Goal: Information Seeking & Learning: Compare options

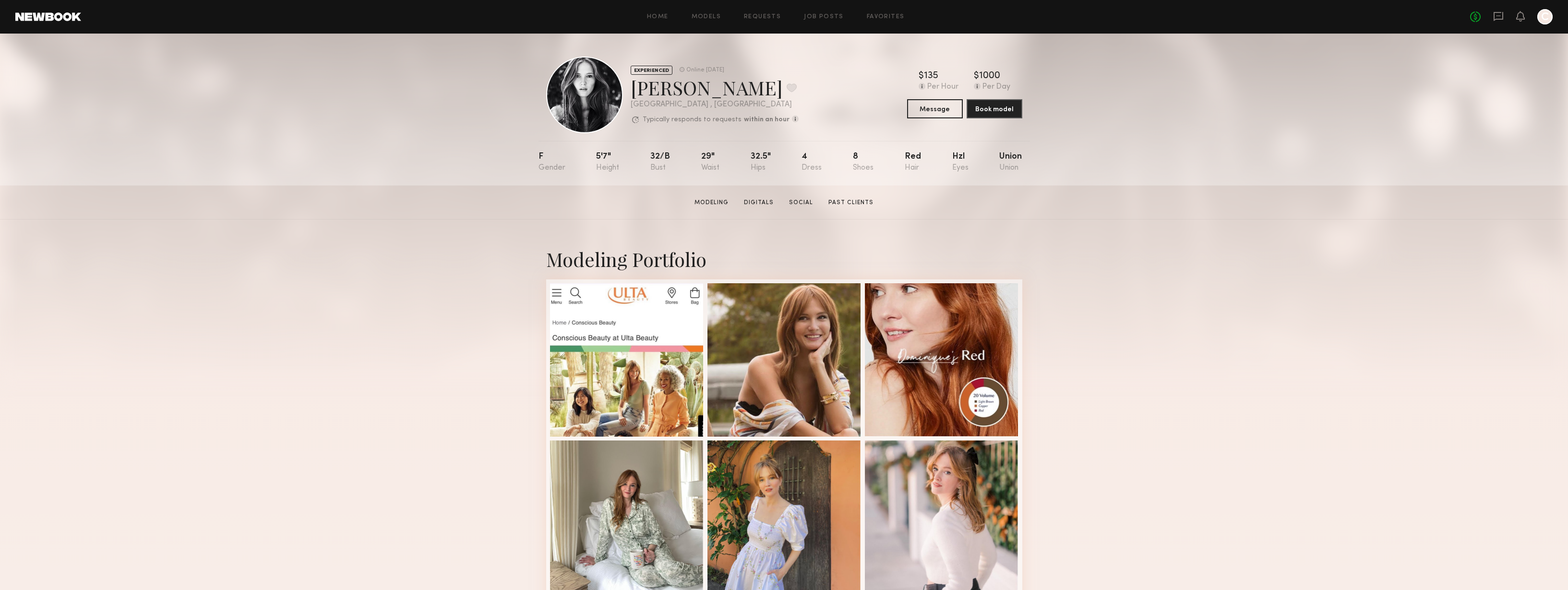
click at [1496, 9] on div "No fees up to $5,000 C" at bounding box center [1510, 17] width 83 height 16
click at [1500, 16] on icon at bounding box center [1498, 16] width 4 height 1
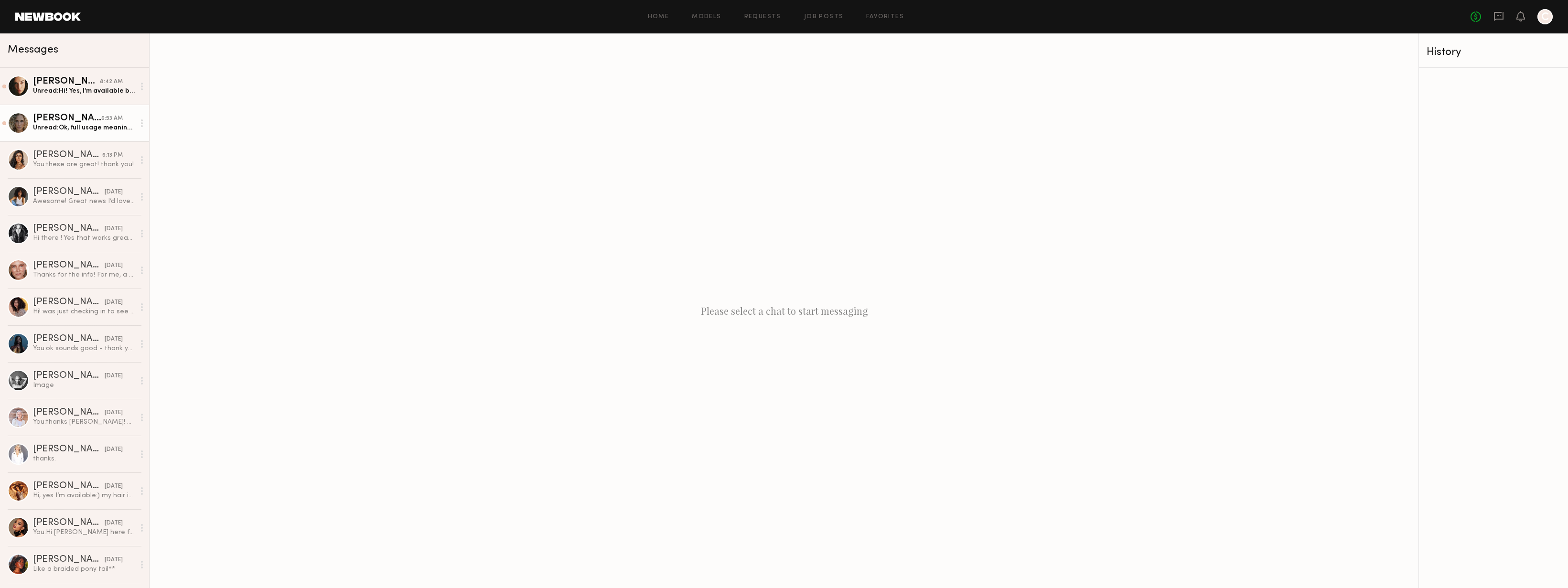
click at [80, 132] on div "Unread: Ok, full usage meaning in perpetuity?" at bounding box center [84, 128] width 102 height 9
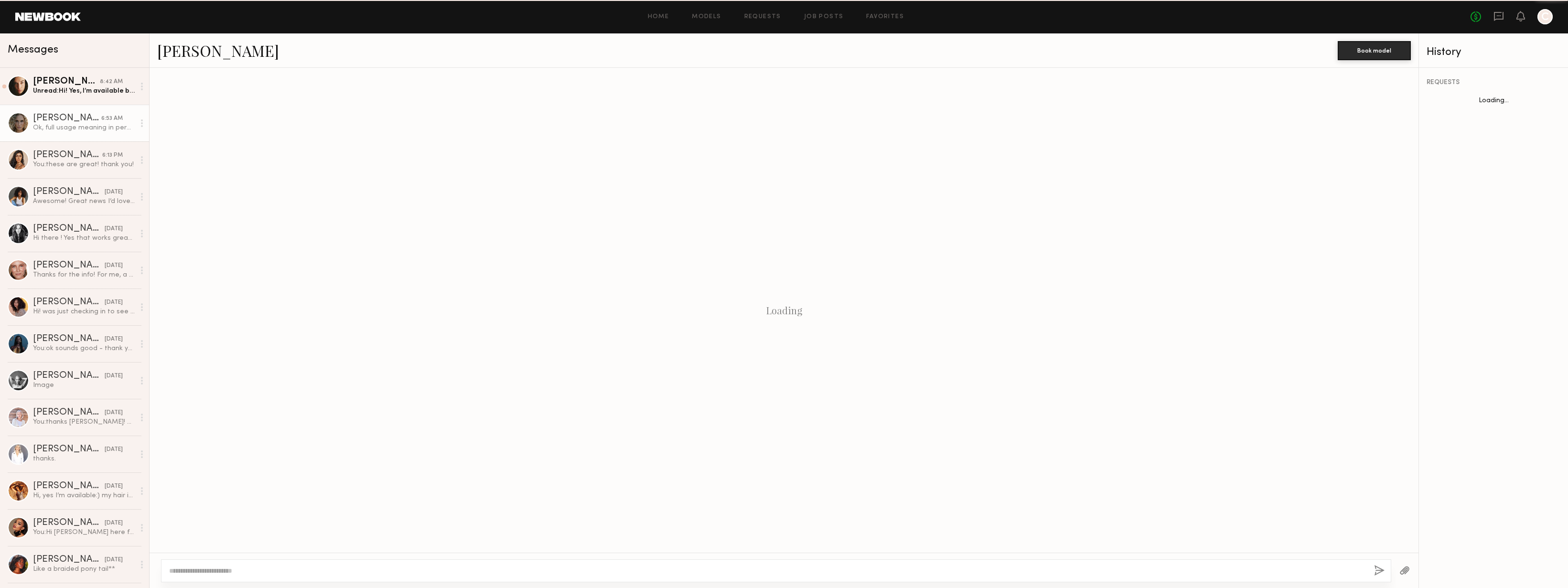
scroll to position [1233, 0]
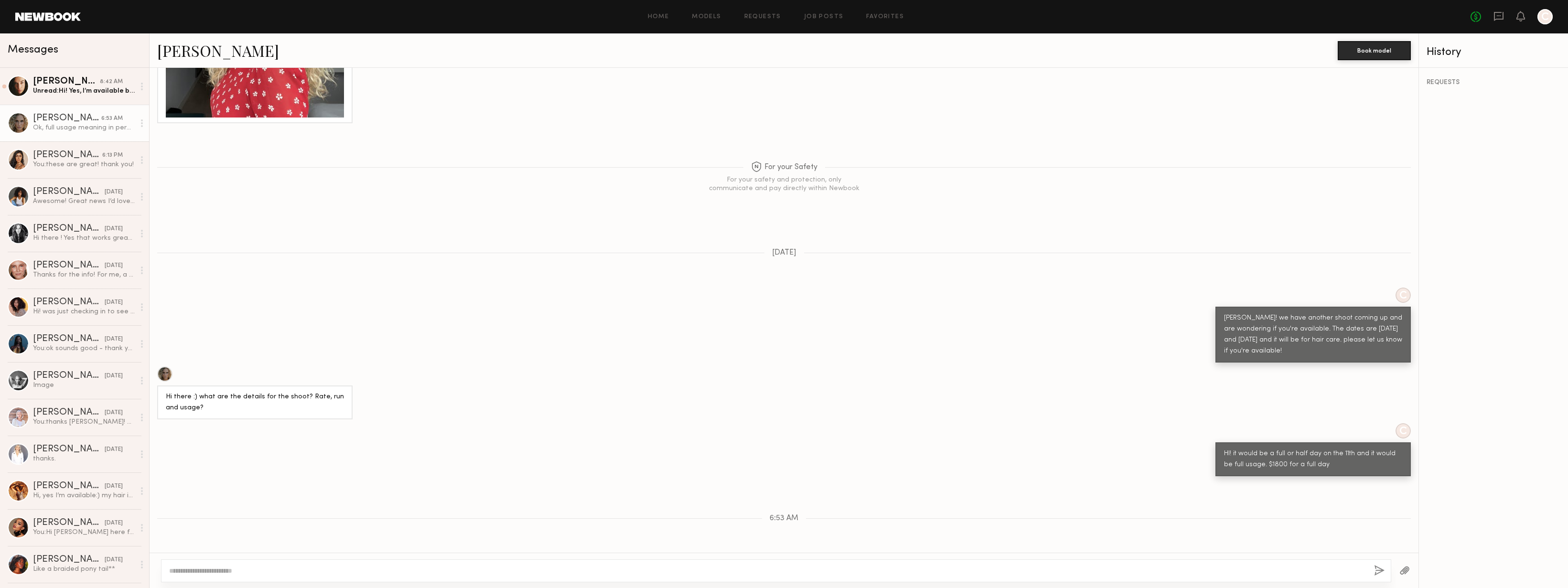
click at [355, 565] on div at bounding box center [776, 570] width 1231 height 23
click at [397, 573] on textarea at bounding box center [767, 571] width 1197 height 9
click at [171, 570] on textarea "**********" at bounding box center [767, 571] width 1197 height 9
drag, startPoint x: 277, startPoint y: 568, endPoint x: 286, endPoint y: 564, distance: 9.8
click at [277, 568] on textarea "**********" at bounding box center [767, 571] width 1197 height 9
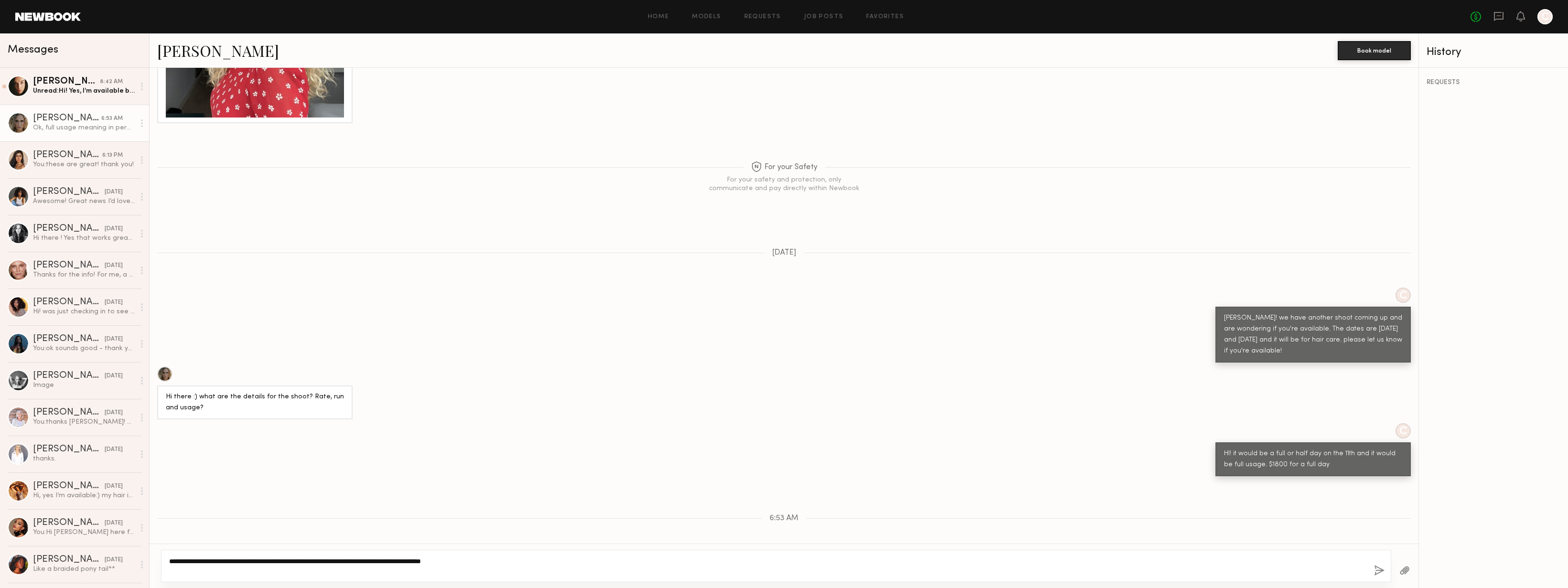
type textarea "**********"
click at [1376, 572] on button "button" at bounding box center [1379, 570] width 10 height 12
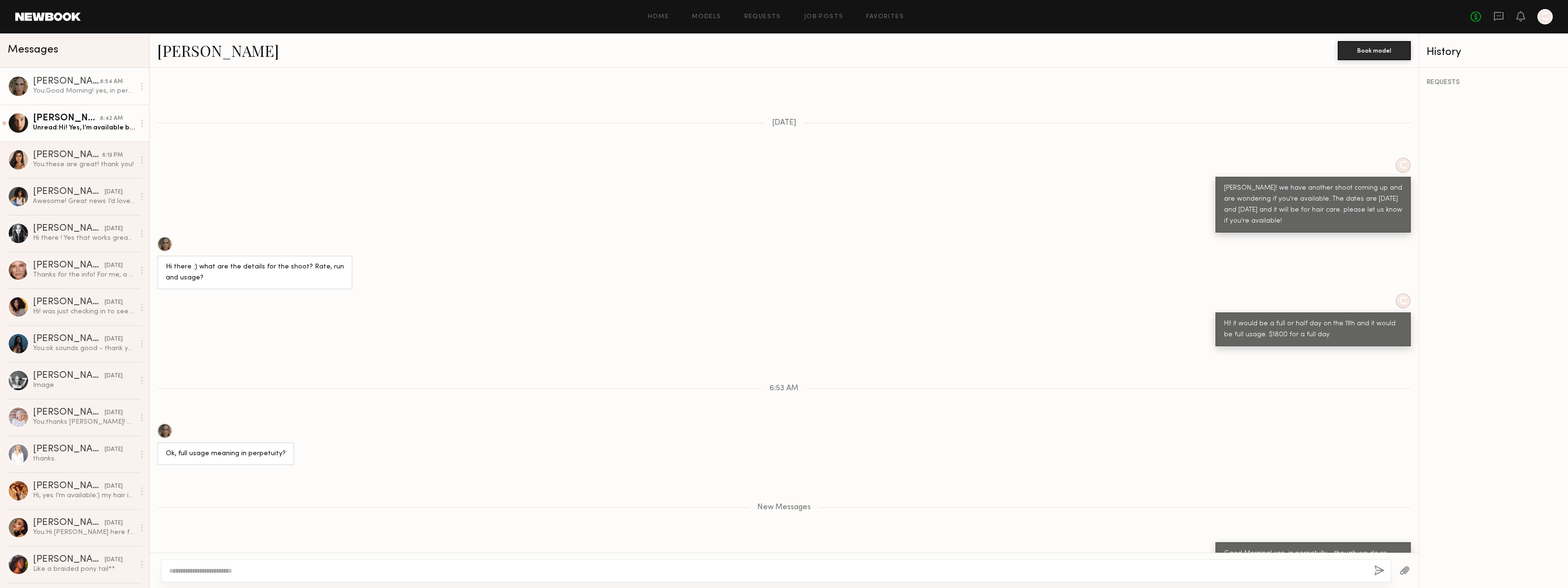
click at [52, 113] on link "Uliana V. 8:42 AM Unread: Hi! Yes, I’m available both days 10th and 11th. but I…" at bounding box center [74, 123] width 149 height 37
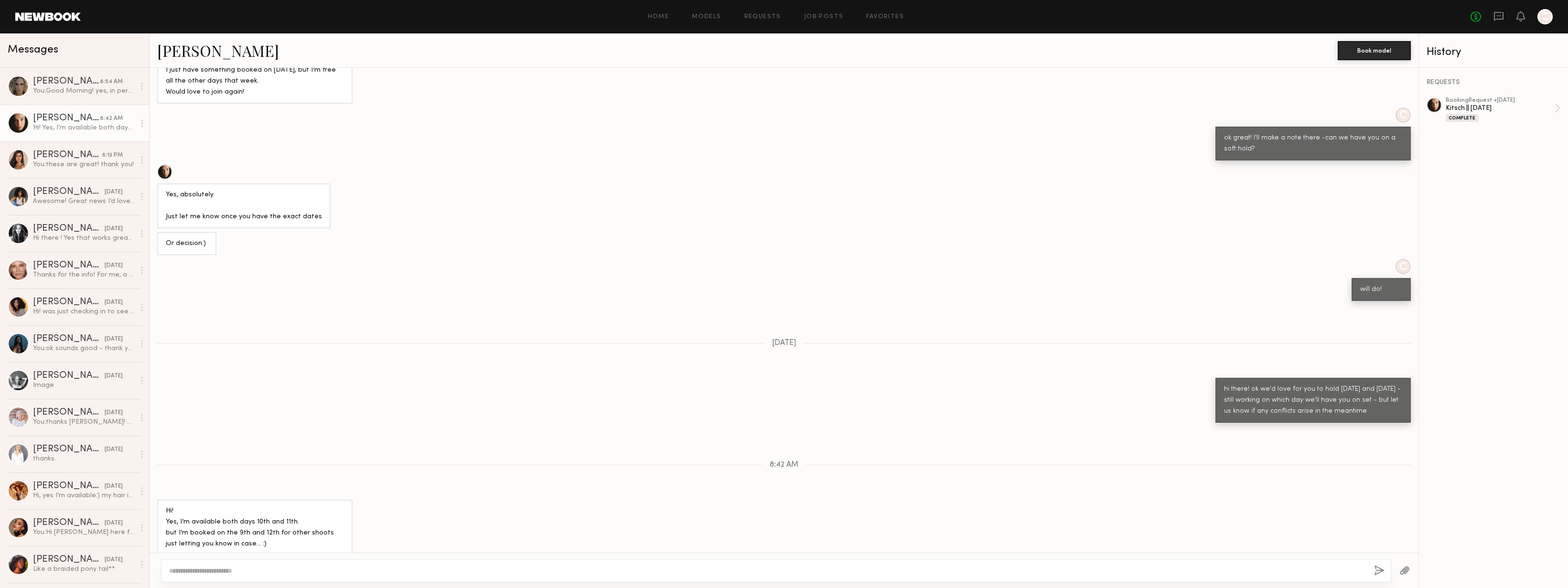
scroll to position [473, 0]
drag, startPoint x: 210, startPoint y: 510, endPoint x: 271, endPoint y: 534, distance: 65.6
click at [271, 534] on div "Hi! Yes, I’m available both days 10th and 11th. but I’m booked on the 9th and 1…" at bounding box center [254, 529] width 178 height 44
drag, startPoint x: 264, startPoint y: 533, endPoint x: 162, endPoint y: 503, distance: 106.3
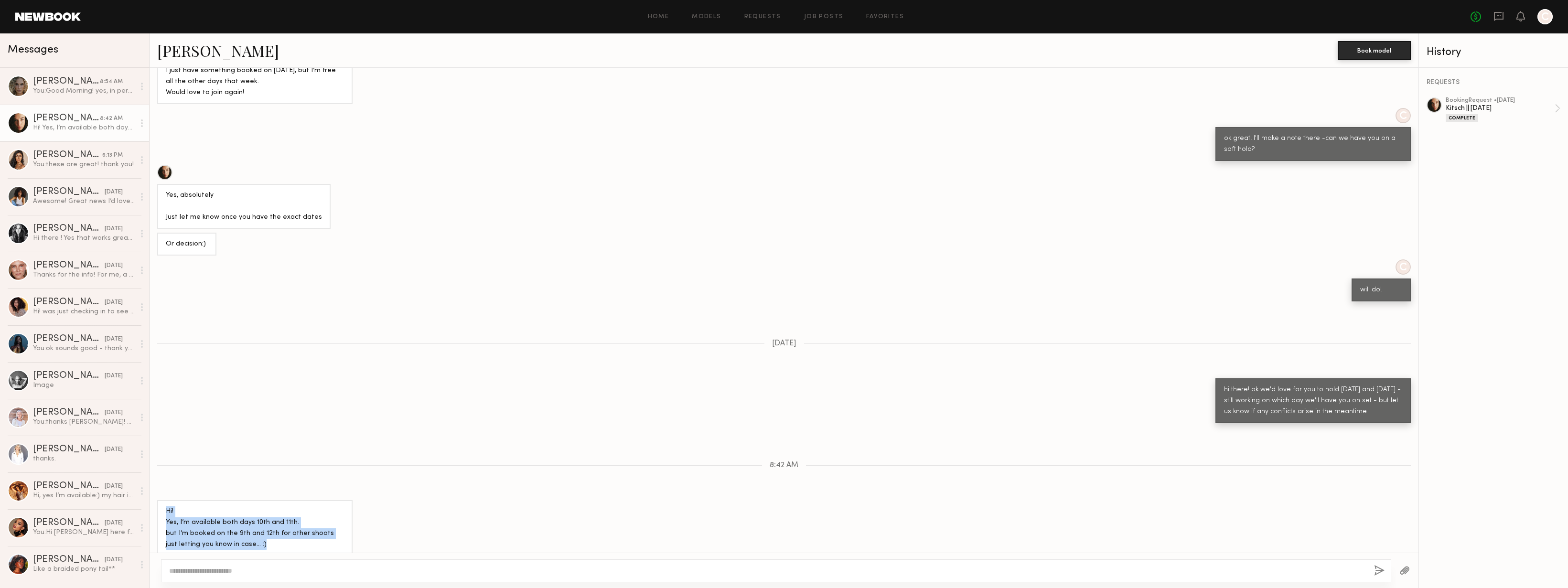
click at [160, 502] on div "Hi! Yes, I’m available both days 10th and 11th. but I’m booked on the 9th and 1…" at bounding box center [254, 528] width 195 height 55
click at [233, 514] on div "Hi! Yes, I’m available both days 10th and 11th. but I’m booked on the 9th and 1…" at bounding box center [254, 529] width 178 height 44
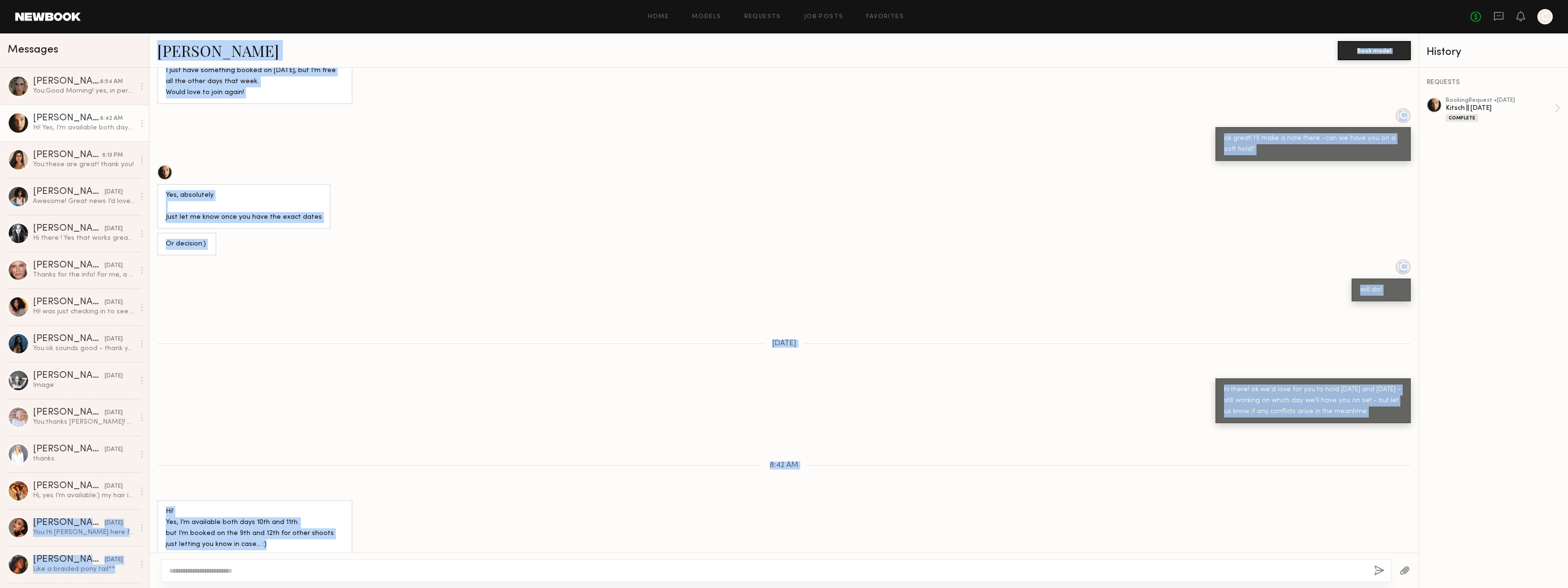
drag, startPoint x: 255, startPoint y: 533, endPoint x: 153, endPoint y: 497, distance: 108.2
click at [150, 500] on div "Hi! Yes, I’m available both days 10th and 11th. but I’m booked on the 9th and 1…" at bounding box center [784, 528] width 1269 height 55
click at [222, 516] on div "Hi! Yes, I’m available both days 10th and 11th. but I’m booked on the 9th and 1…" at bounding box center [254, 529] width 178 height 44
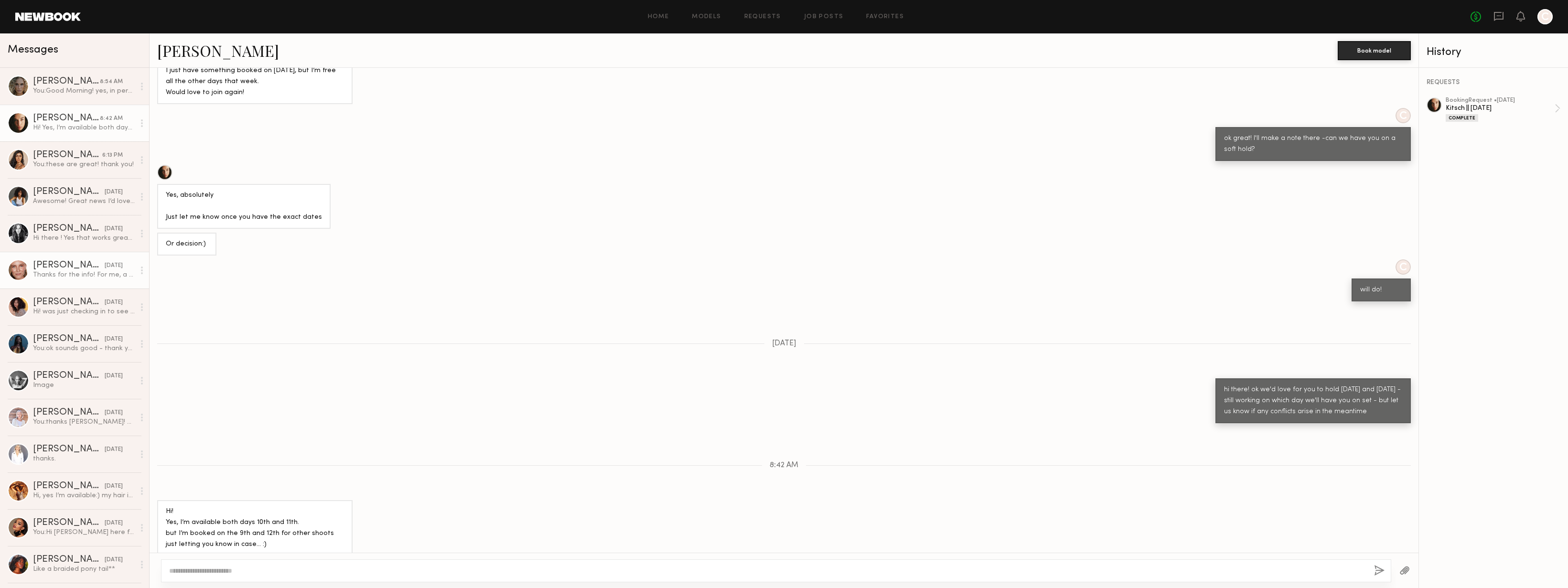
click at [55, 263] on div "Gordana S." at bounding box center [69, 265] width 72 height 9
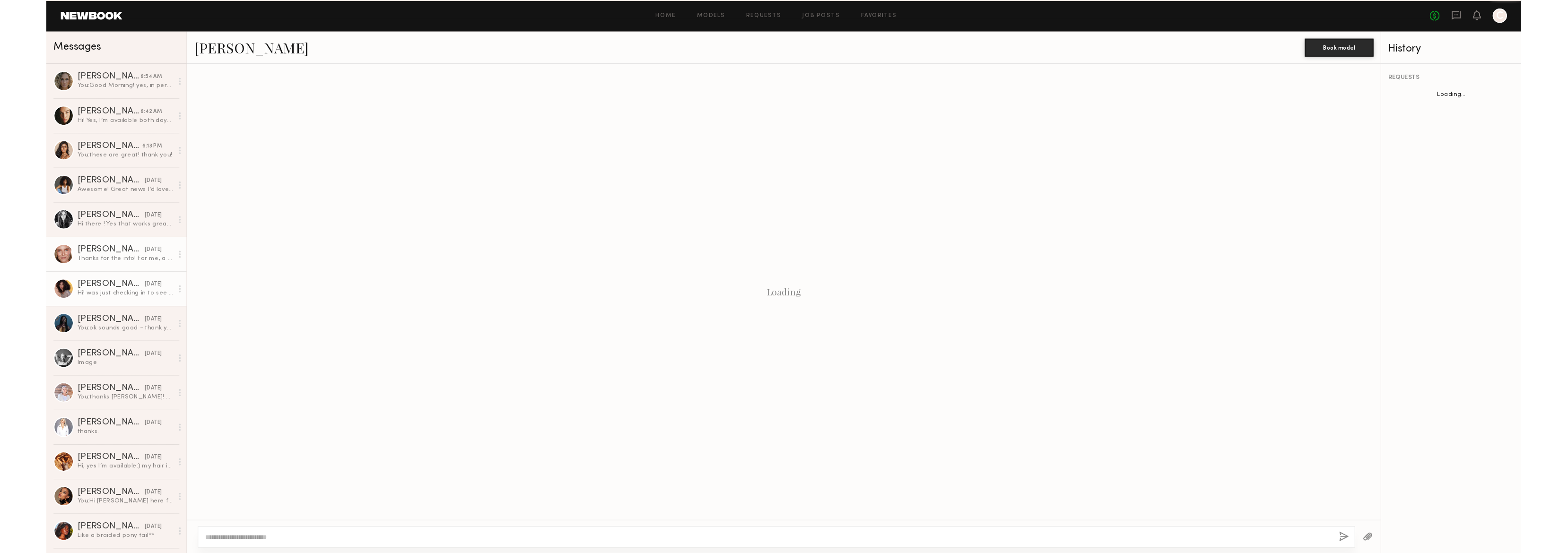
scroll to position [197, 0]
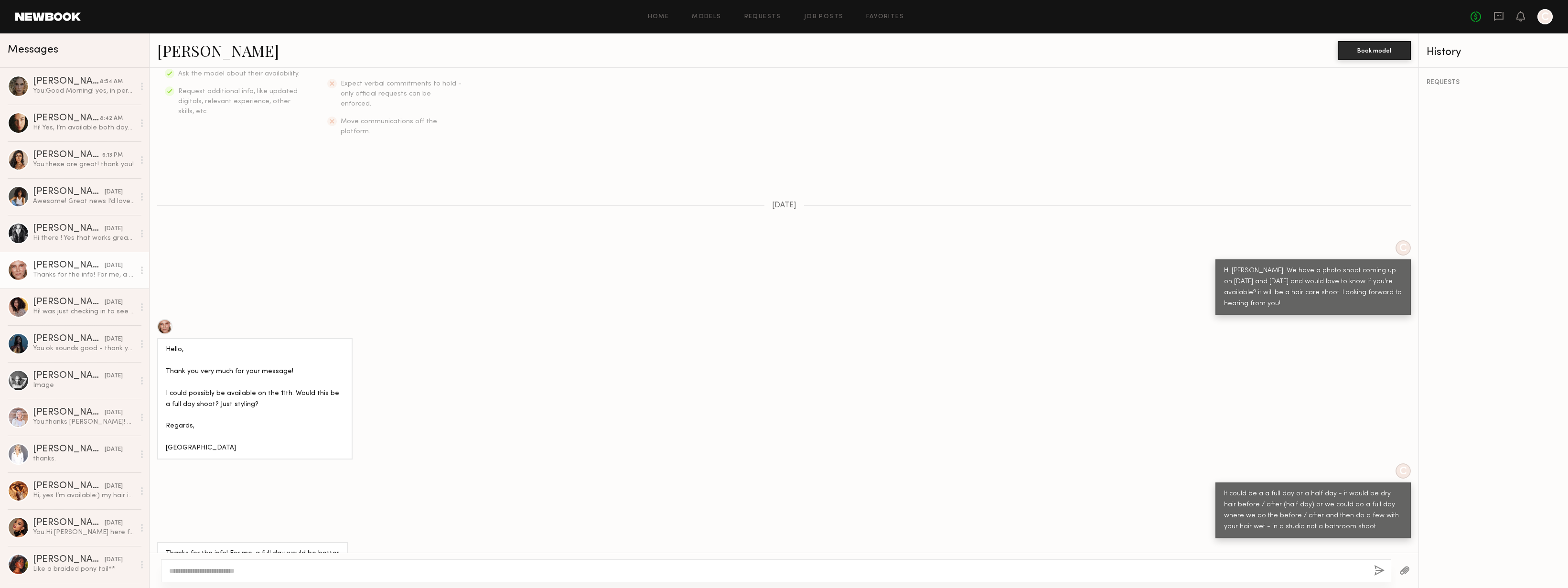
click at [203, 53] on link "Gordana S." at bounding box center [218, 50] width 122 height 20
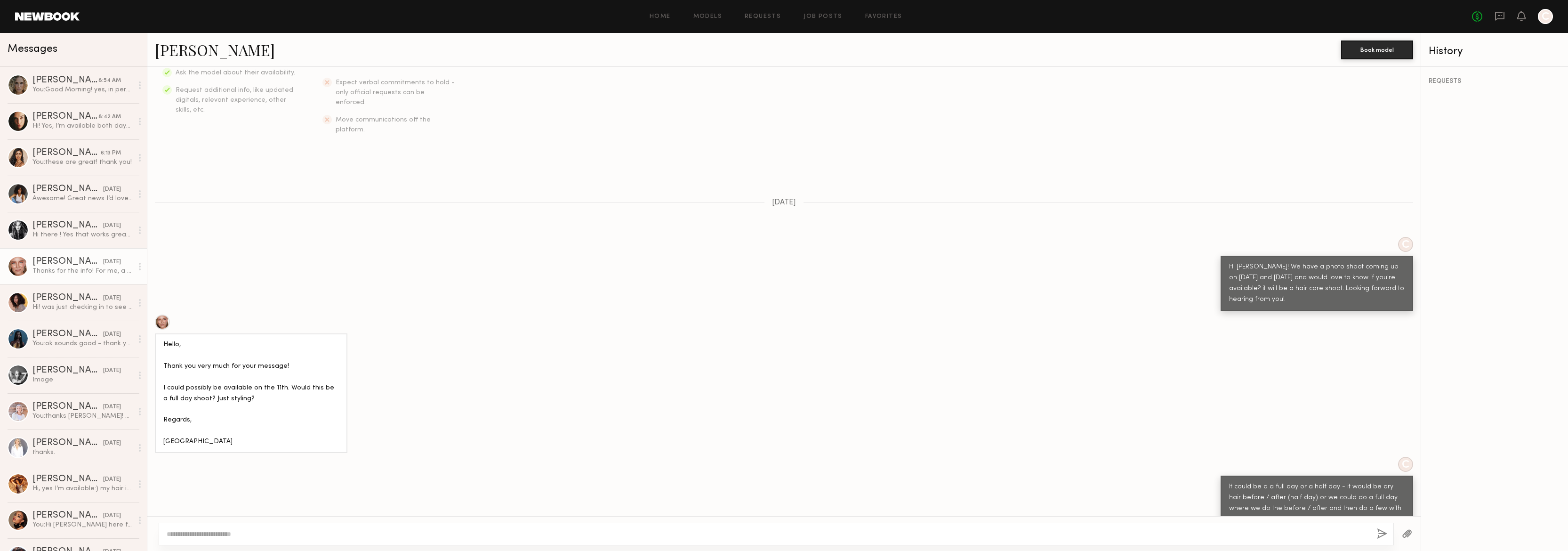
click at [56, 17] on link at bounding box center [47, 15] width 65 height 8
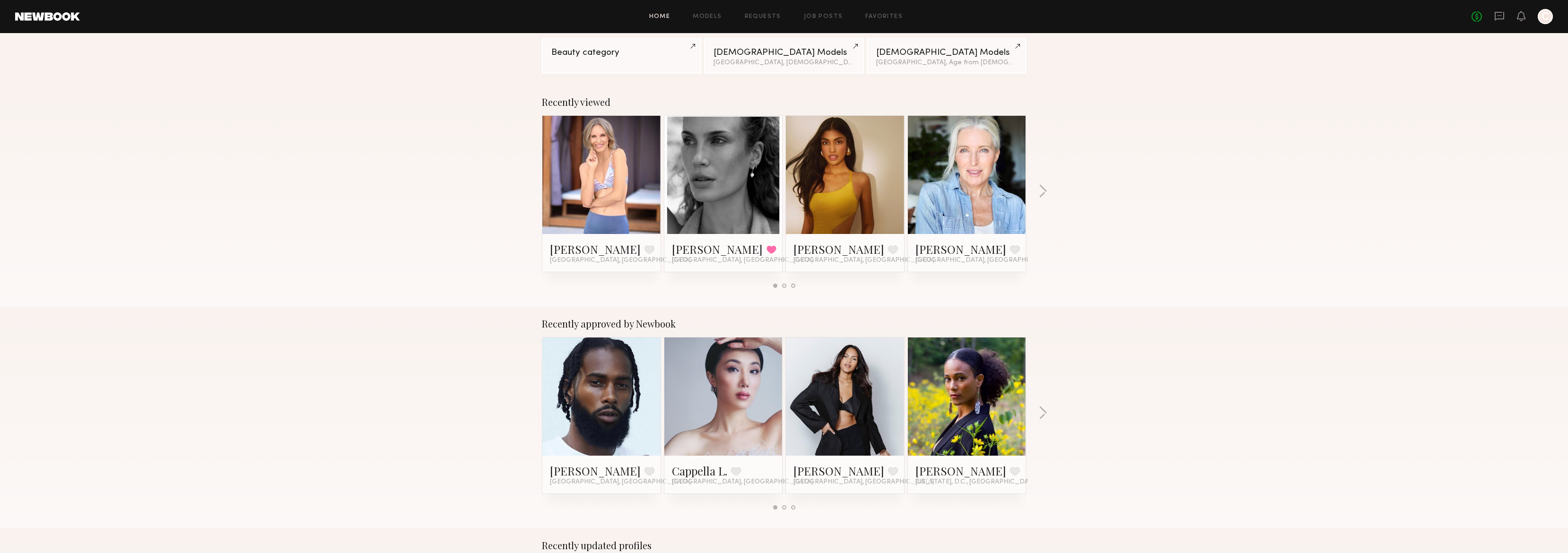
scroll to position [218, 0]
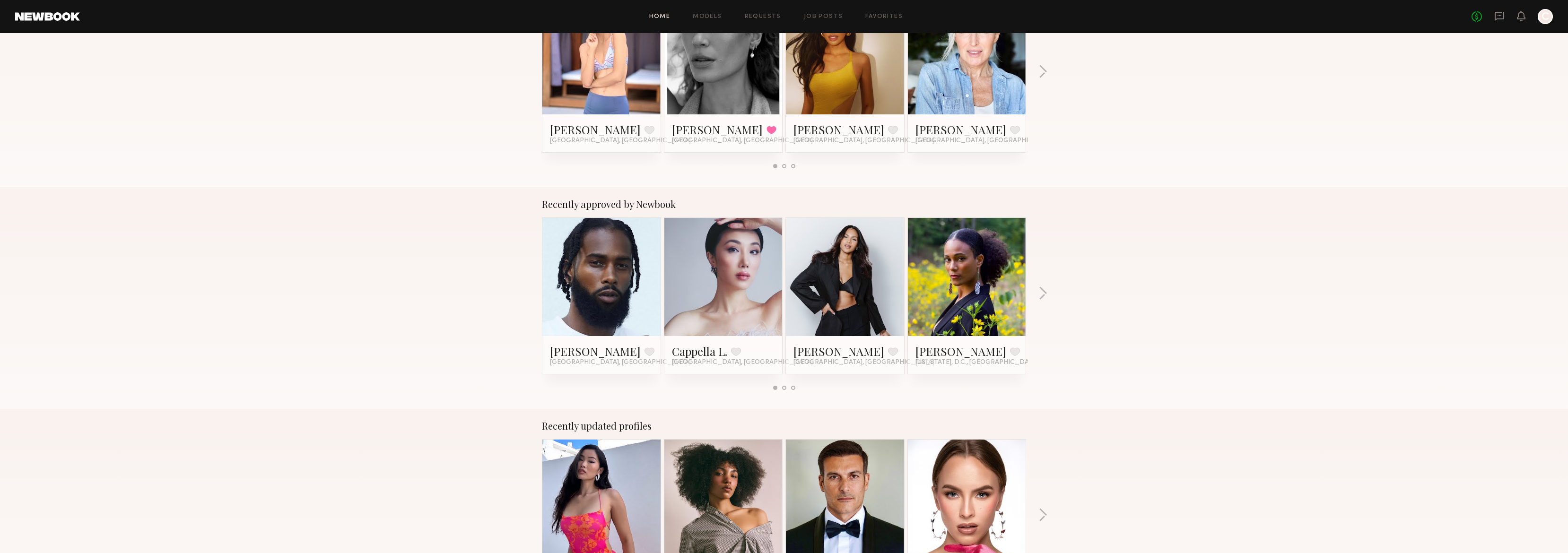
click at [849, 293] on link at bounding box center [844, 276] width 58 height 118
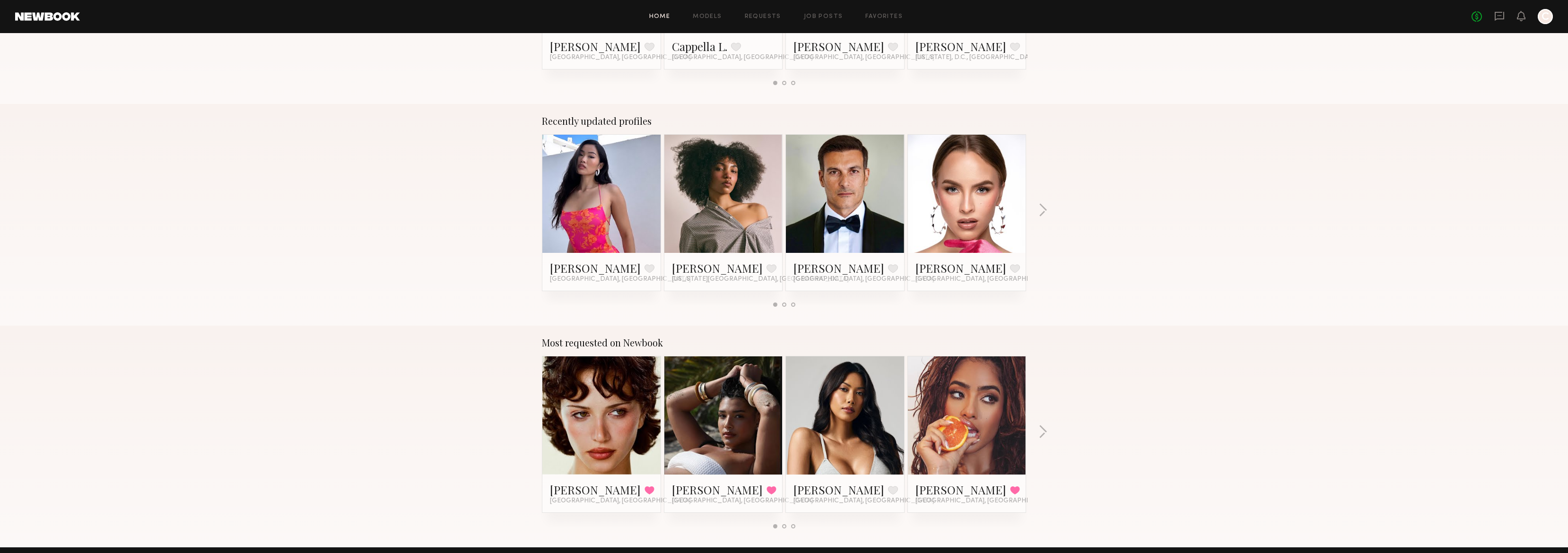
scroll to position [556, 0]
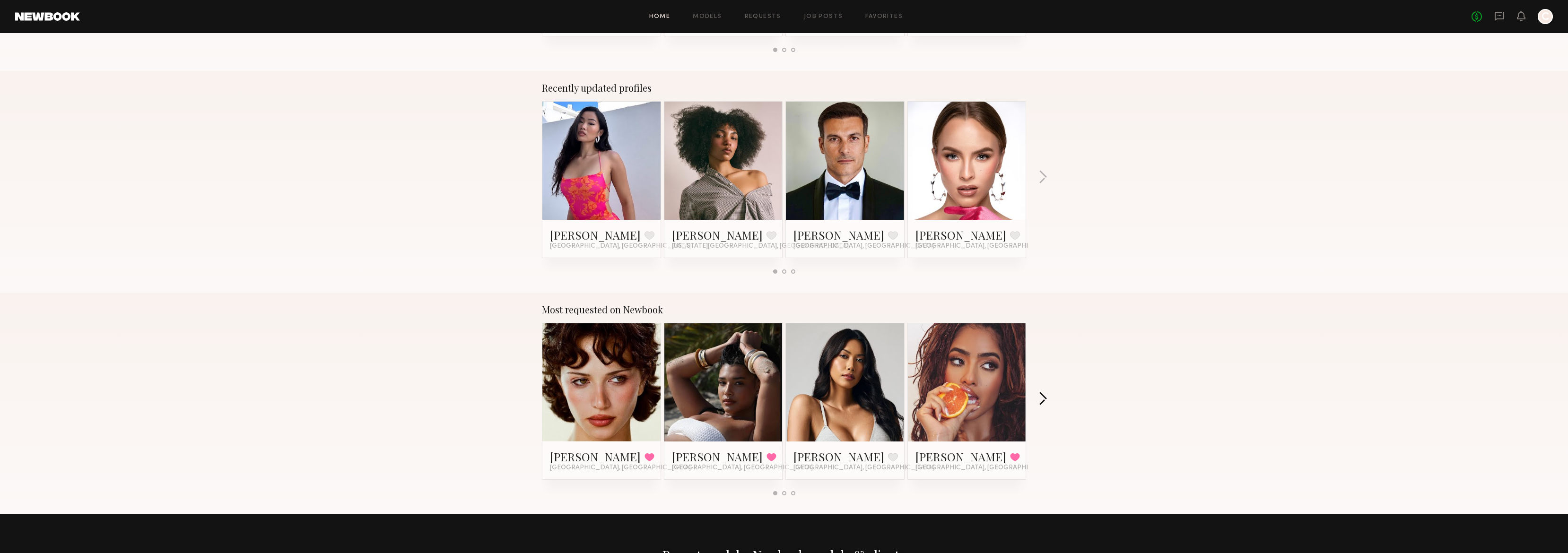
click at [1044, 396] on button "button" at bounding box center [1043, 399] width 9 height 16
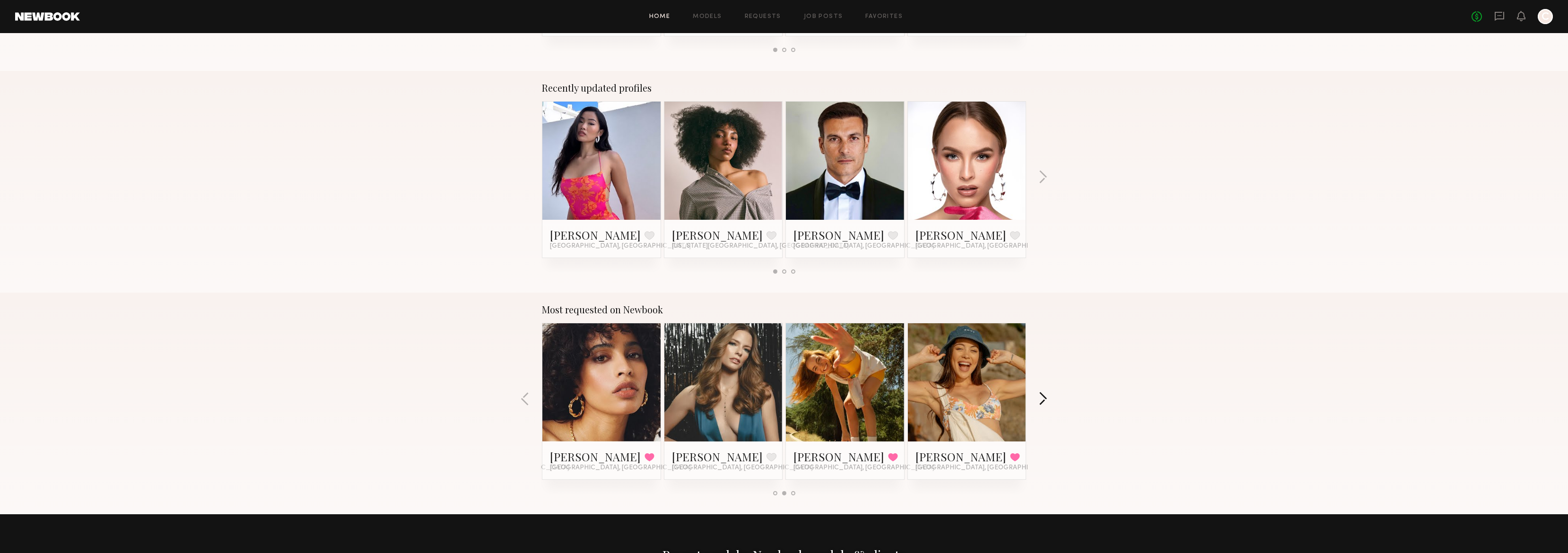
click at [1044, 396] on button "button" at bounding box center [1043, 399] width 9 height 16
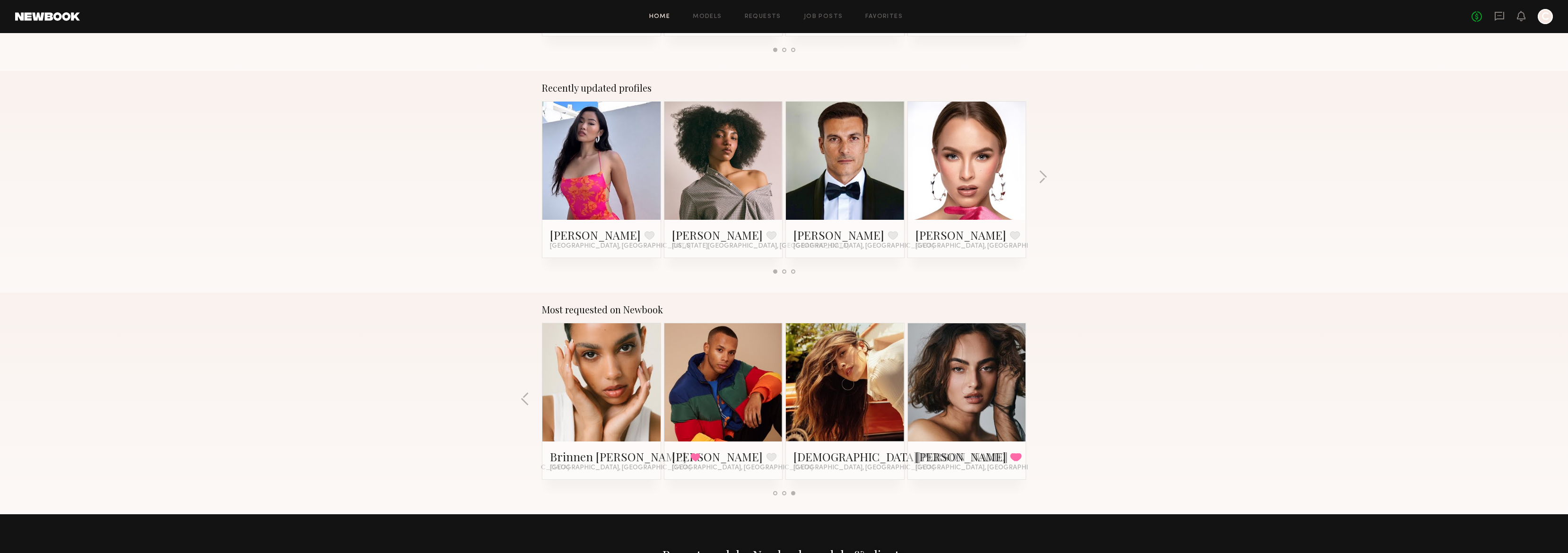
click at [1044, 396] on div "Most requested on Newbook Jessie M. Favorited Los Angeles, CA Haleigh W. Favori…" at bounding box center [784, 403] width 1568 height 221
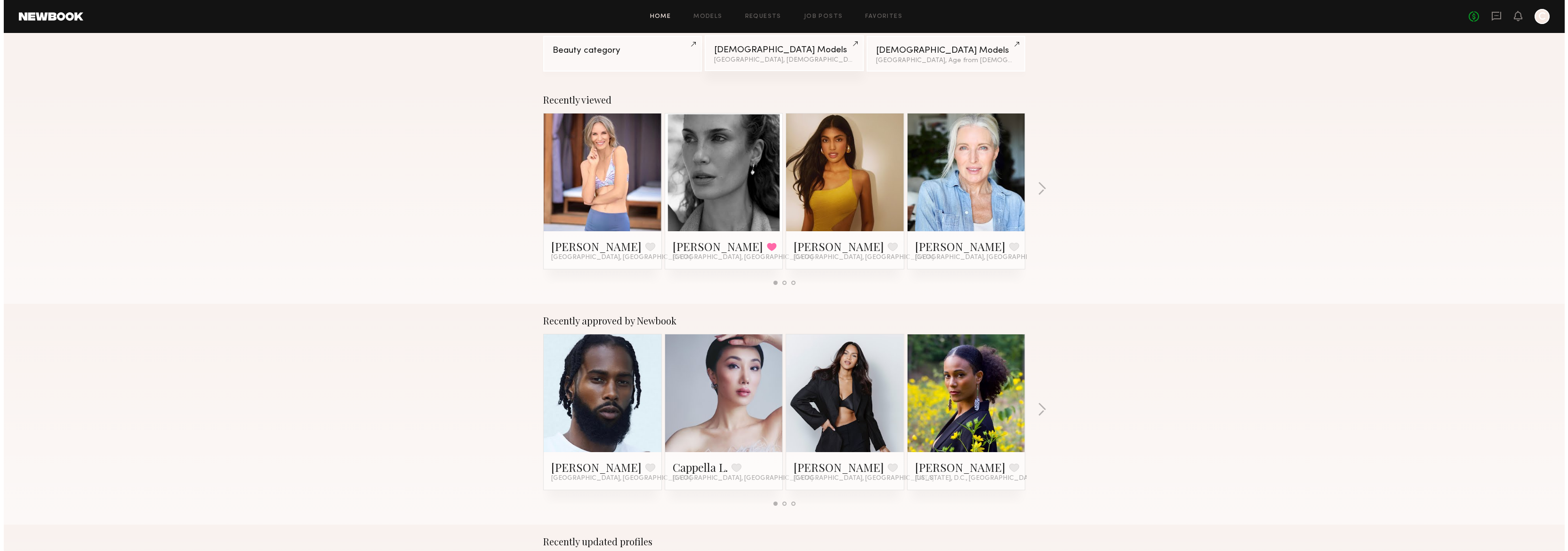
scroll to position [0, 0]
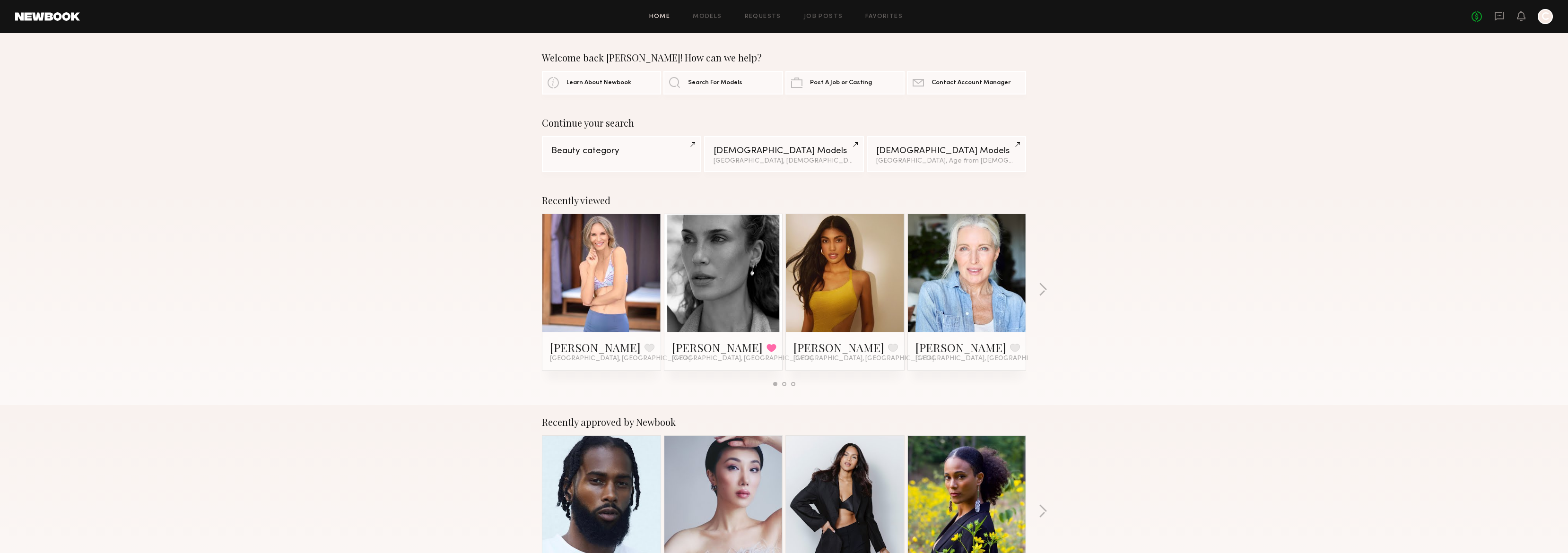
click at [610, 55] on div "Welcome back Cassandra! How can we help?" at bounding box center [783, 58] width 484 height 11
click at [703, 17] on link "Models" at bounding box center [707, 16] width 29 height 6
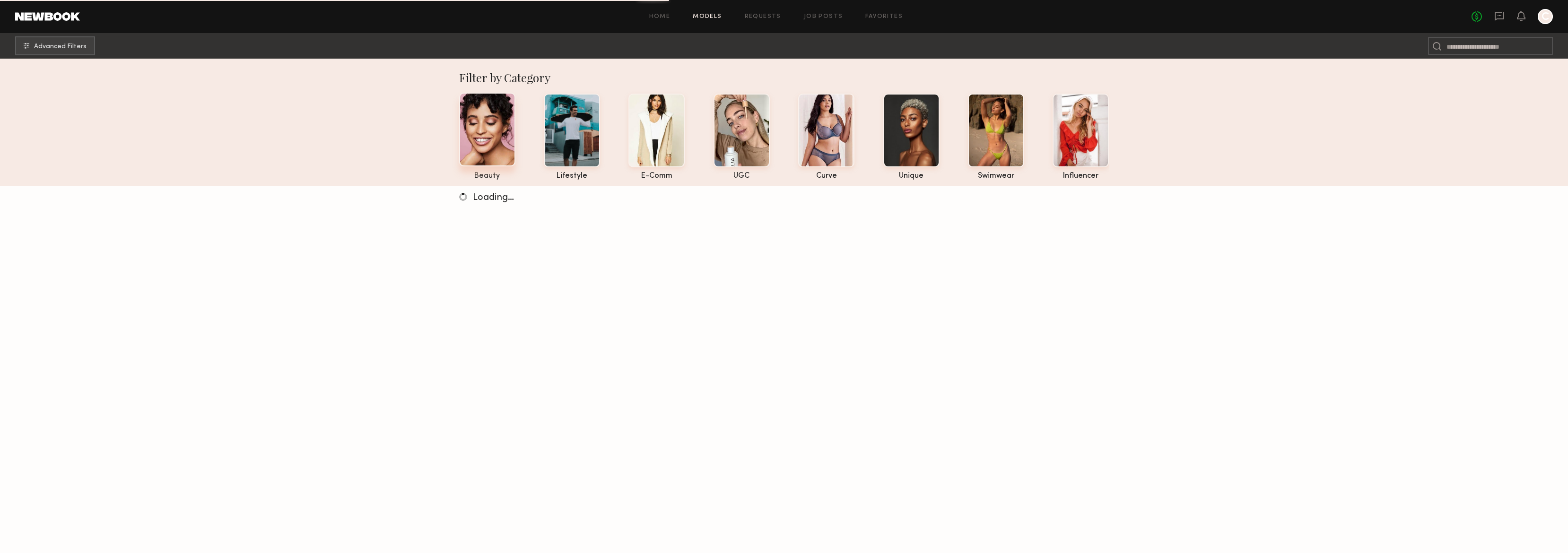
click at [480, 147] on div at bounding box center [488, 129] width 57 height 74
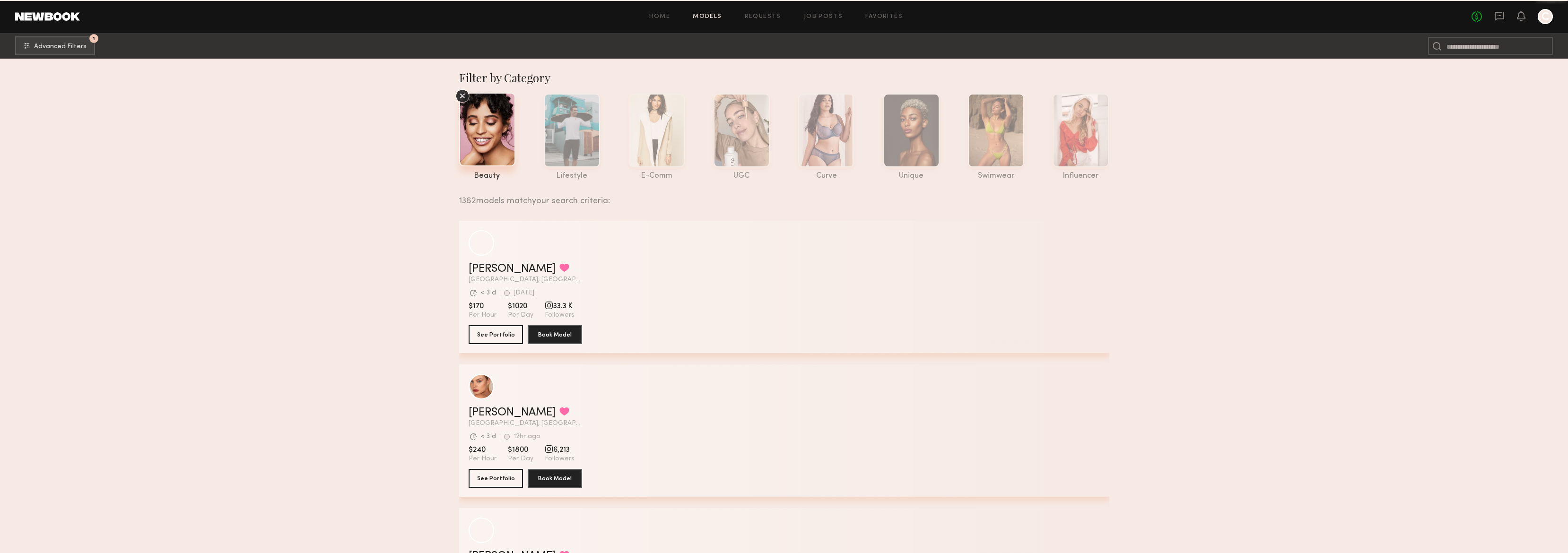
click at [464, 96] on icon at bounding box center [463, 96] width 15 height 15
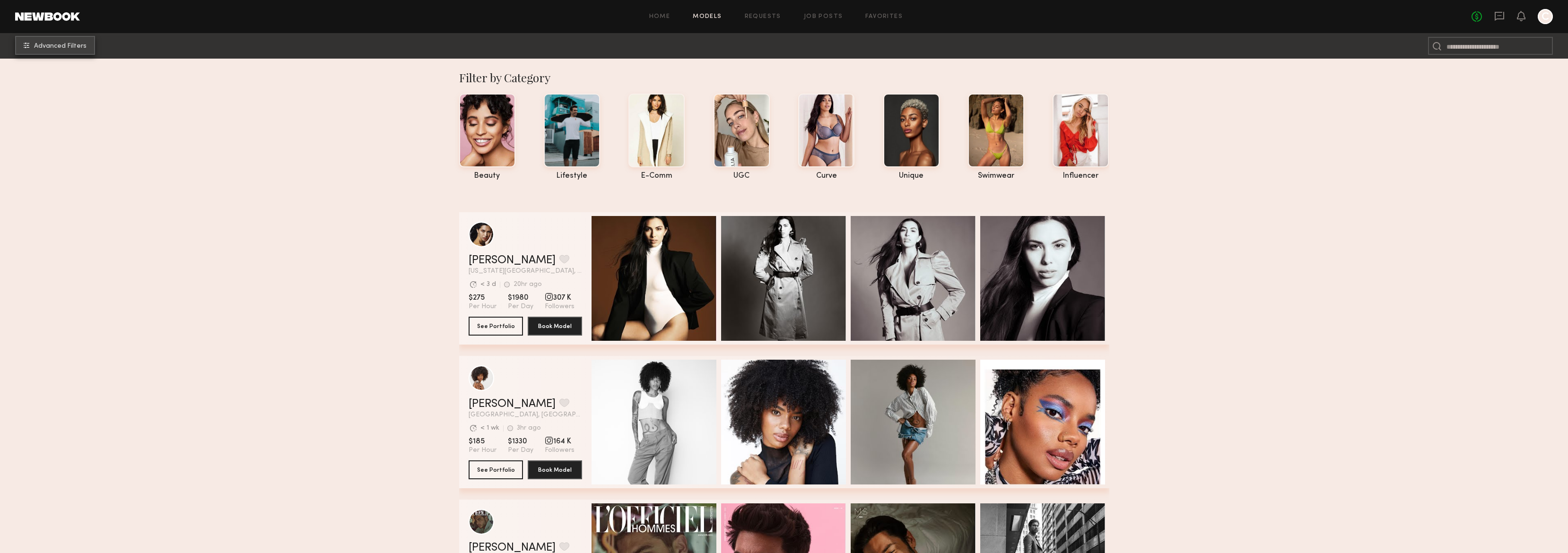
click at [41, 46] on span "Advanced Filters" at bounding box center [59, 46] width 52 height 6
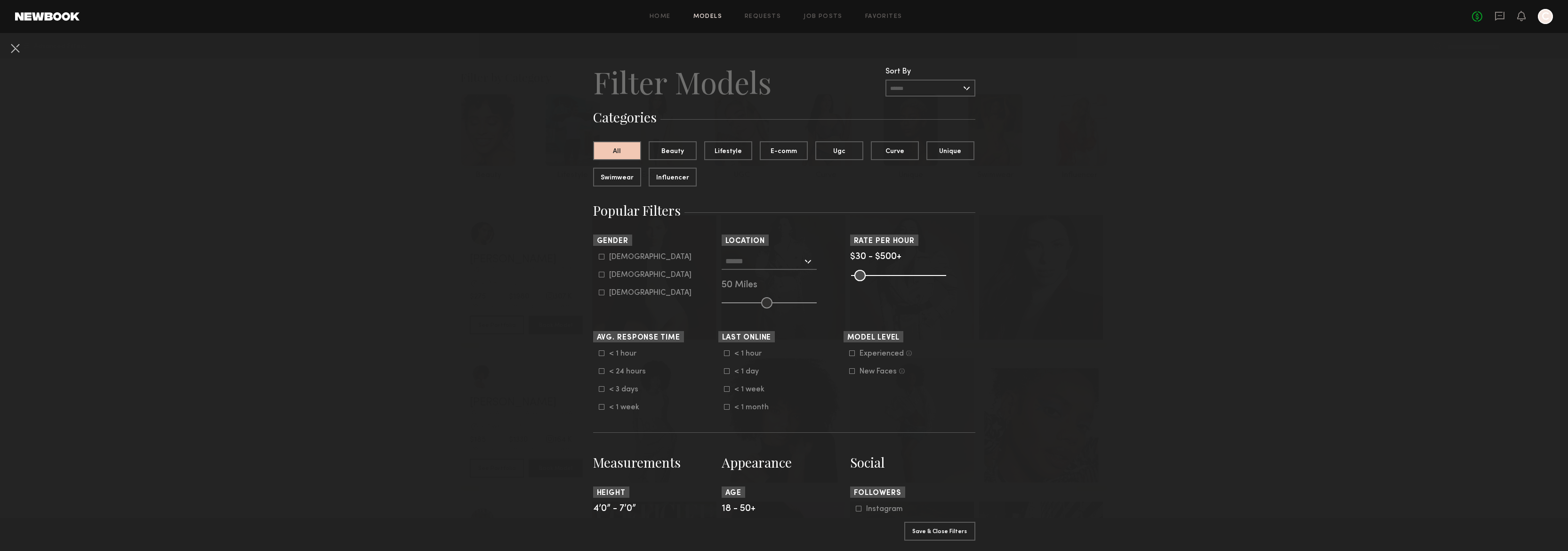
click at [792, 260] on input "text" at bounding box center [764, 261] width 77 height 16
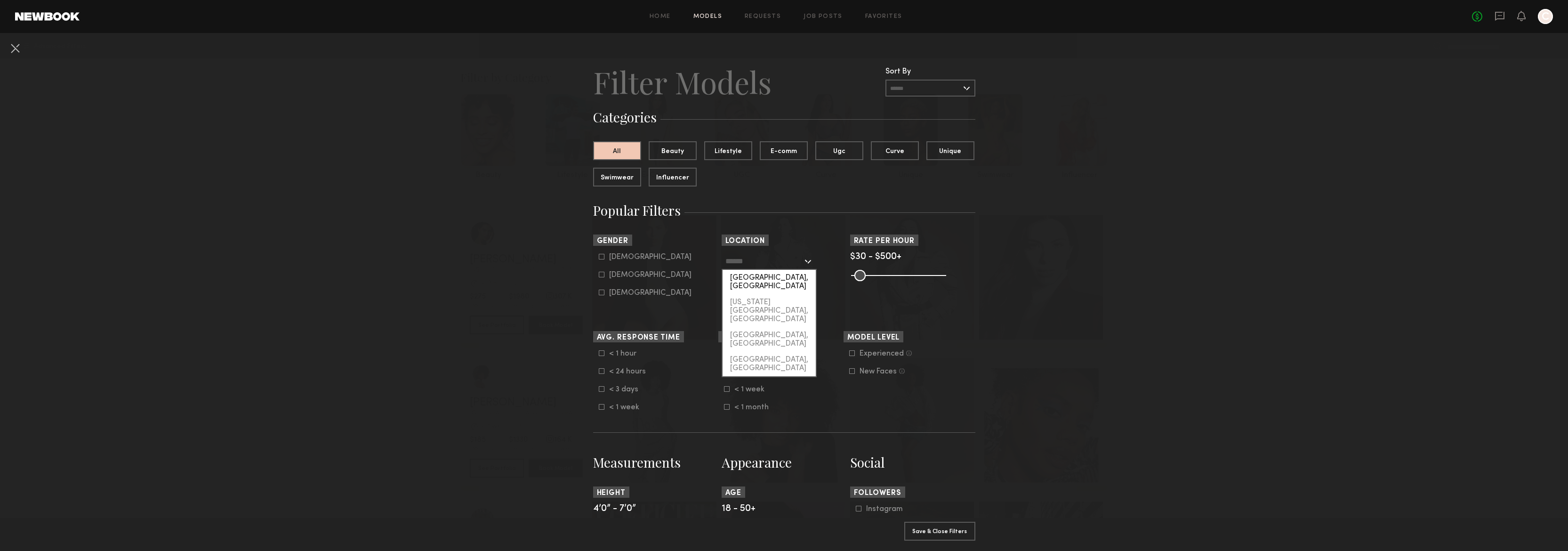
click at [783, 280] on div "[GEOGRAPHIC_DATA], [GEOGRAPHIC_DATA]" at bounding box center [769, 281] width 93 height 25
type input "**********"
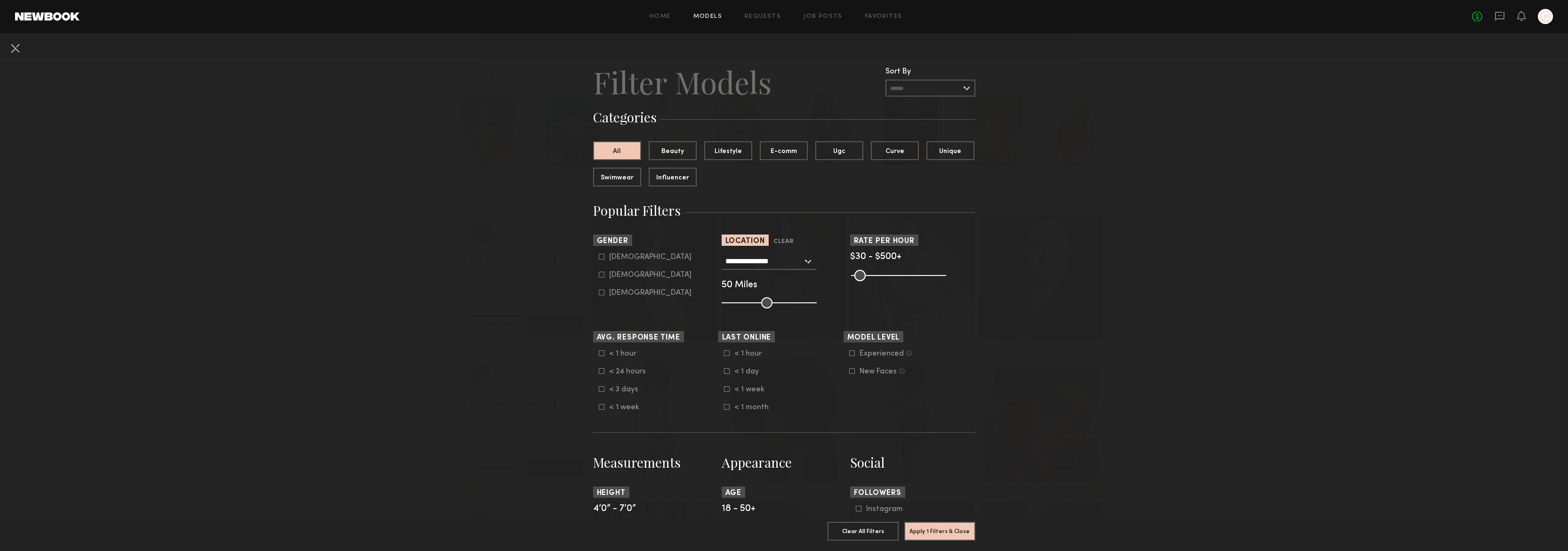
click at [604, 275] on label "Female" at bounding box center [645, 274] width 93 height 5
type input "**"
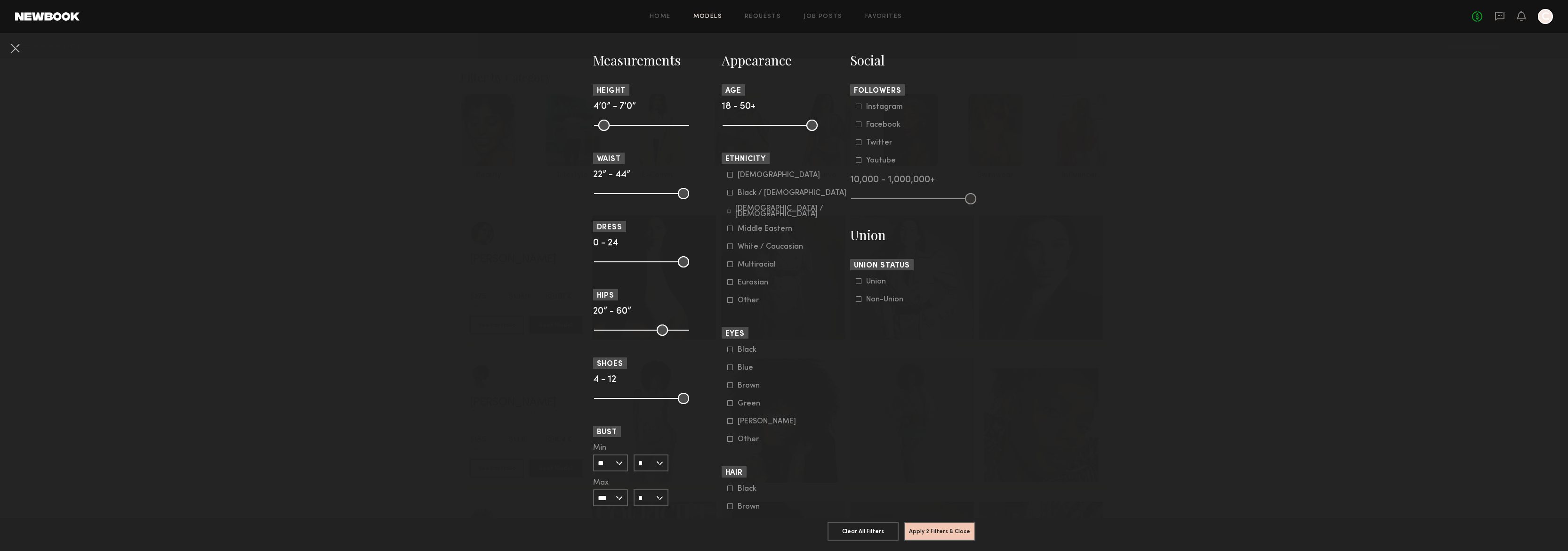
scroll to position [450, 0]
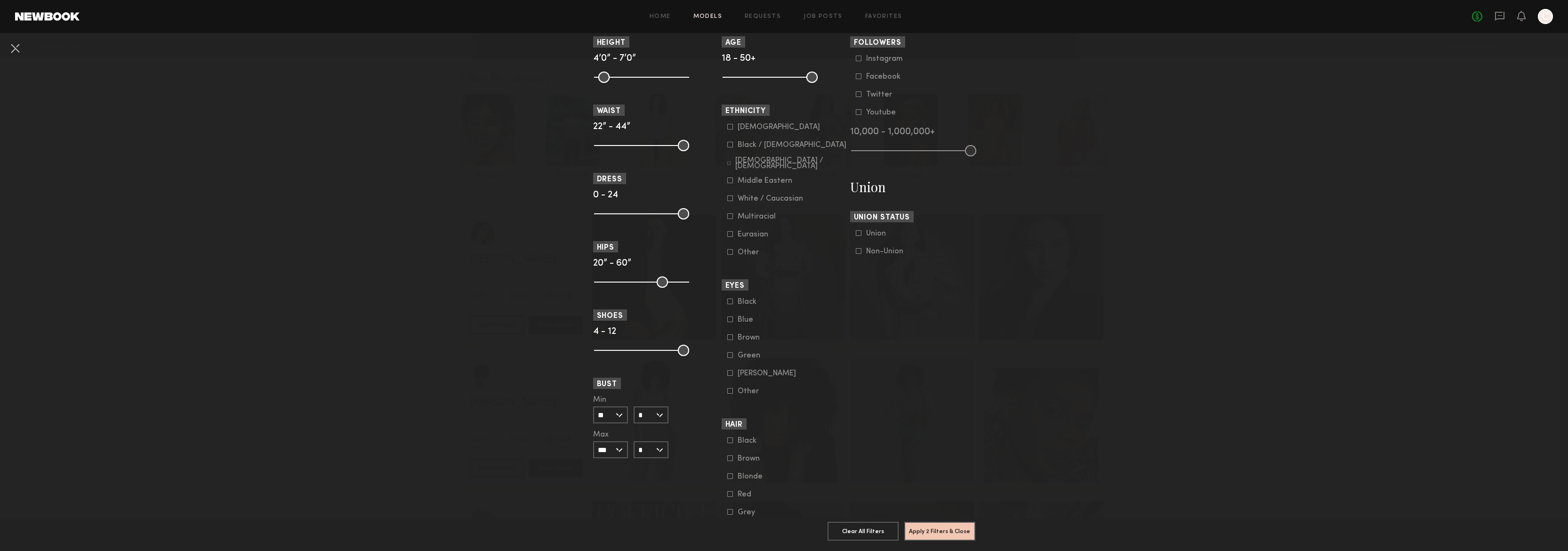
click at [731, 164] on label "Hispanic / Latino" at bounding box center [787, 163] width 119 height 5
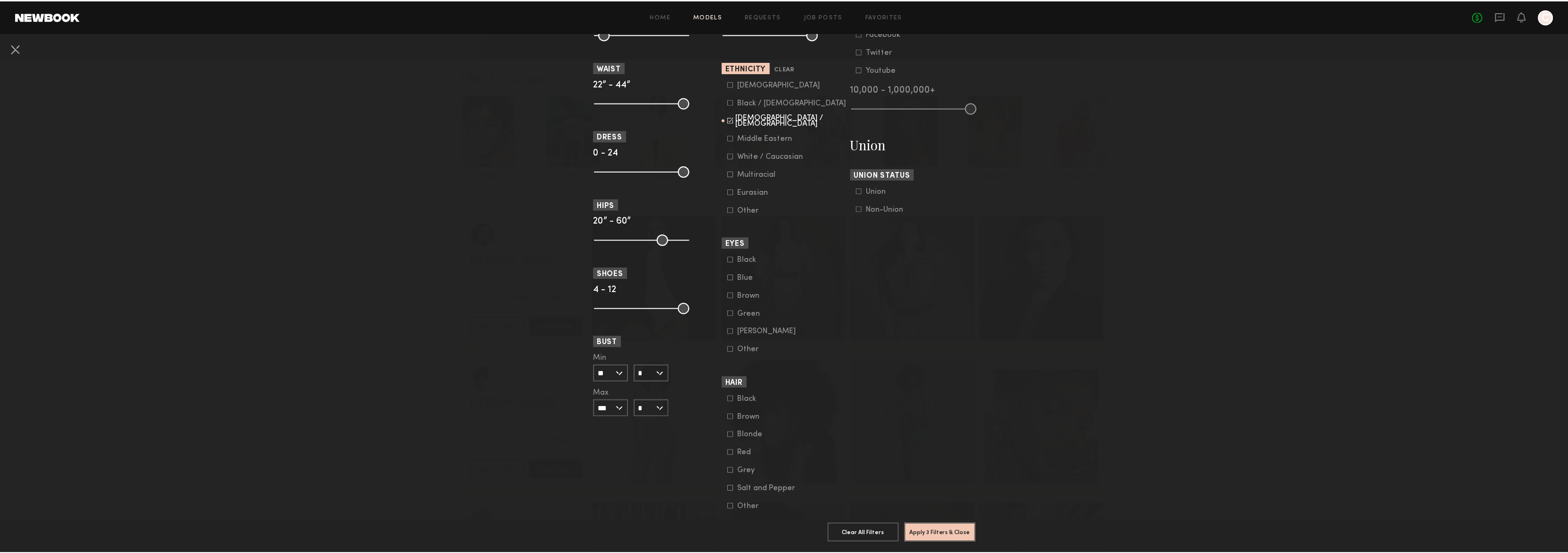
scroll to position [524, 0]
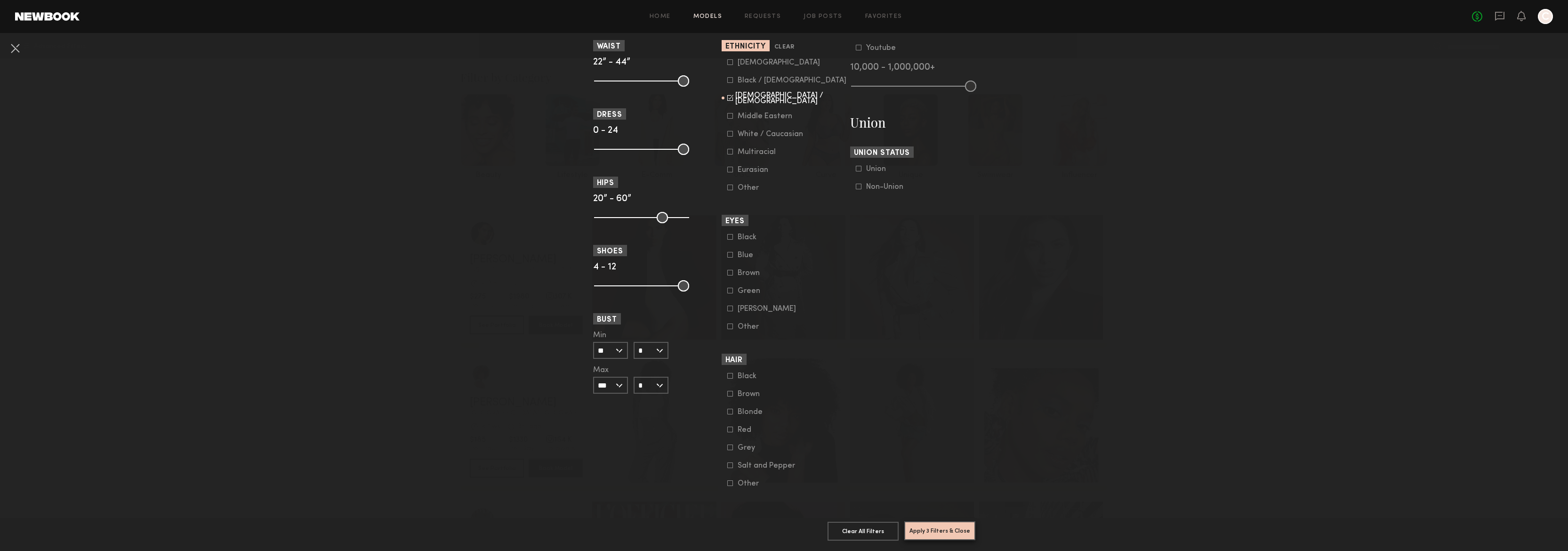
click at [952, 521] on button "Apply 3 Filters & Close" at bounding box center [940, 530] width 71 height 19
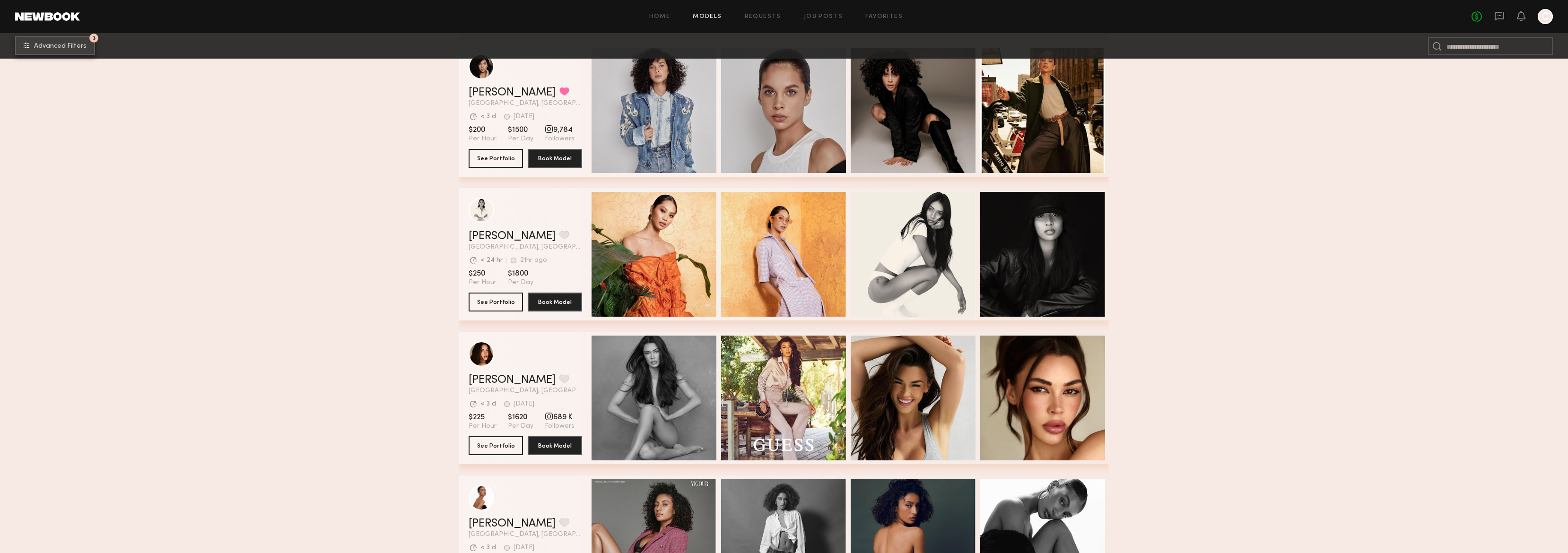
scroll to position [3071, 0]
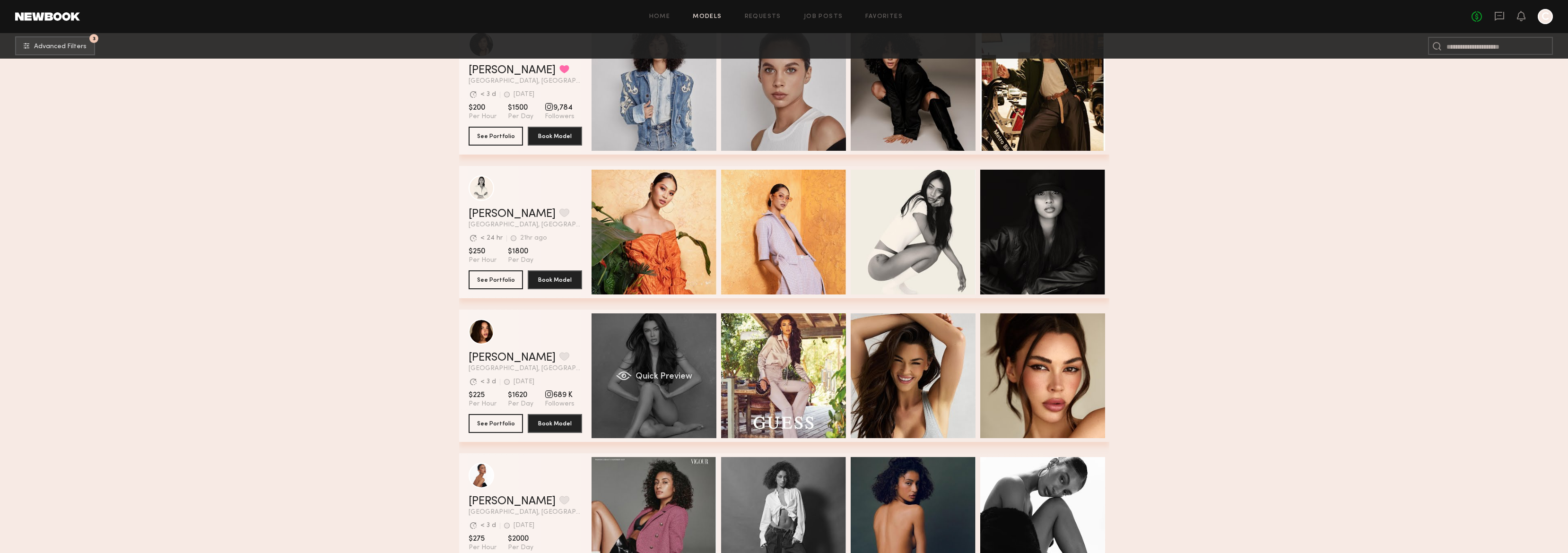
click at [683, 364] on div "Quick Preview" at bounding box center [654, 376] width 124 height 124
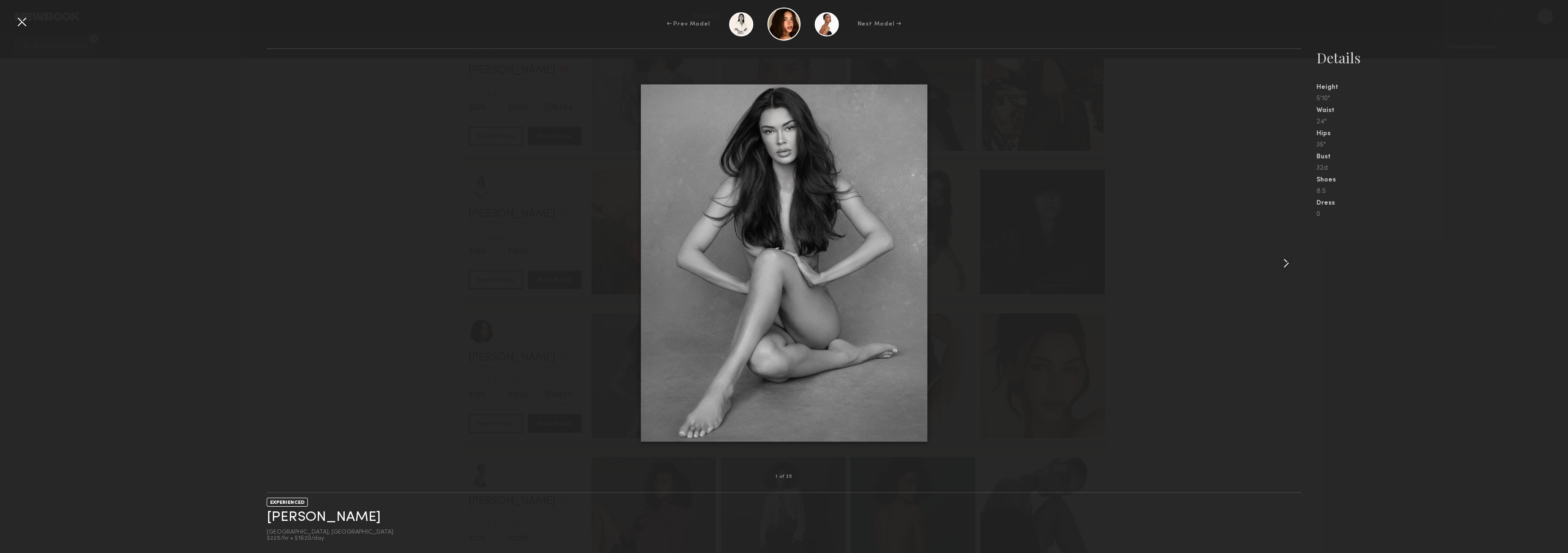
click at [1291, 261] on common-icon at bounding box center [1286, 263] width 16 height 16
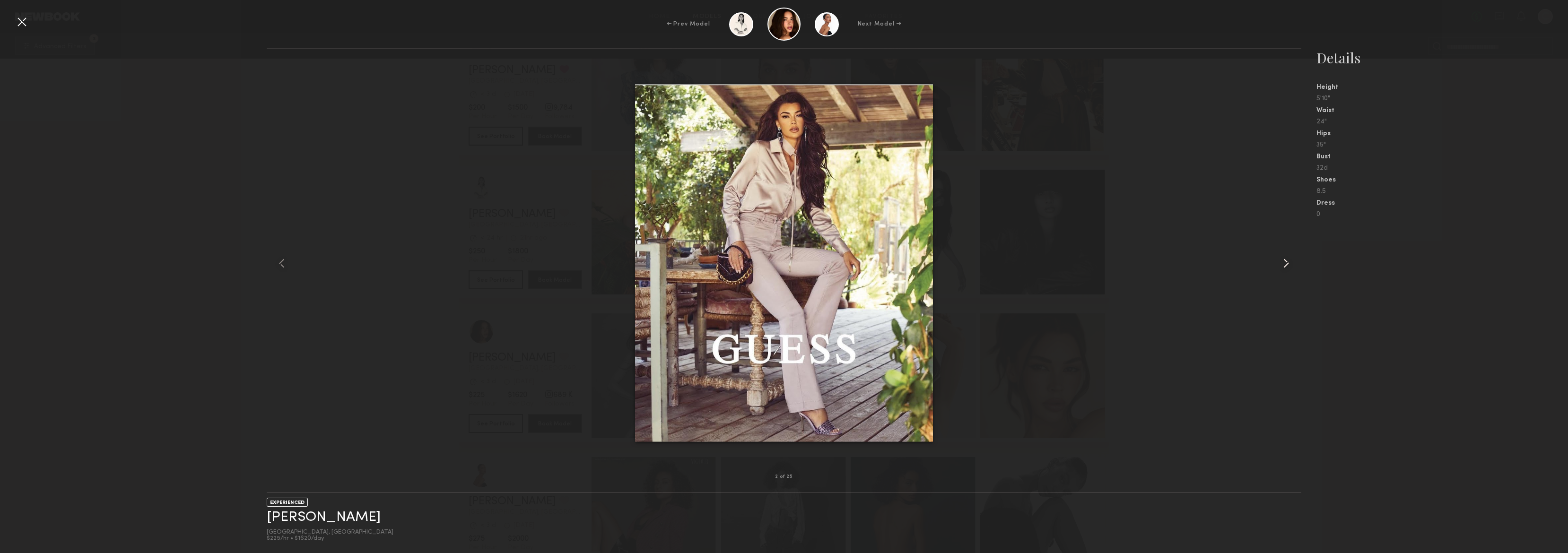
click at [1286, 261] on common-icon at bounding box center [1286, 263] width 16 height 16
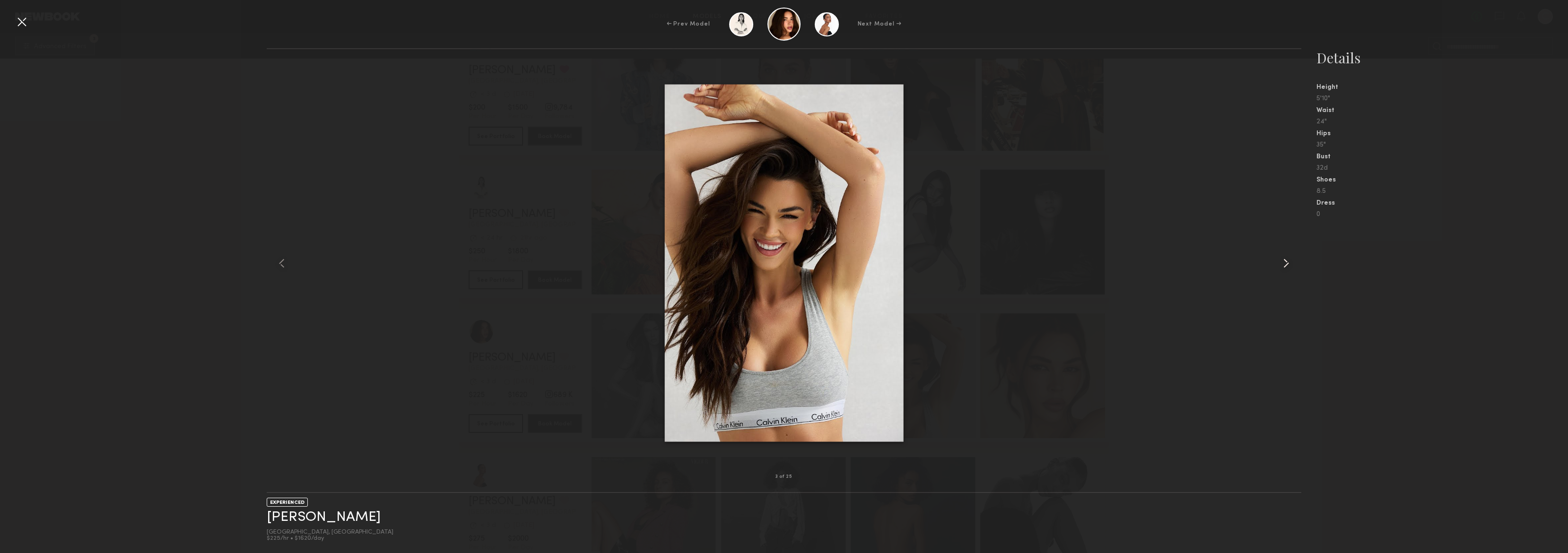
click at [1286, 262] on common-icon at bounding box center [1286, 263] width 16 height 16
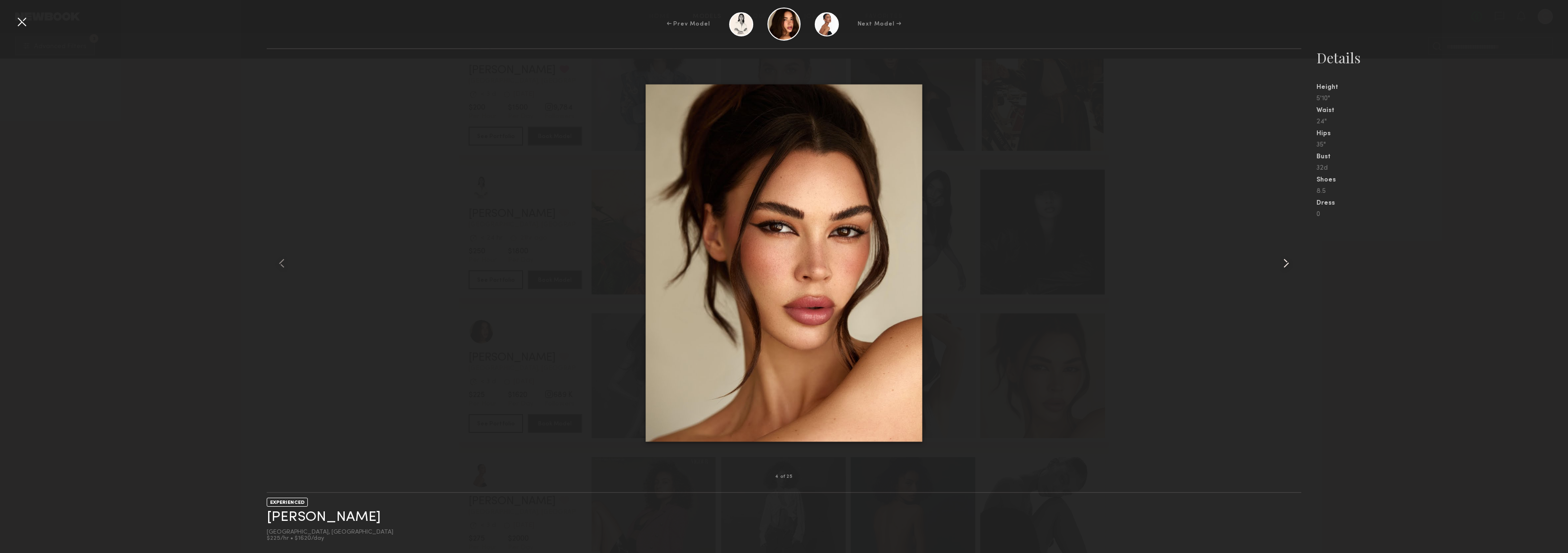
click at [1286, 263] on common-icon at bounding box center [1286, 263] width 16 height 16
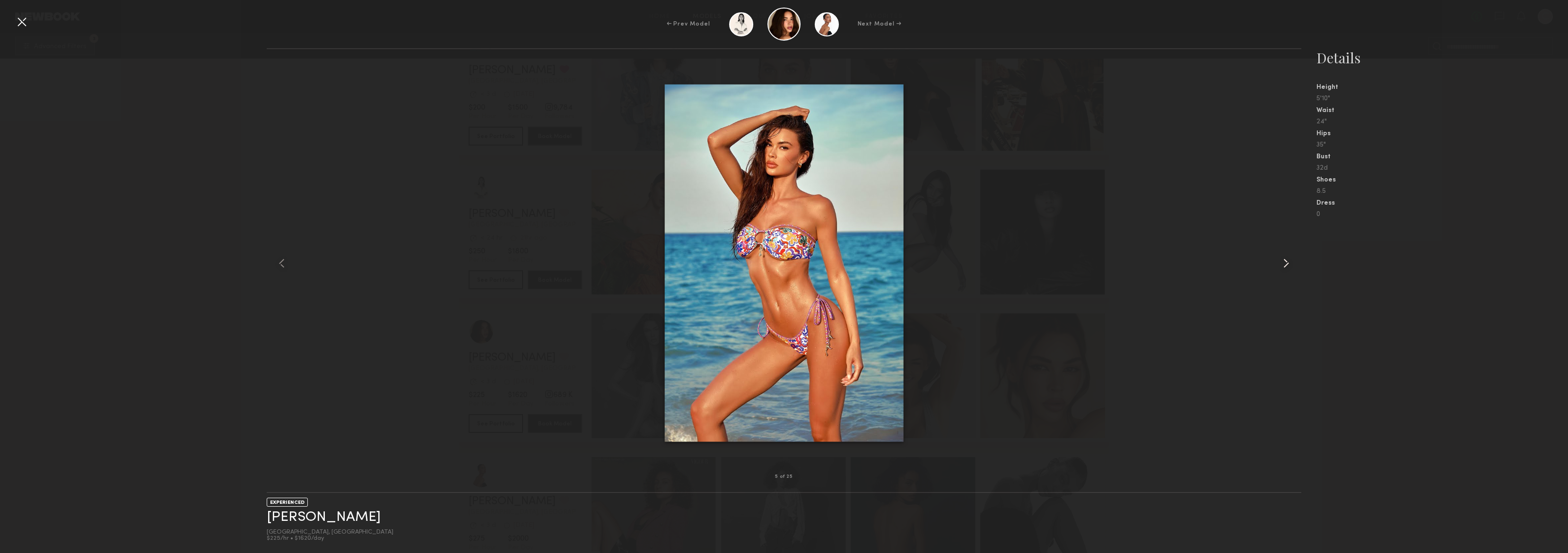
click at [1286, 263] on common-icon at bounding box center [1286, 263] width 16 height 16
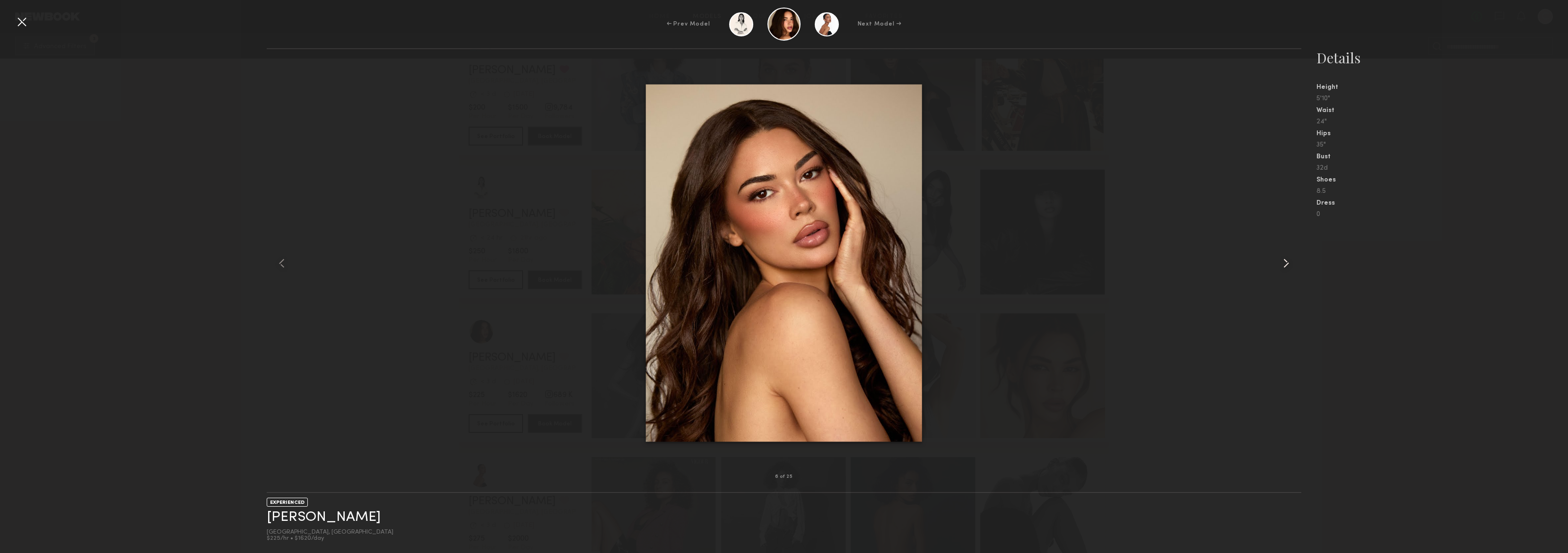
click at [1286, 263] on common-icon at bounding box center [1286, 263] width 16 height 16
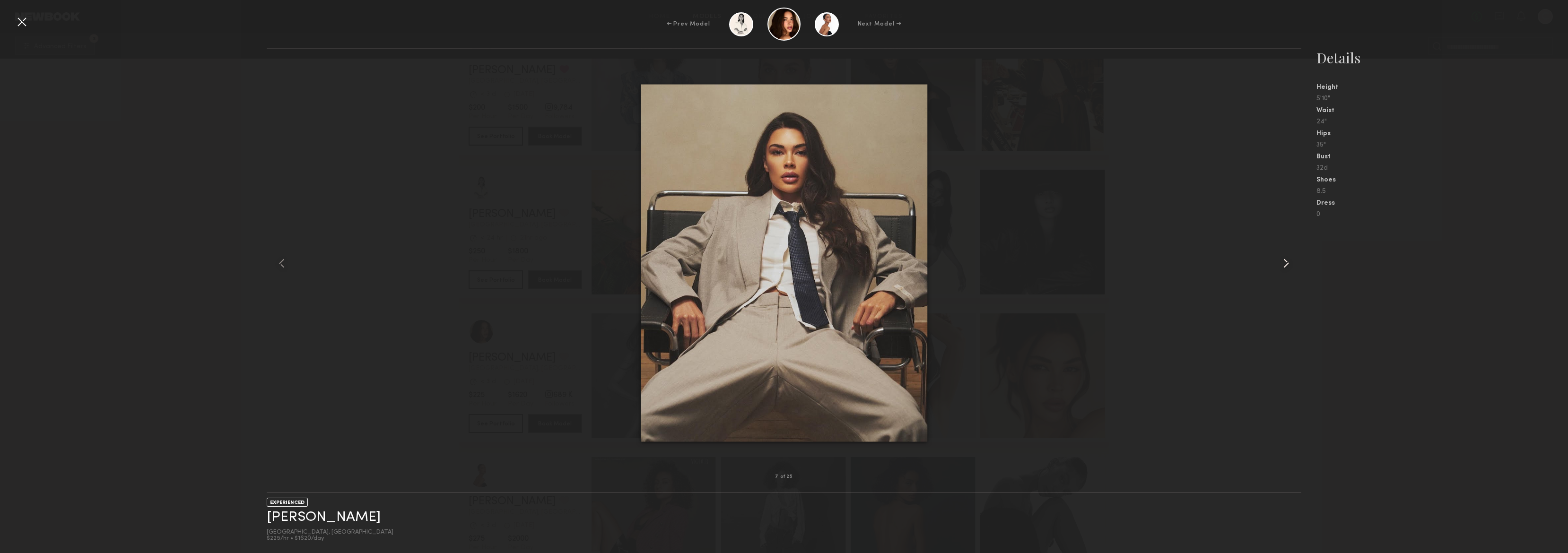
click at [1286, 263] on common-icon at bounding box center [1286, 263] width 16 height 16
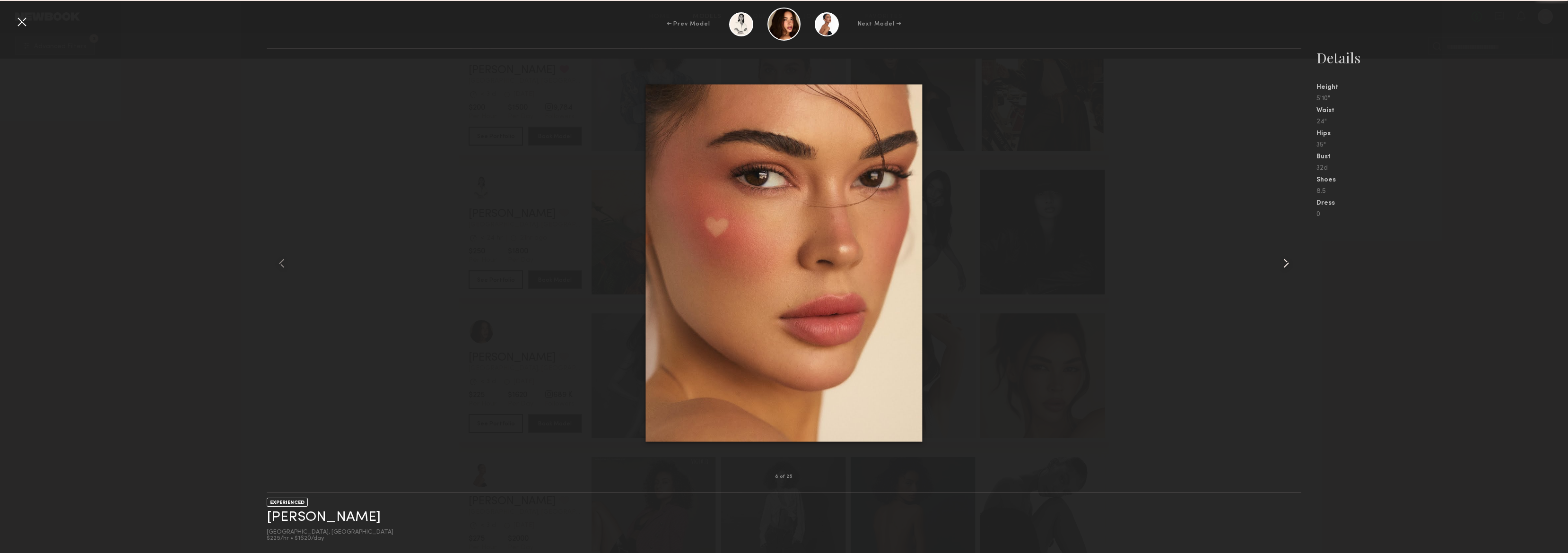
click at [1286, 263] on common-icon at bounding box center [1286, 263] width 16 height 16
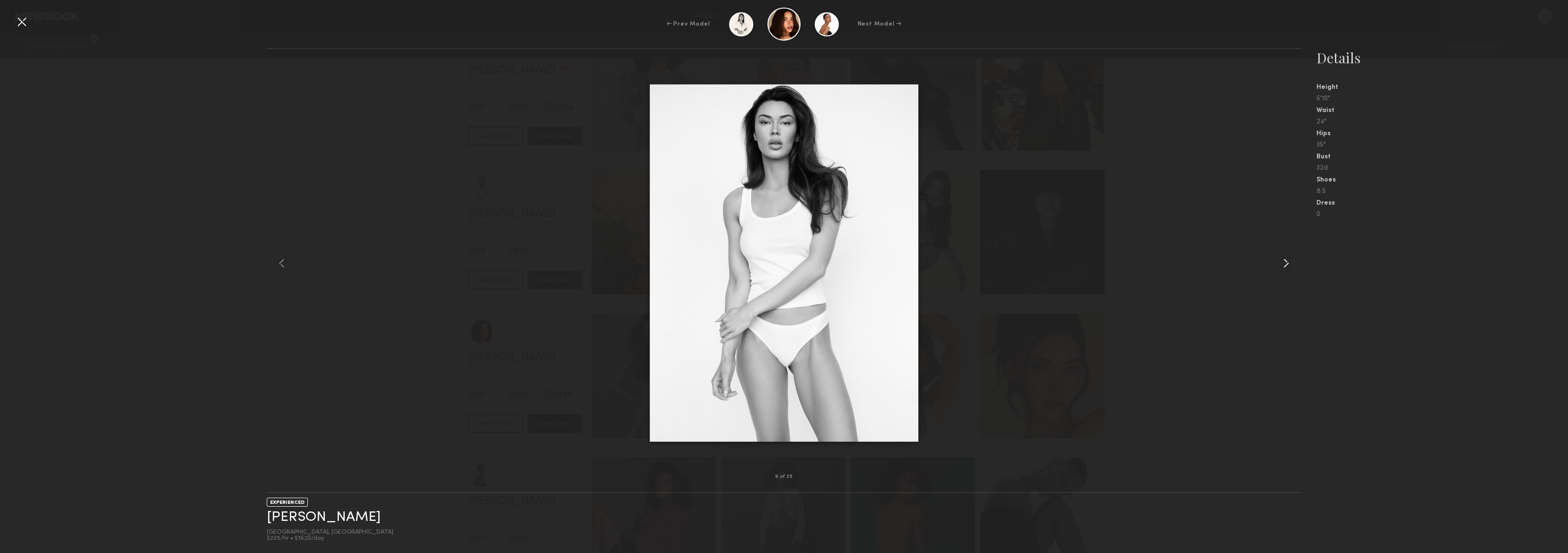
click at [1286, 263] on common-icon at bounding box center [1286, 263] width 16 height 16
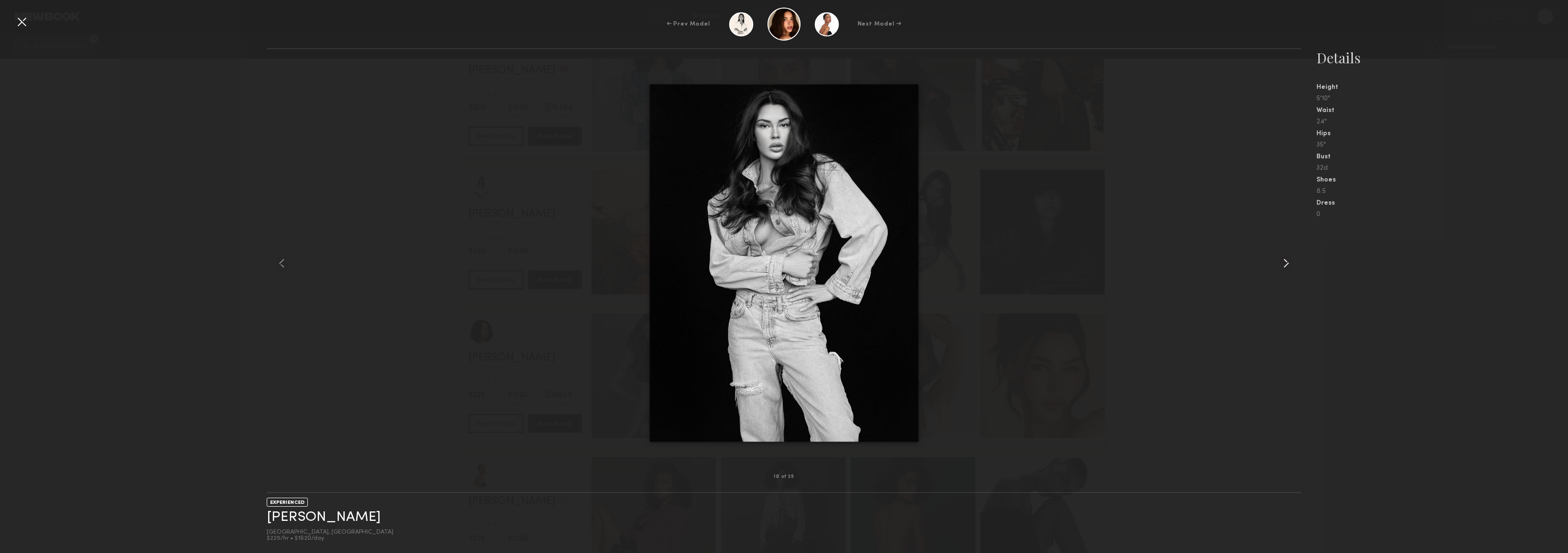
click at [1286, 263] on common-icon at bounding box center [1286, 263] width 16 height 16
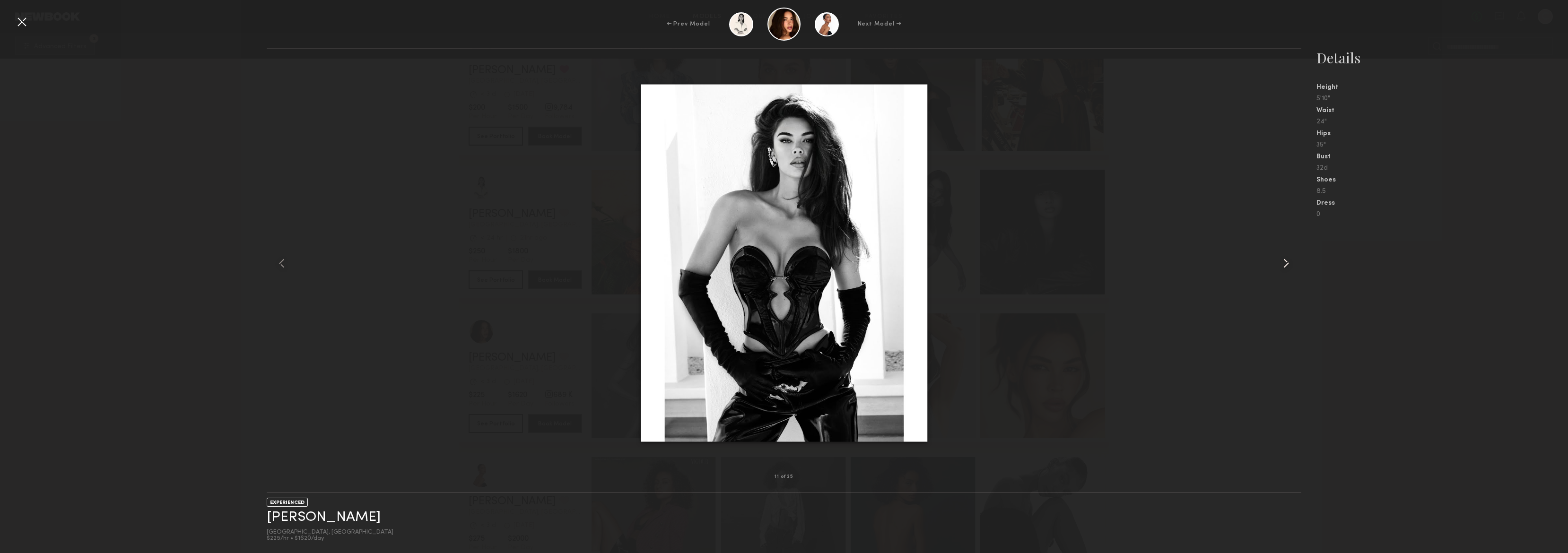
click at [1286, 264] on common-icon at bounding box center [1286, 263] width 16 height 16
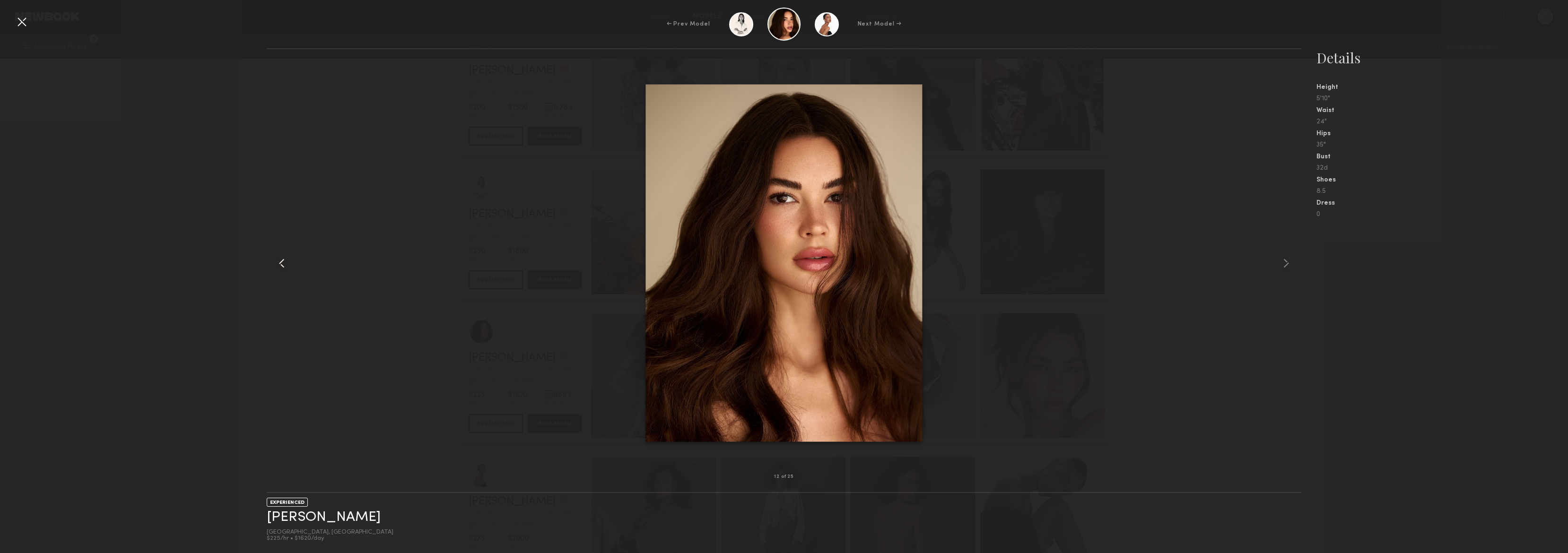
click at [288, 264] on common-icon at bounding box center [282, 263] width 16 height 16
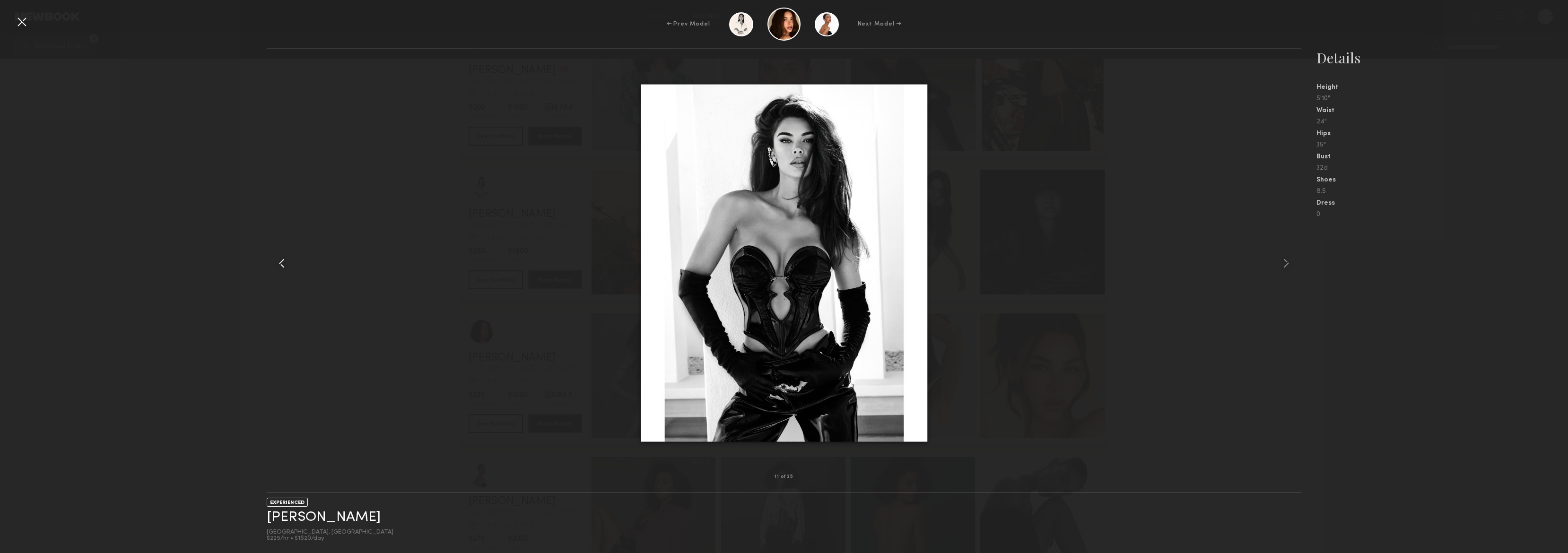
click at [285, 264] on common-icon at bounding box center [282, 263] width 16 height 16
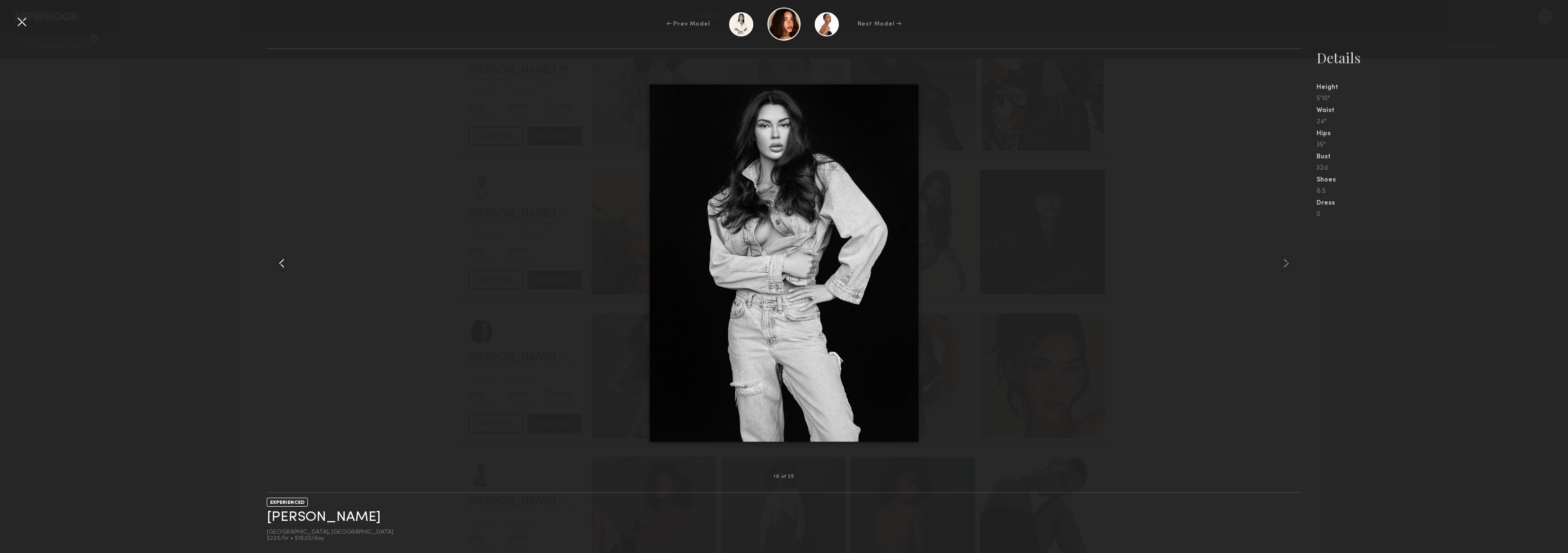
click at [285, 264] on common-icon at bounding box center [282, 263] width 16 height 16
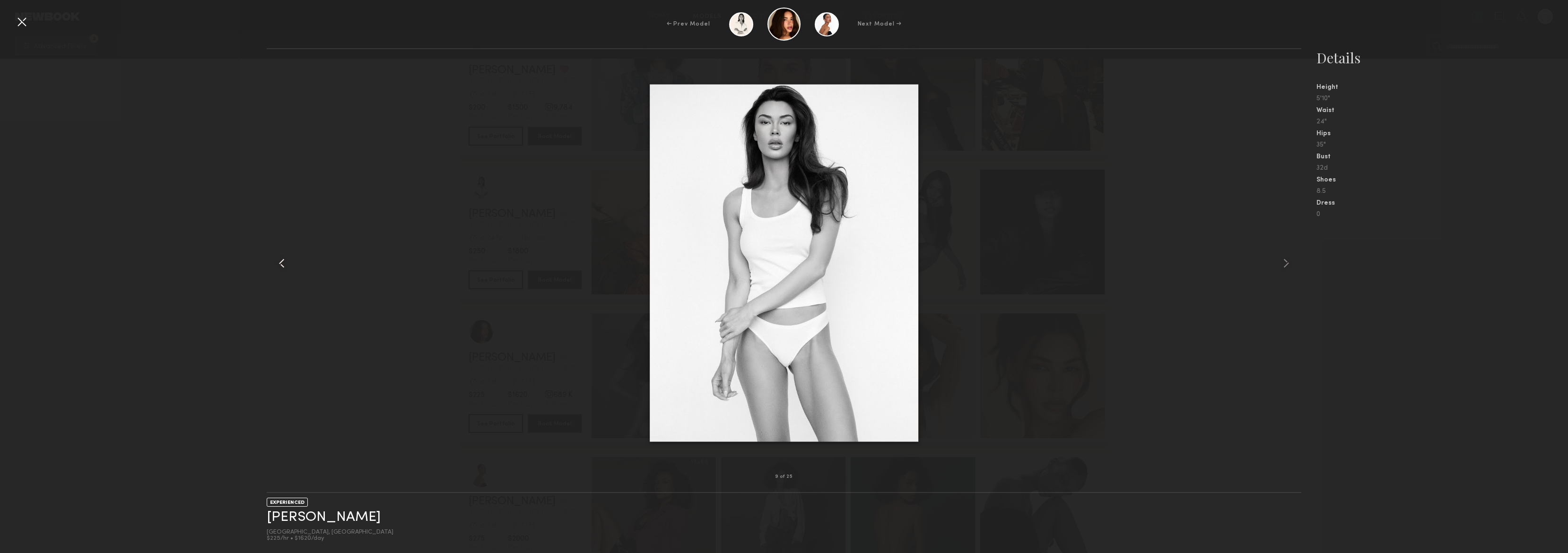
click at [285, 264] on common-icon at bounding box center [282, 263] width 16 height 16
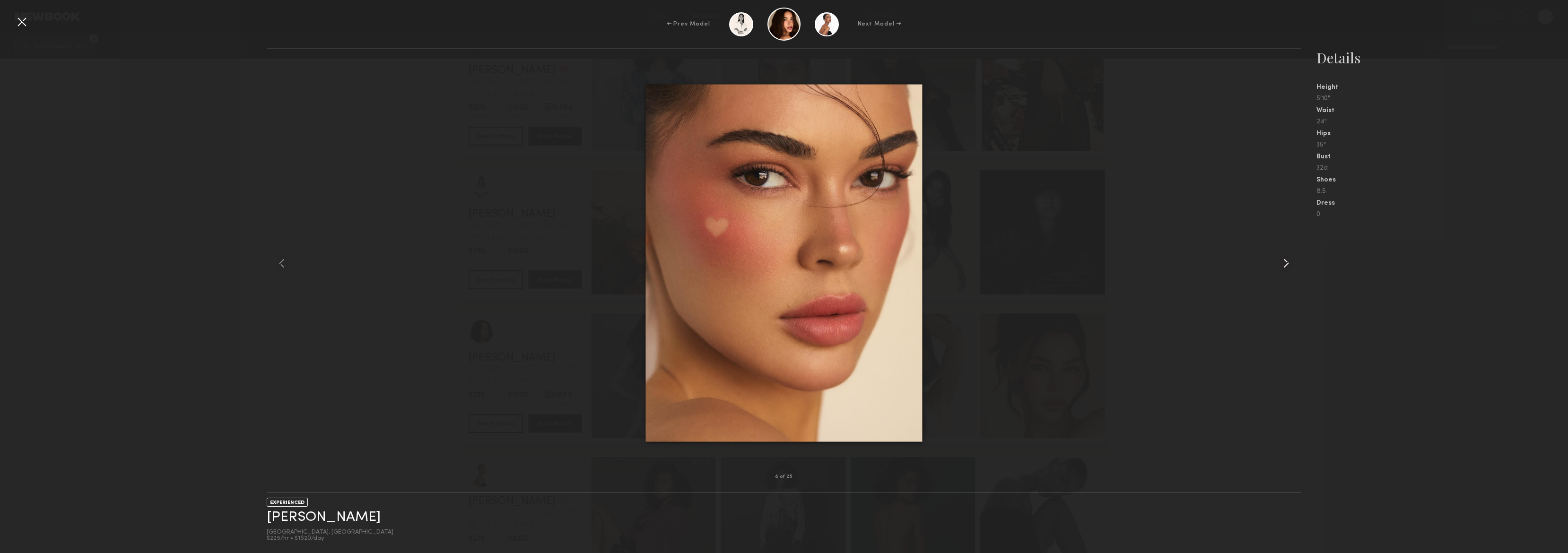
click at [1282, 263] on common-icon at bounding box center [1286, 263] width 16 height 16
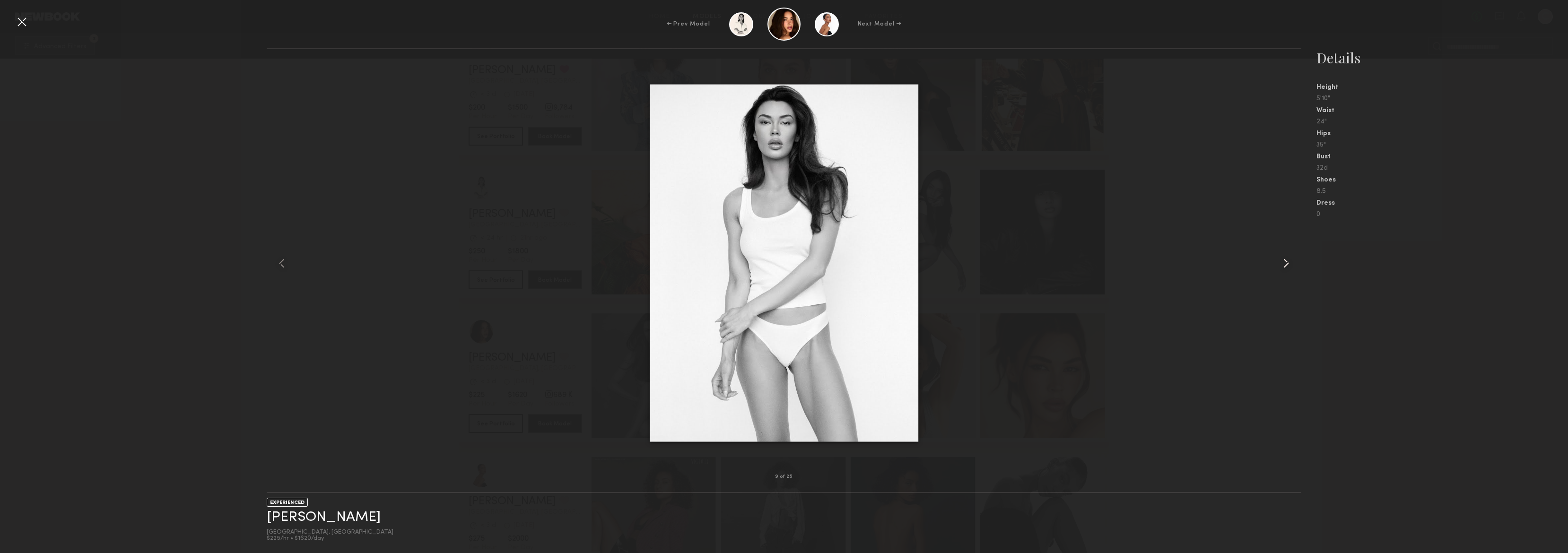
click at [1283, 263] on common-icon at bounding box center [1286, 263] width 16 height 16
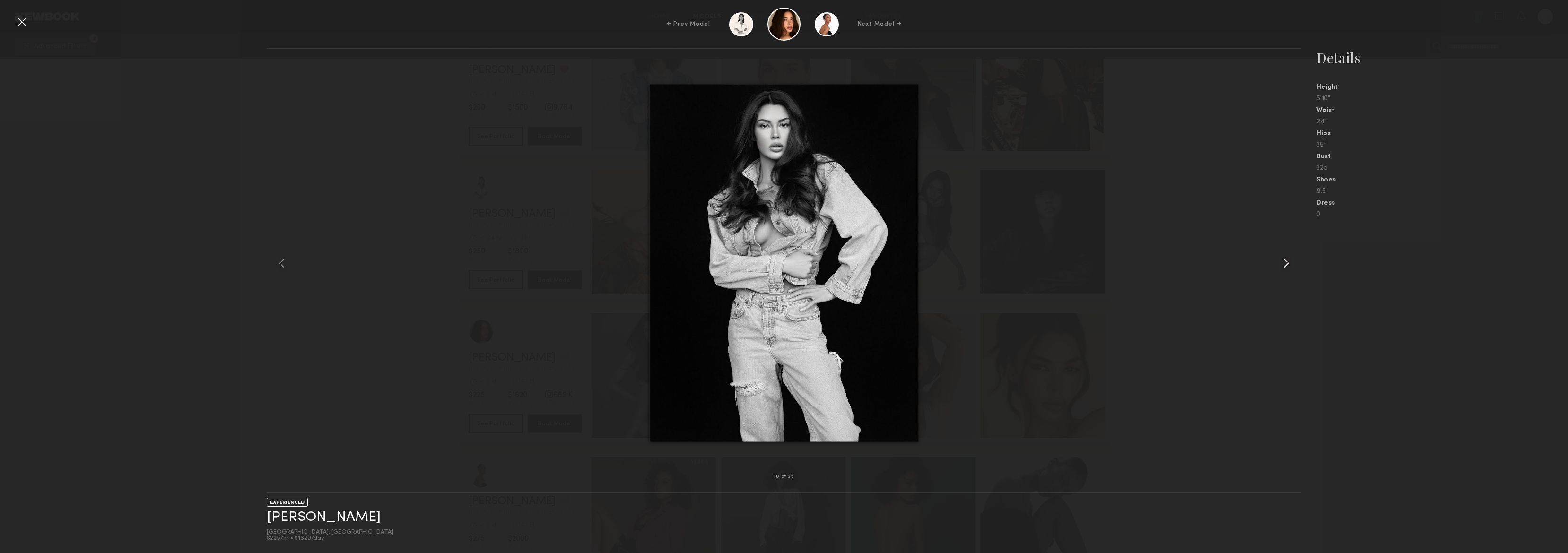
click at [1283, 263] on common-icon at bounding box center [1286, 263] width 16 height 16
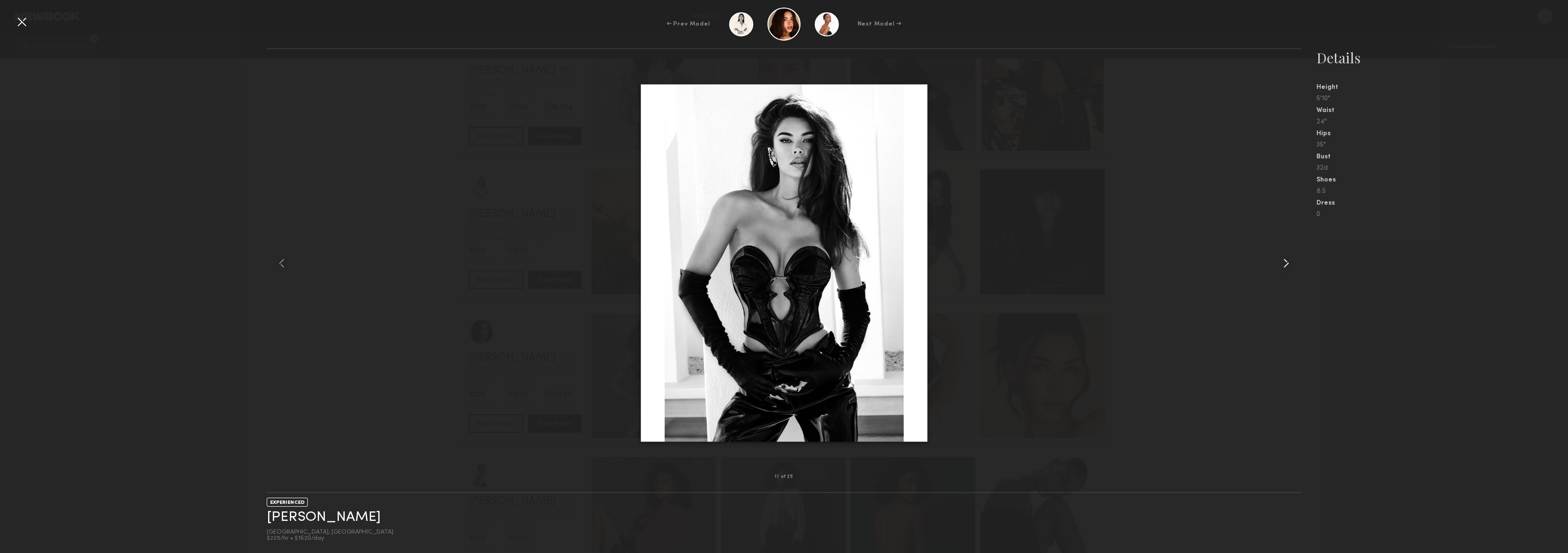
click at [1283, 263] on common-icon at bounding box center [1286, 263] width 16 height 16
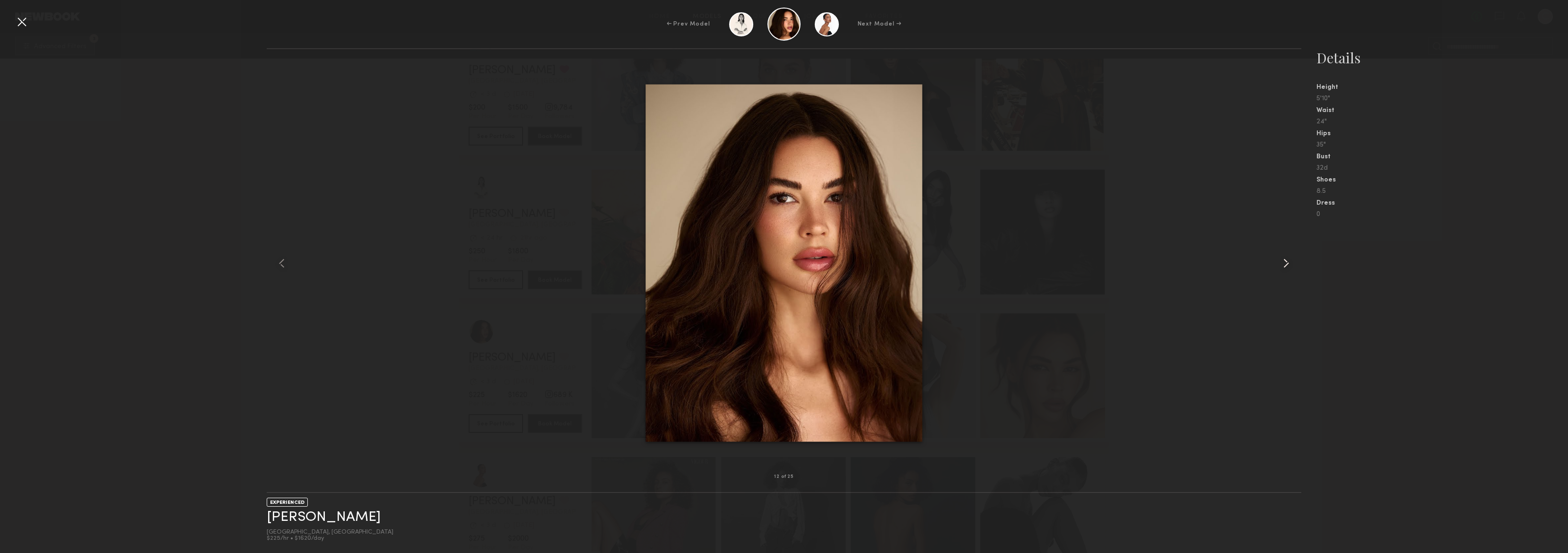
click at [1283, 263] on common-icon at bounding box center [1286, 263] width 16 height 16
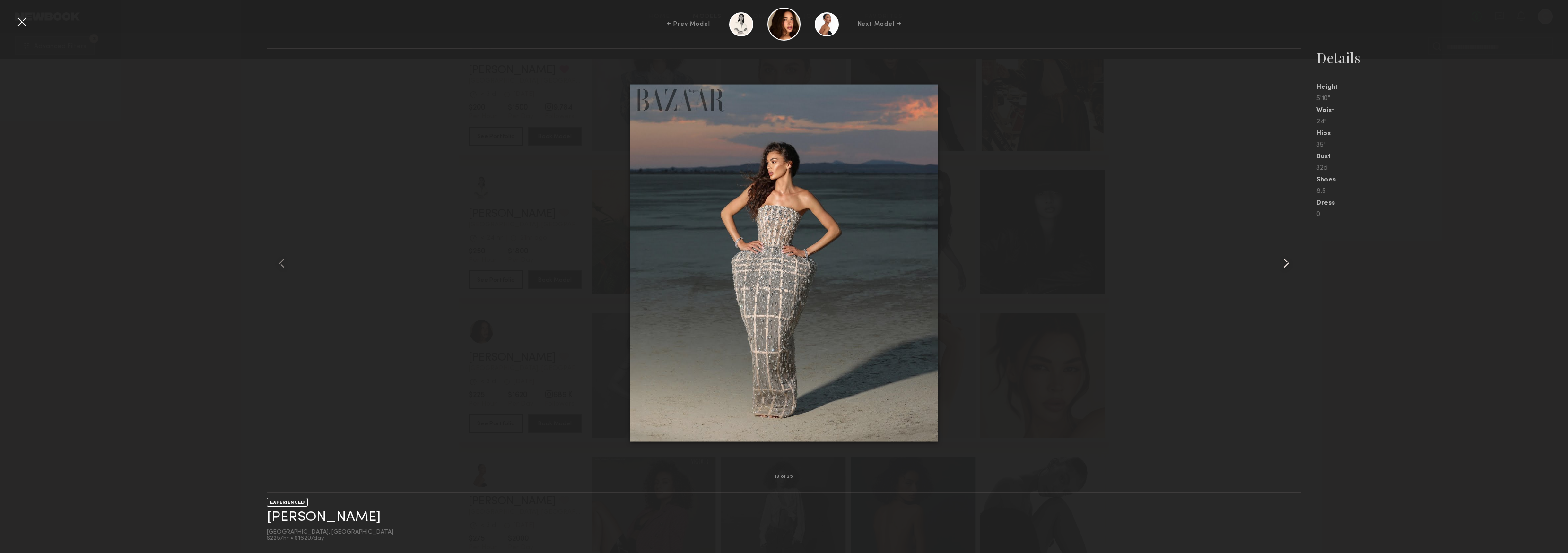
click at [1283, 263] on common-icon at bounding box center [1286, 263] width 16 height 16
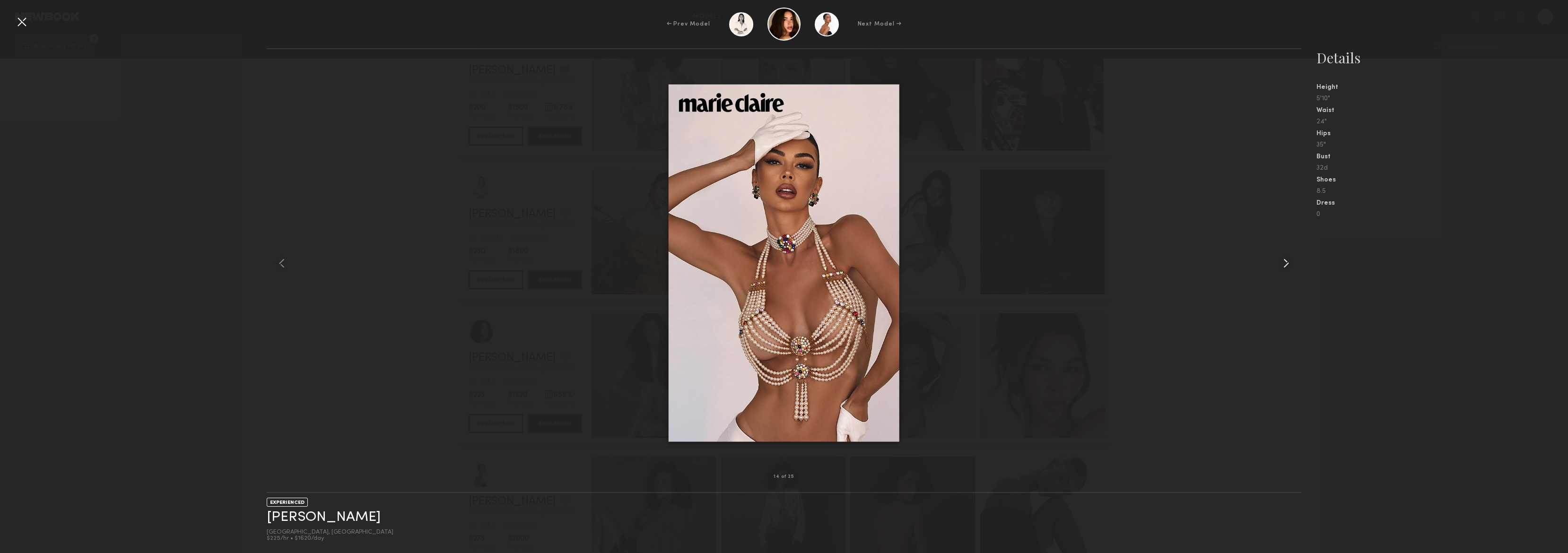
click at [1283, 263] on common-icon at bounding box center [1286, 263] width 16 height 16
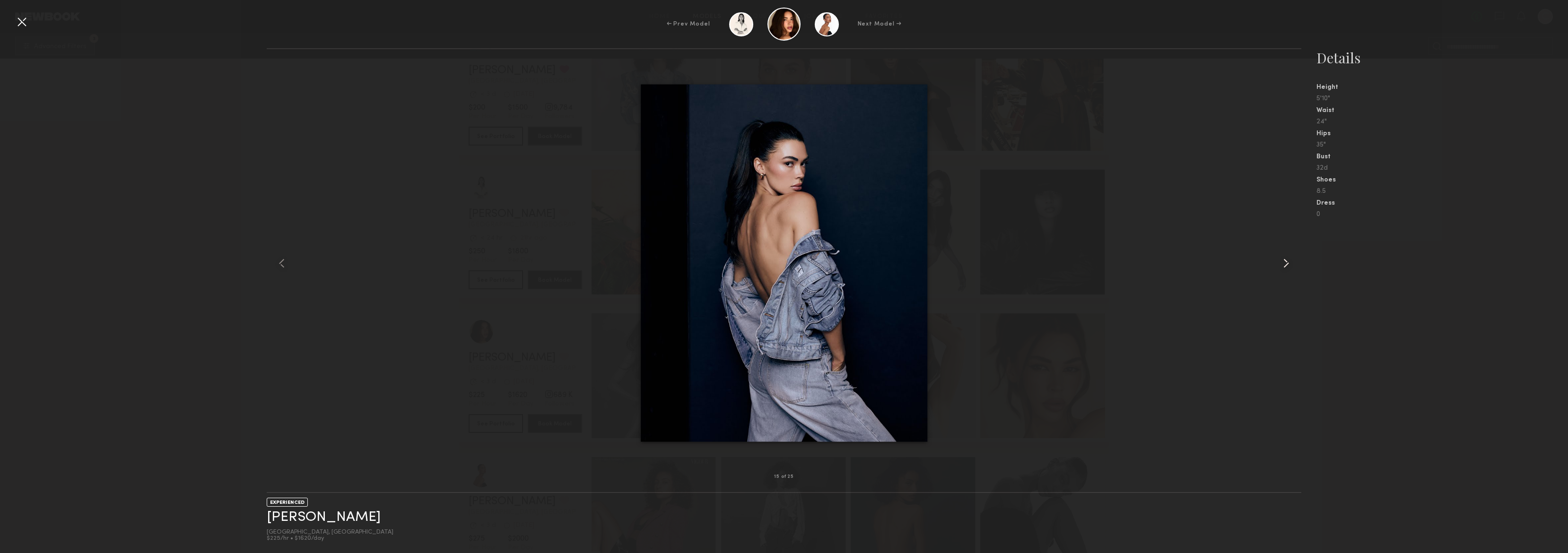
click at [1283, 263] on common-icon at bounding box center [1286, 263] width 16 height 16
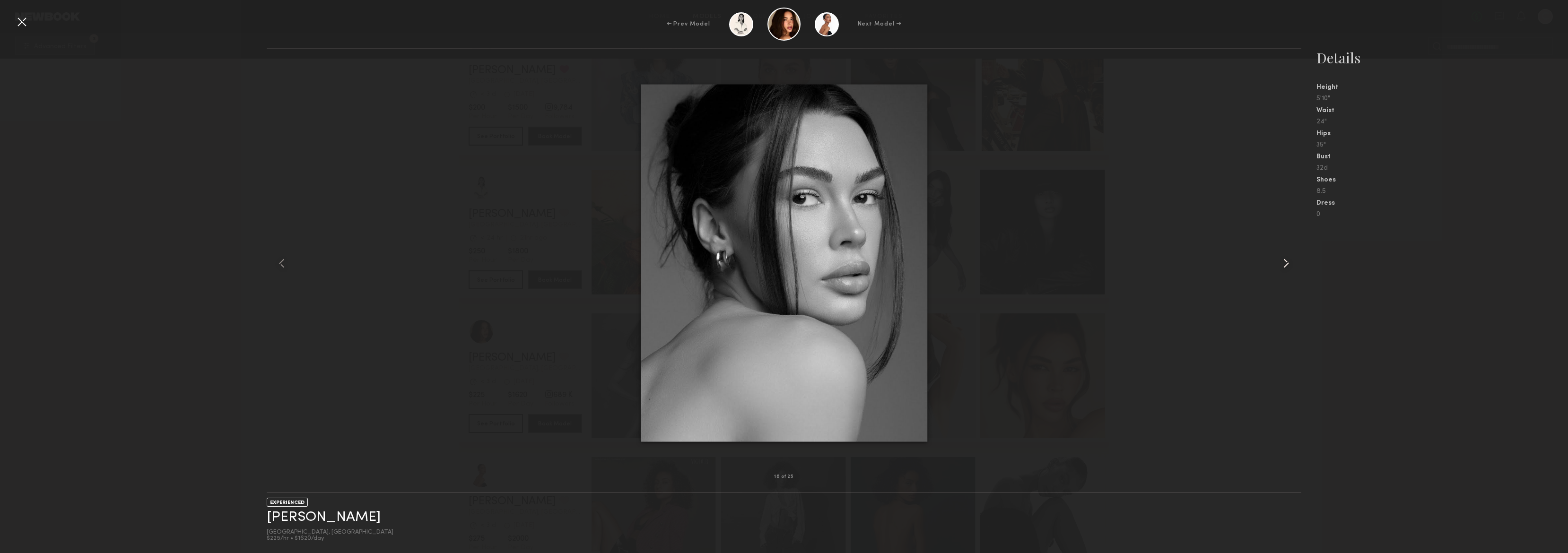
click at [1283, 263] on common-icon at bounding box center [1286, 263] width 16 height 16
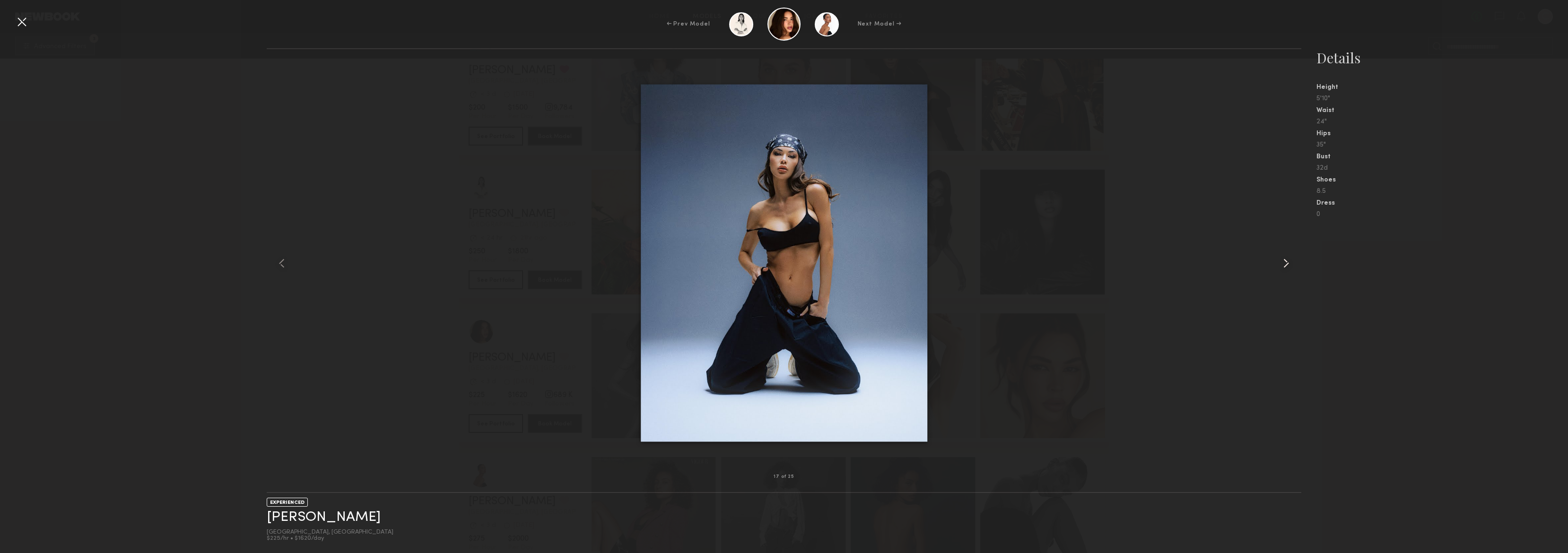
click at [1283, 264] on common-icon at bounding box center [1286, 263] width 16 height 16
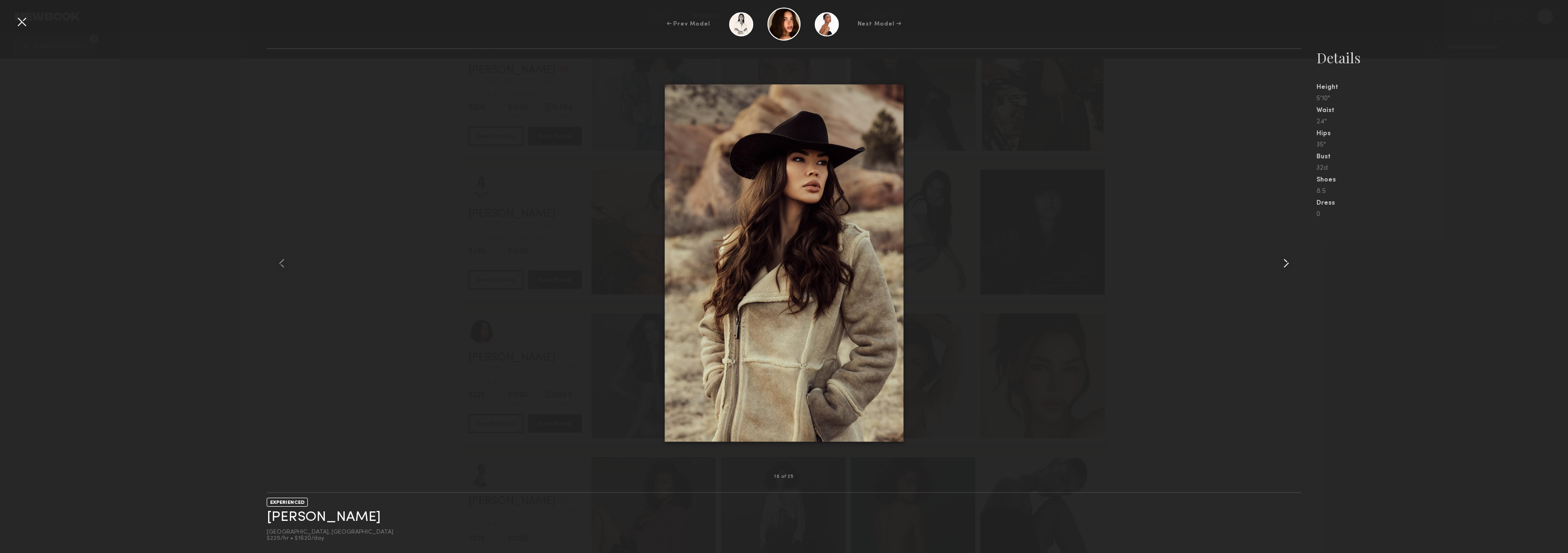
click at [1283, 264] on common-icon at bounding box center [1286, 263] width 16 height 16
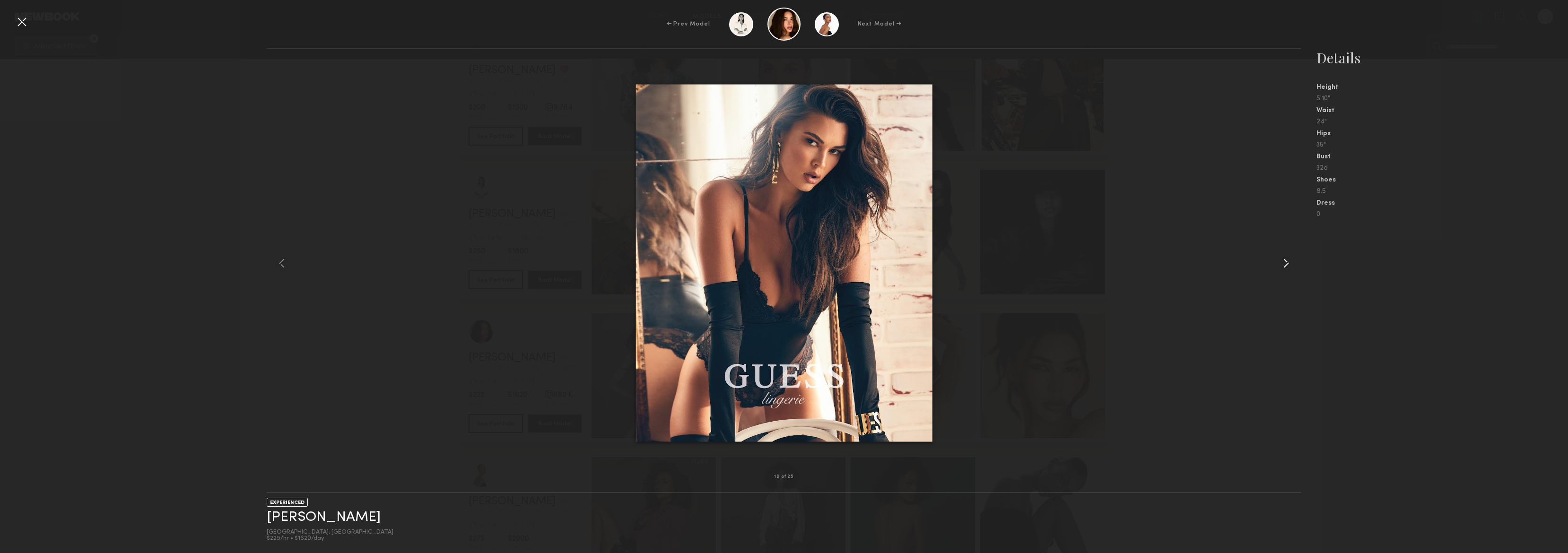
click at [1283, 264] on common-icon at bounding box center [1286, 263] width 16 height 16
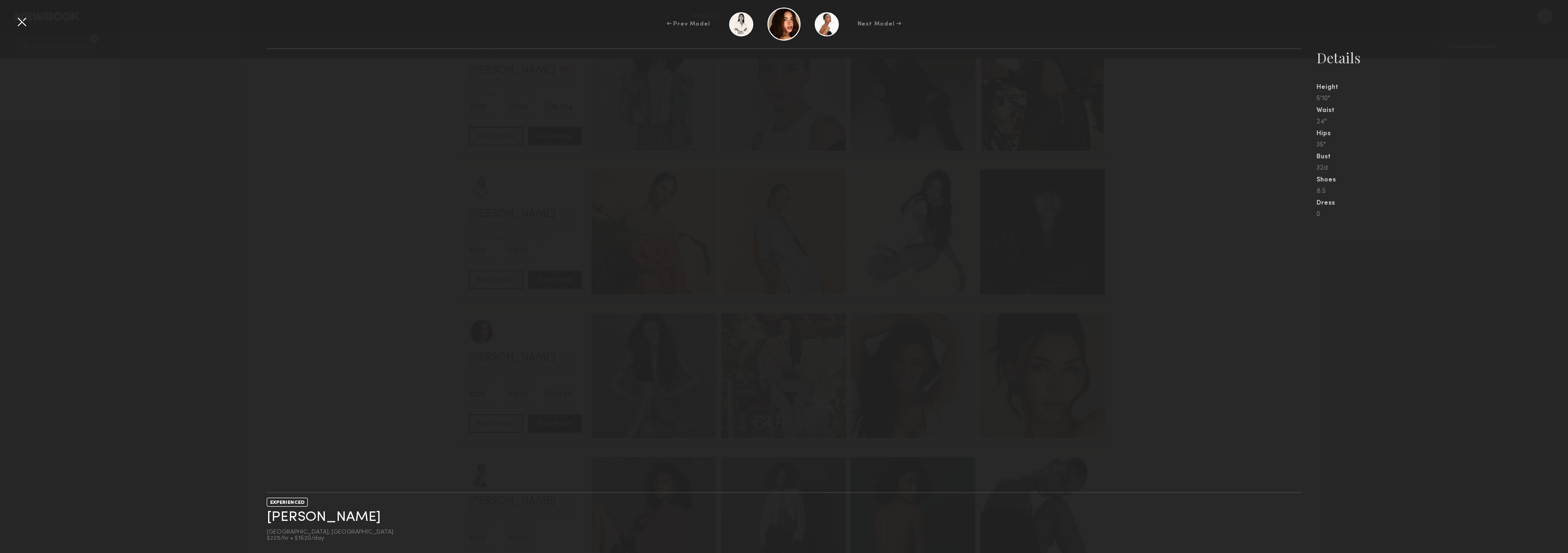
click at [1201, 241] on nb-gallery-light at bounding box center [784, 271] width 1035 height 444
click at [19, 23] on div at bounding box center [22, 22] width 16 height 16
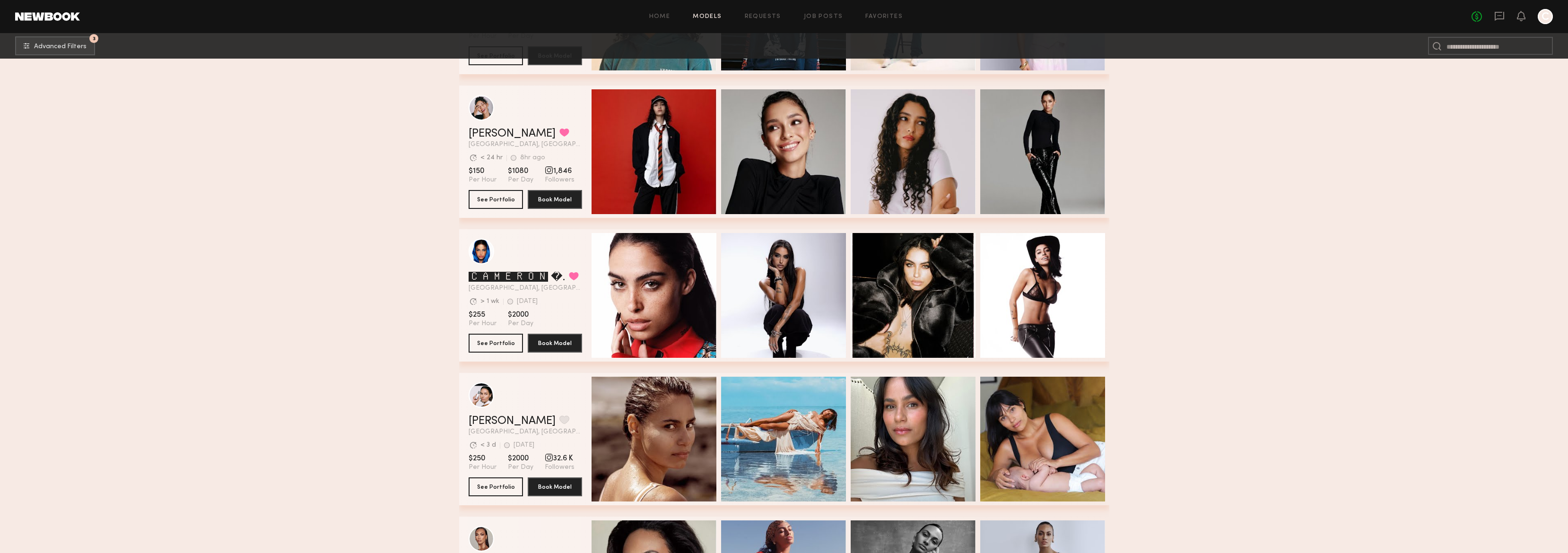
scroll to position [4170, 0]
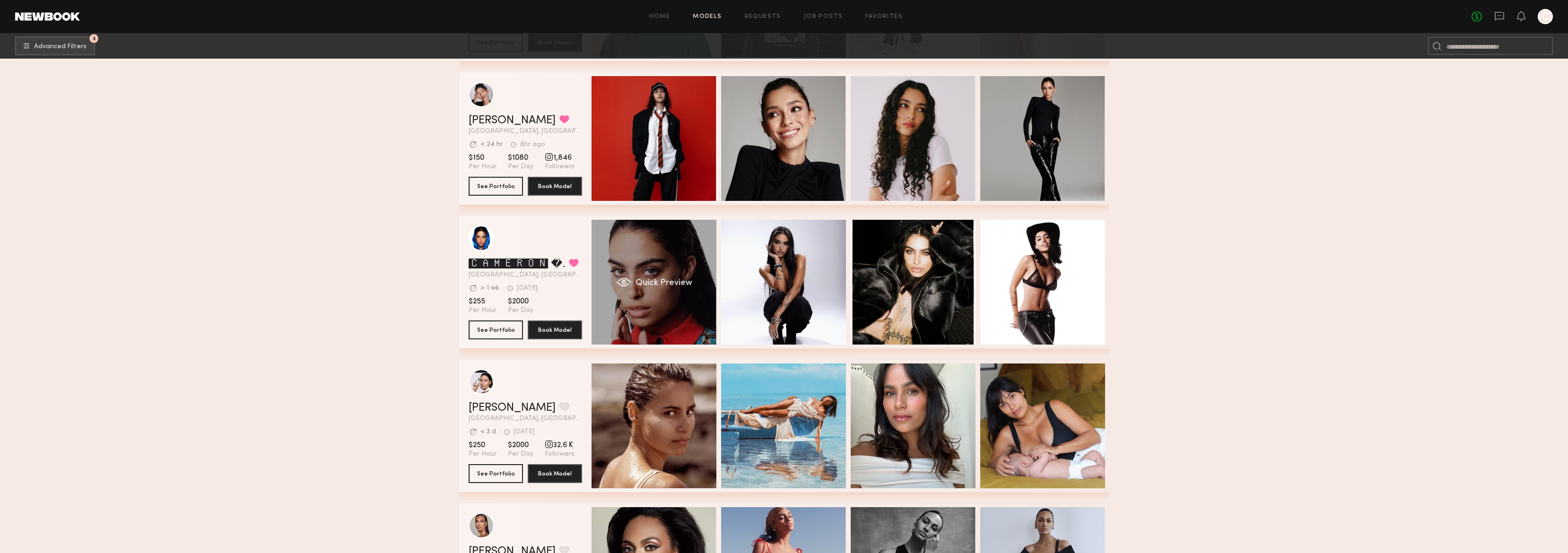
click at [683, 311] on div "Quick Preview" at bounding box center [654, 282] width 124 height 124
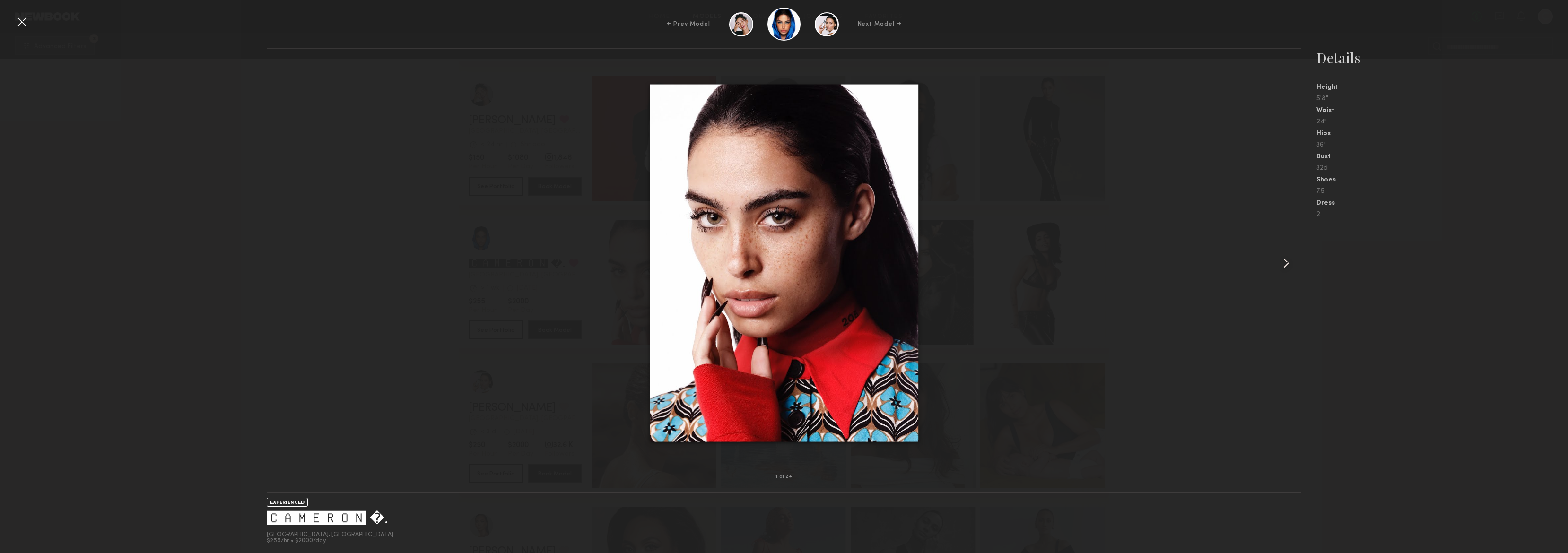
click at [1287, 261] on common-icon at bounding box center [1286, 263] width 16 height 16
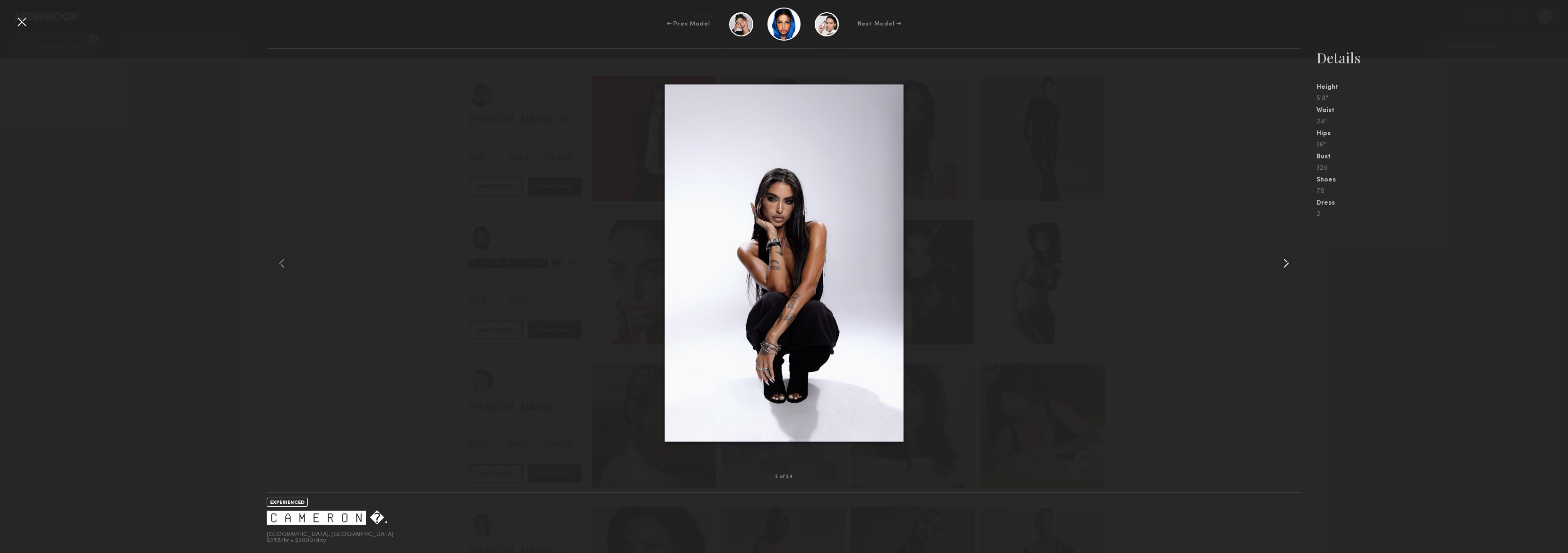
click at [1287, 261] on common-icon at bounding box center [1286, 263] width 16 height 16
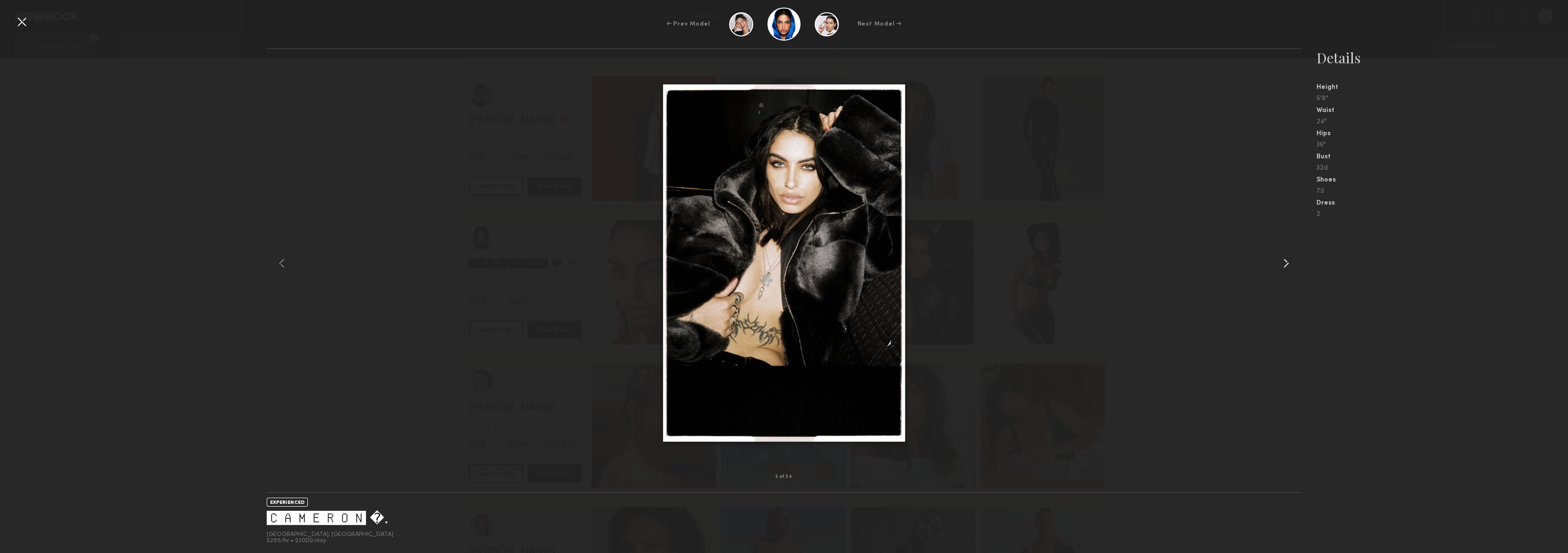
click at [1287, 261] on common-icon at bounding box center [1286, 263] width 16 height 16
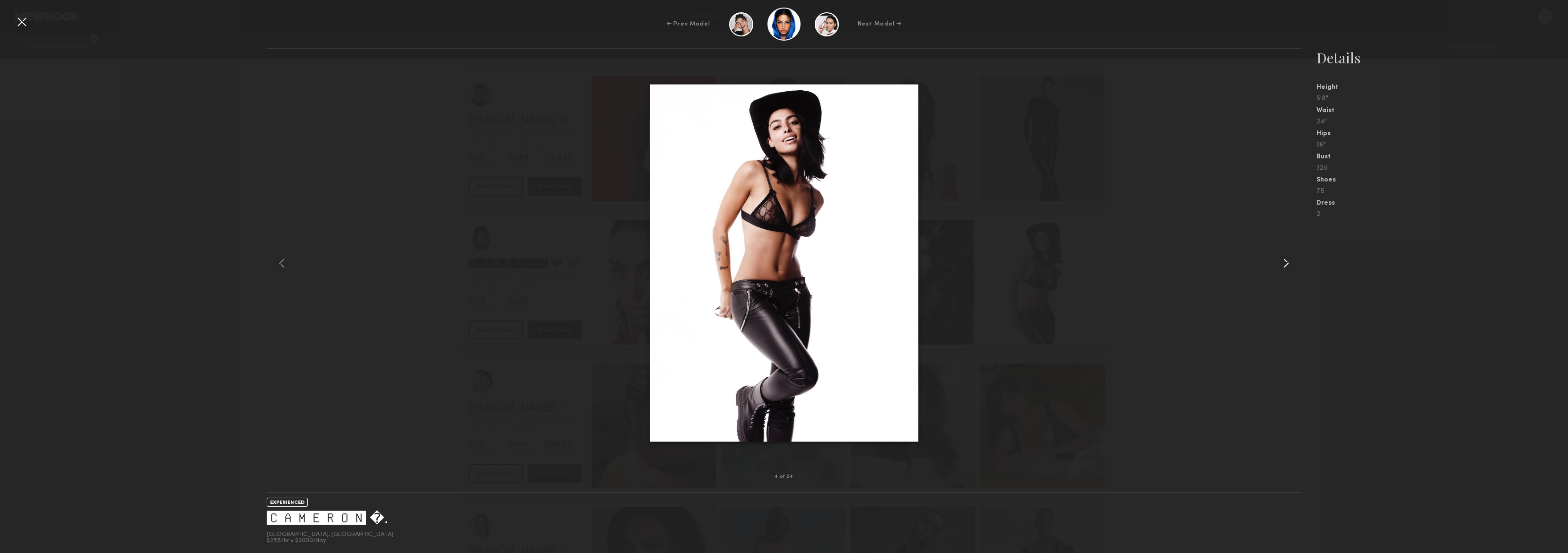
click at [1287, 261] on common-icon at bounding box center [1286, 263] width 16 height 16
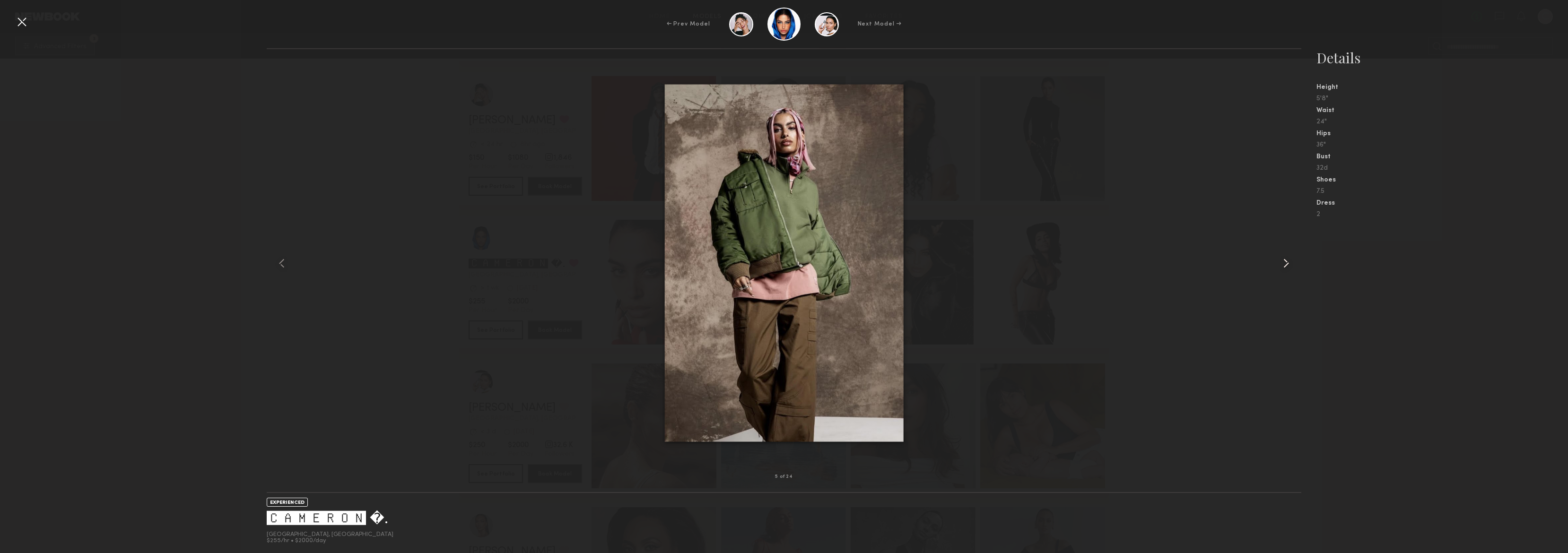
click at [1287, 261] on common-icon at bounding box center [1286, 263] width 16 height 16
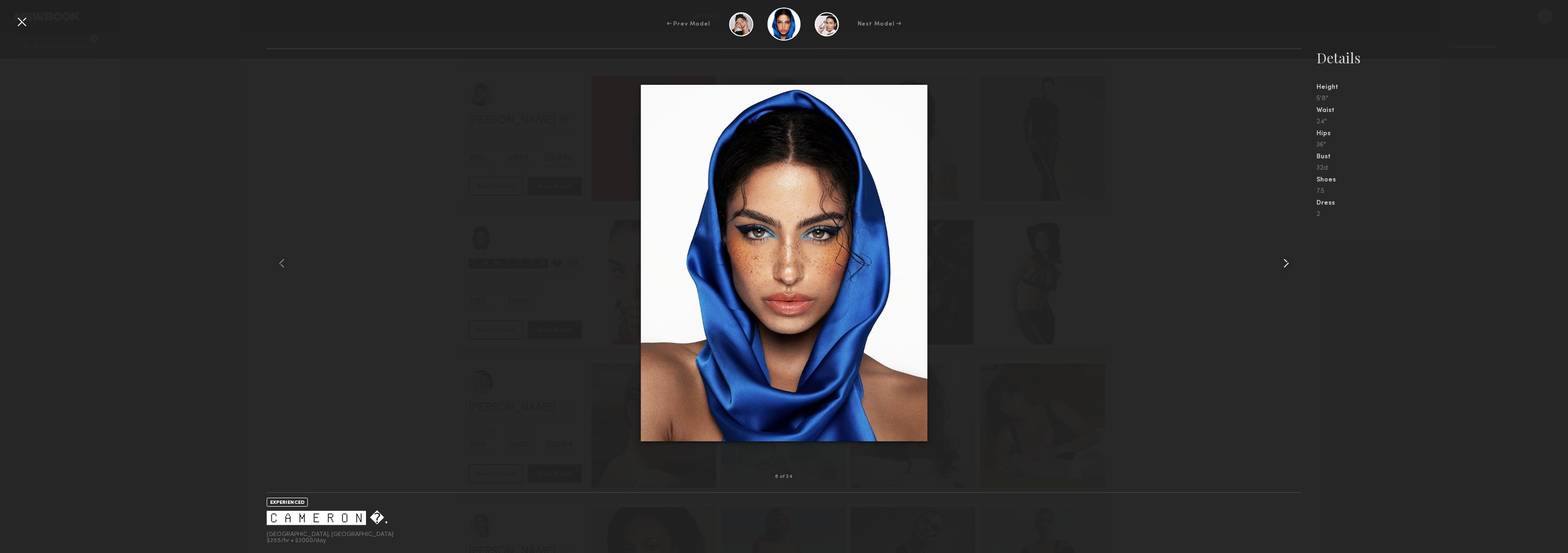
click at [1287, 261] on common-icon at bounding box center [1286, 263] width 16 height 16
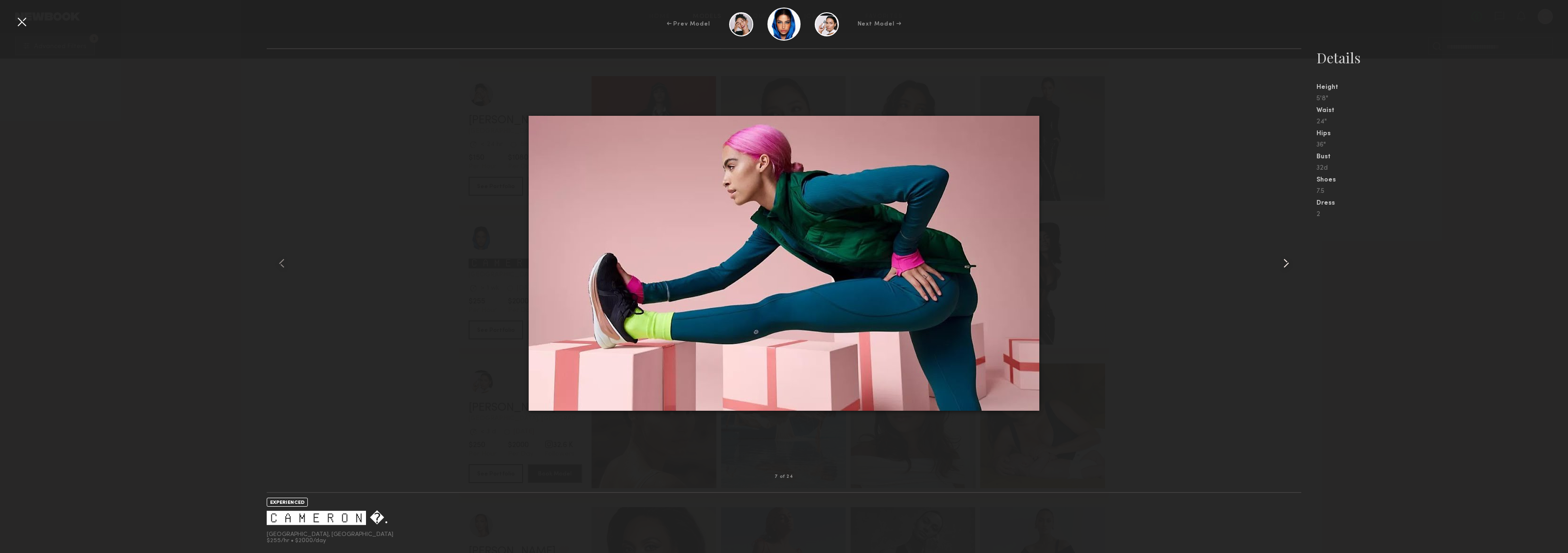
click at [1287, 261] on common-icon at bounding box center [1286, 263] width 16 height 16
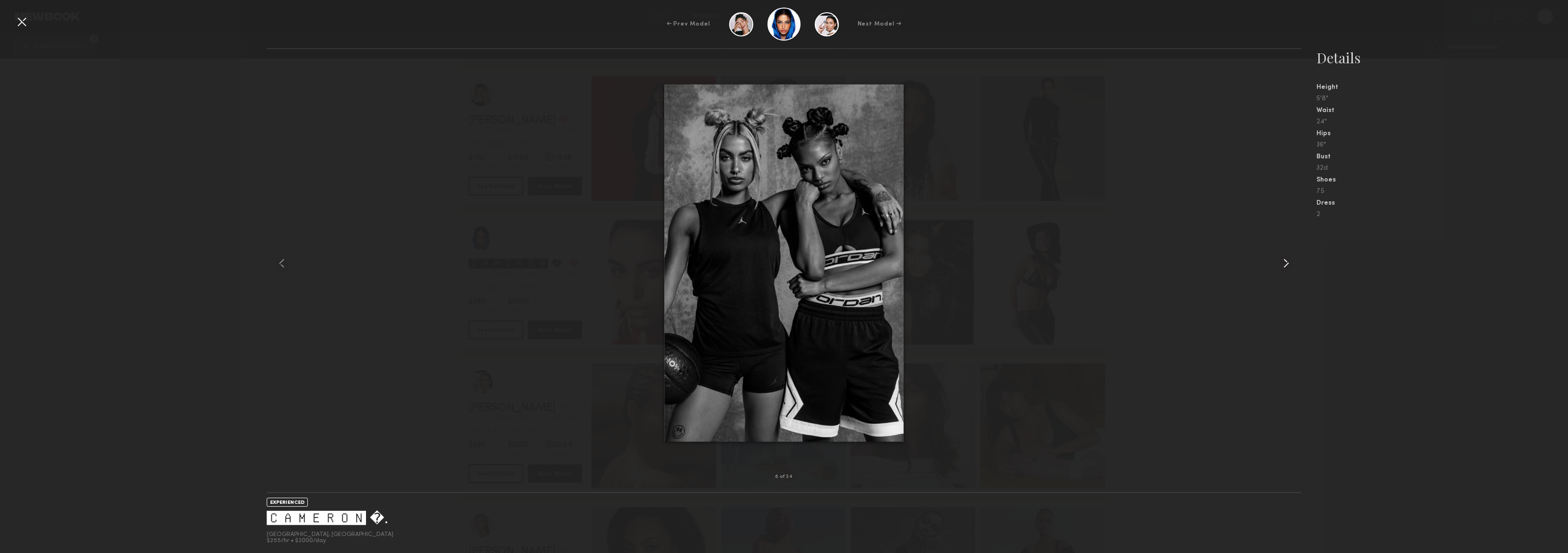
click at [1287, 261] on common-icon at bounding box center [1286, 263] width 16 height 16
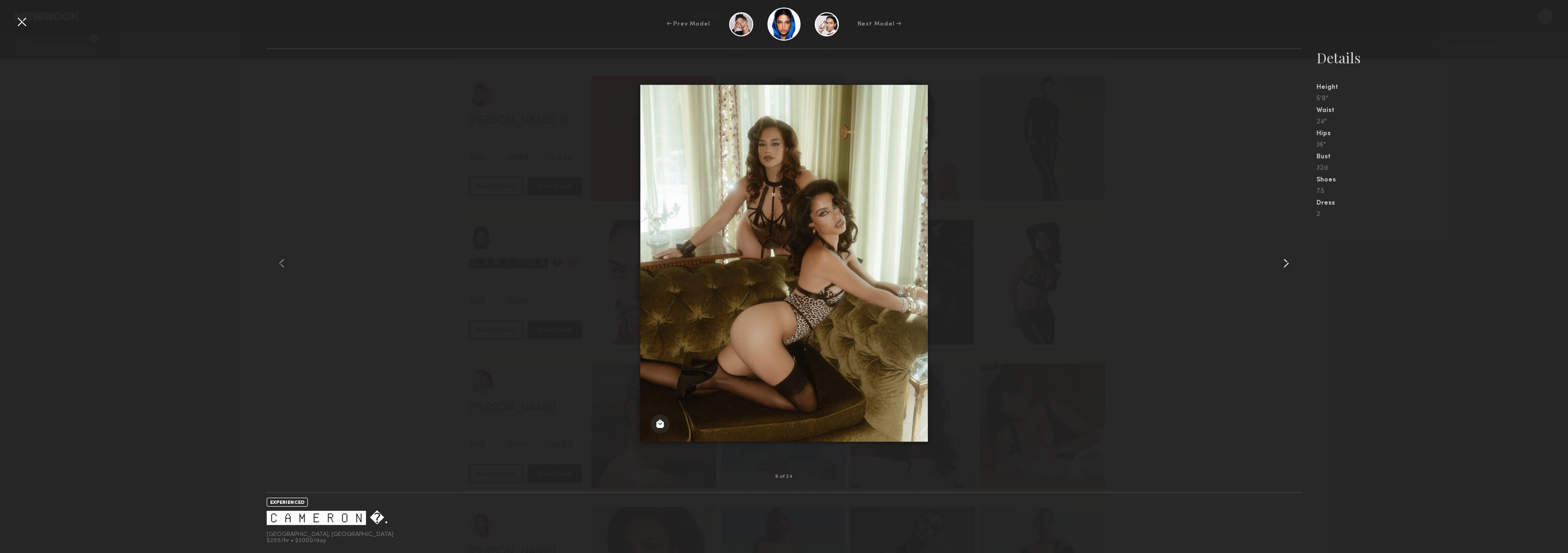
click at [1286, 261] on common-icon at bounding box center [1286, 263] width 16 height 16
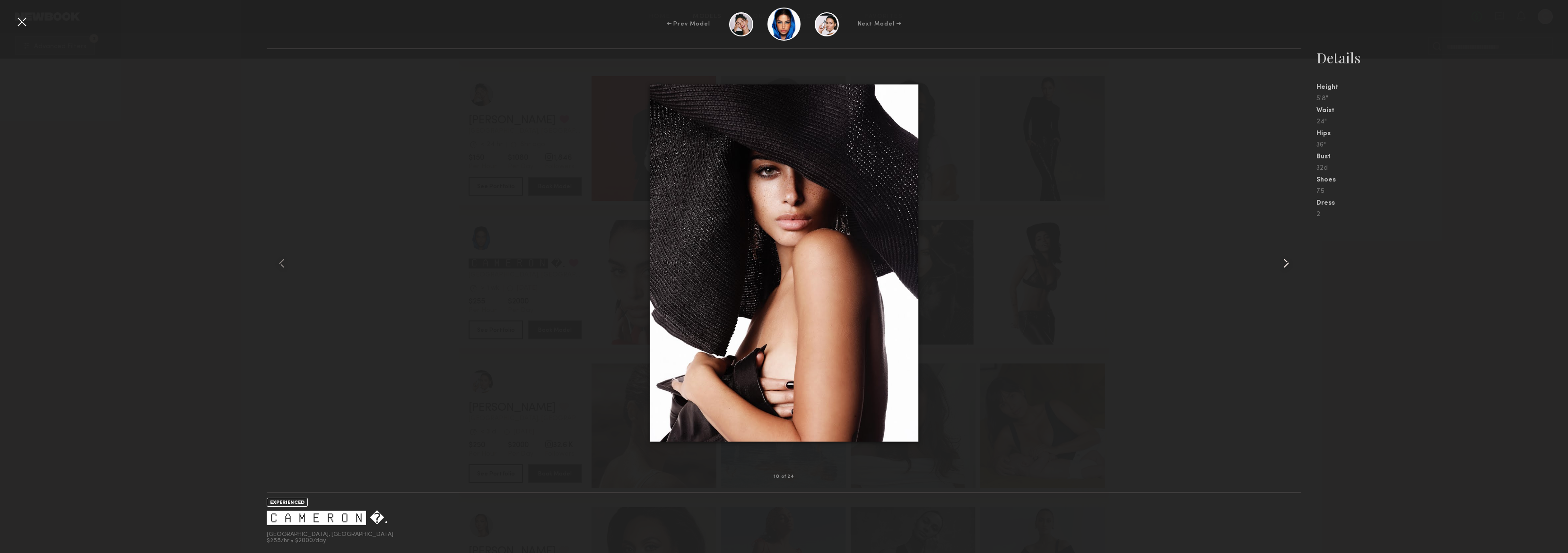
click at [1286, 261] on common-icon at bounding box center [1286, 263] width 16 height 16
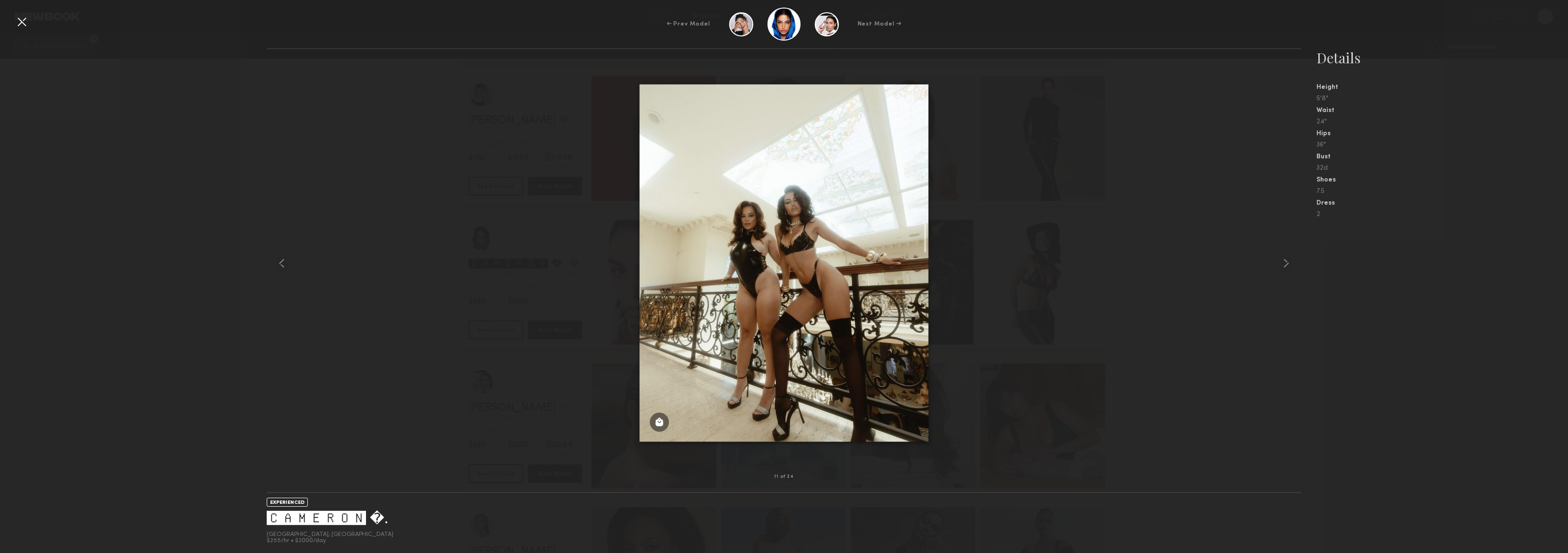
drag, startPoint x: 22, startPoint y: 22, endPoint x: 45, endPoint y: 24, distance: 23.1
click at [23, 22] on div at bounding box center [22, 22] width 16 height 16
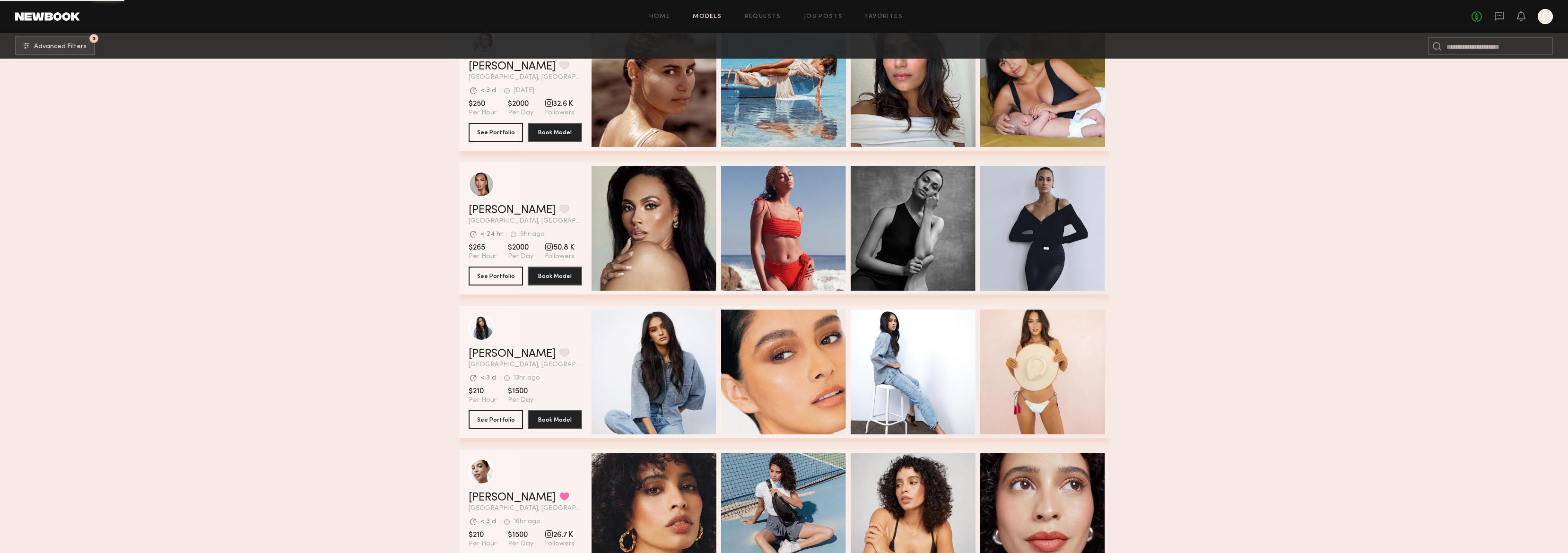
scroll to position [4549, 0]
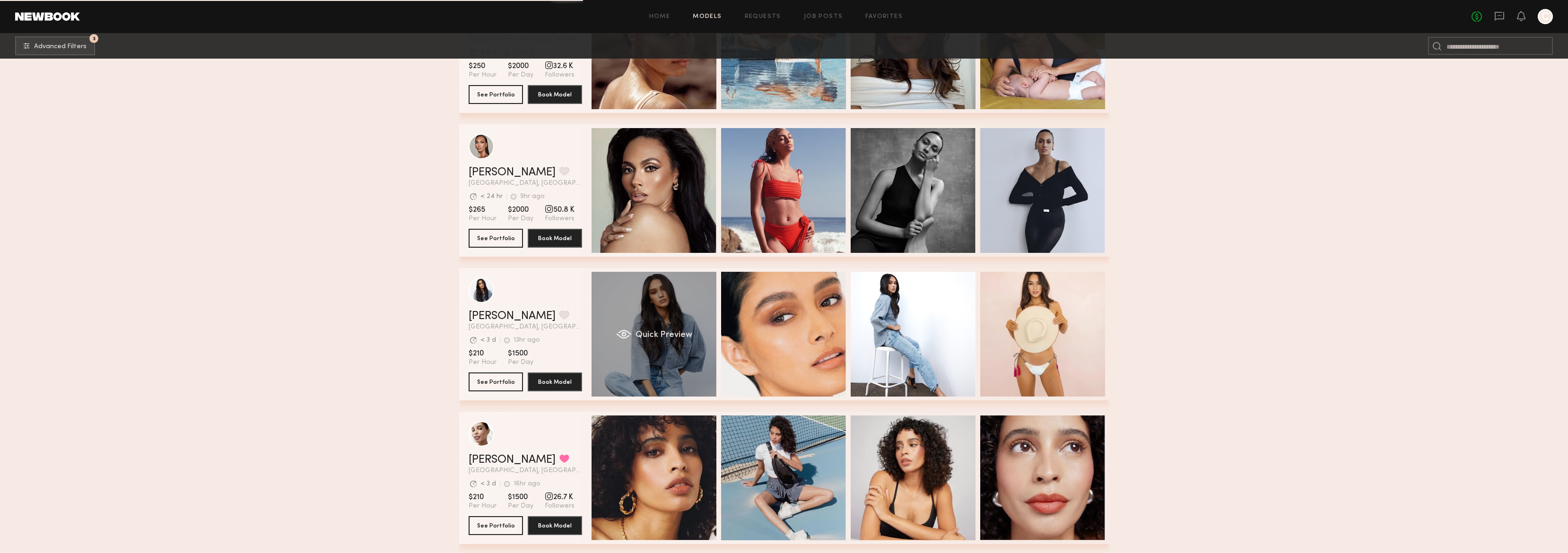
click at [656, 367] on div "Quick Preview" at bounding box center [654, 334] width 124 height 124
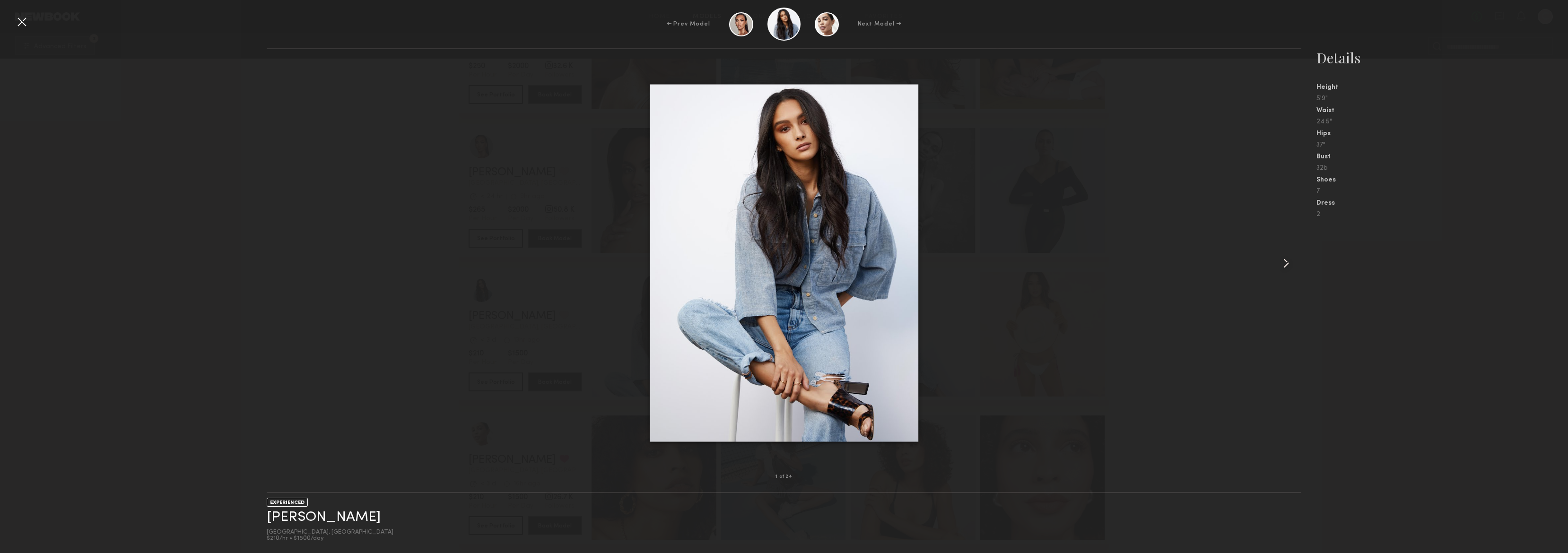
click at [1284, 264] on common-icon at bounding box center [1286, 263] width 16 height 16
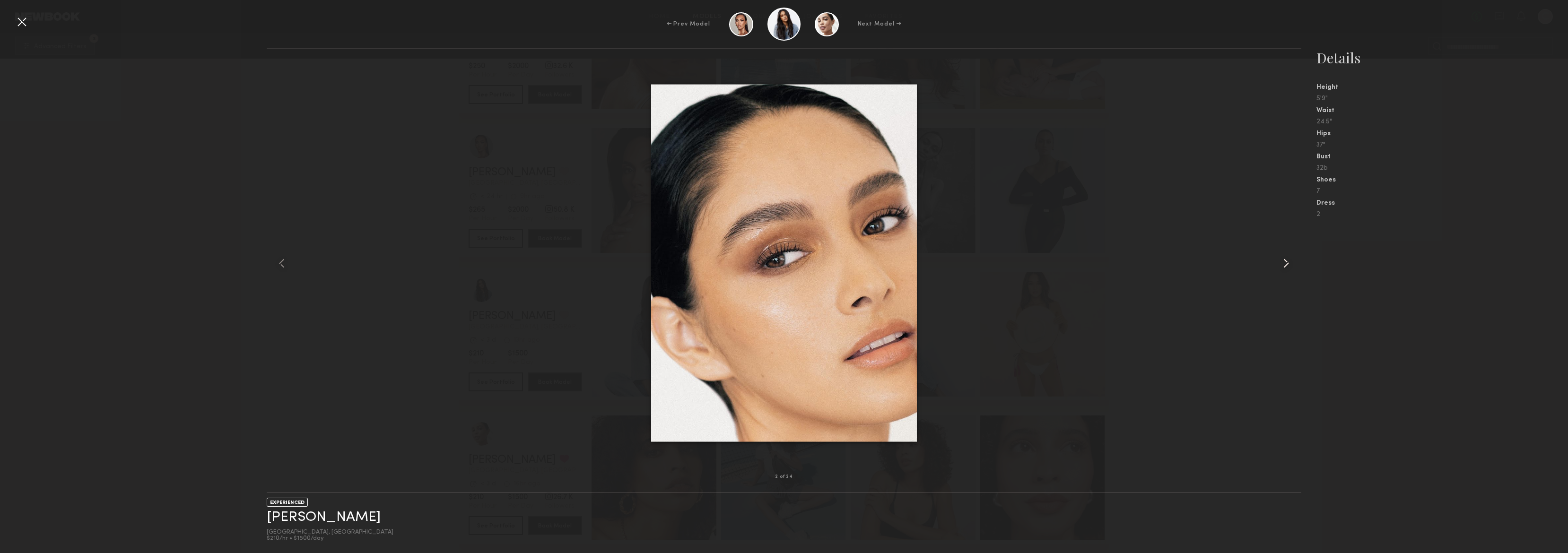
click at [1284, 264] on common-icon at bounding box center [1286, 263] width 16 height 16
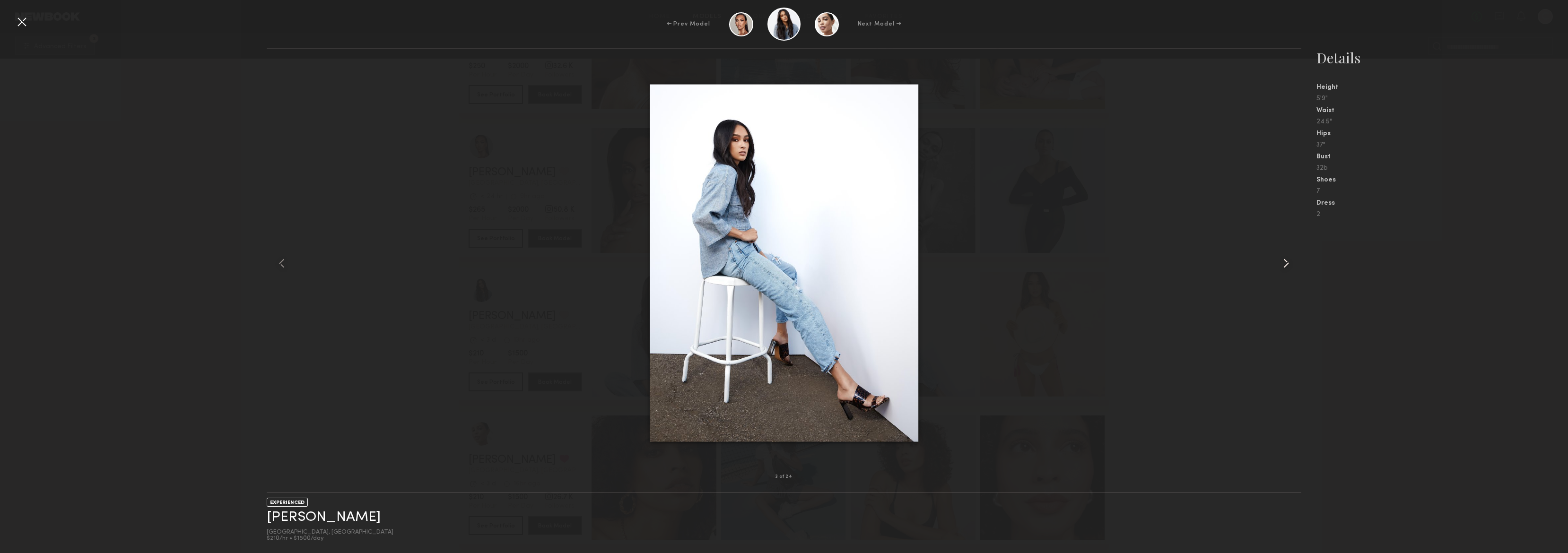
click at [1284, 264] on common-icon at bounding box center [1286, 263] width 16 height 16
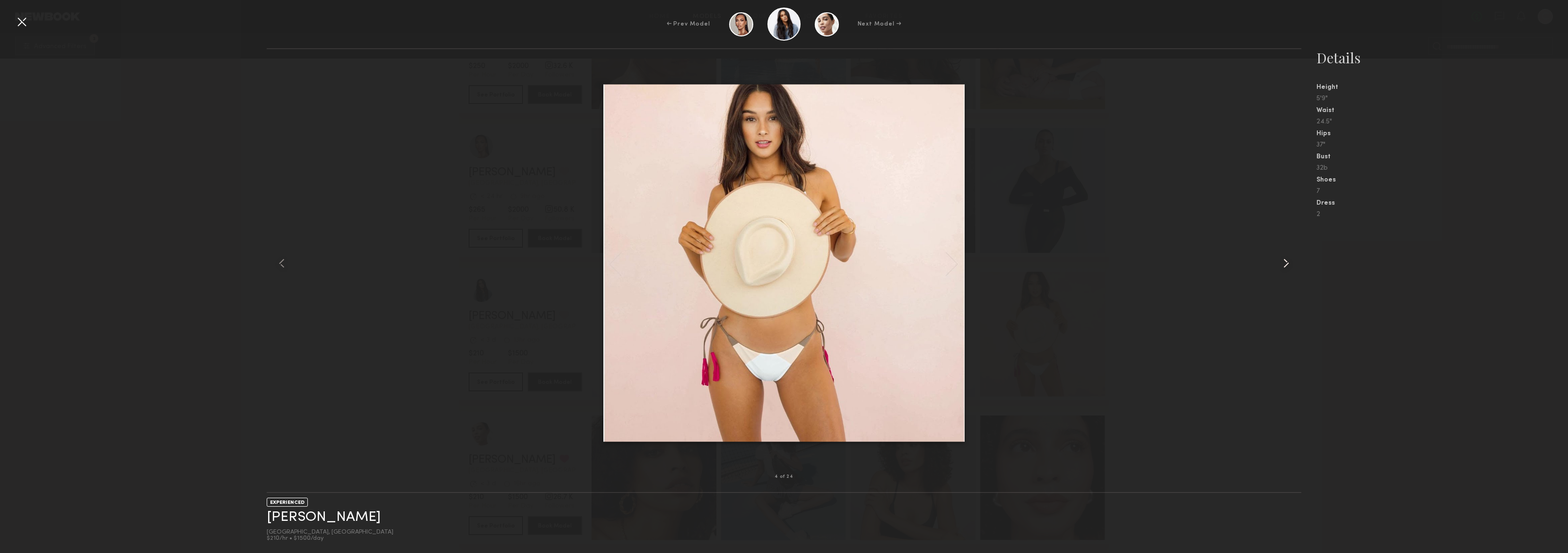
click at [1284, 264] on common-icon at bounding box center [1286, 263] width 16 height 16
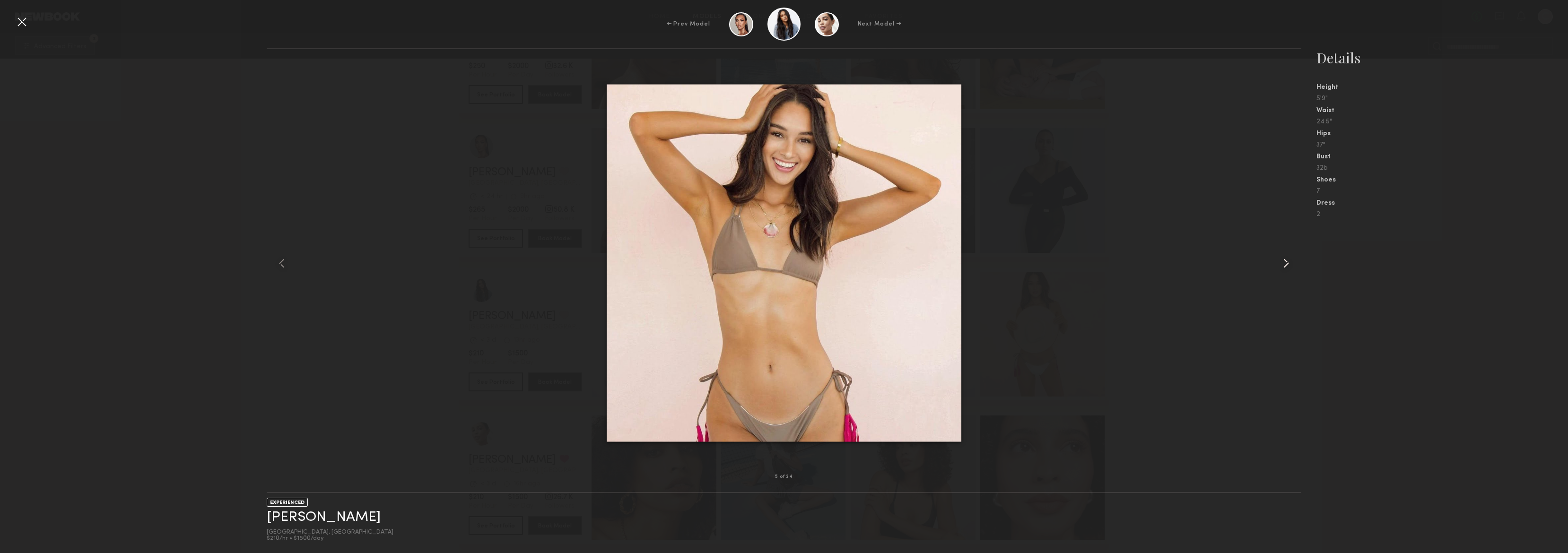
click at [1284, 264] on common-icon at bounding box center [1286, 263] width 16 height 16
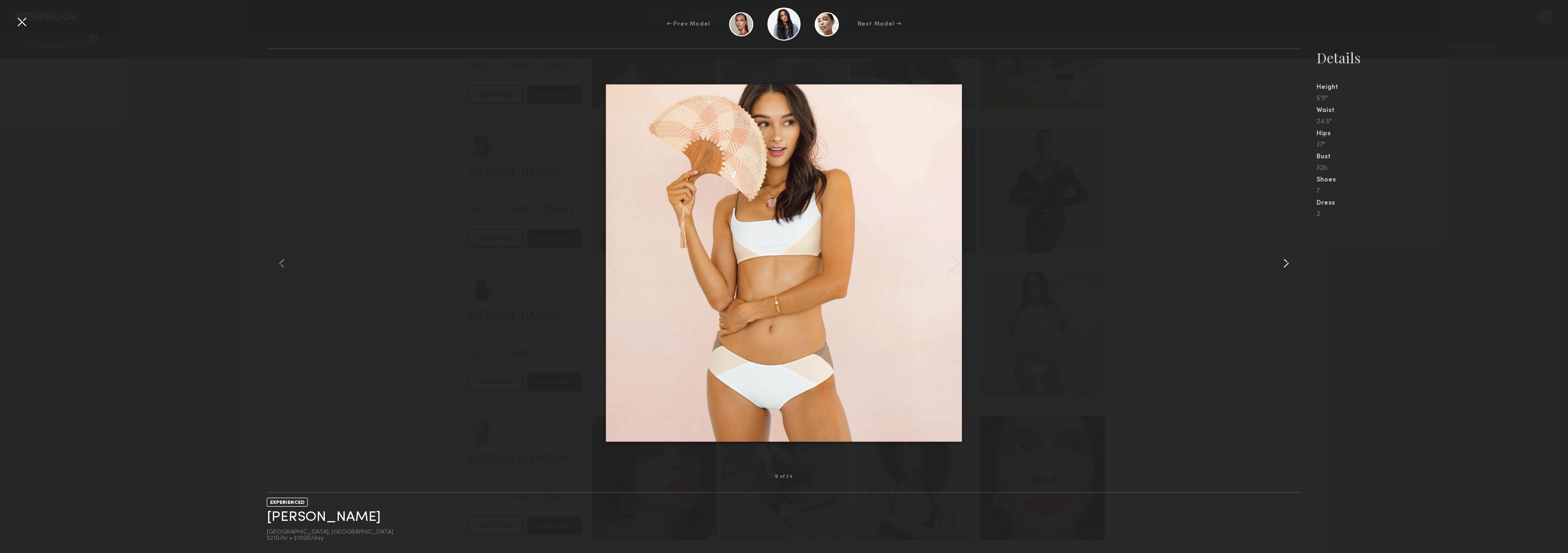
click at [1284, 264] on common-icon at bounding box center [1286, 263] width 16 height 16
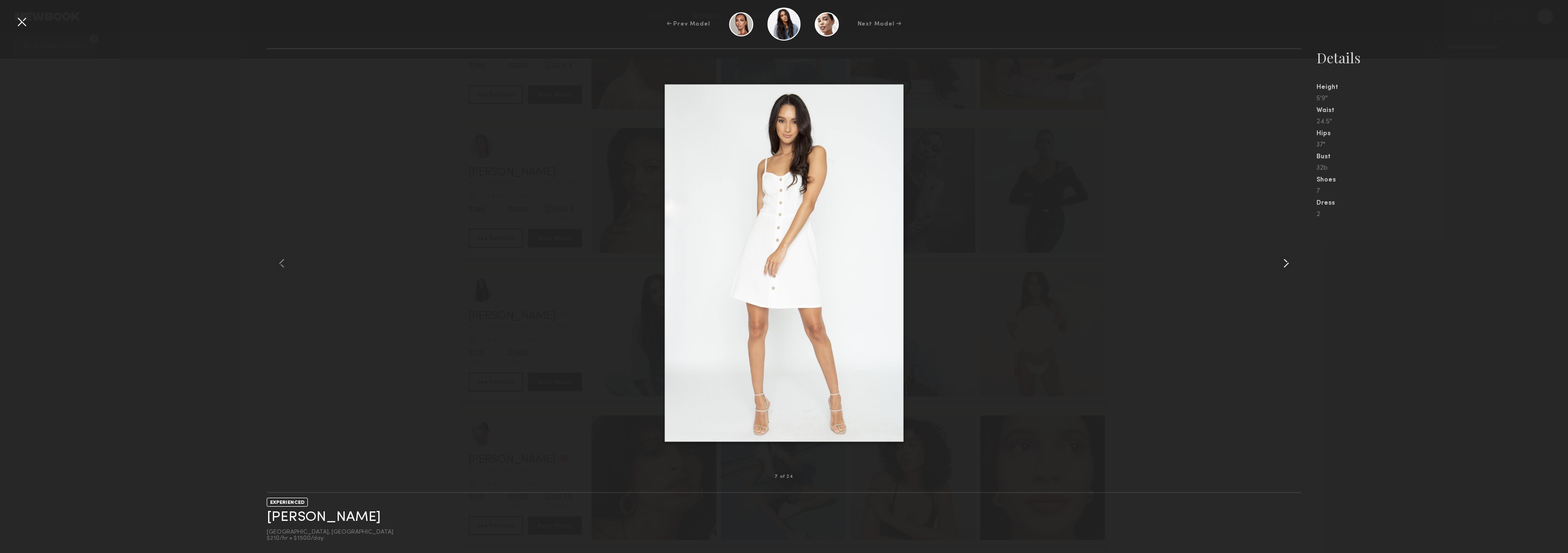
click at [1284, 264] on common-icon at bounding box center [1286, 263] width 16 height 16
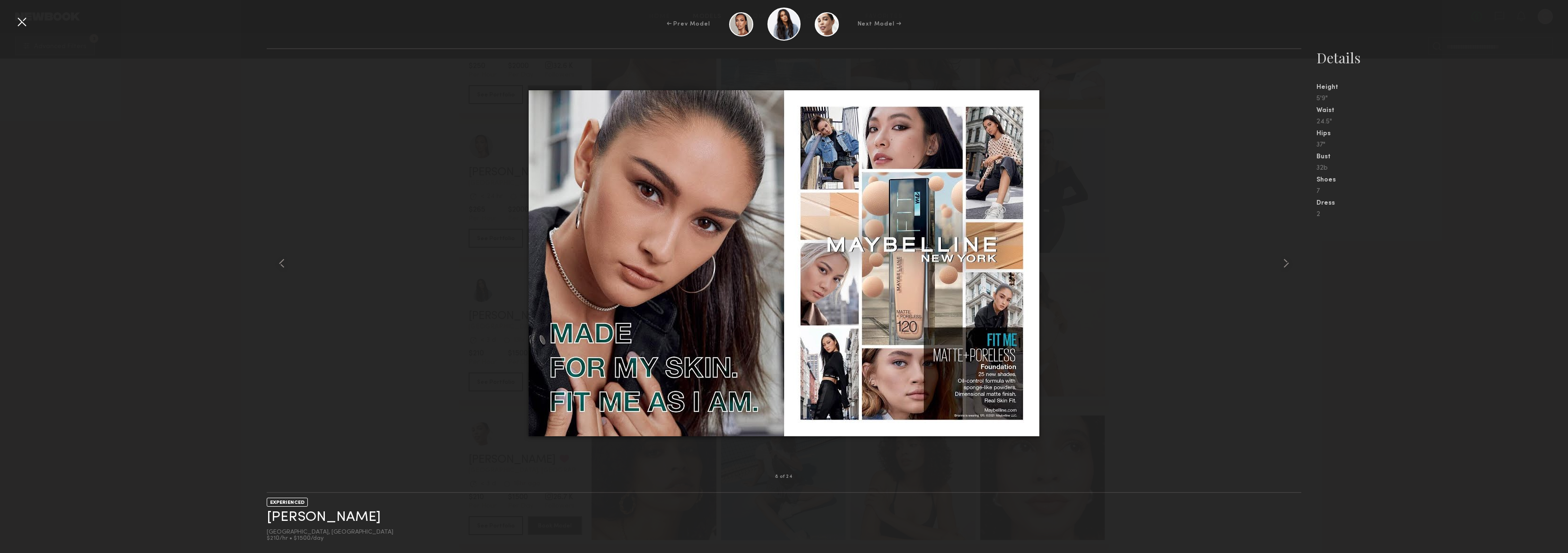
drag, startPoint x: 21, startPoint y: 23, endPoint x: 141, endPoint y: 57, distance: 124.7
click at [21, 23] on div at bounding box center [22, 22] width 16 height 16
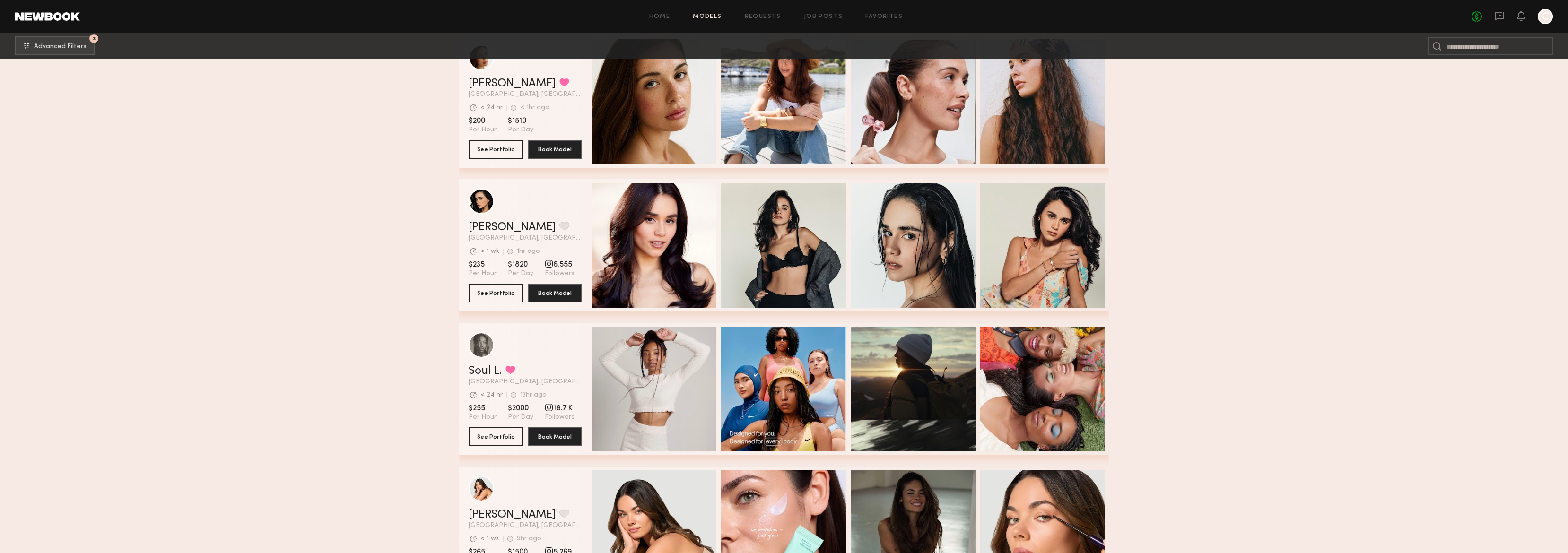
scroll to position [5397, 0]
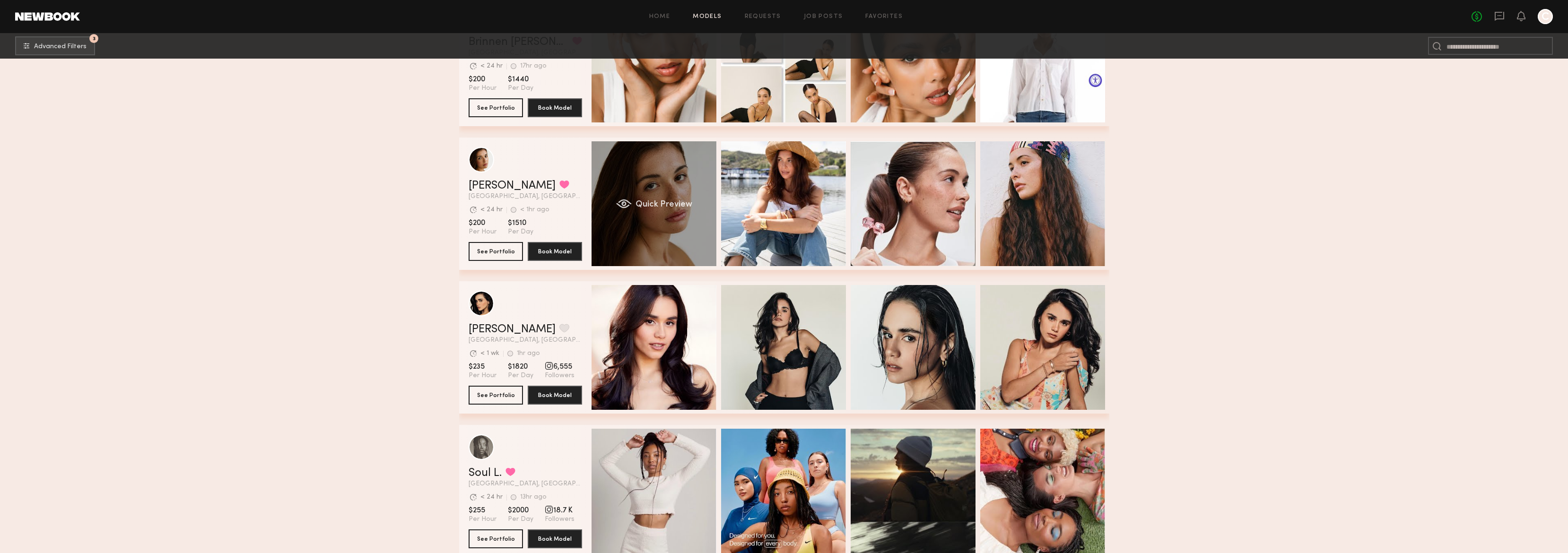
click at [662, 243] on div "Quick Preview" at bounding box center [654, 204] width 124 height 124
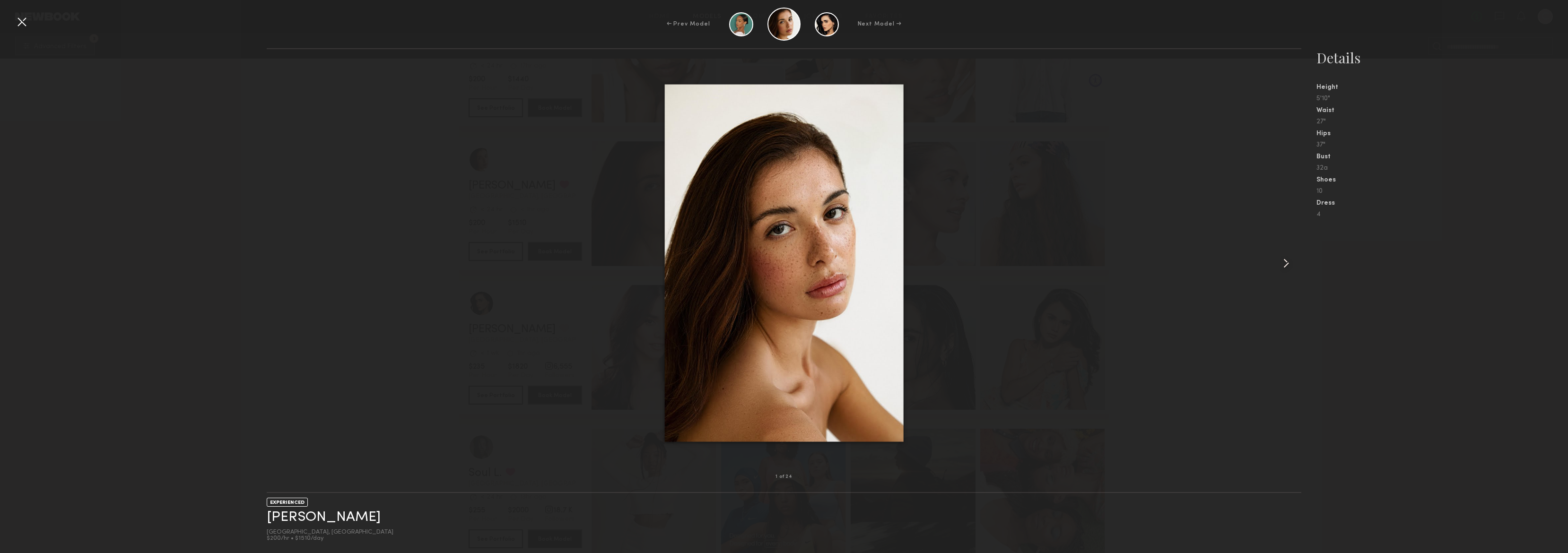
click at [1286, 261] on common-icon at bounding box center [1286, 263] width 16 height 16
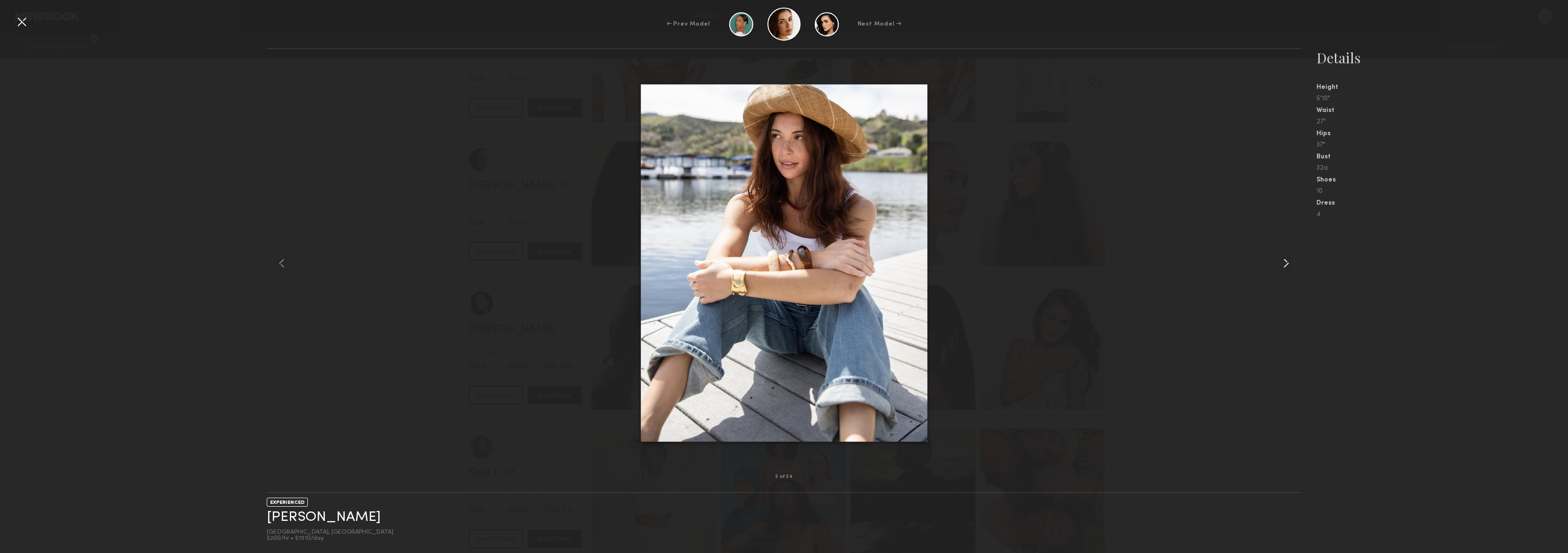
click at [1286, 262] on common-icon at bounding box center [1286, 263] width 16 height 16
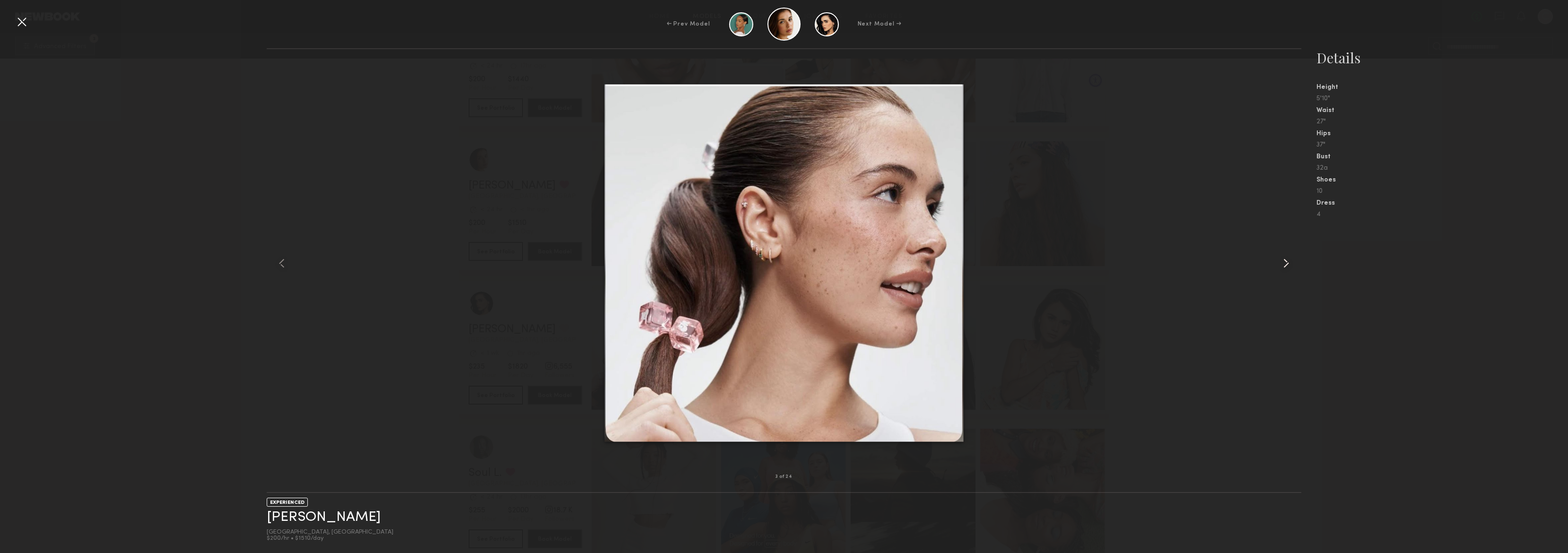
click at [1283, 262] on common-icon at bounding box center [1286, 263] width 16 height 16
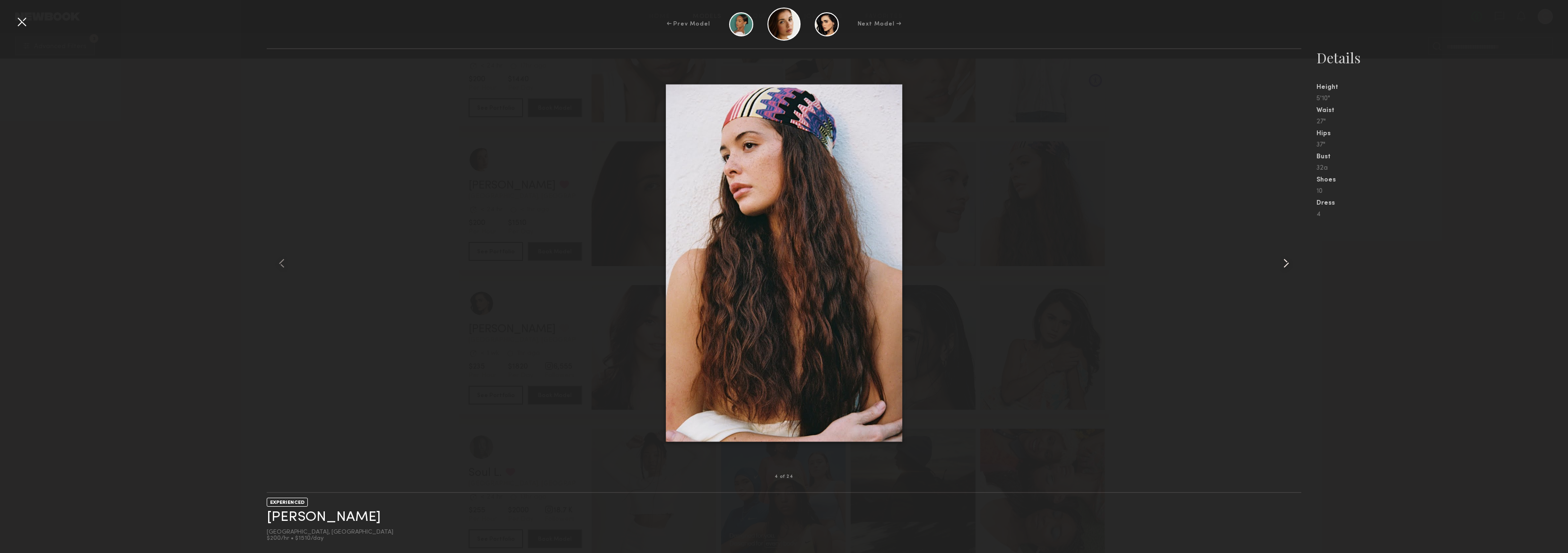
click at [1282, 263] on common-icon at bounding box center [1286, 263] width 16 height 16
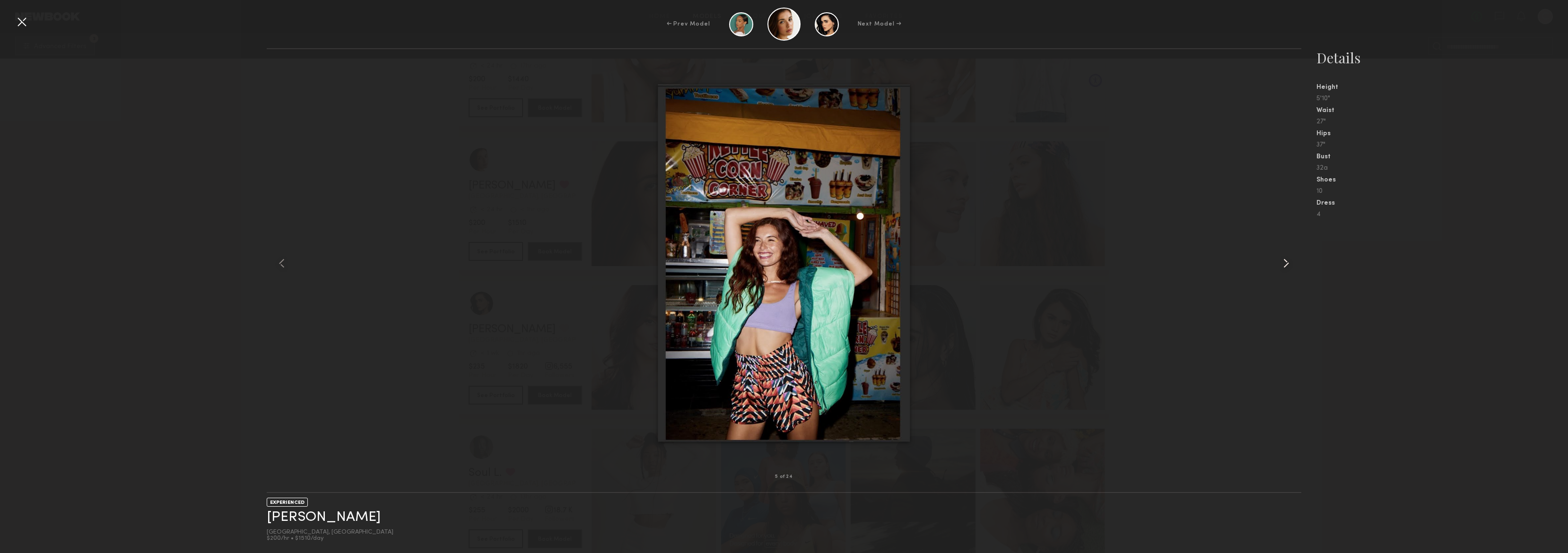
click at [1282, 263] on common-icon at bounding box center [1286, 263] width 16 height 16
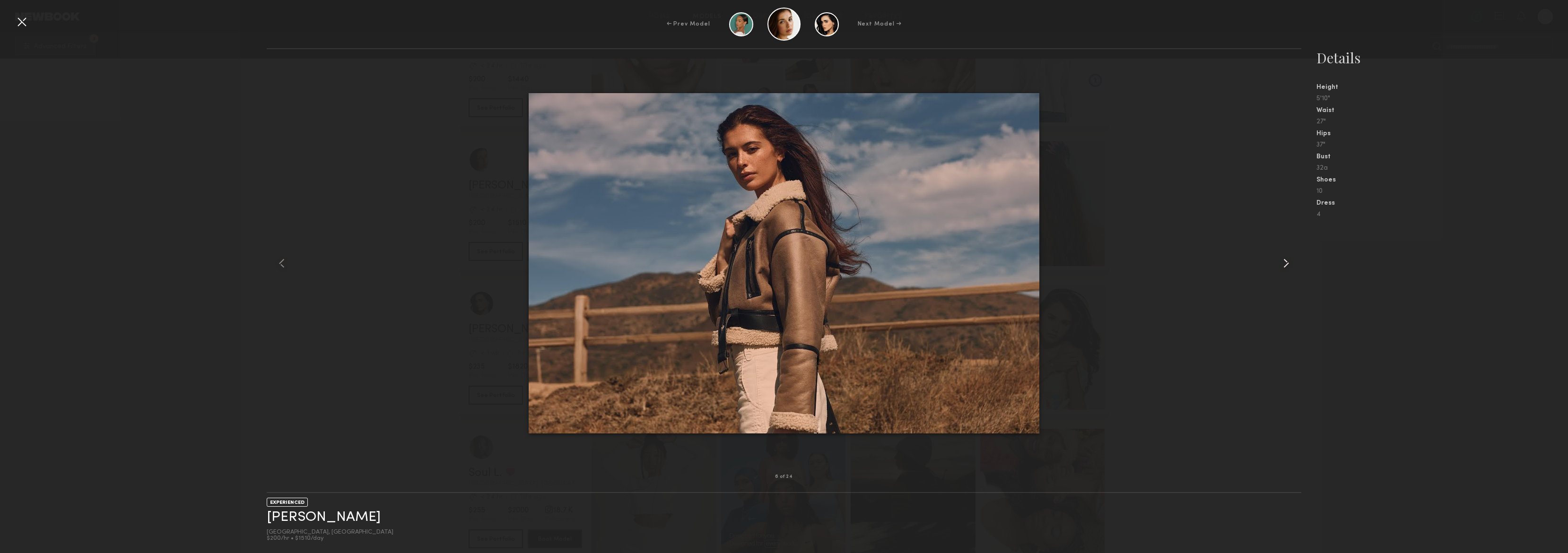
click at [1282, 263] on common-icon at bounding box center [1286, 263] width 16 height 16
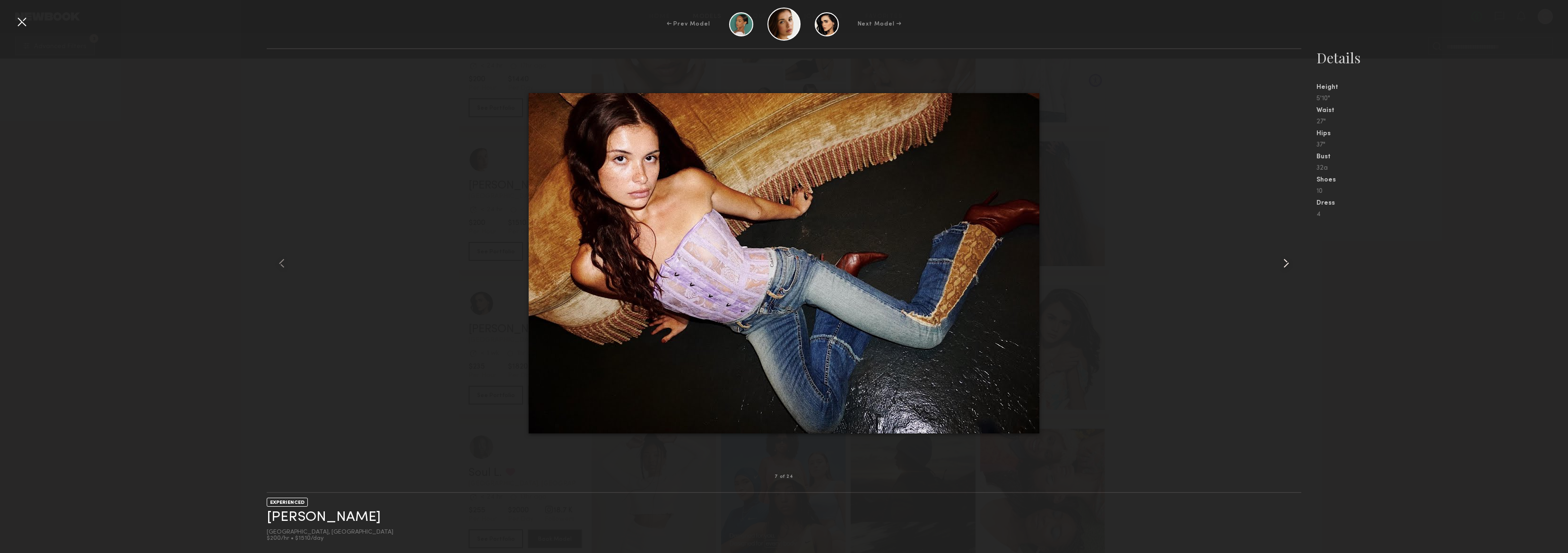
click at [1282, 263] on common-icon at bounding box center [1286, 263] width 16 height 16
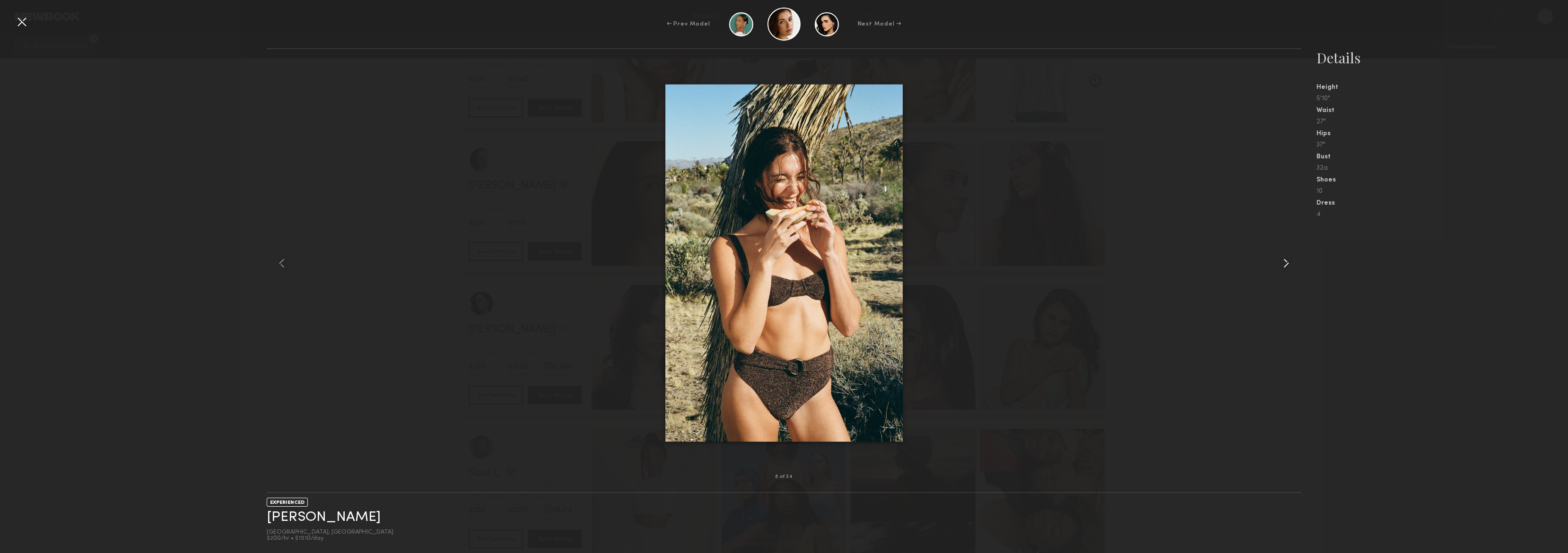
click at [1282, 263] on common-icon at bounding box center [1286, 263] width 16 height 16
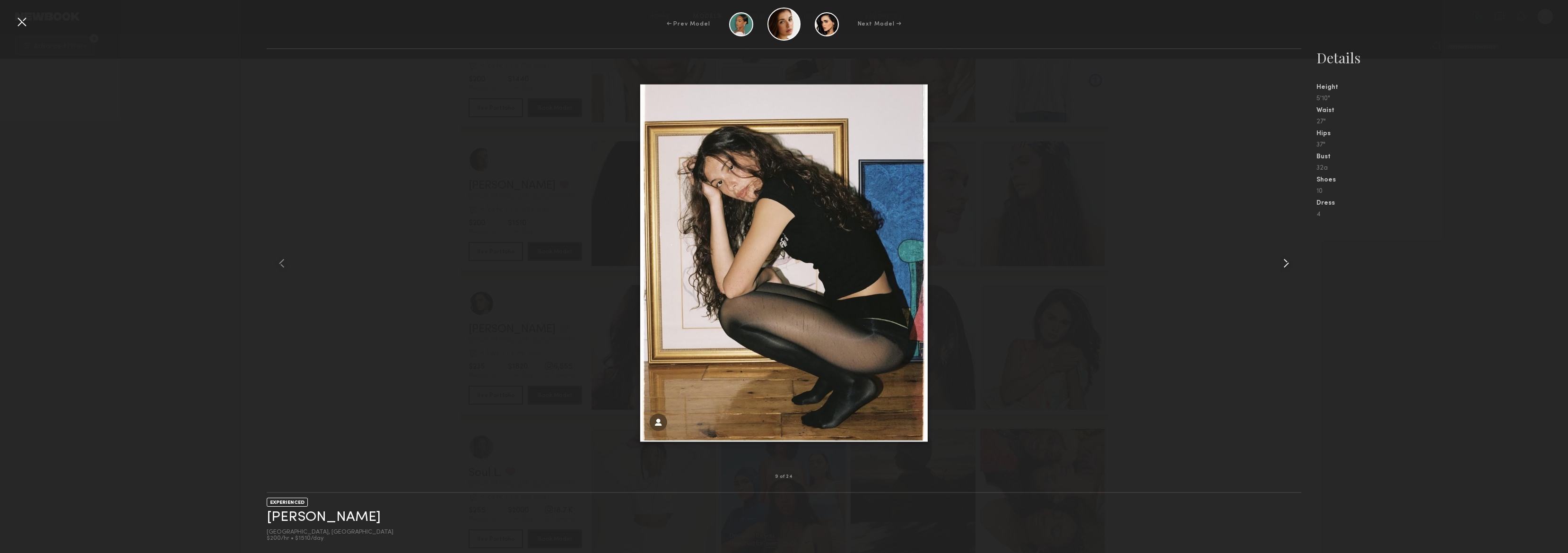
click at [1282, 263] on common-icon at bounding box center [1286, 263] width 16 height 16
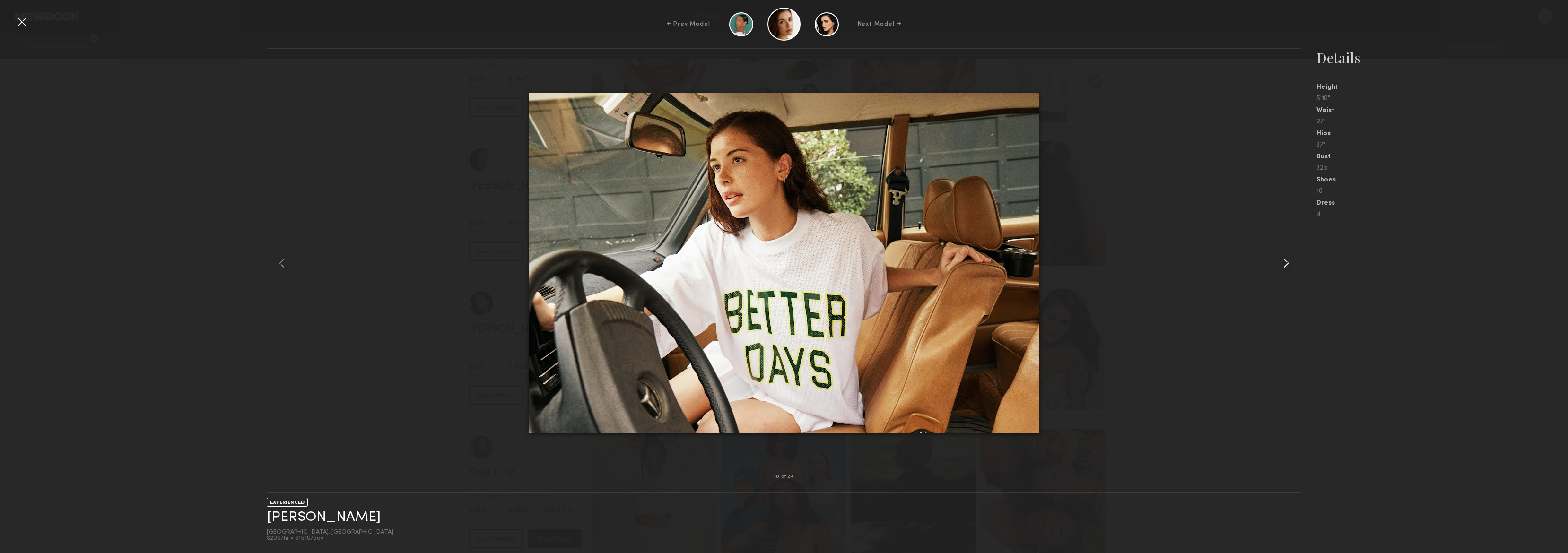
click at [1282, 263] on common-icon at bounding box center [1286, 263] width 16 height 16
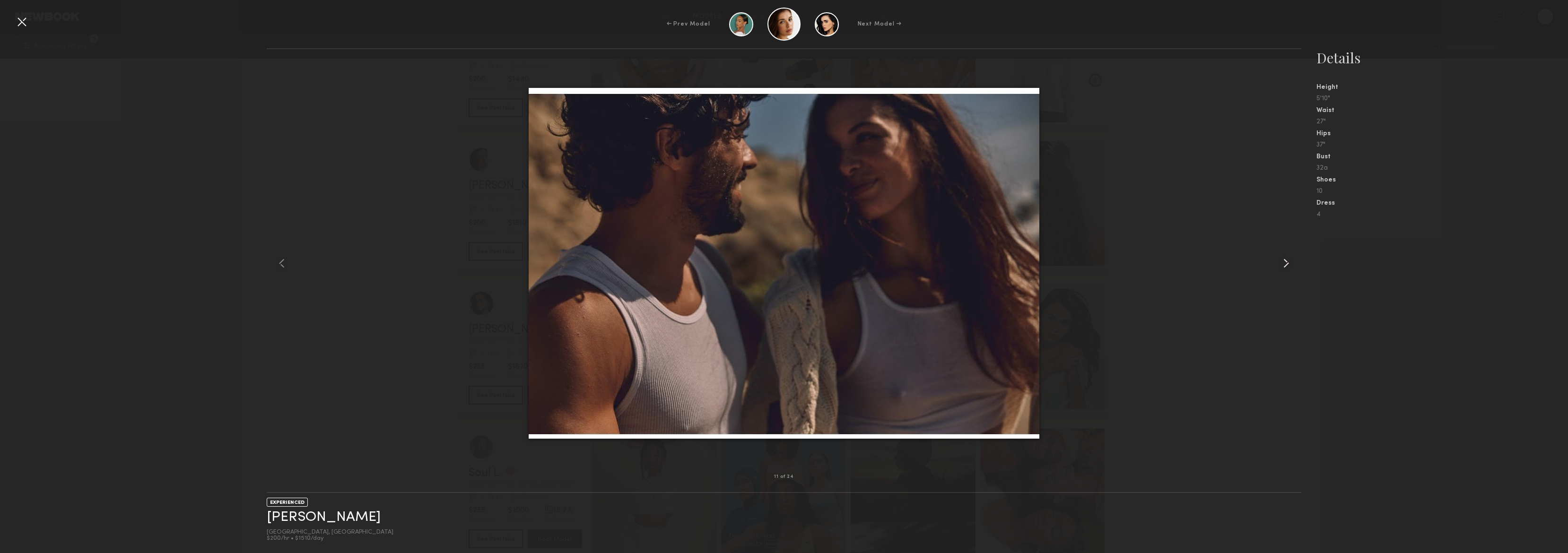
click at [1282, 263] on common-icon at bounding box center [1286, 263] width 16 height 16
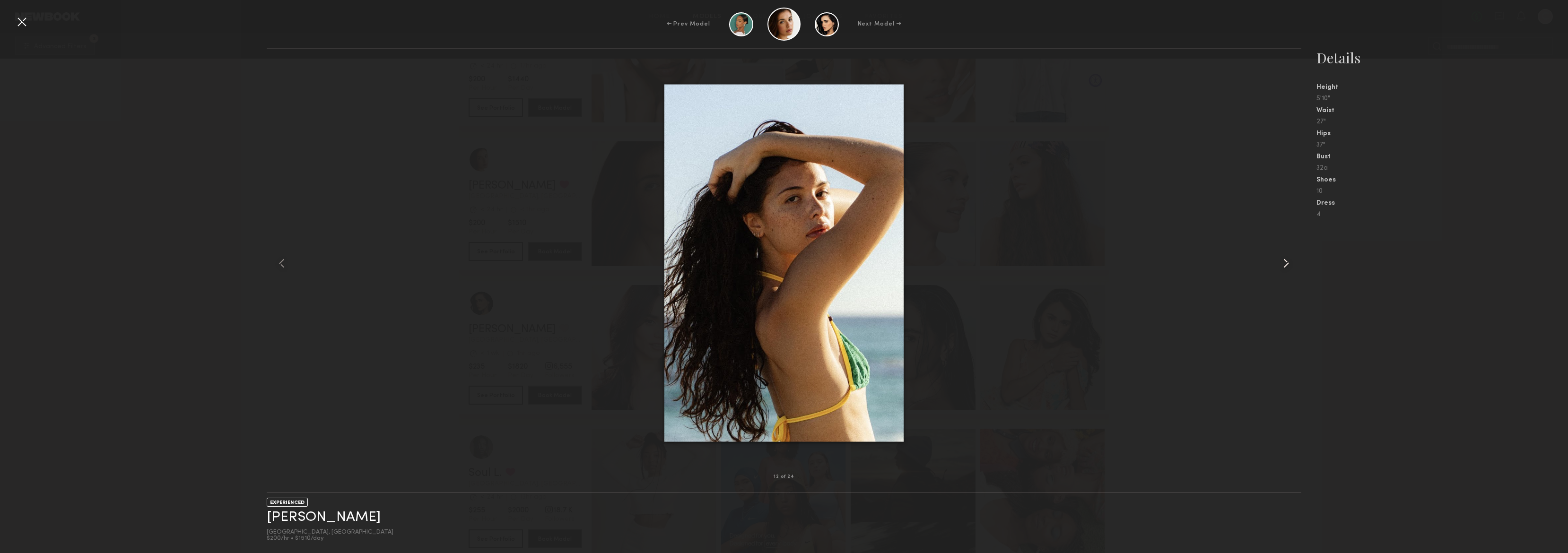
click at [1282, 264] on common-icon at bounding box center [1286, 263] width 16 height 16
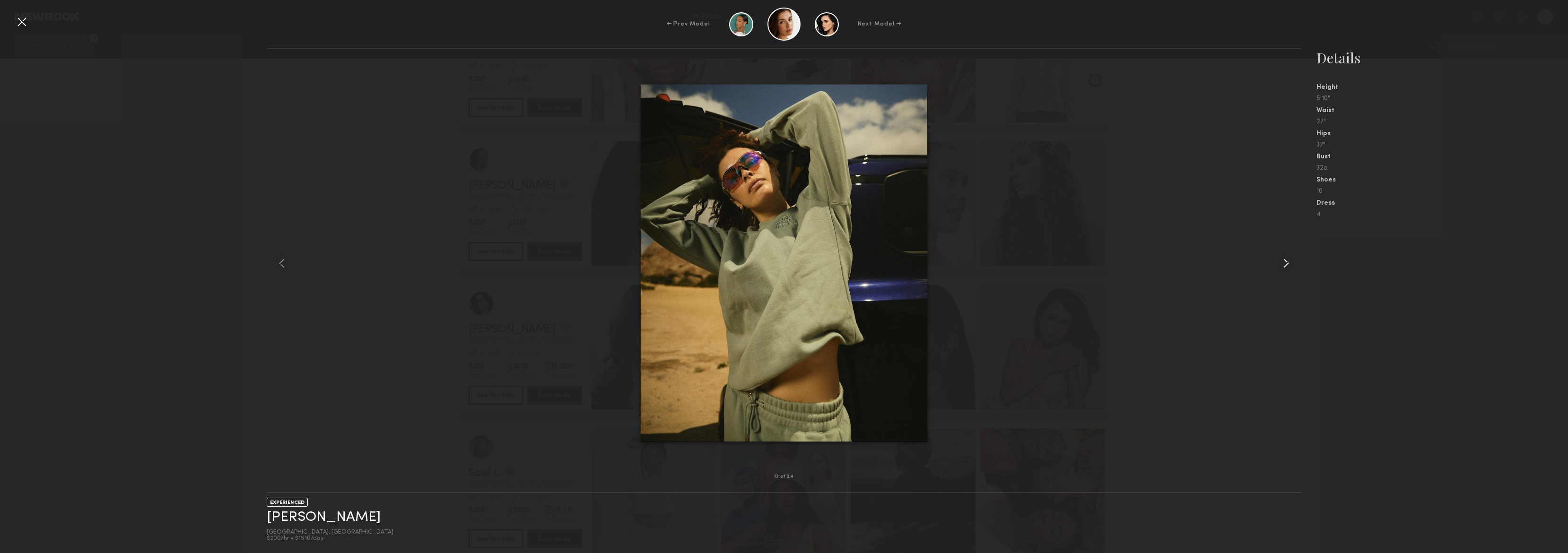
click at [1282, 264] on common-icon at bounding box center [1286, 263] width 16 height 16
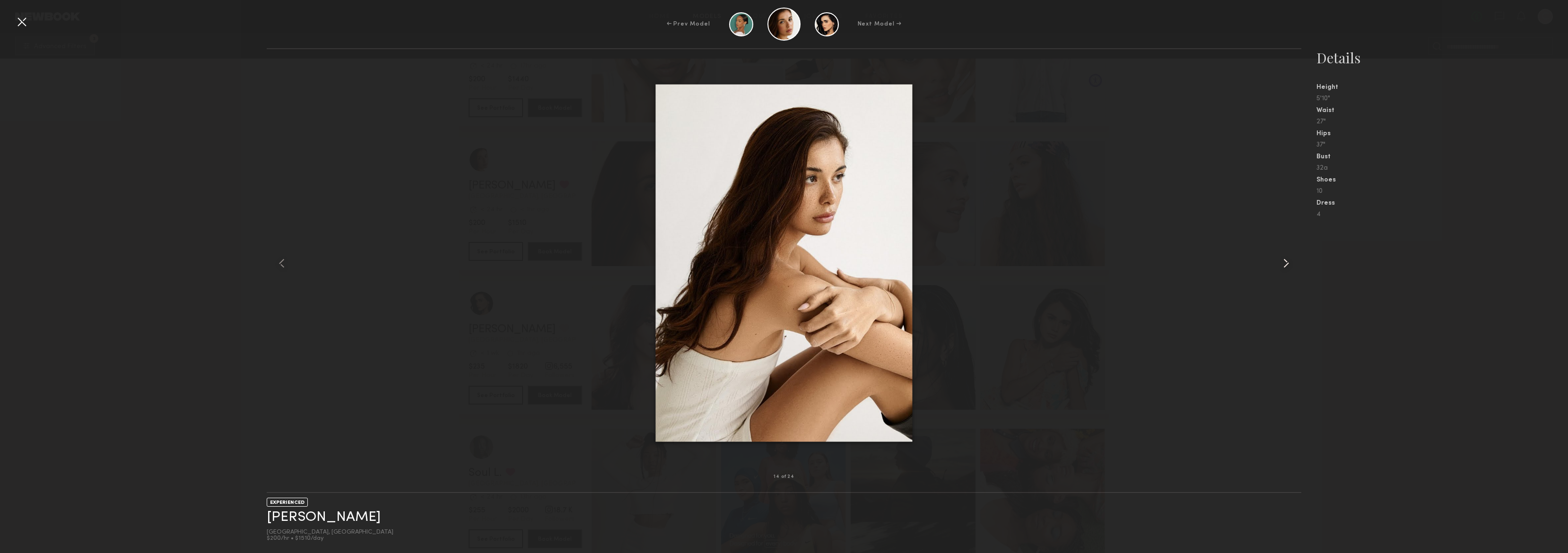
click at [1280, 264] on common-icon at bounding box center [1286, 263] width 16 height 16
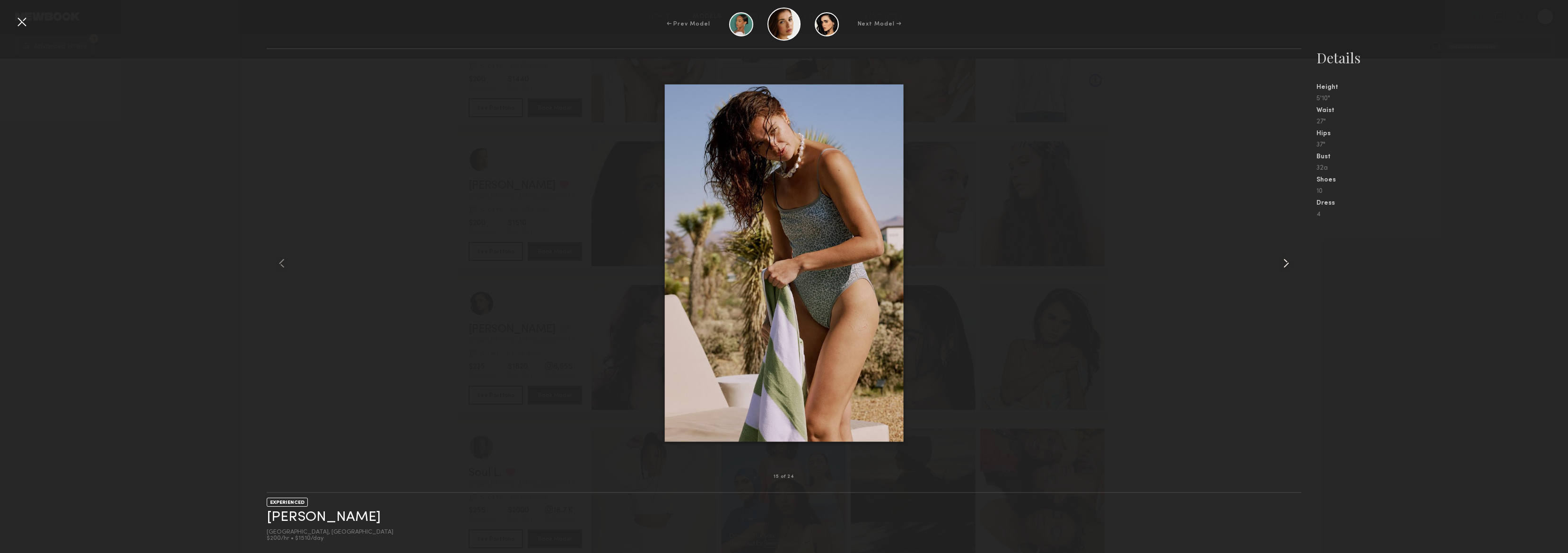
click at [1280, 263] on common-icon at bounding box center [1286, 263] width 16 height 16
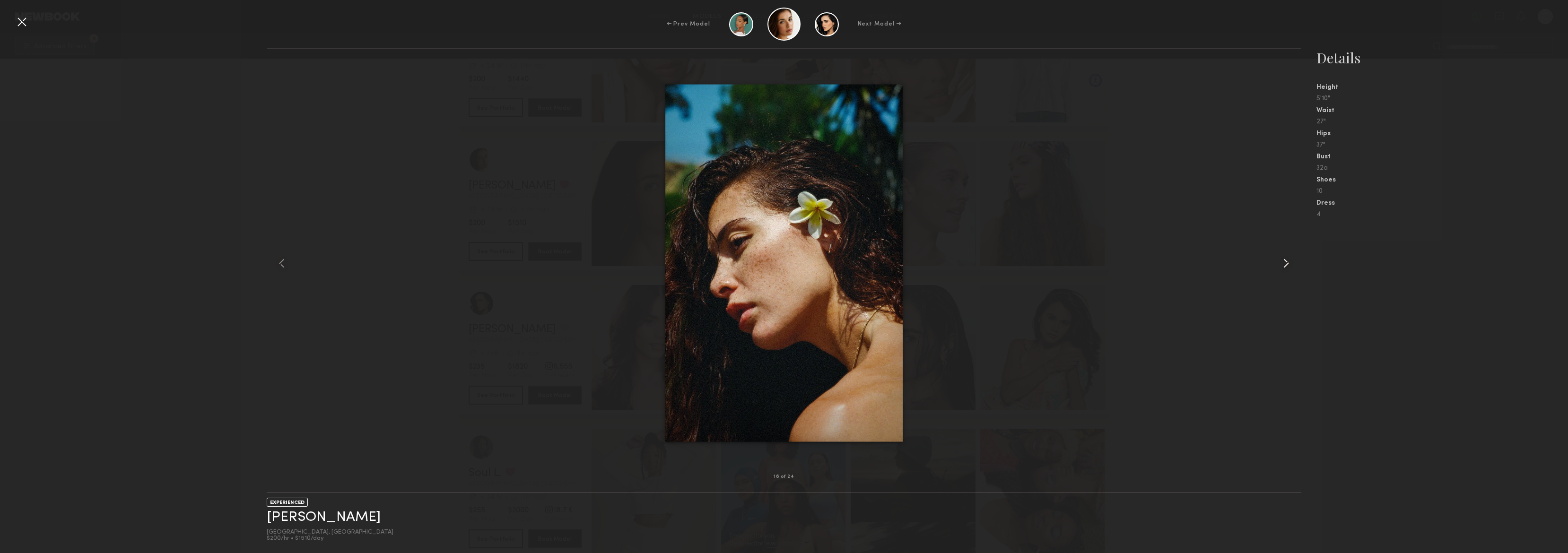
click at [1280, 263] on common-icon at bounding box center [1286, 263] width 16 height 16
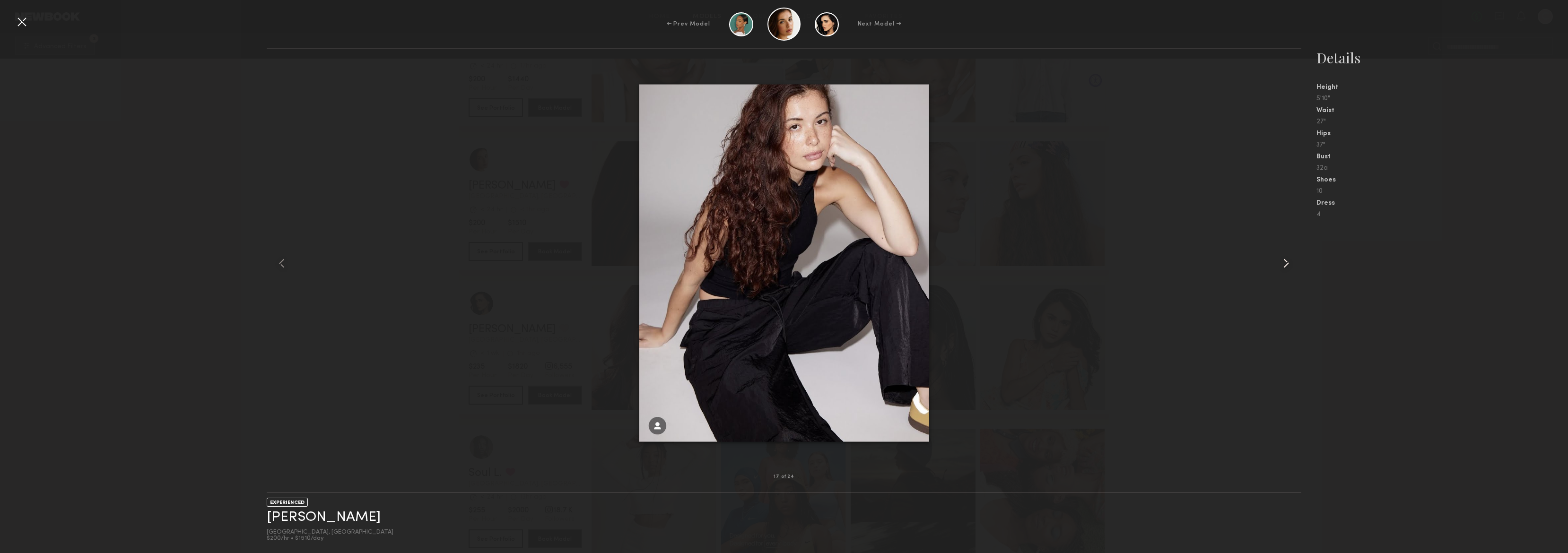
click at [1280, 263] on common-icon at bounding box center [1286, 263] width 16 height 16
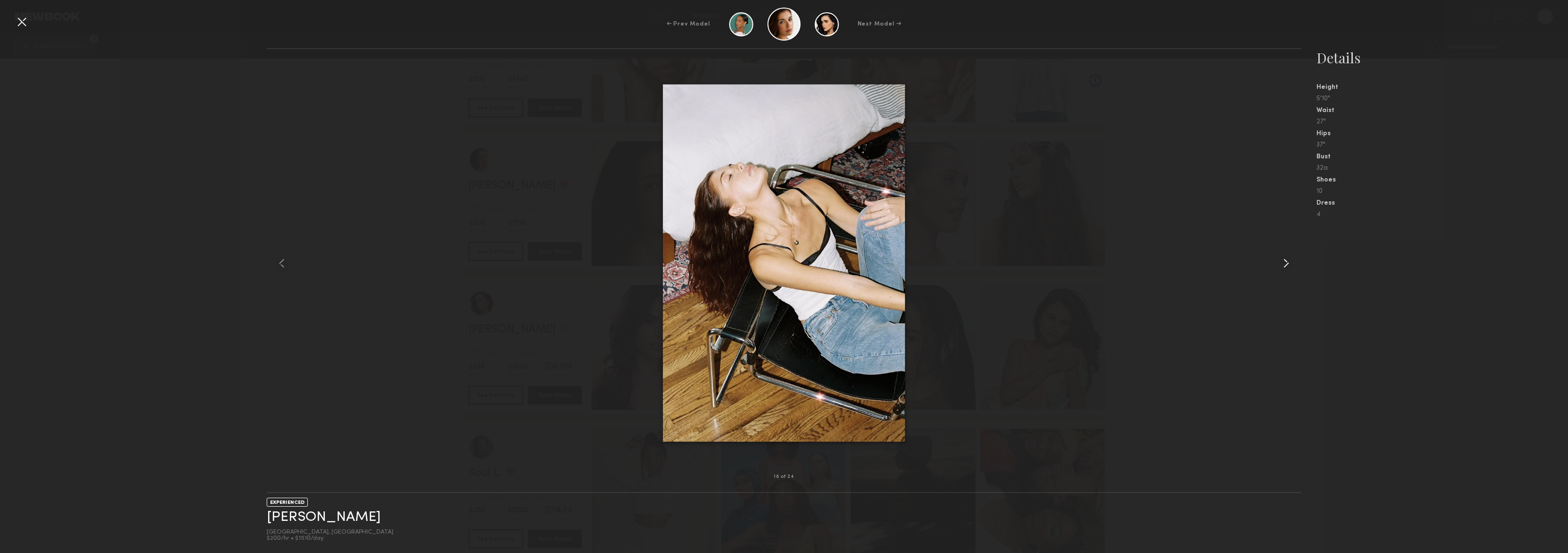
click at [1280, 263] on common-icon at bounding box center [1286, 263] width 16 height 16
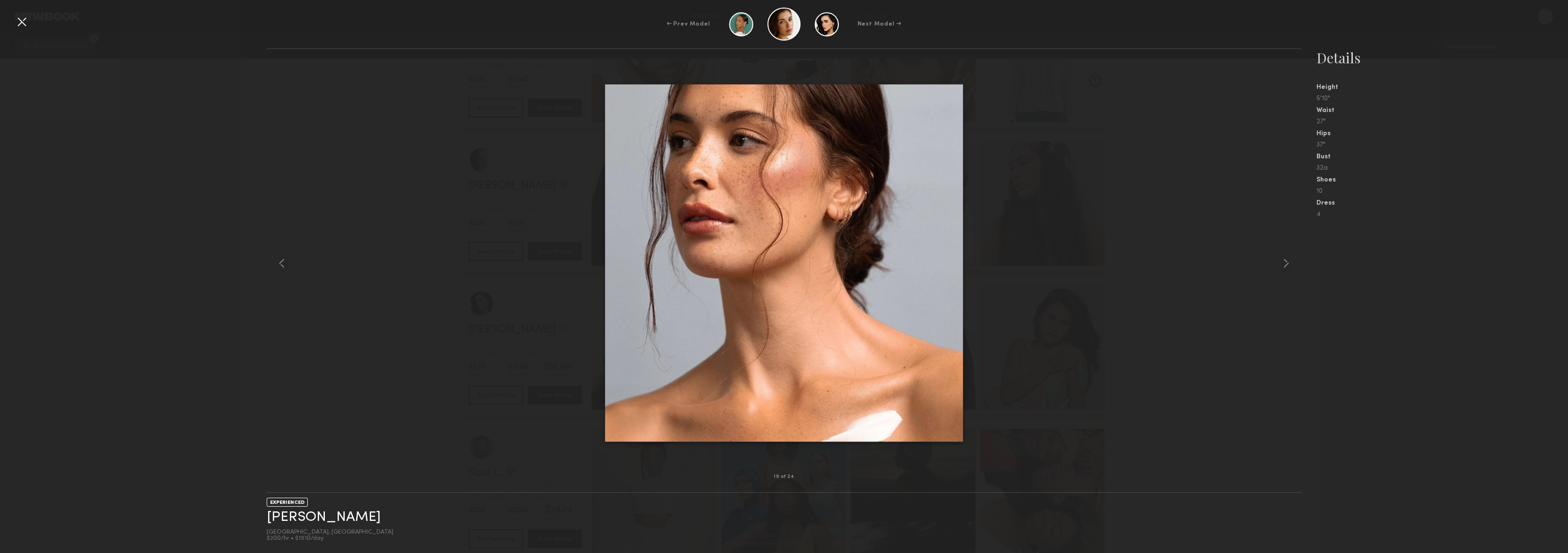
click at [1233, 225] on div at bounding box center [784, 262] width 1035 height 398
click at [23, 26] on div at bounding box center [22, 22] width 16 height 16
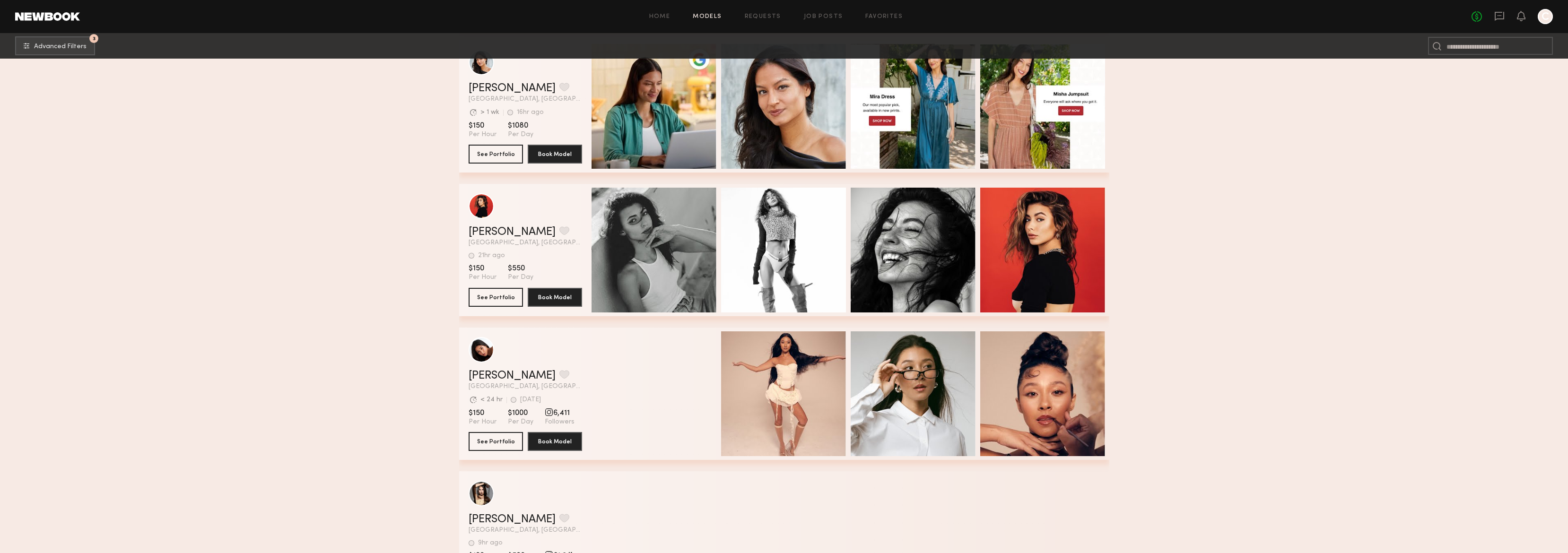
scroll to position [7290, 0]
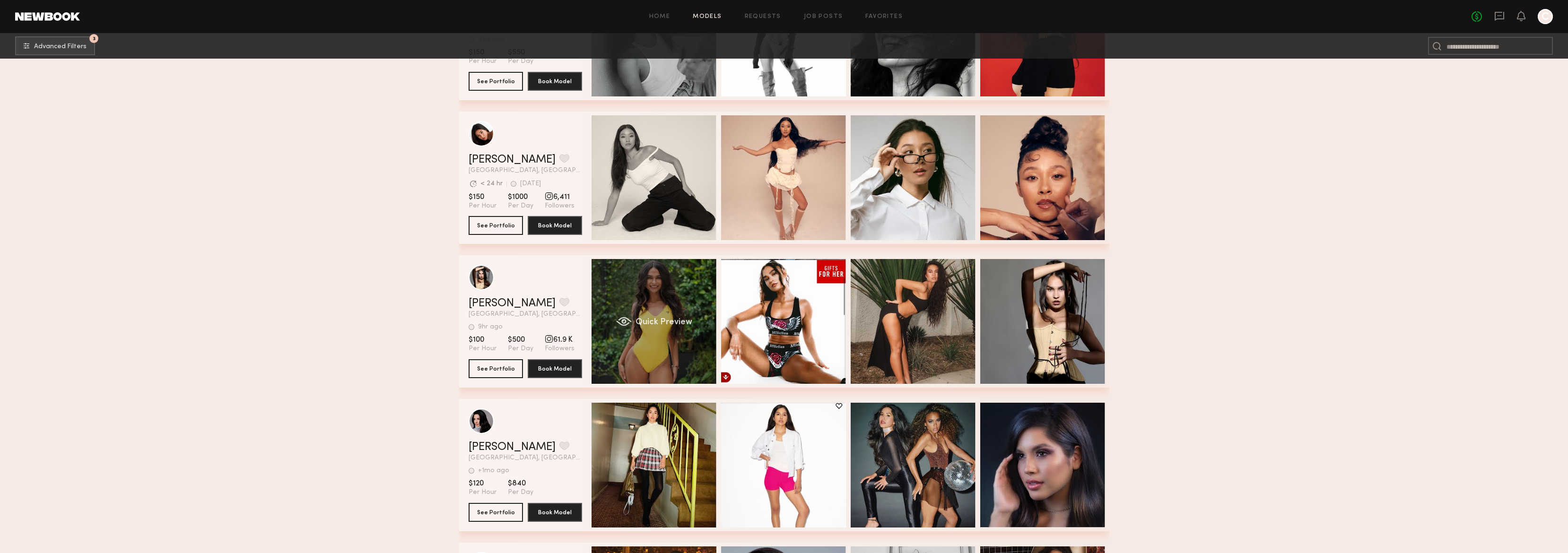
click at [642, 289] on div "Quick Preview" at bounding box center [654, 321] width 124 height 124
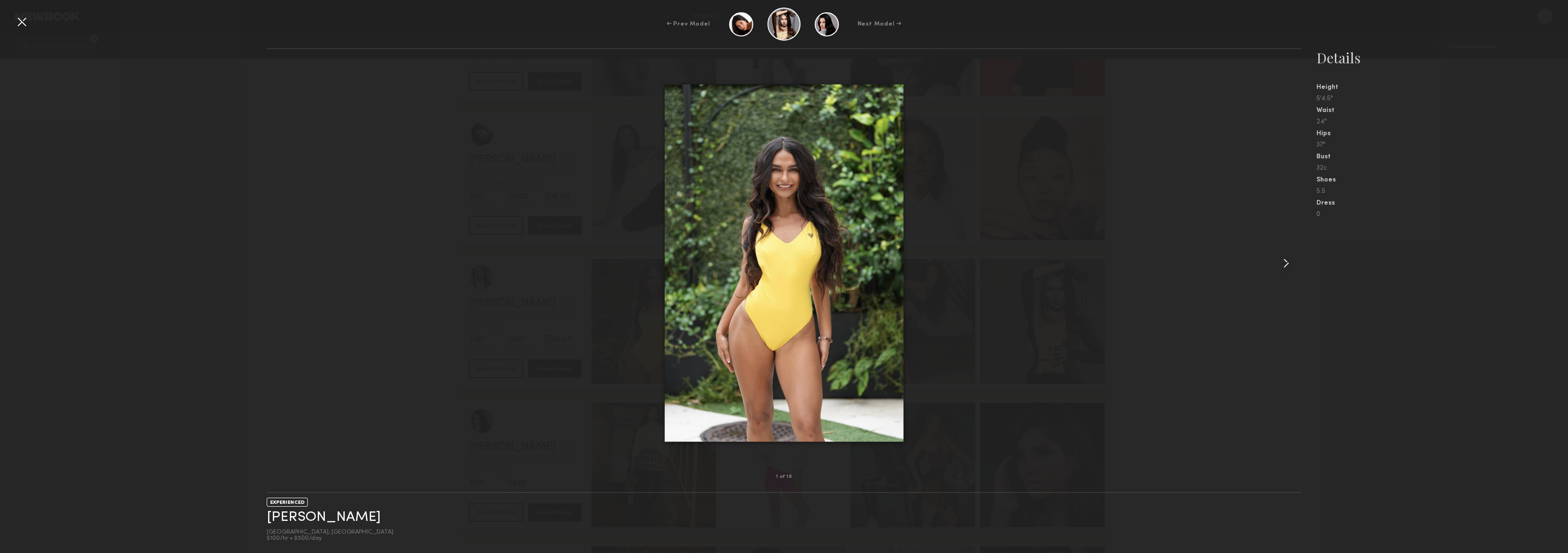
click at [1275, 261] on div at bounding box center [1281, 262] width 41 height 398
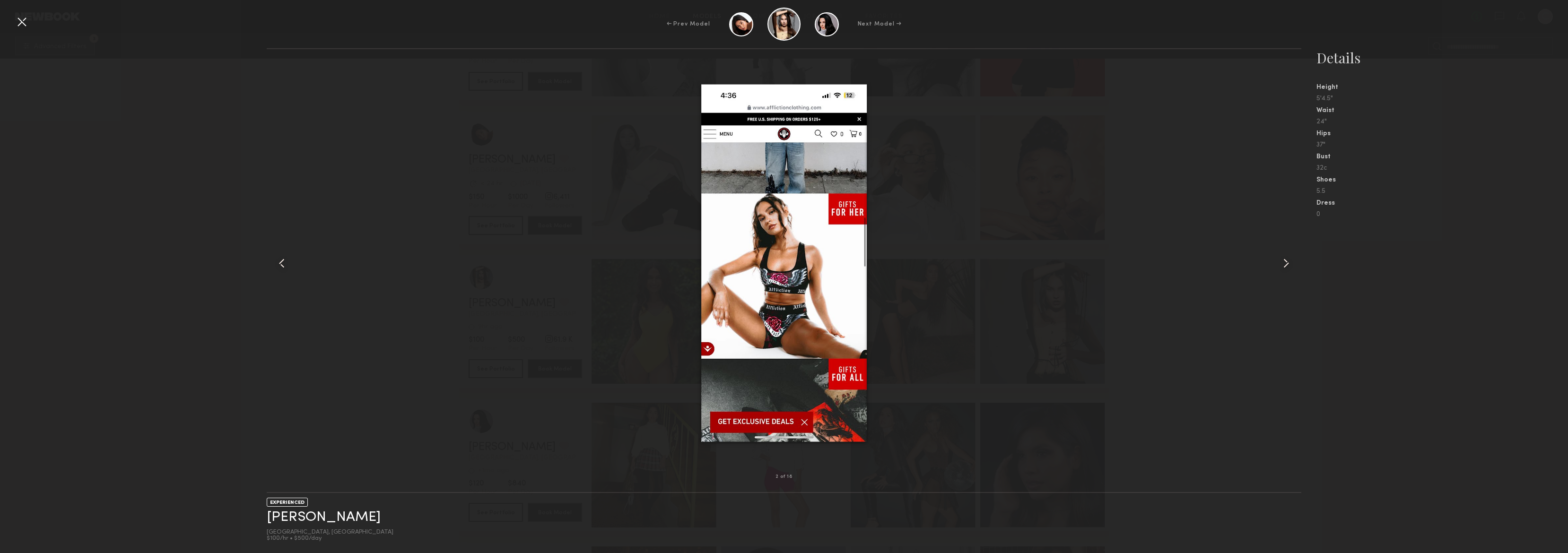
click at [1277, 261] on div at bounding box center [1281, 262] width 41 height 398
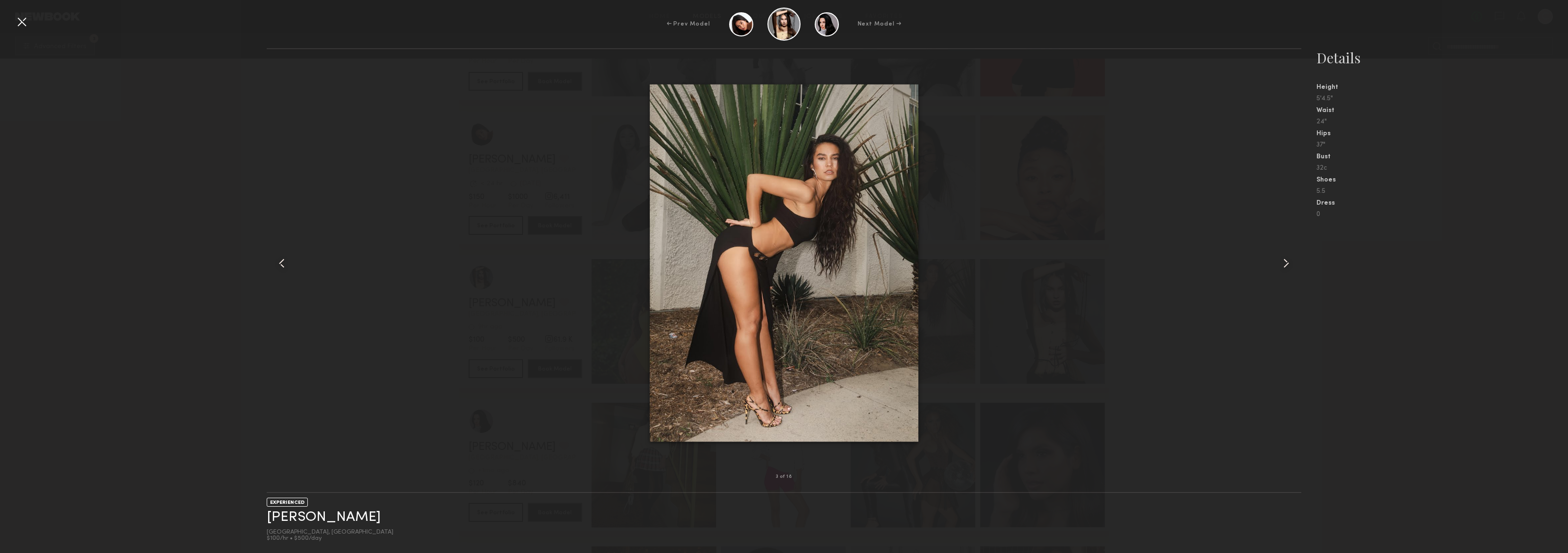
click at [1277, 261] on div at bounding box center [1281, 262] width 41 height 398
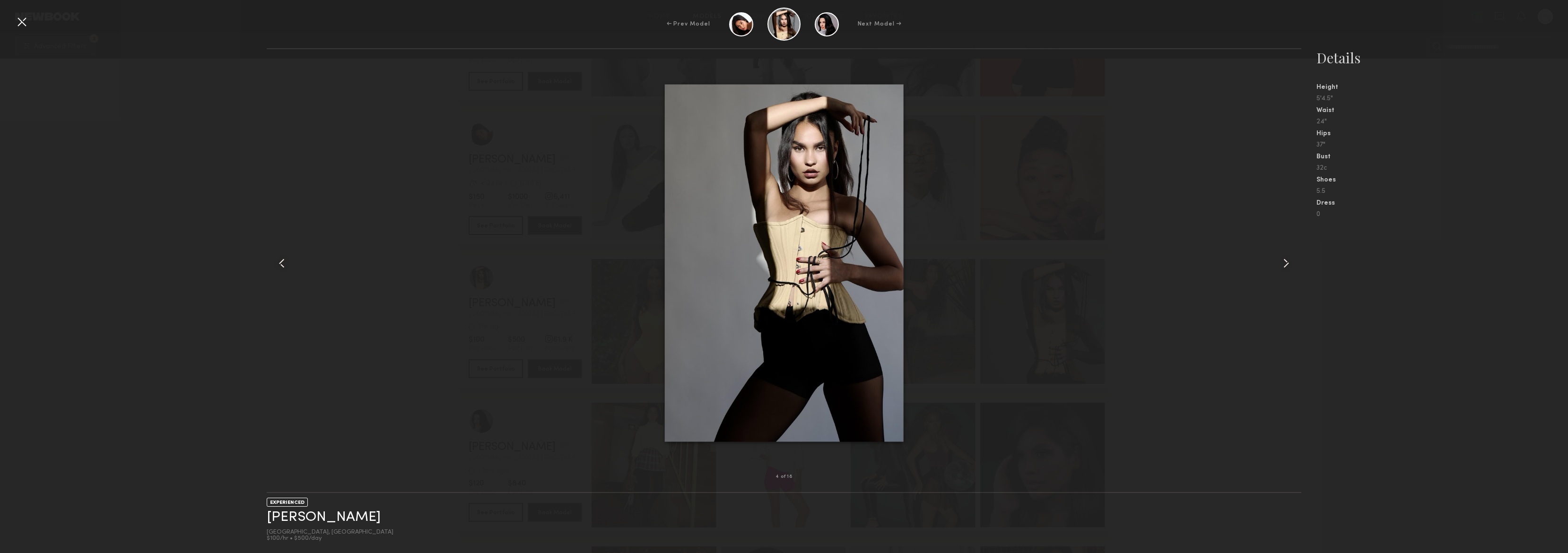
click at [1276, 261] on div at bounding box center [1281, 262] width 41 height 398
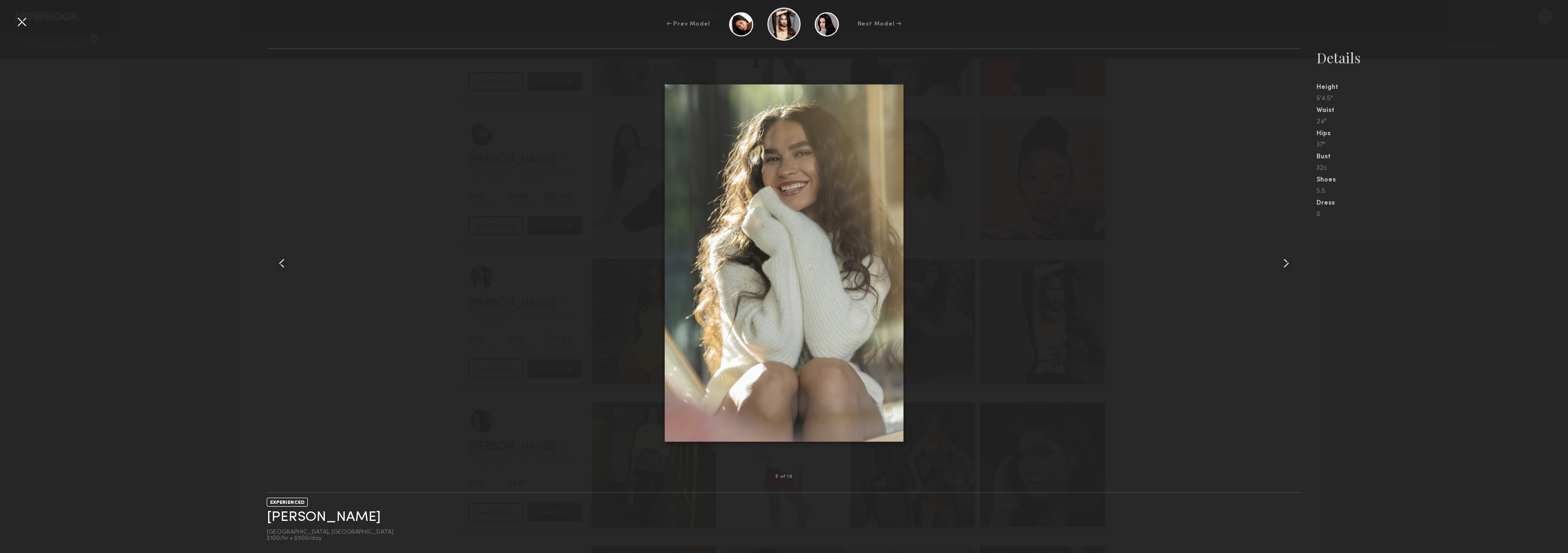
click at [1276, 262] on div at bounding box center [1281, 262] width 41 height 398
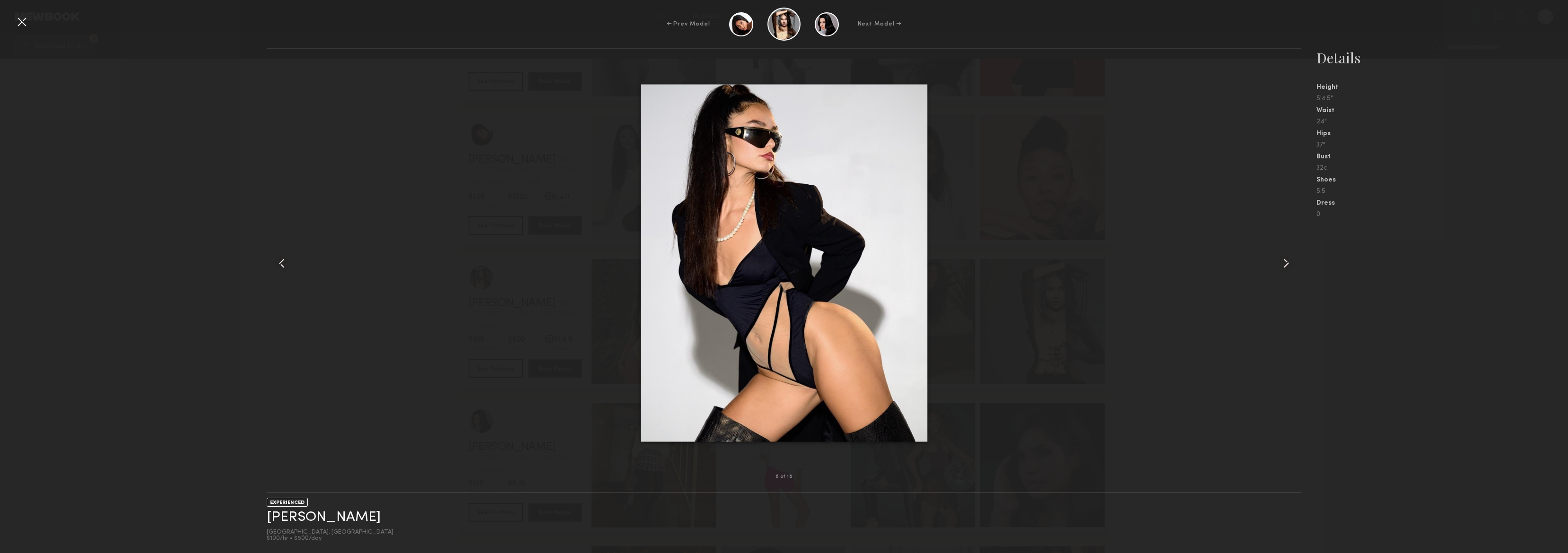
click at [1276, 262] on div at bounding box center [1281, 262] width 41 height 398
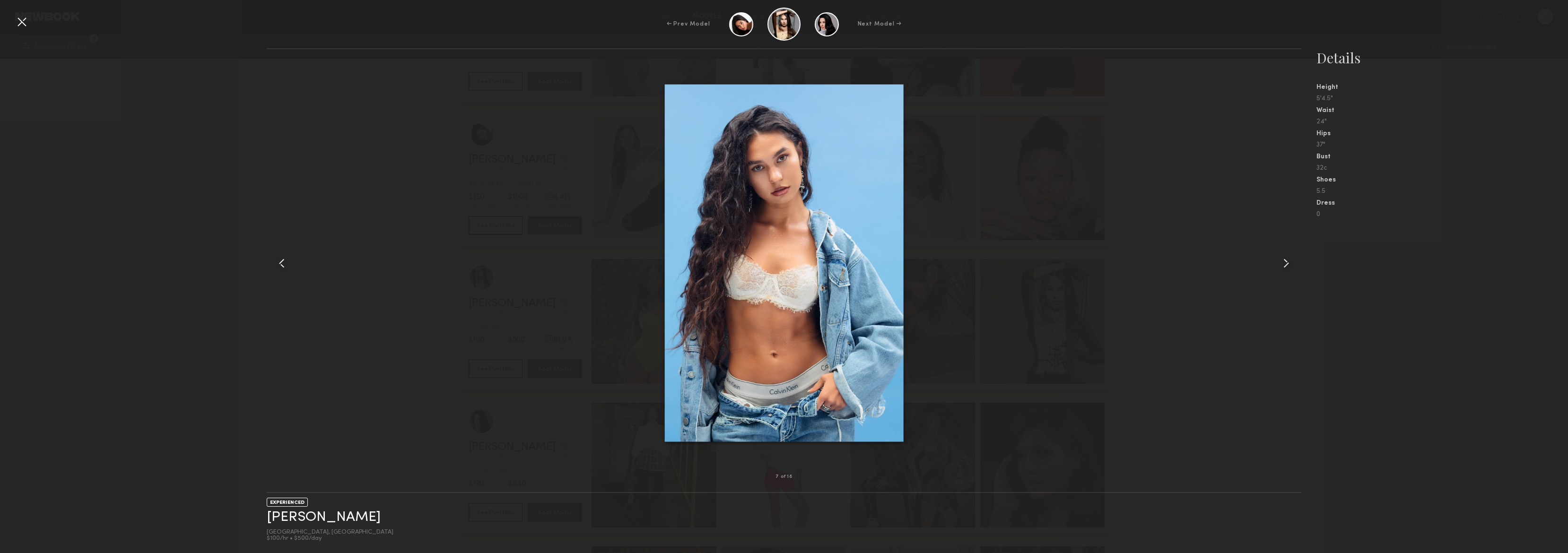
click at [1276, 262] on div at bounding box center [1281, 262] width 41 height 398
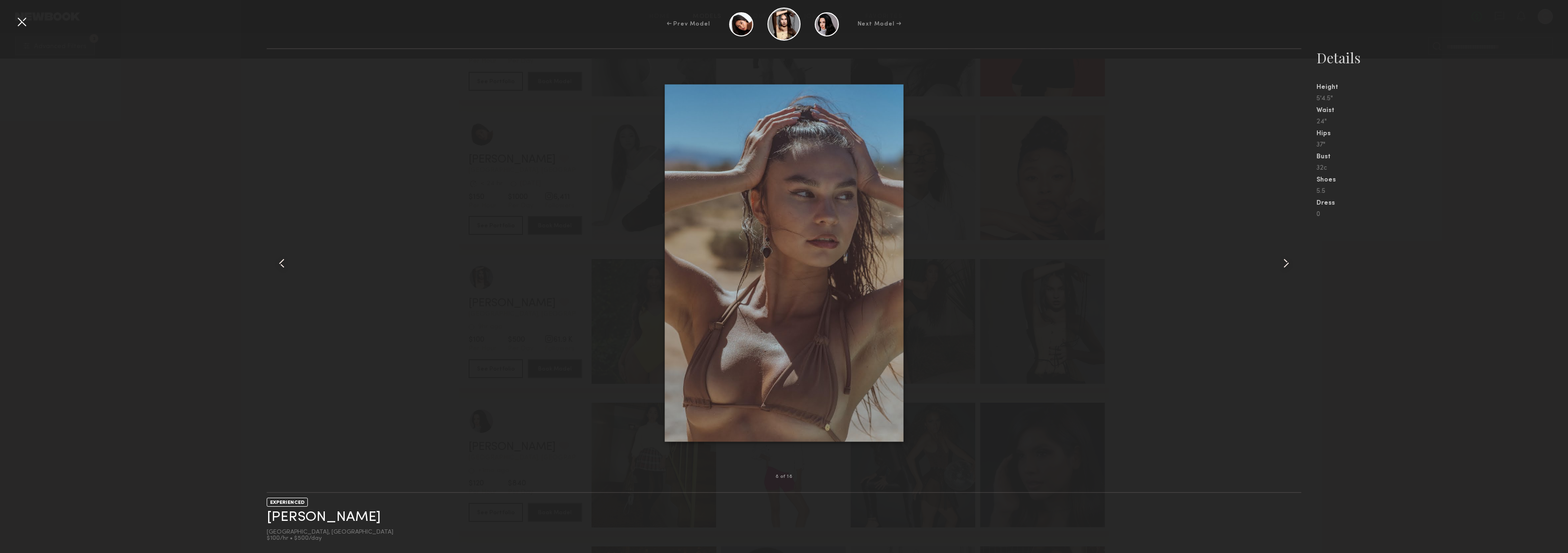
click at [1276, 262] on div at bounding box center [1281, 262] width 41 height 398
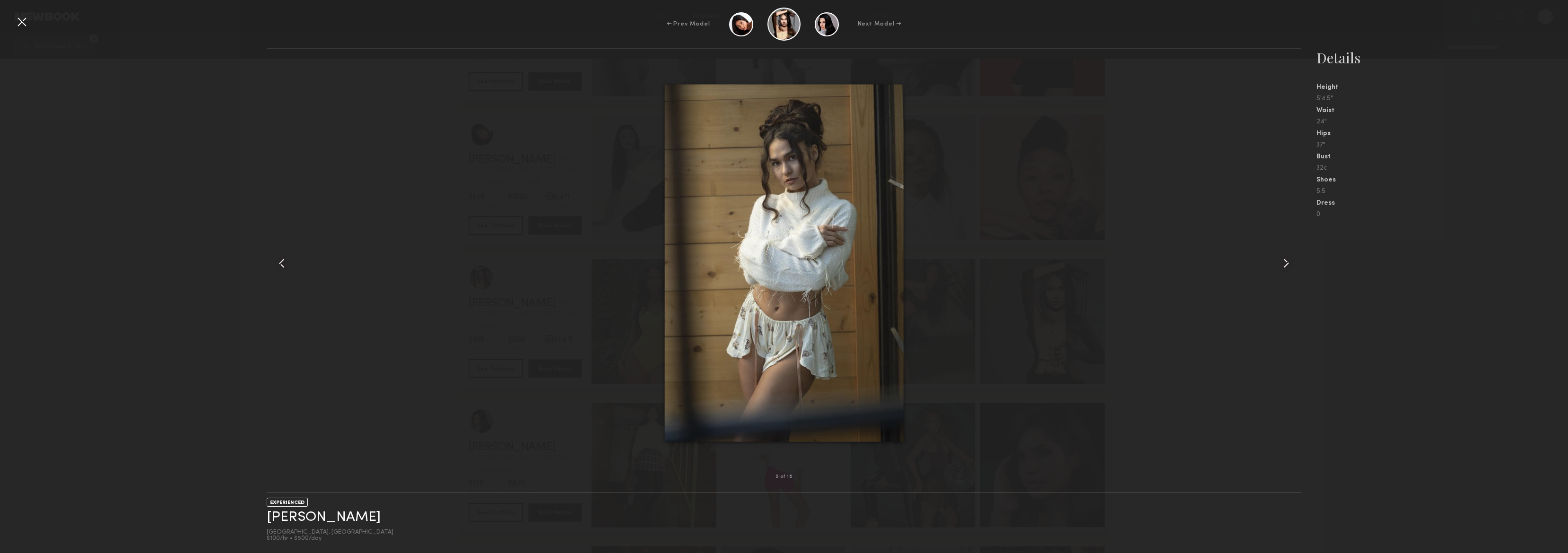
click at [1268, 229] on div at bounding box center [1281, 262] width 41 height 398
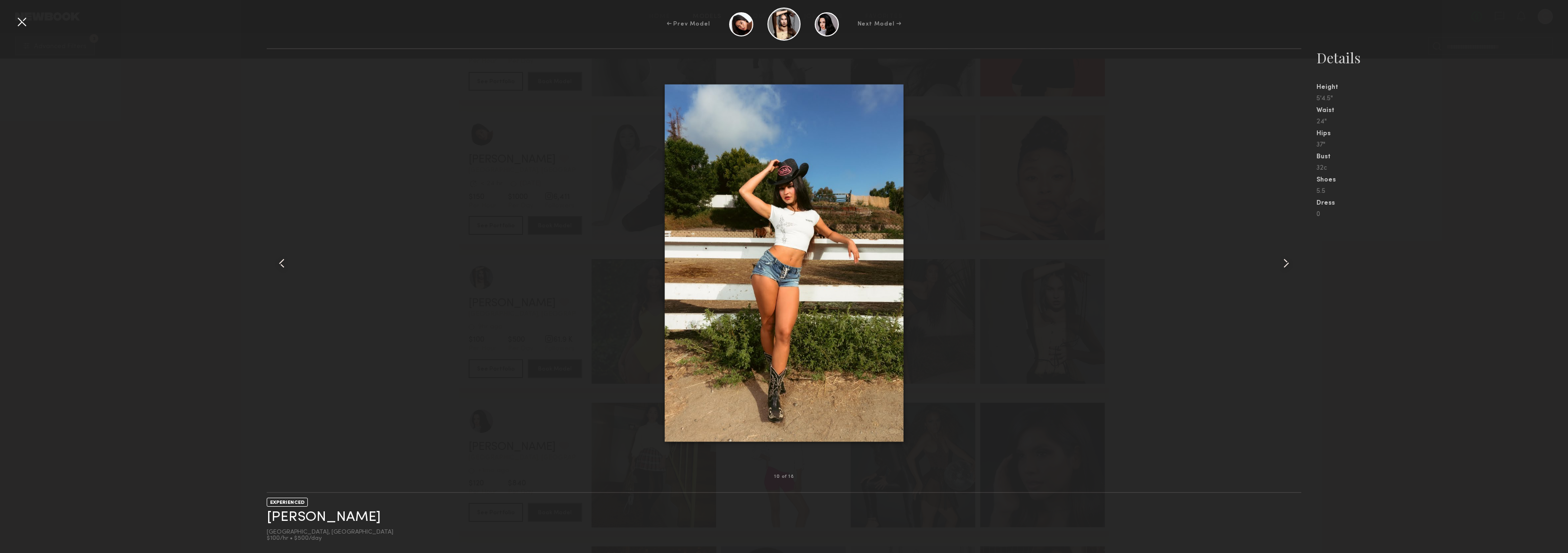
click at [17, 26] on div at bounding box center [22, 22] width 16 height 16
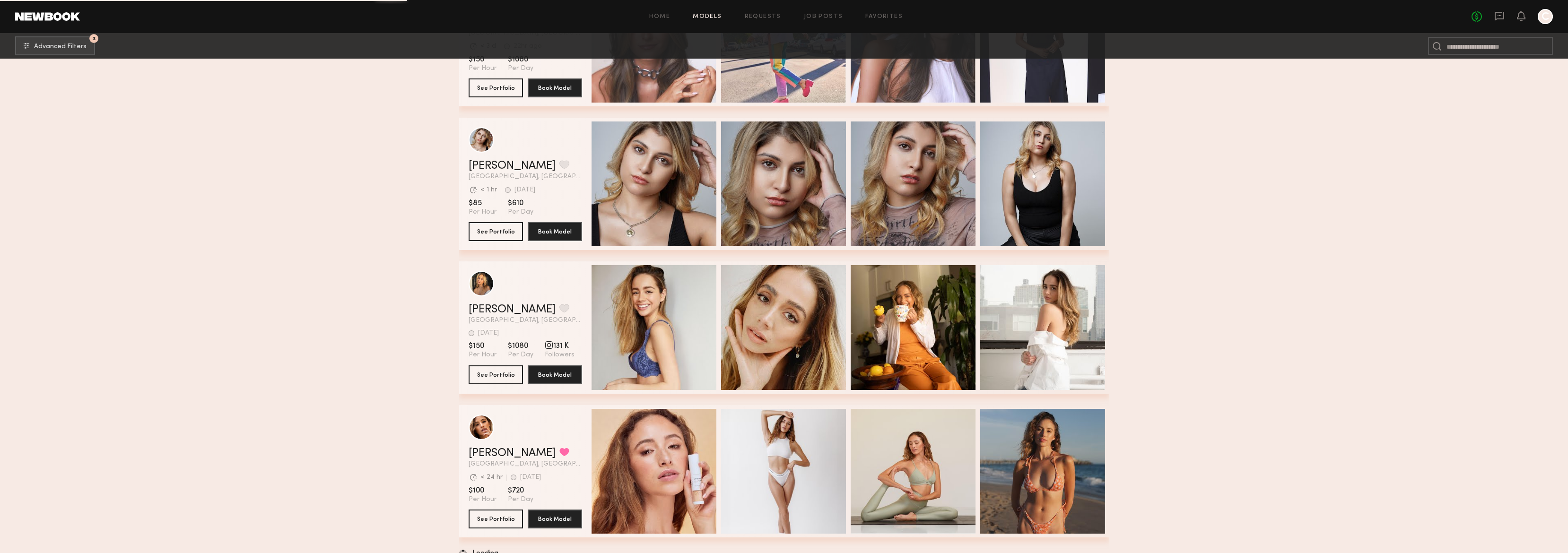
scroll to position [10034, 0]
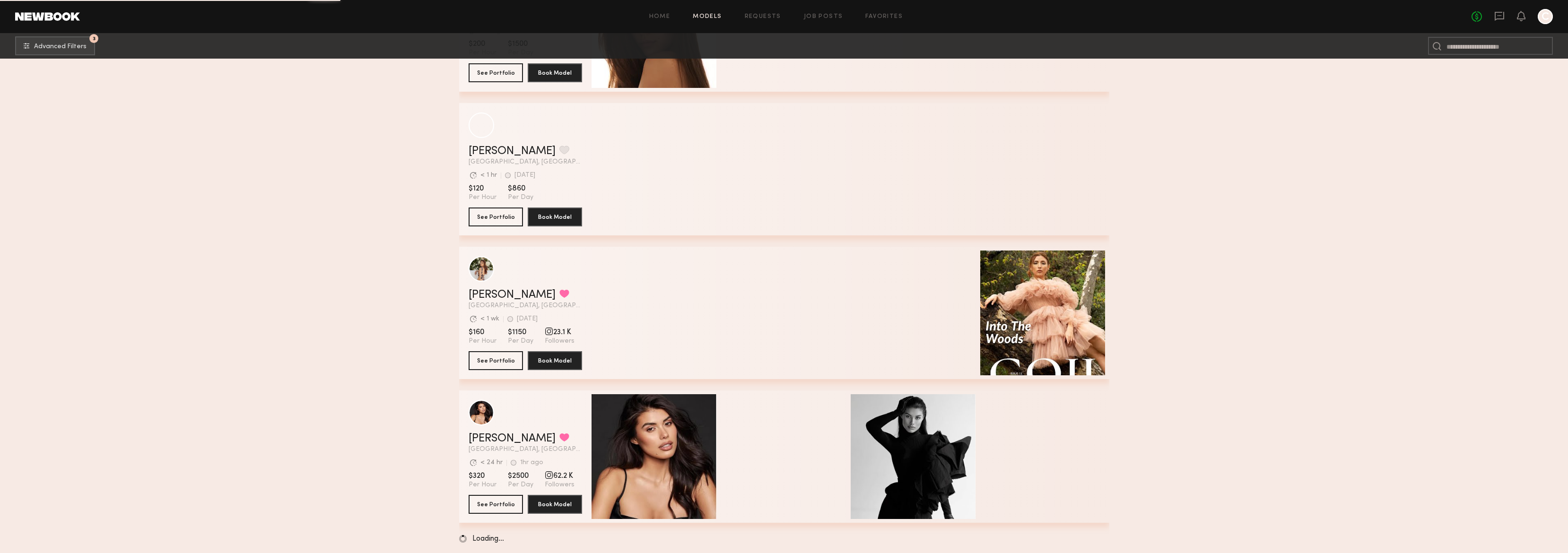
scroll to position [11757, 0]
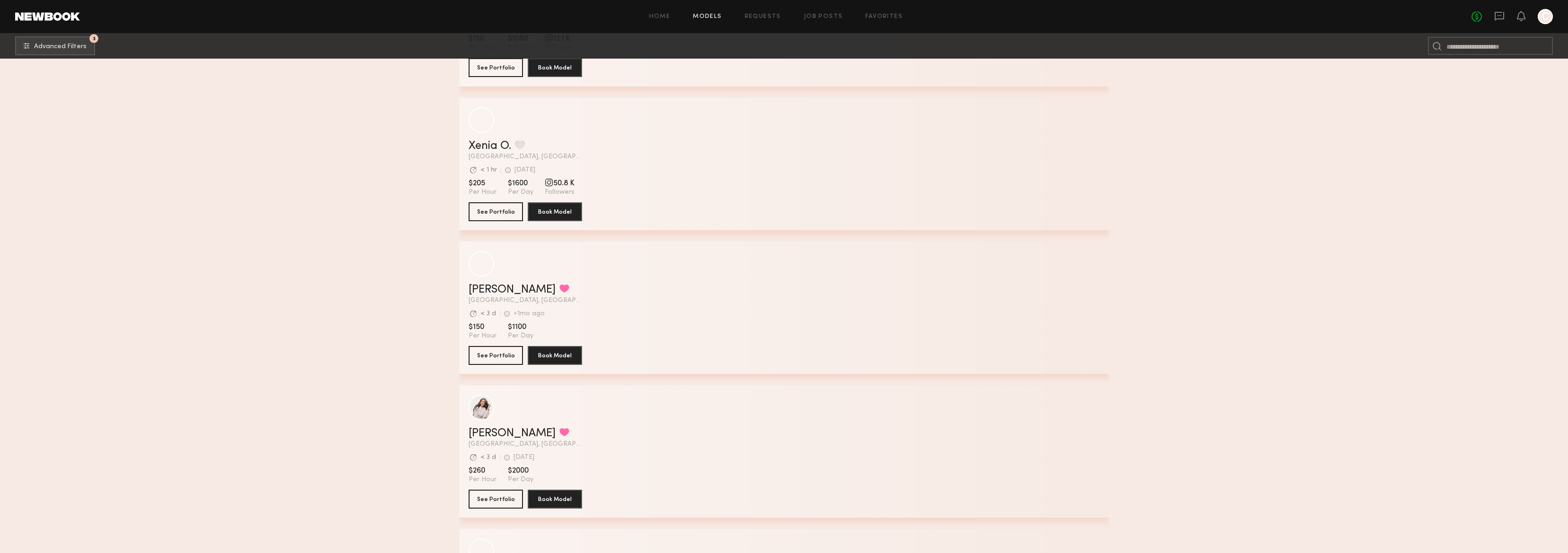
scroll to position [15416, 0]
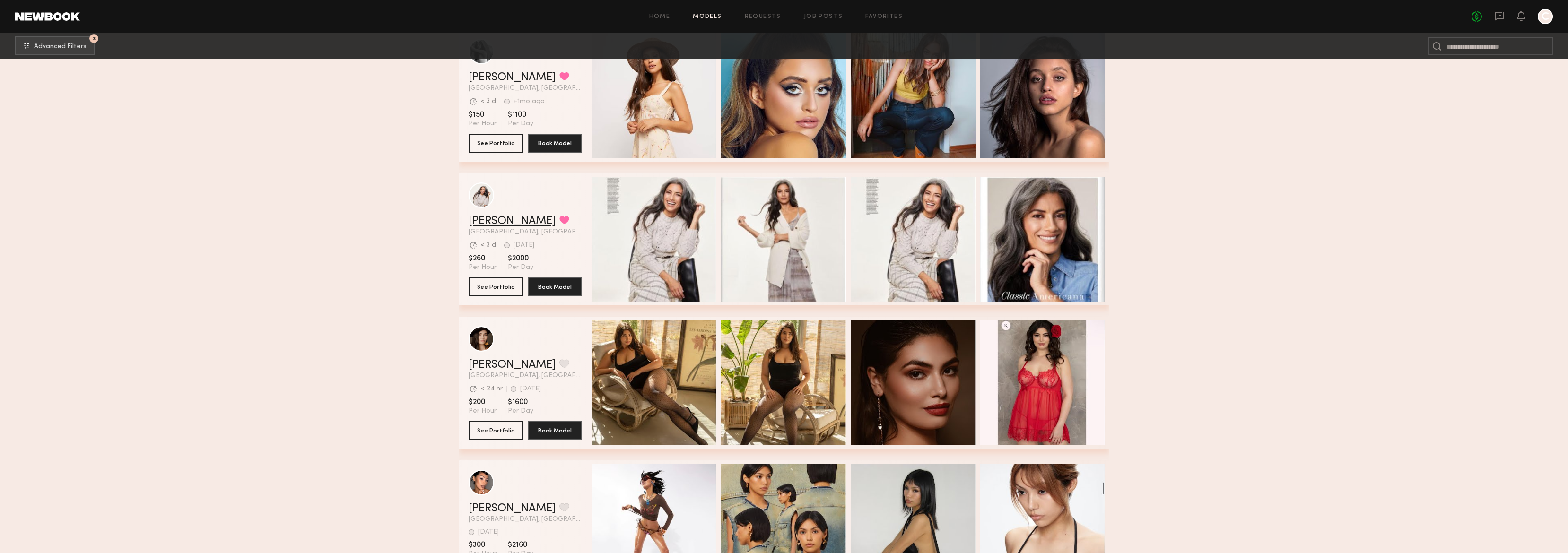
click at [493, 218] on link "Melida P." at bounding box center [511, 221] width 87 height 11
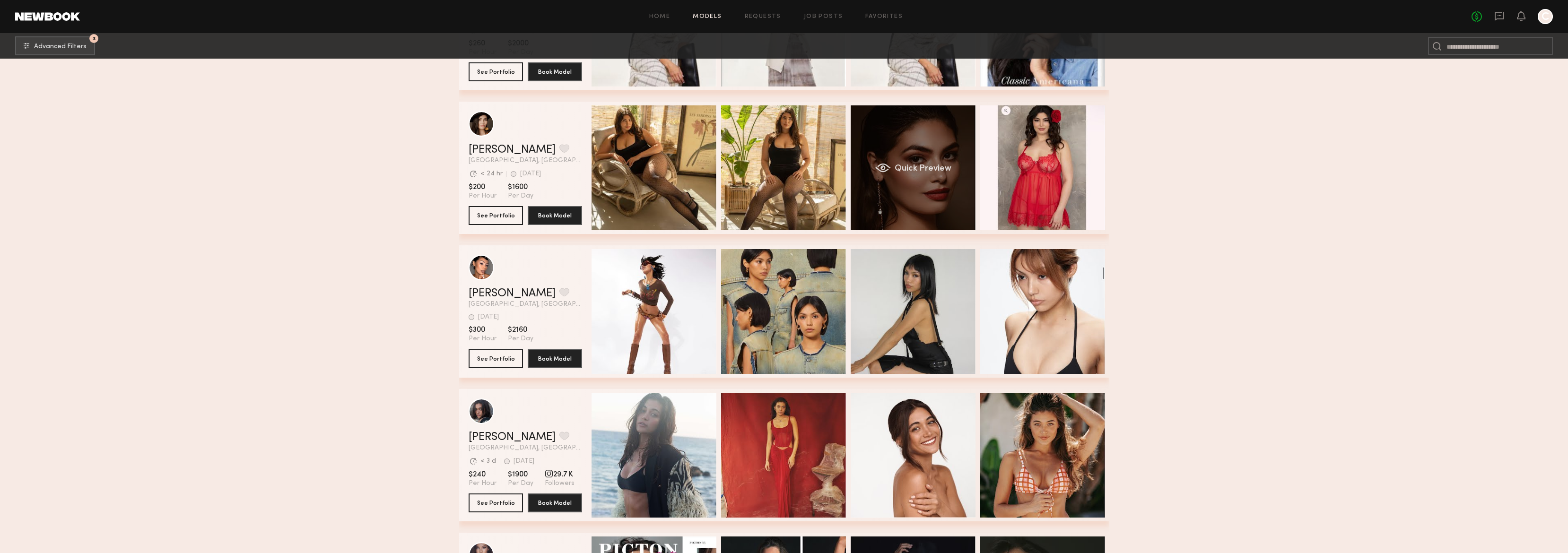
scroll to position [15653, 0]
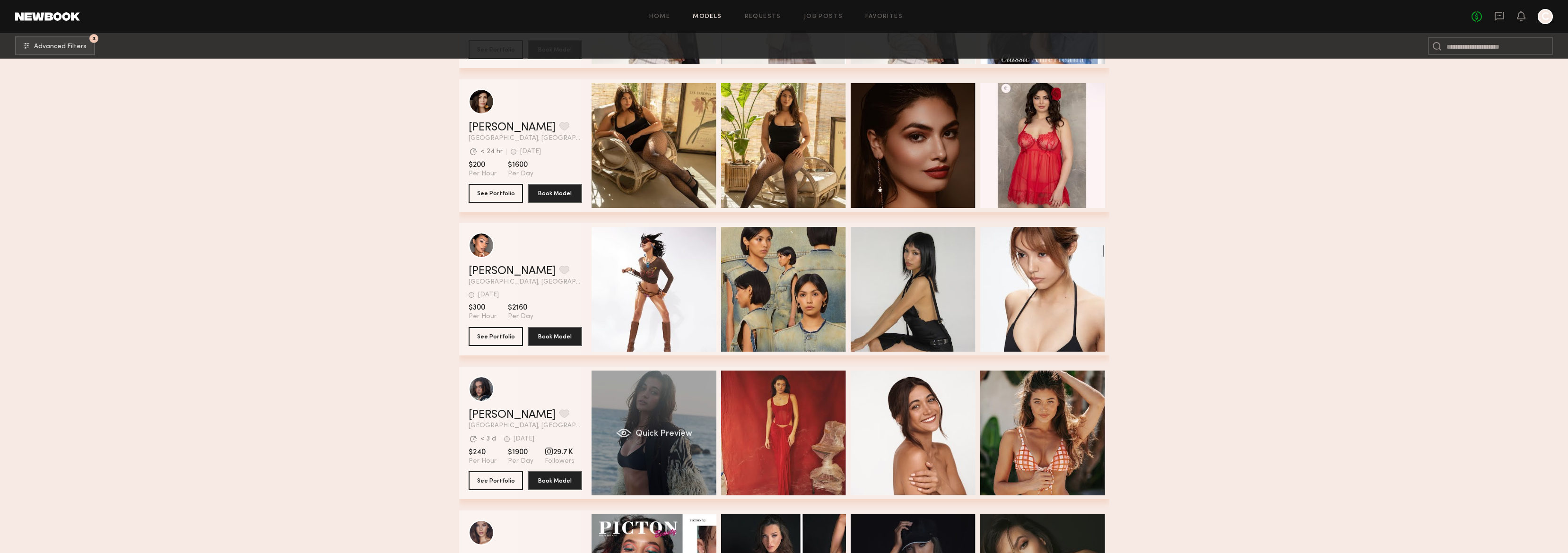
click at [670, 409] on div "Quick Preview" at bounding box center [654, 432] width 124 height 124
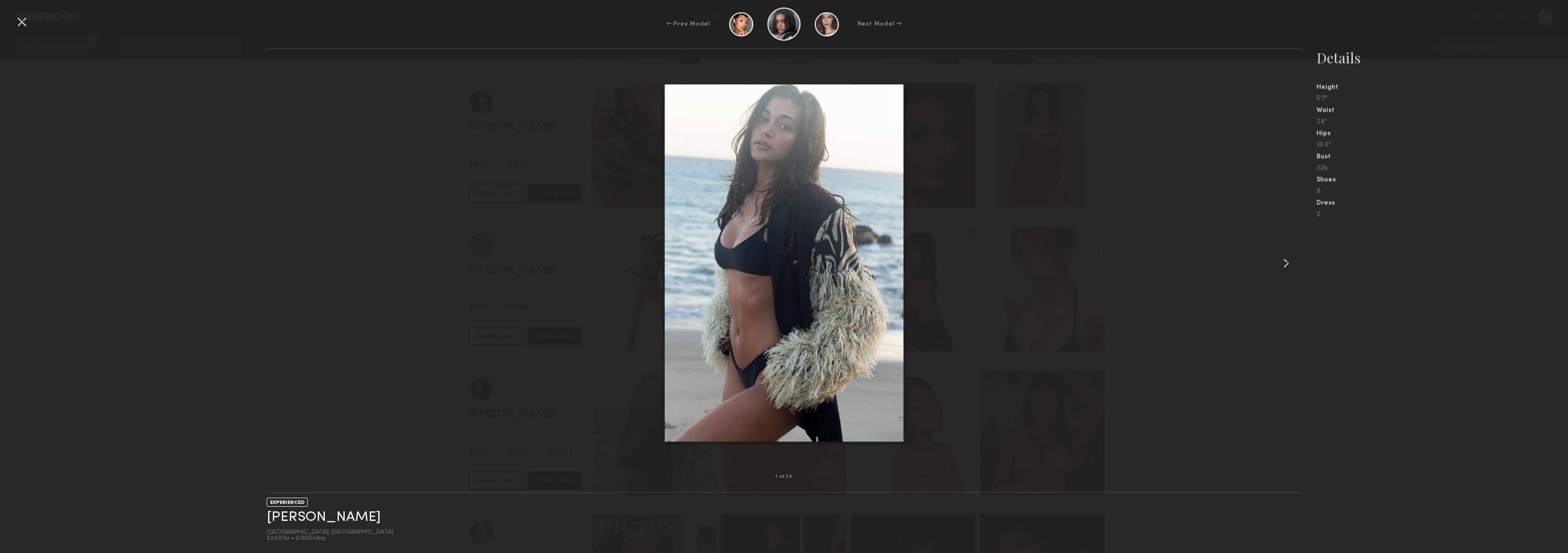
click at [1286, 264] on common-icon at bounding box center [1286, 263] width 16 height 16
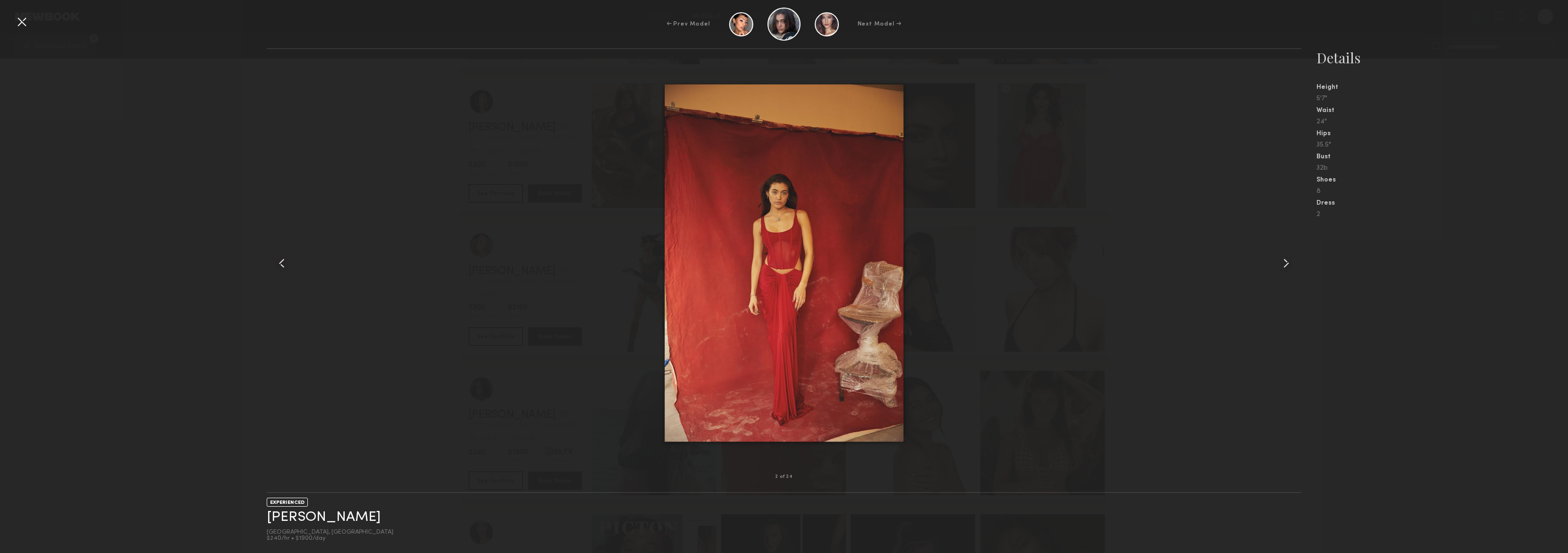
click at [1285, 264] on common-icon at bounding box center [1286, 263] width 16 height 16
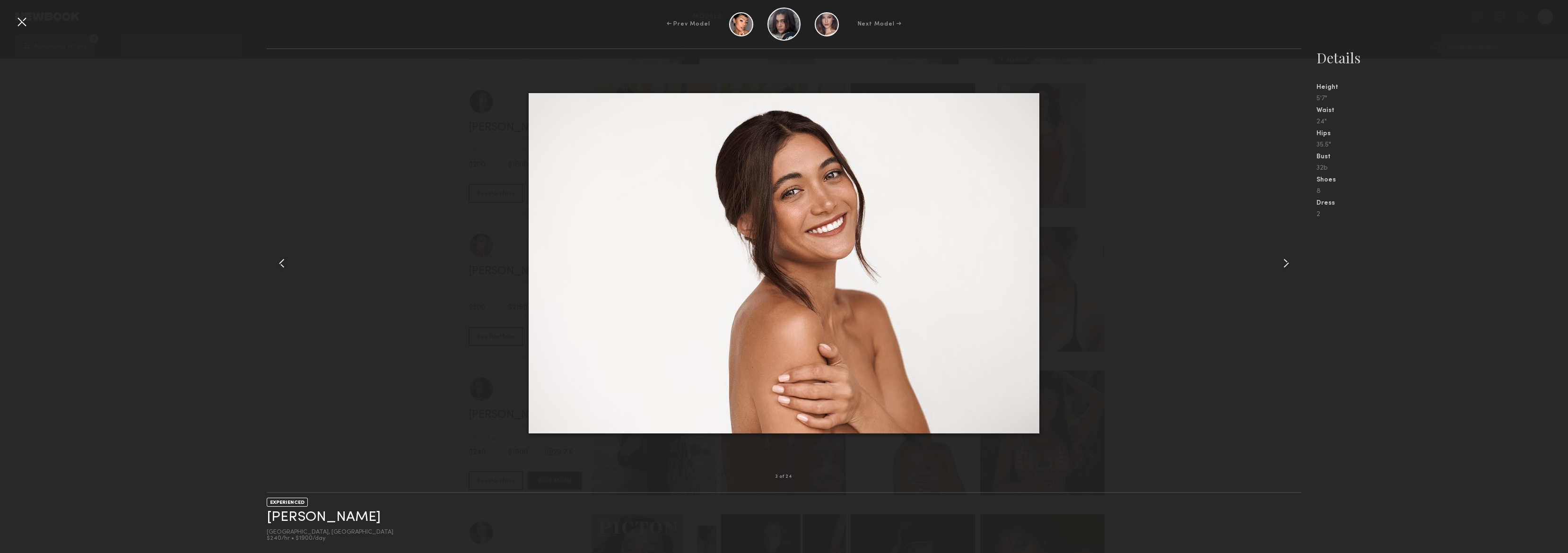
click at [1285, 264] on common-icon at bounding box center [1286, 263] width 16 height 16
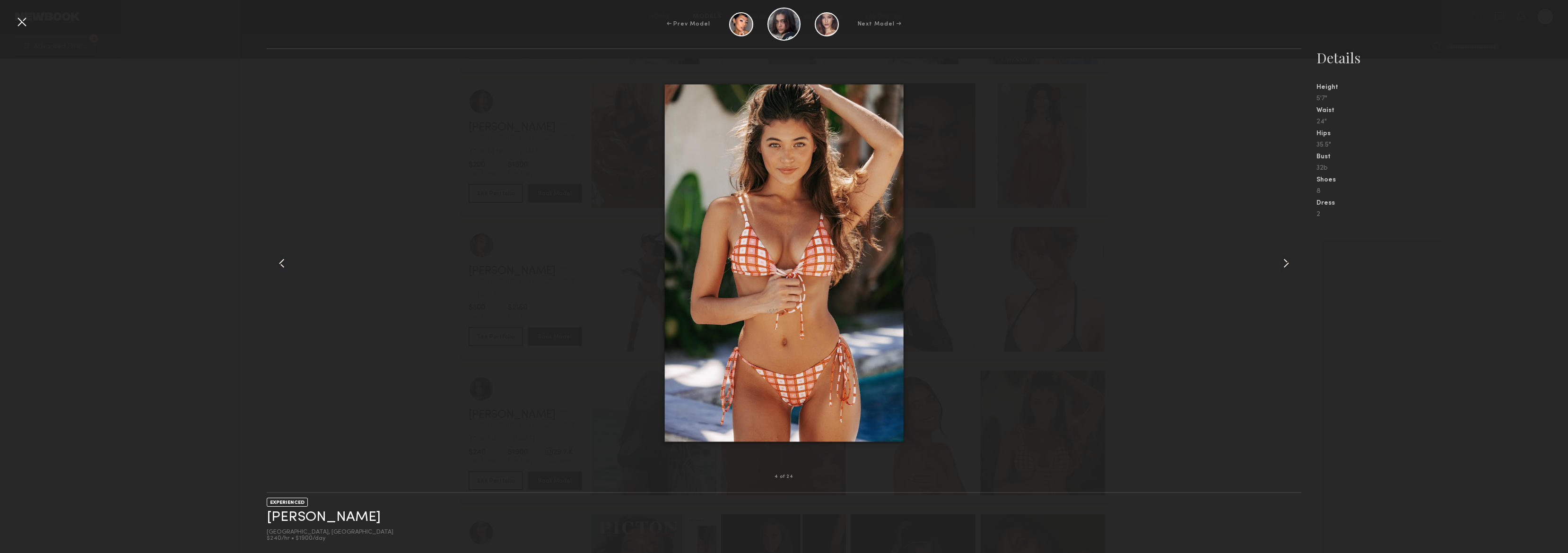
click at [1285, 264] on common-icon at bounding box center [1286, 263] width 16 height 16
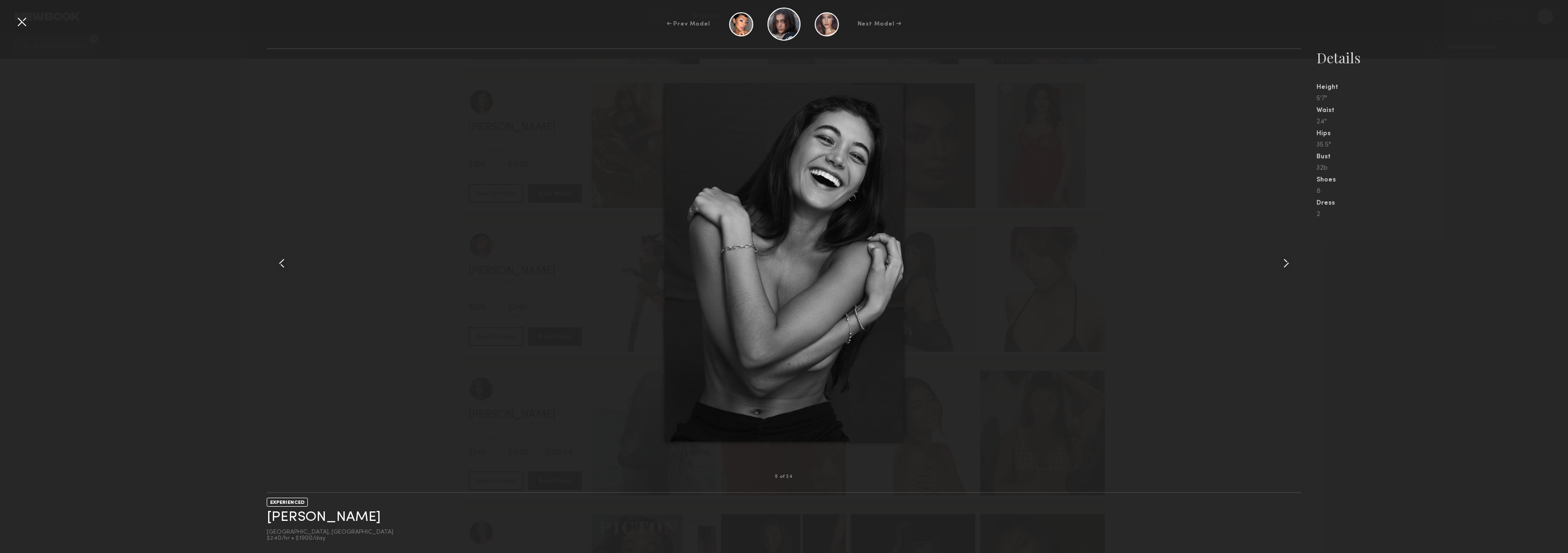
click at [1285, 264] on common-icon at bounding box center [1286, 263] width 16 height 16
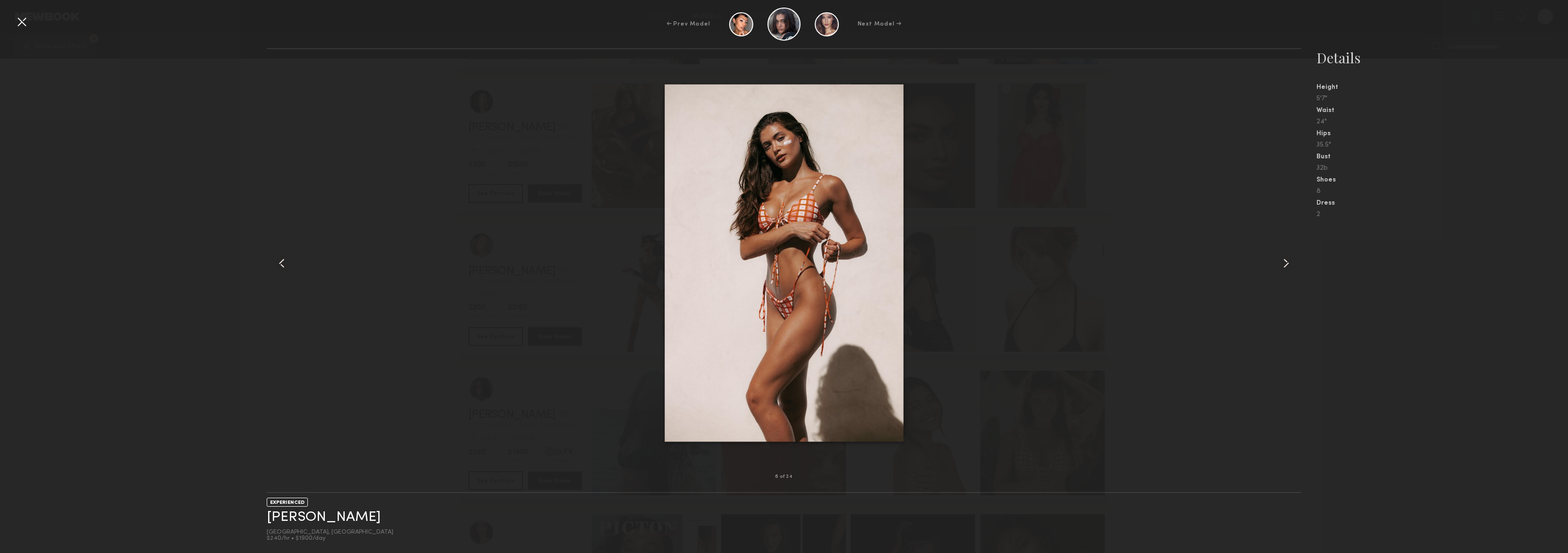
click at [1285, 264] on common-icon at bounding box center [1286, 263] width 16 height 16
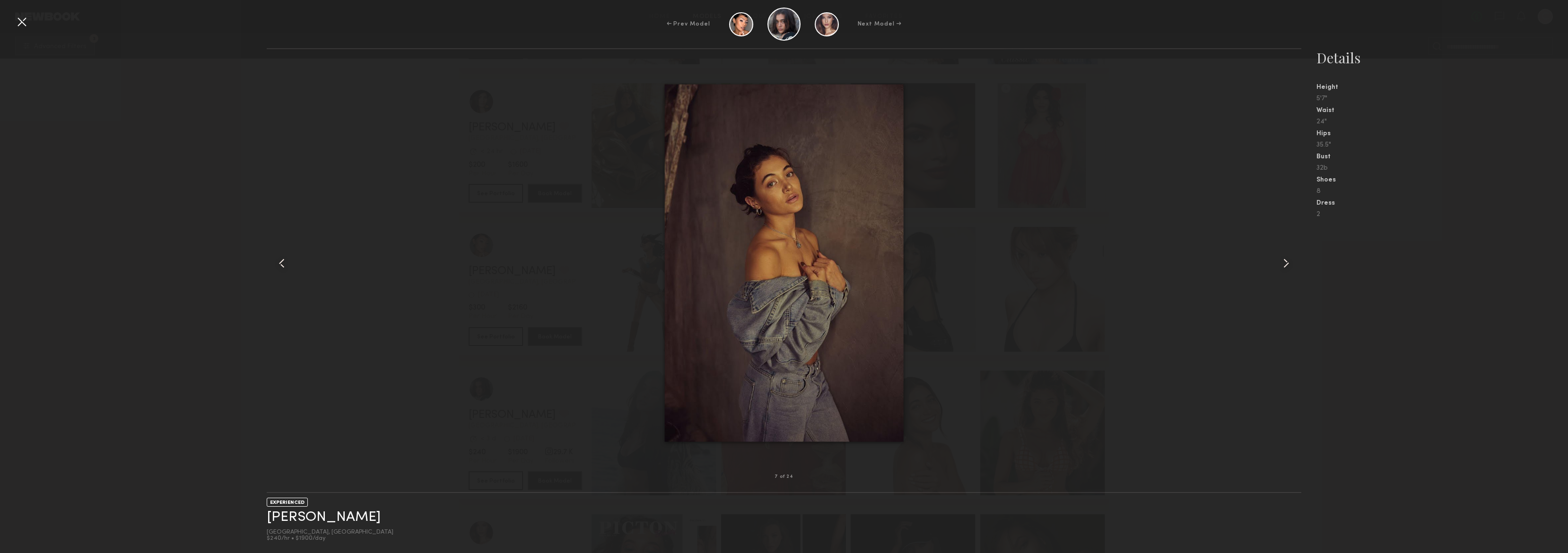
click at [1285, 264] on common-icon at bounding box center [1286, 263] width 16 height 16
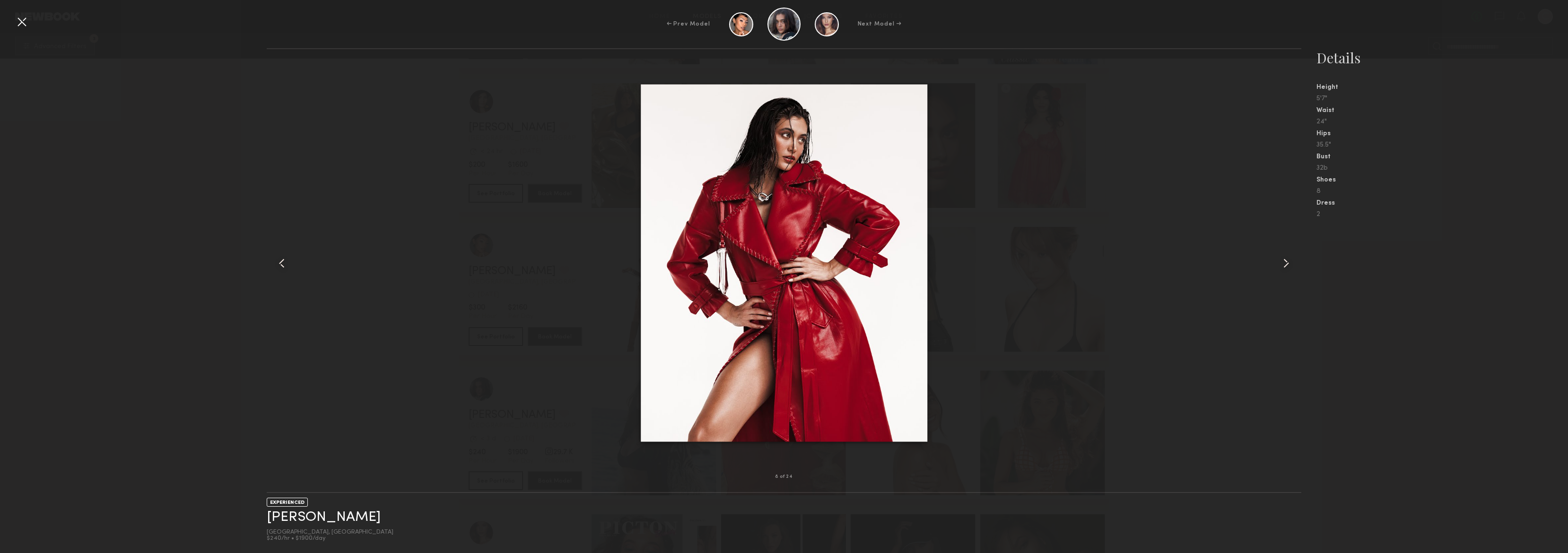
click at [1285, 264] on common-icon at bounding box center [1286, 263] width 16 height 16
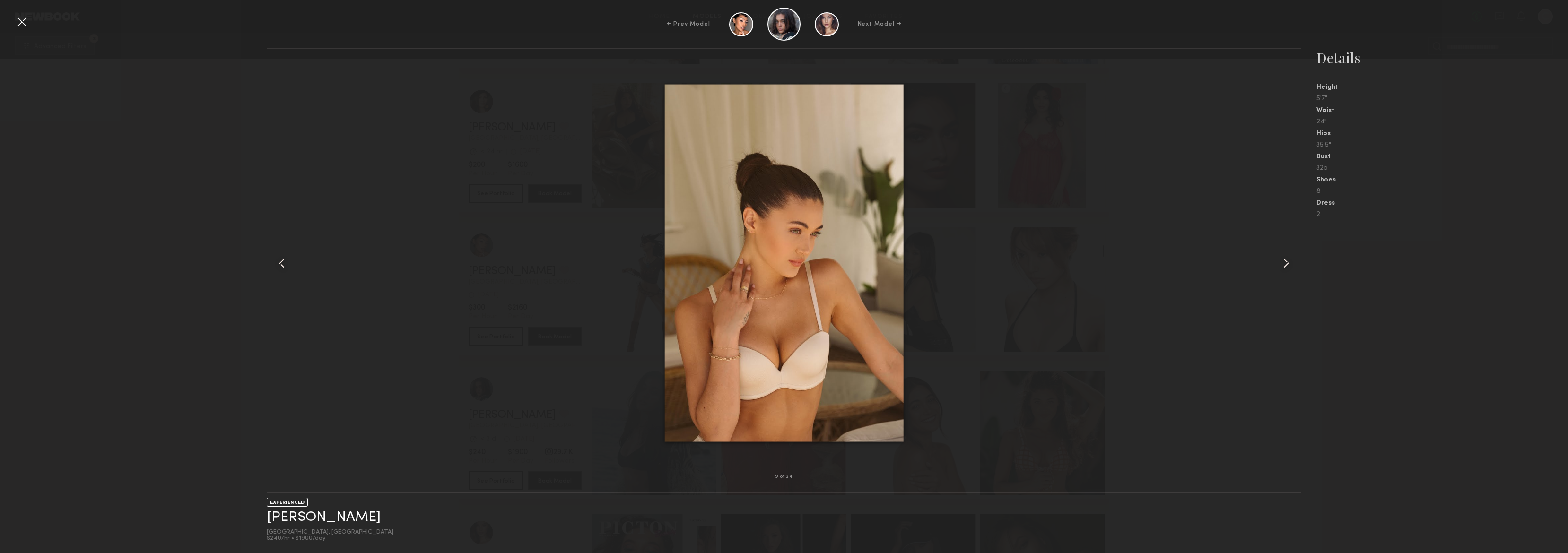
click at [1285, 264] on common-icon at bounding box center [1286, 263] width 16 height 16
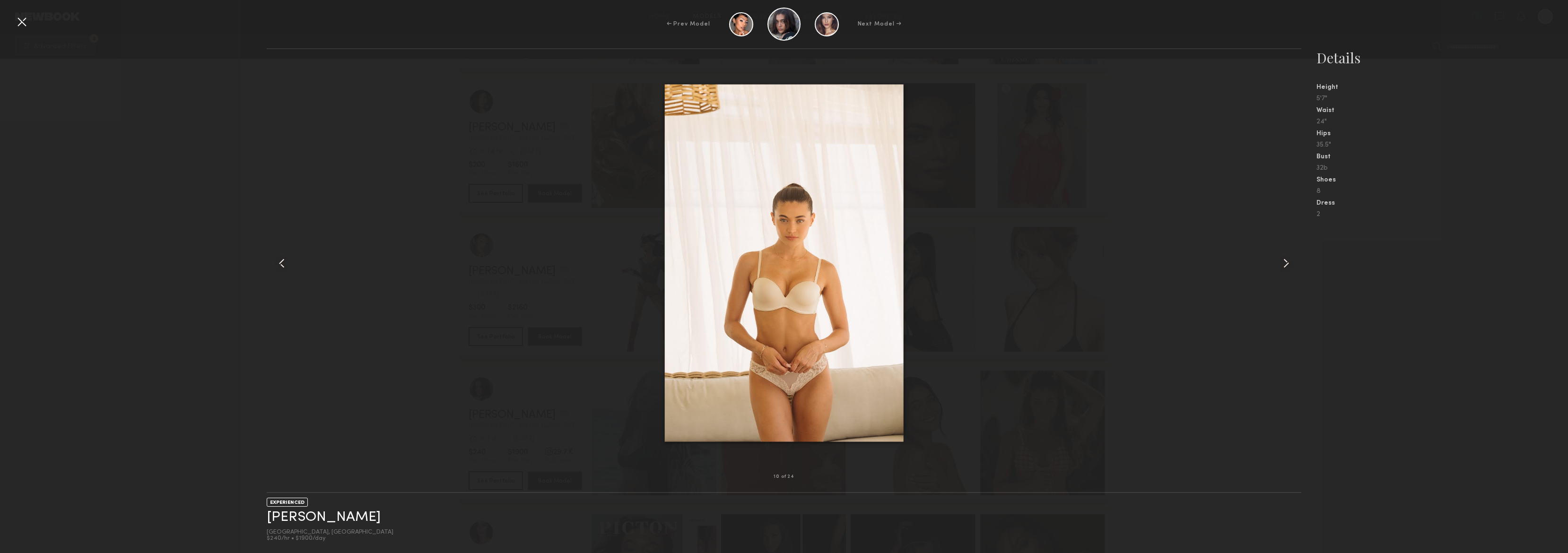
click at [1285, 264] on common-icon at bounding box center [1286, 263] width 16 height 16
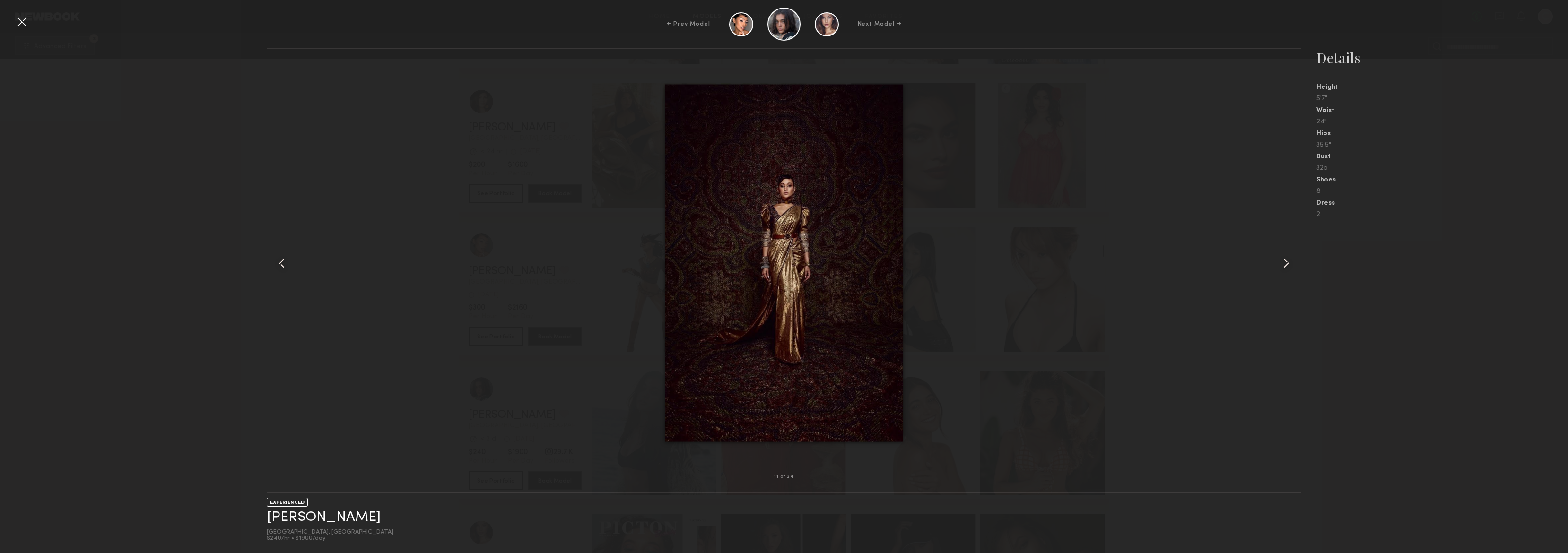
click at [1285, 264] on common-icon at bounding box center [1286, 263] width 16 height 16
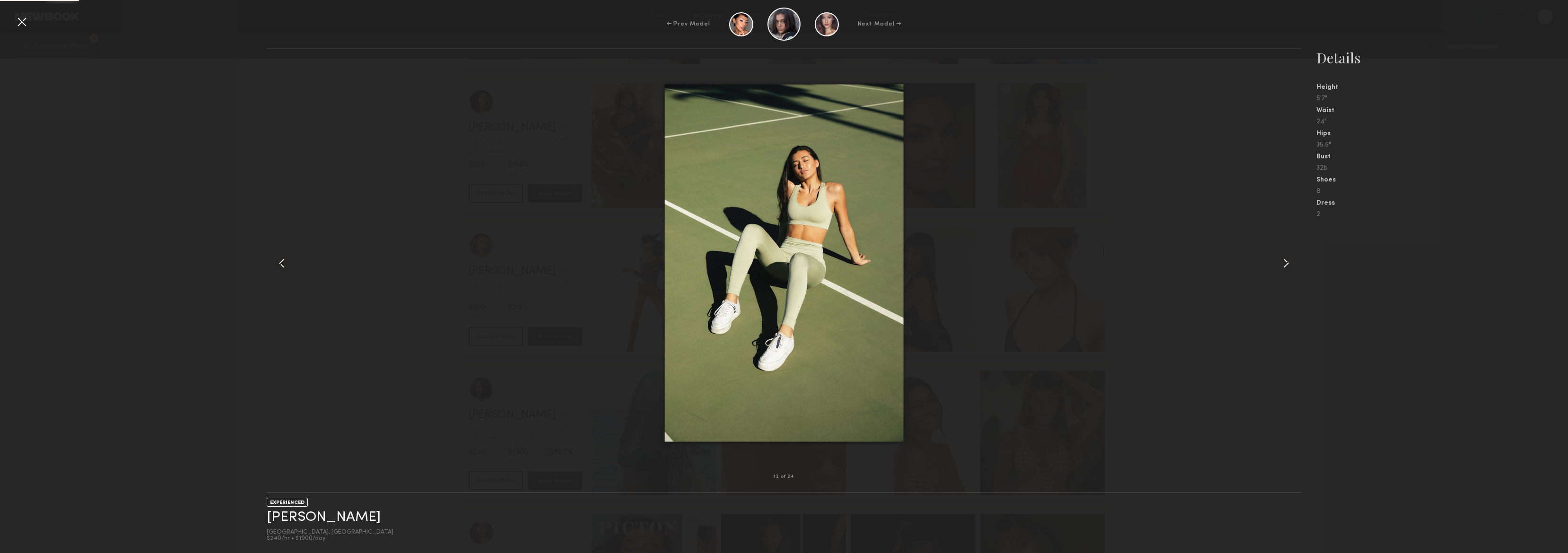
click at [1285, 264] on common-icon at bounding box center [1286, 263] width 16 height 16
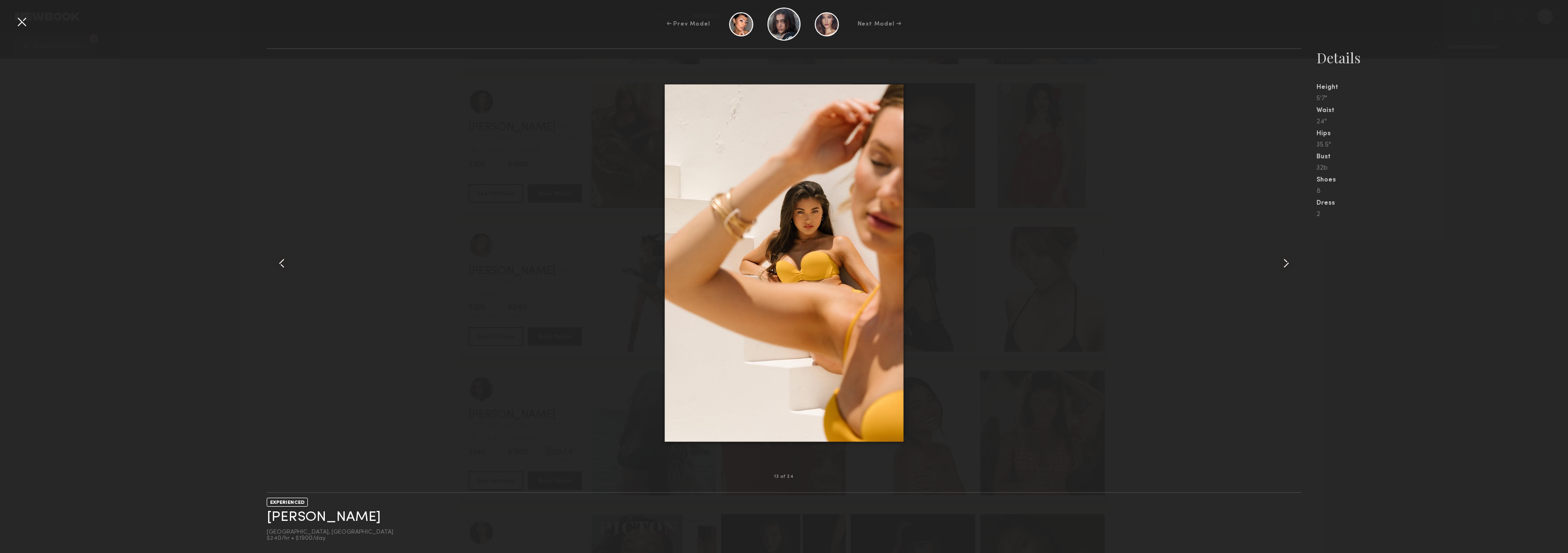
click at [1285, 264] on common-icon at bounding box center [1286, 263] width 16 height 16
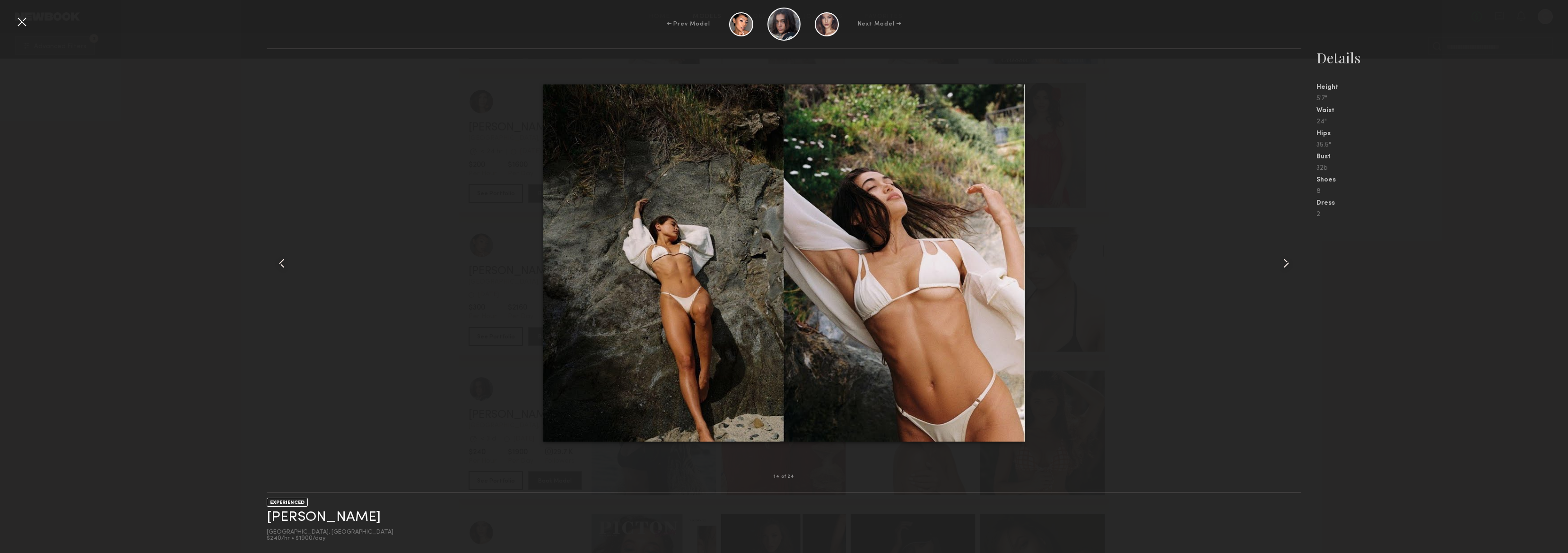
click at [1285, 264] on common-icon at bounding box center [1286, 263] width 16 height 16
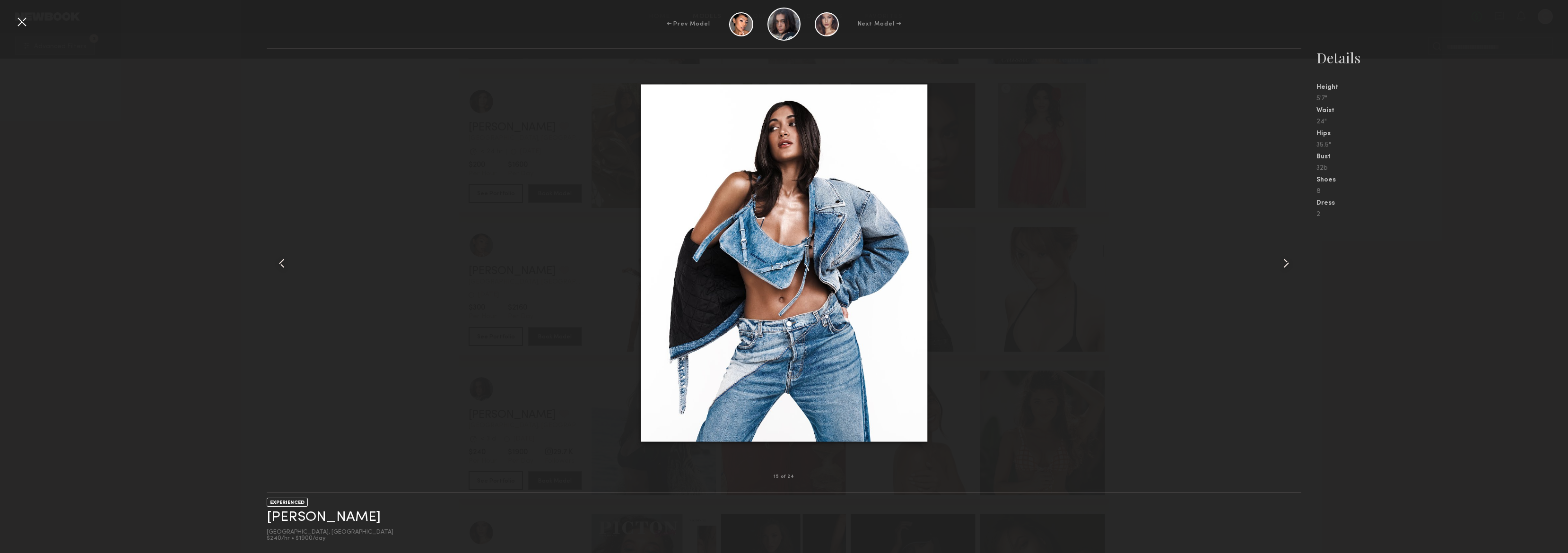
click at [1285, 264] on common-icon at bounding box center [1286, 263] width 16 height 16
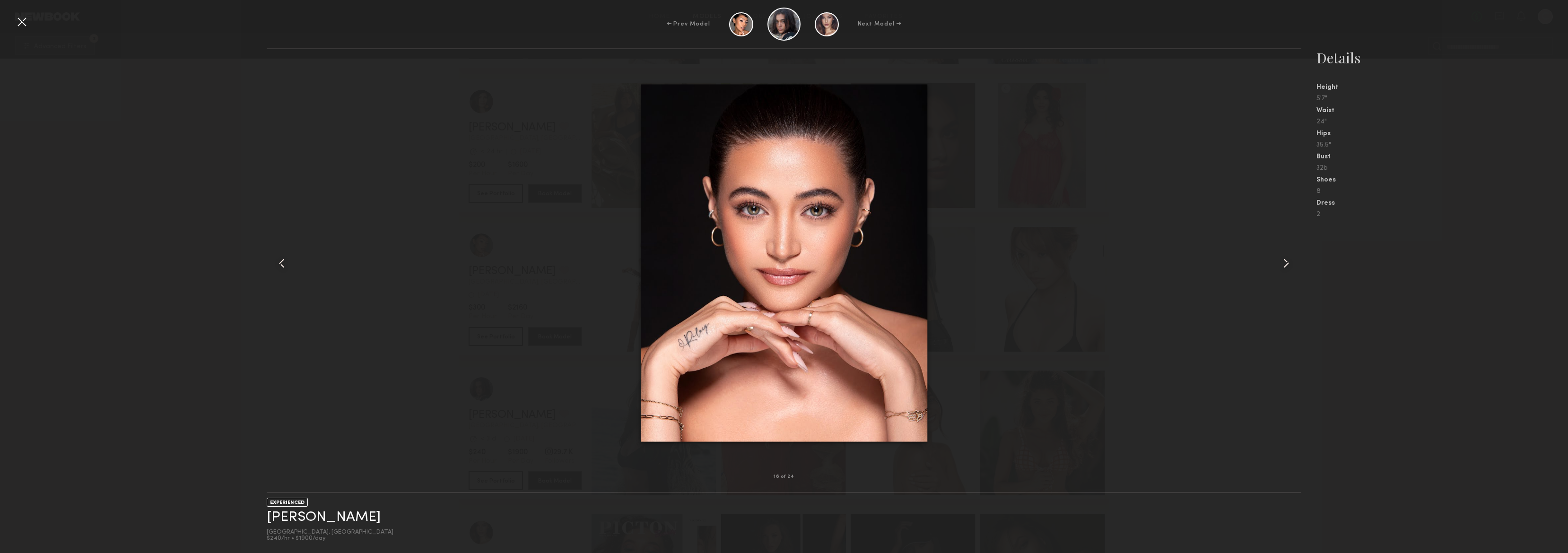
click at [1285, 264] on common-icon at bounding box center [1286, 263] width 16 height 16
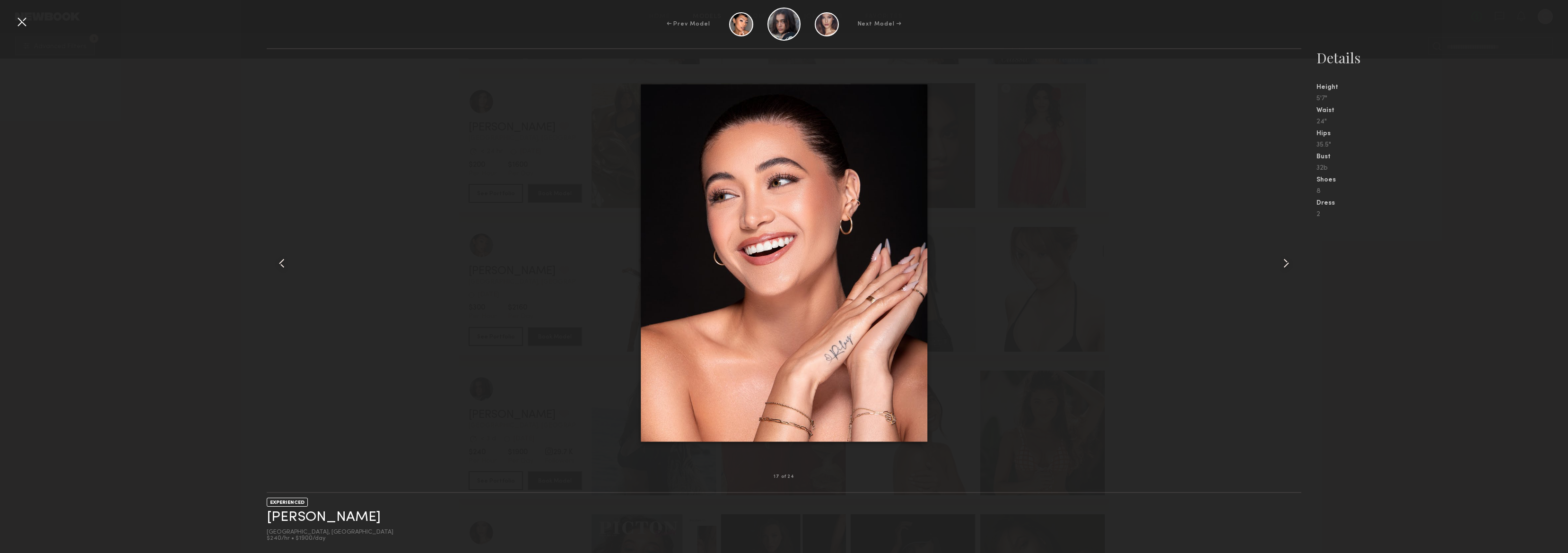
click at [1285, 264] on common-icon at bounding box center [1286, 263] width 16 height 16
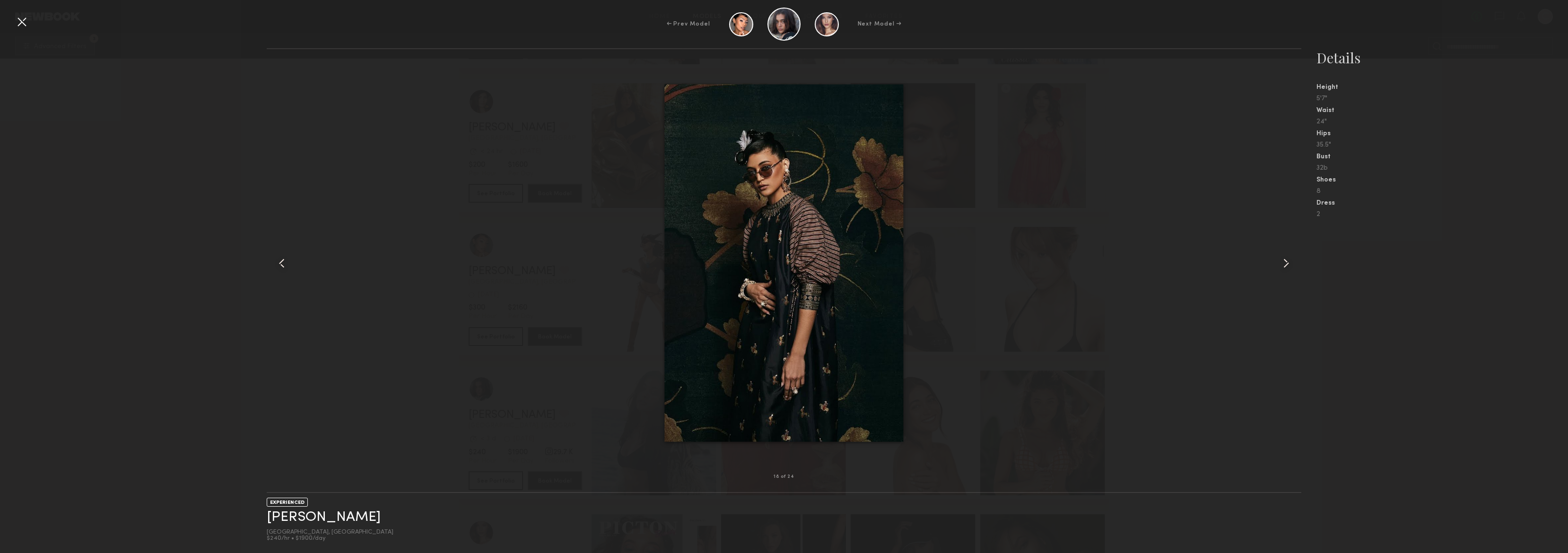
click at [1286, 263] on common-icon at bounding box center [1286, 263] width 16 height 16
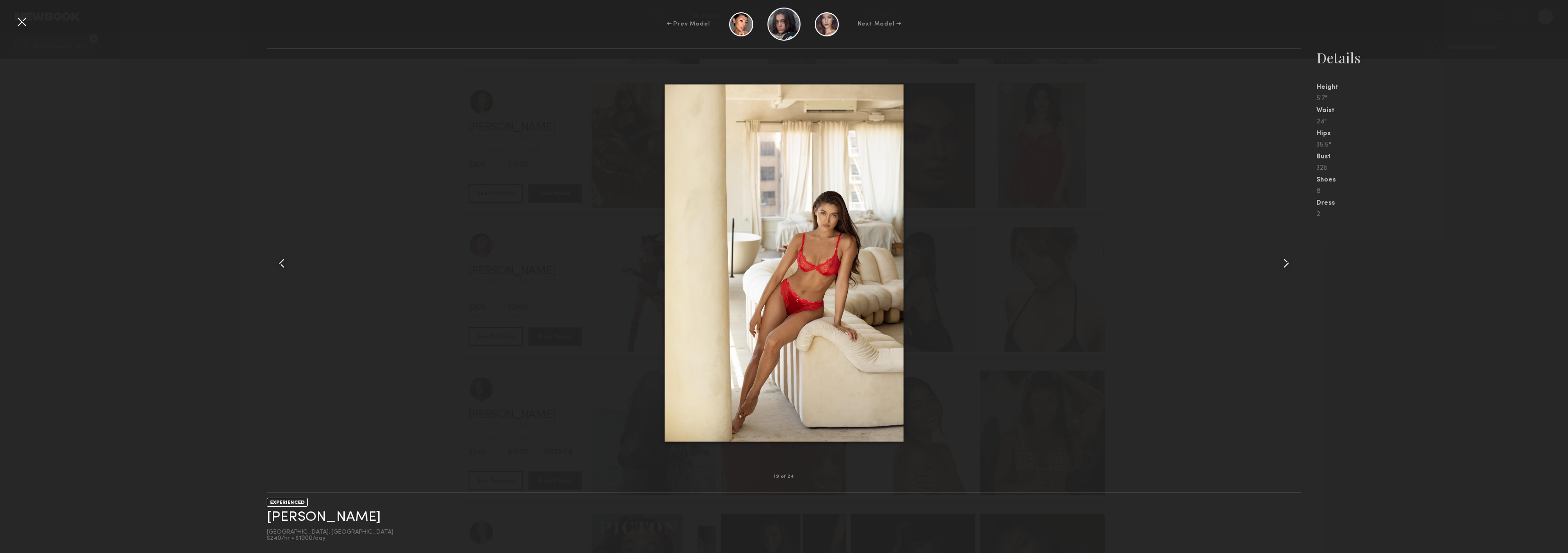
click at [1286, 263] on common-icon at bounding box center [1286, 263] width 16 height 16
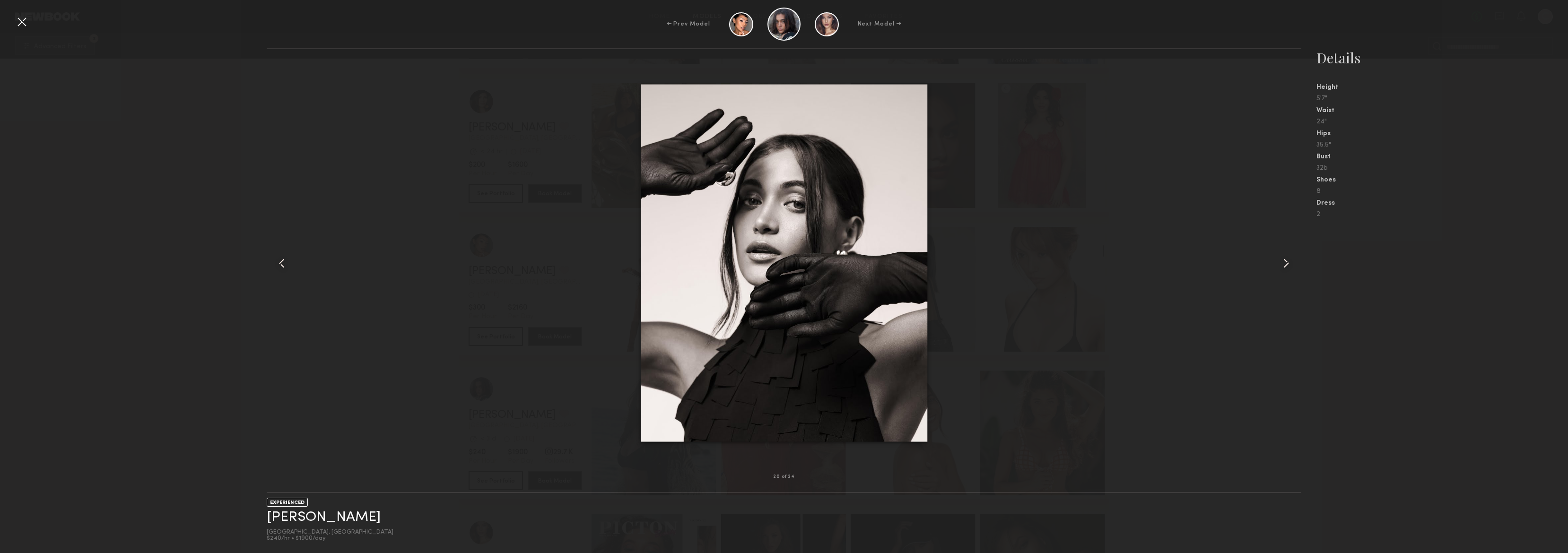
click at [1286, 263] on common-icon at bounding box center [1286, 263] width 16 height 16
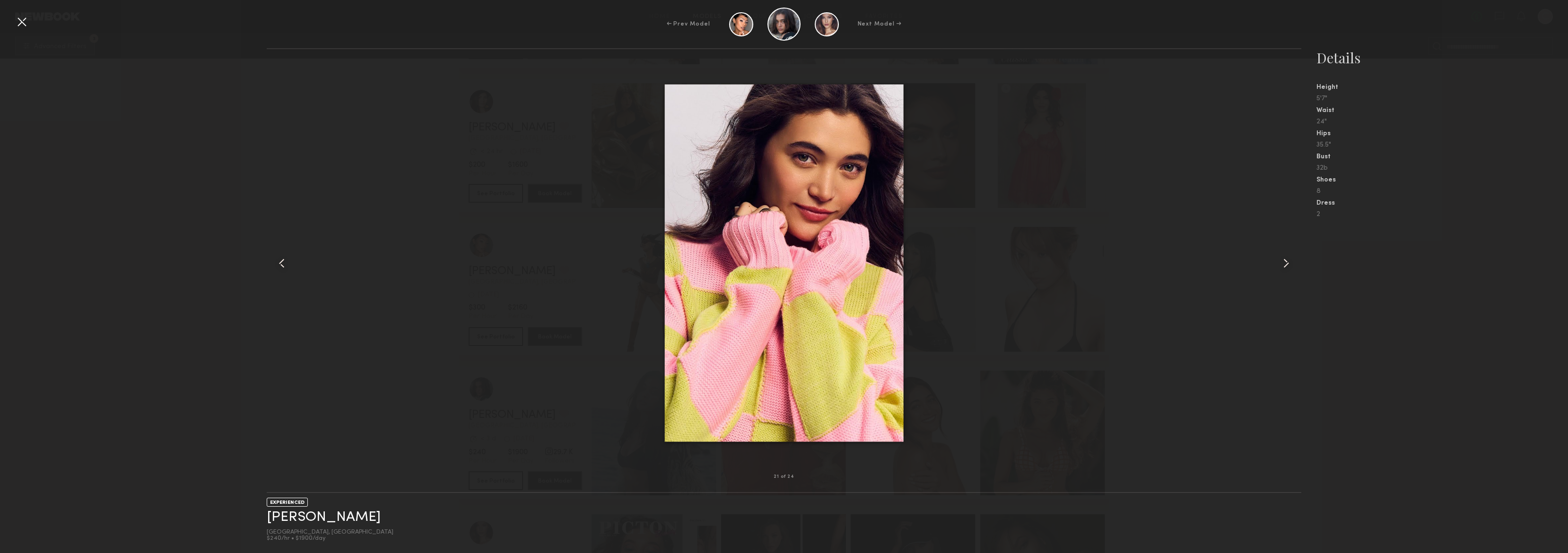
click at [1286, 263] on common-icon at bounding box center [1286, 263] width 16 height 16
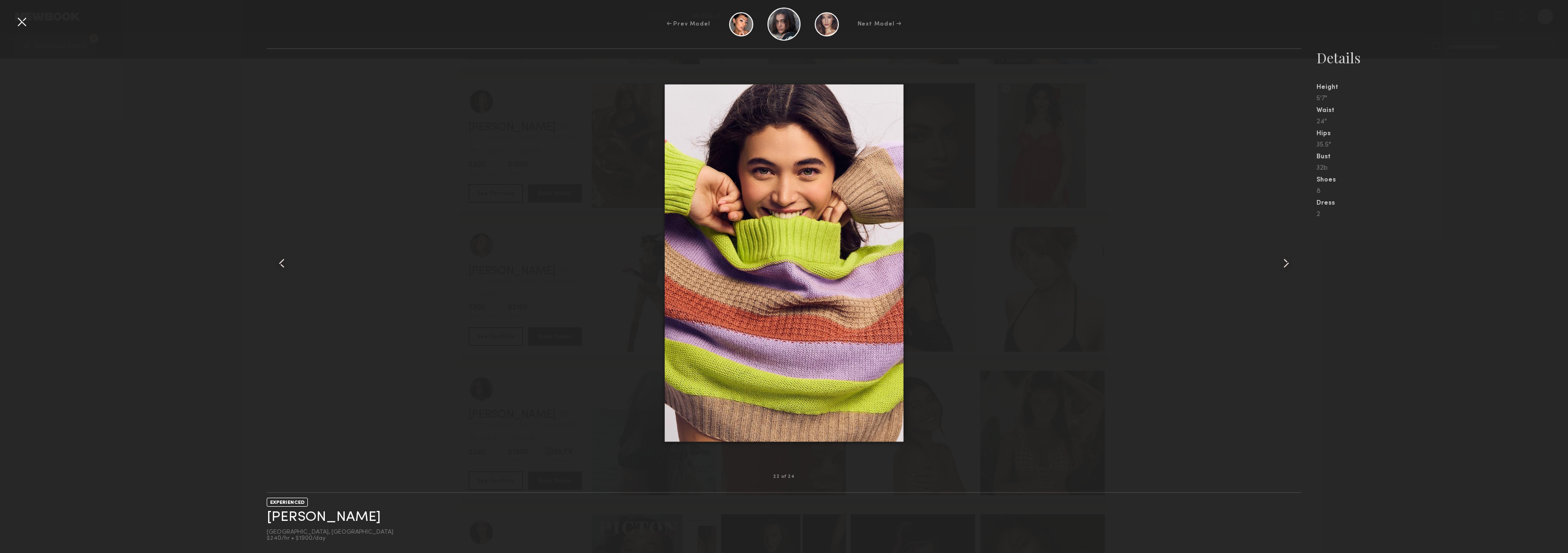
click at [1286, 263] on common-icon at bounding box center [1286, 263] width 16 height 16
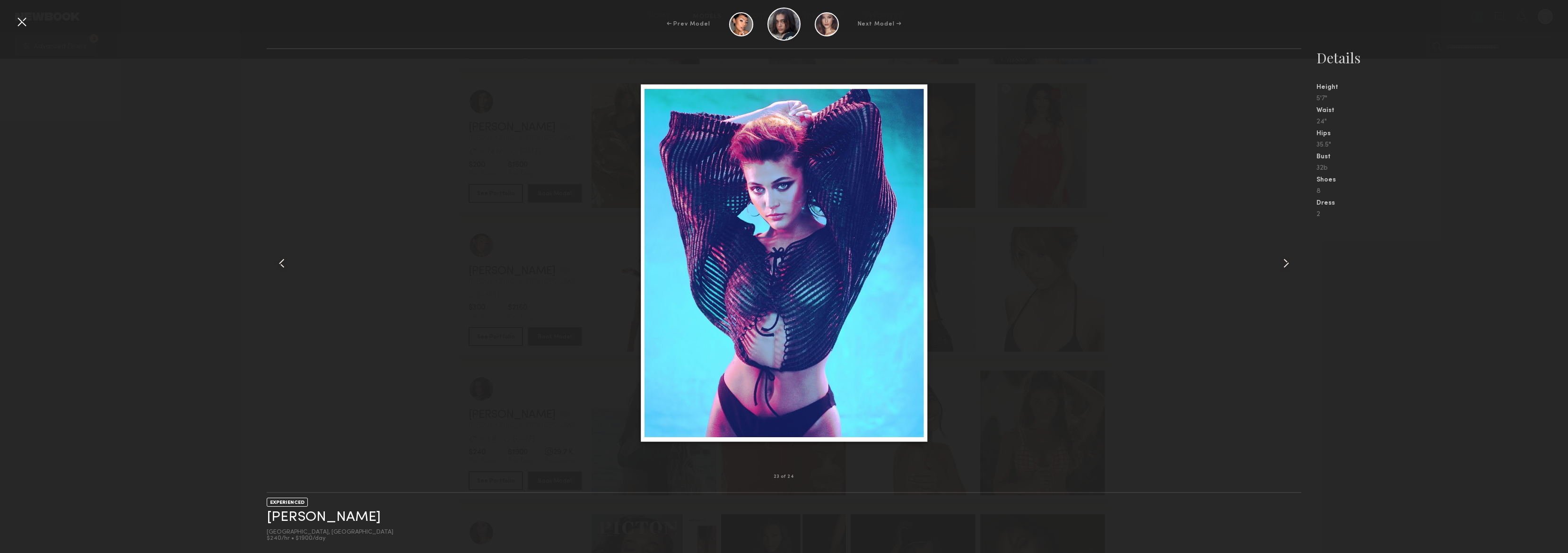
click at [1286, 263] on common-icon at bounding box center [1286, 263] width 16 height 16
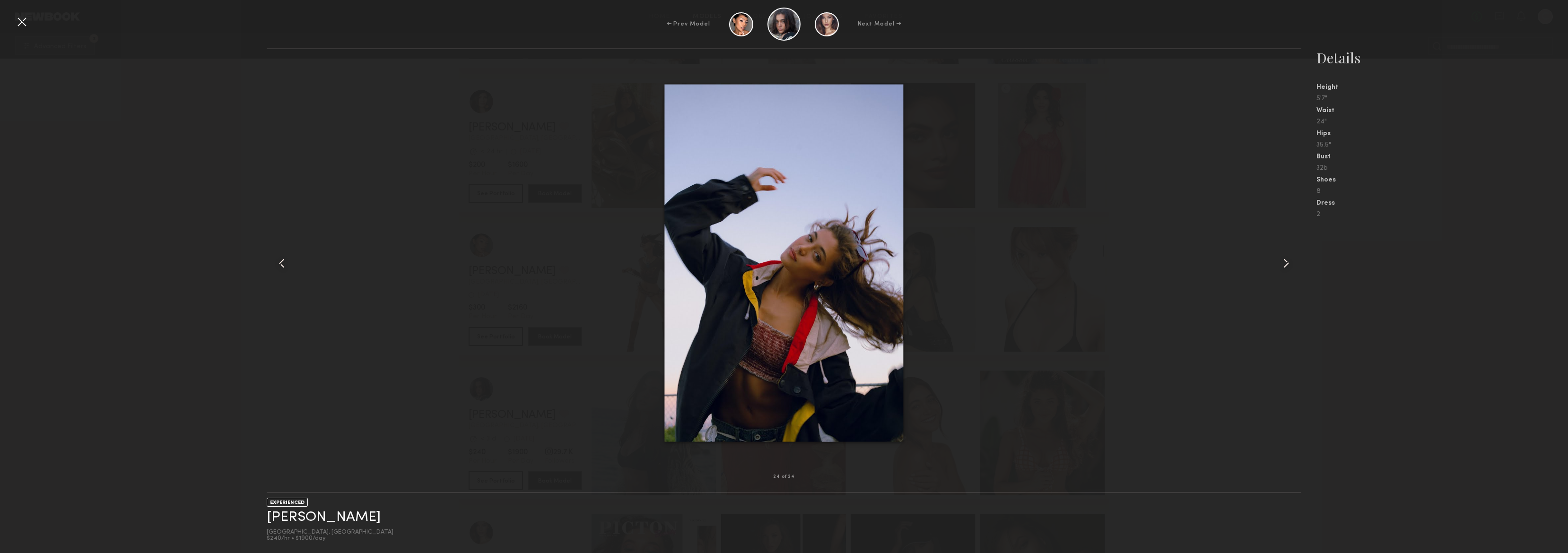
click at [1286, 263] on common-icon at bounding box center [1286, 263] width 16 height 16
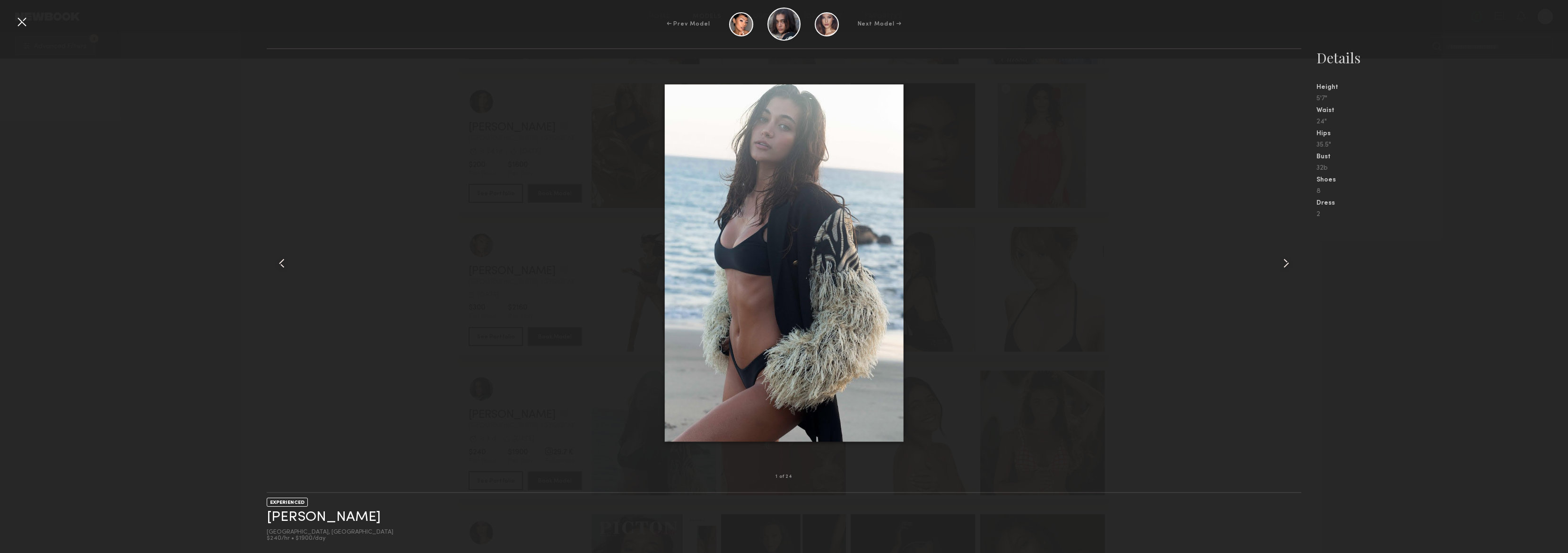
click at [1286, 263] on common-icon at bounding box center [1286, 263] width 16 height 16
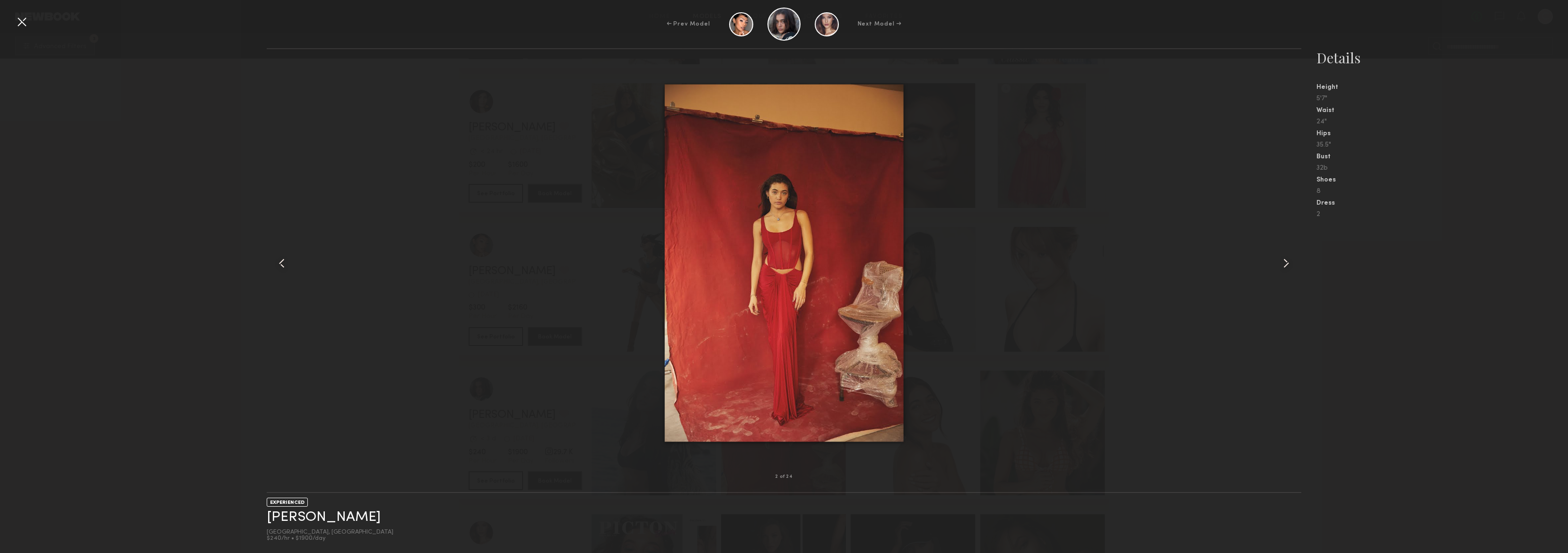
click at [1286, 263] on common-icon at bounding box center [1286, 263] width 16 height 16
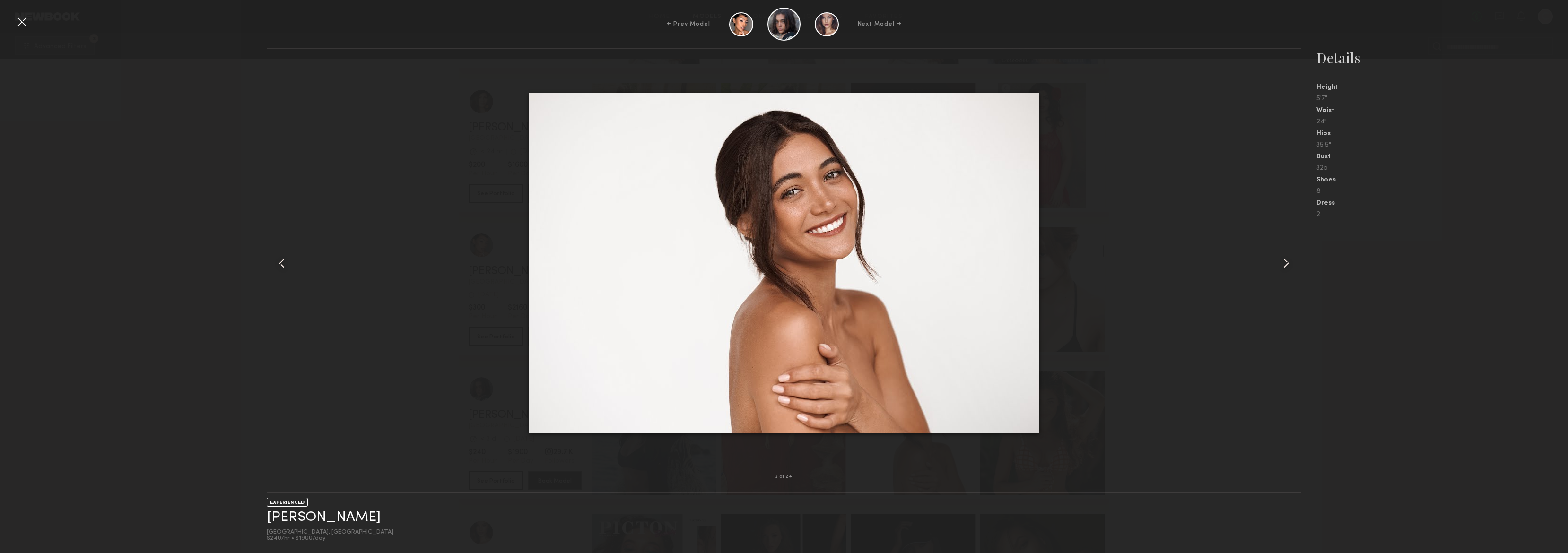
click at [19, 22] on div at bounding box center [22, 22] width 16 height 16
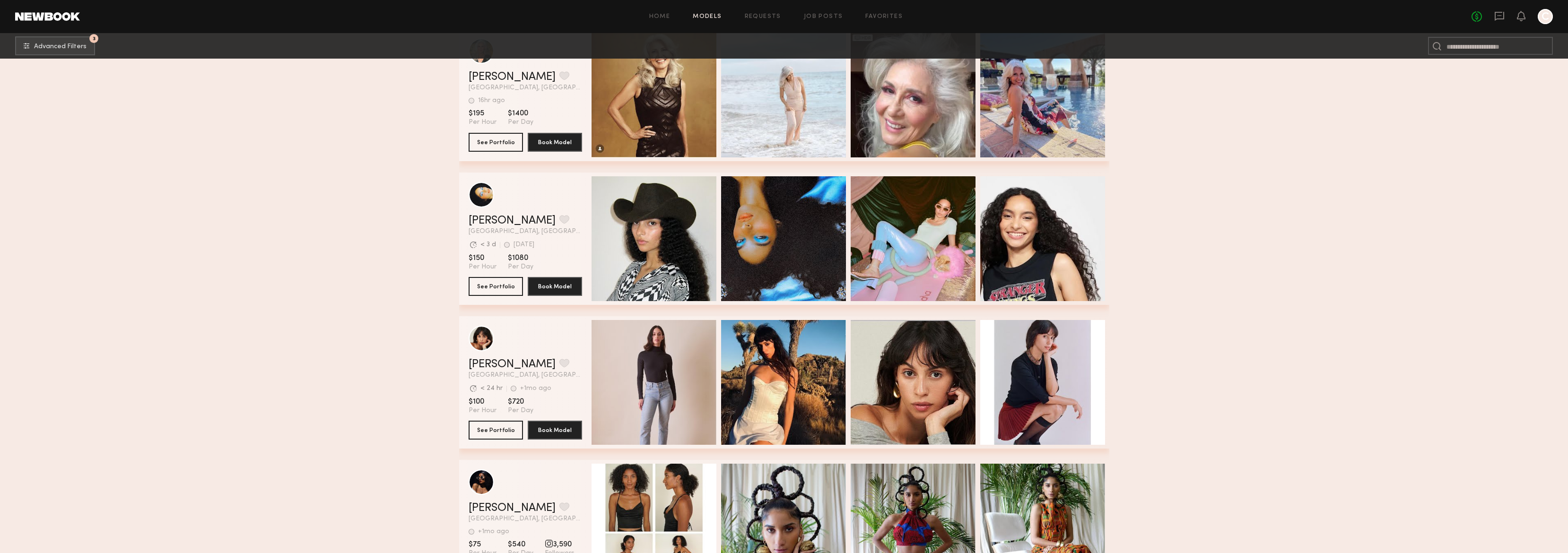
scroll to position [17435, 0]
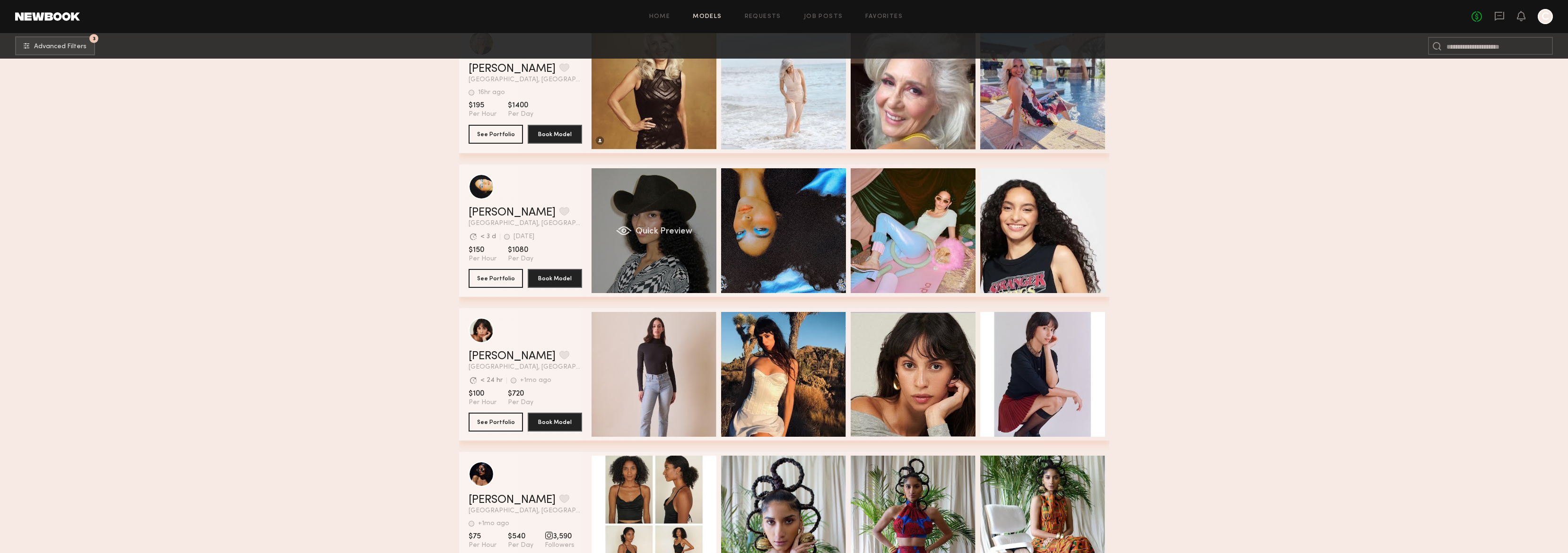
click at [653, 265] on div "Quick Preview" at bounding box center [654, 230] width 124 height 124
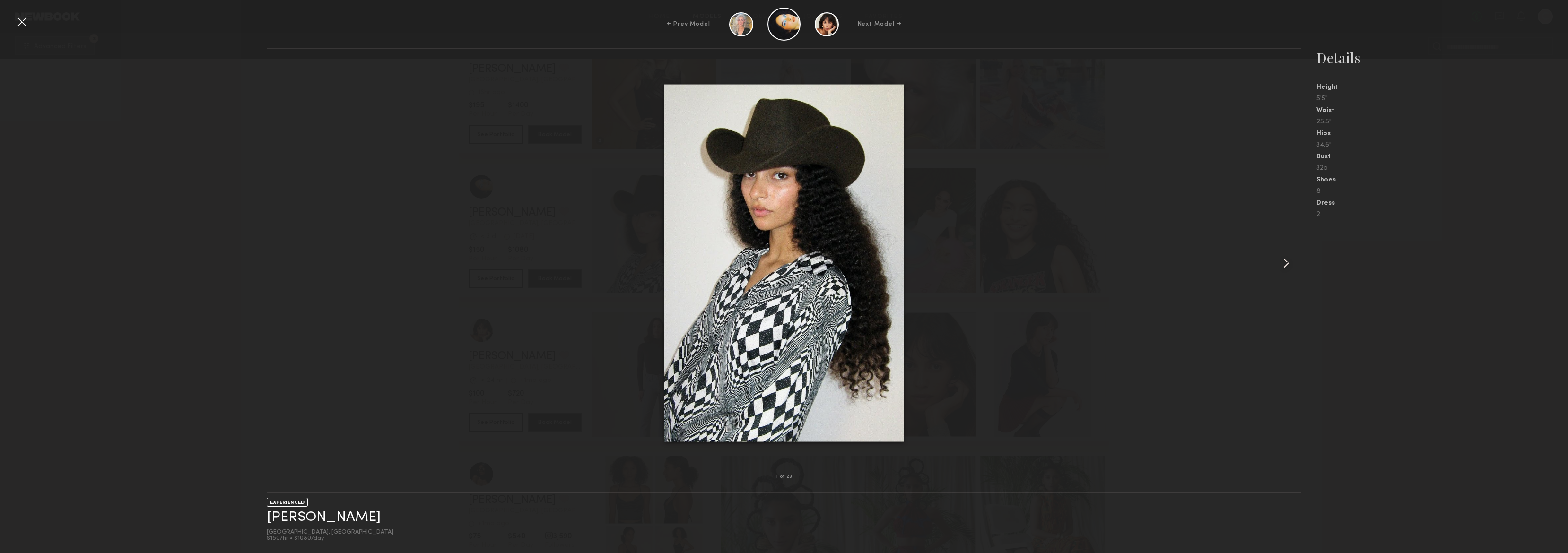
click at [1283, 264] on common-icon at bounding box center [1286, 263] width 16 height 16
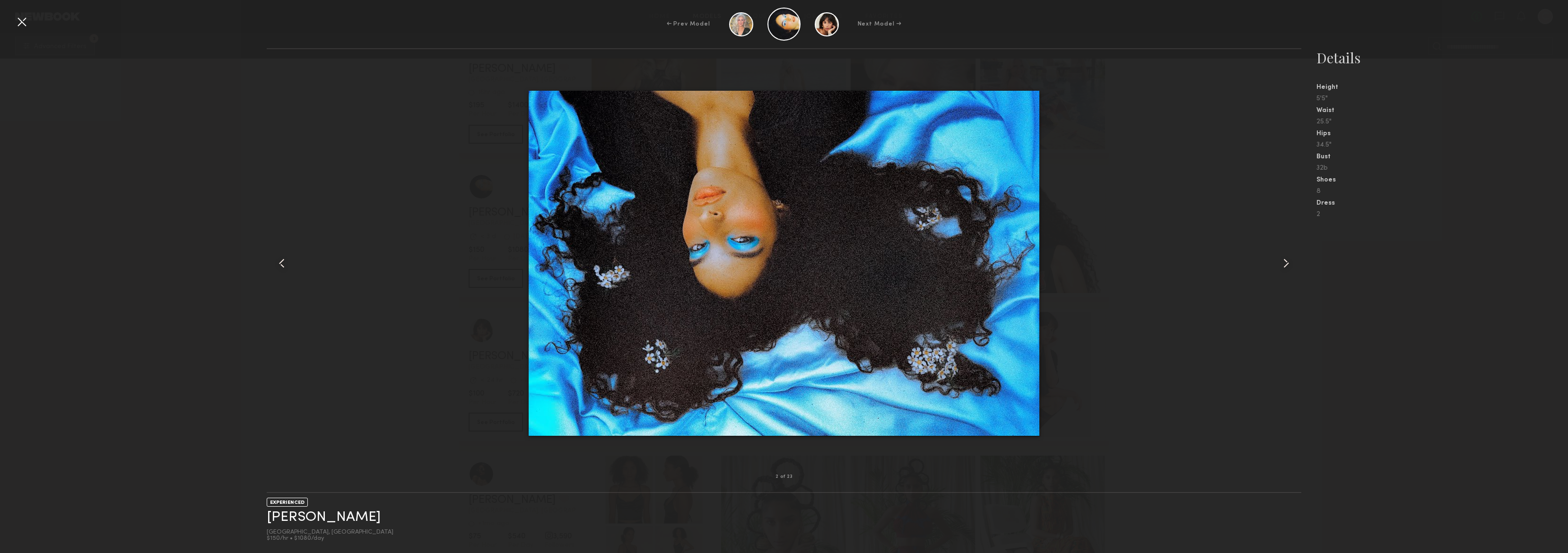
click at [1284, 264] on common-icon at bounding box center [1286, 263] width 16 height 16
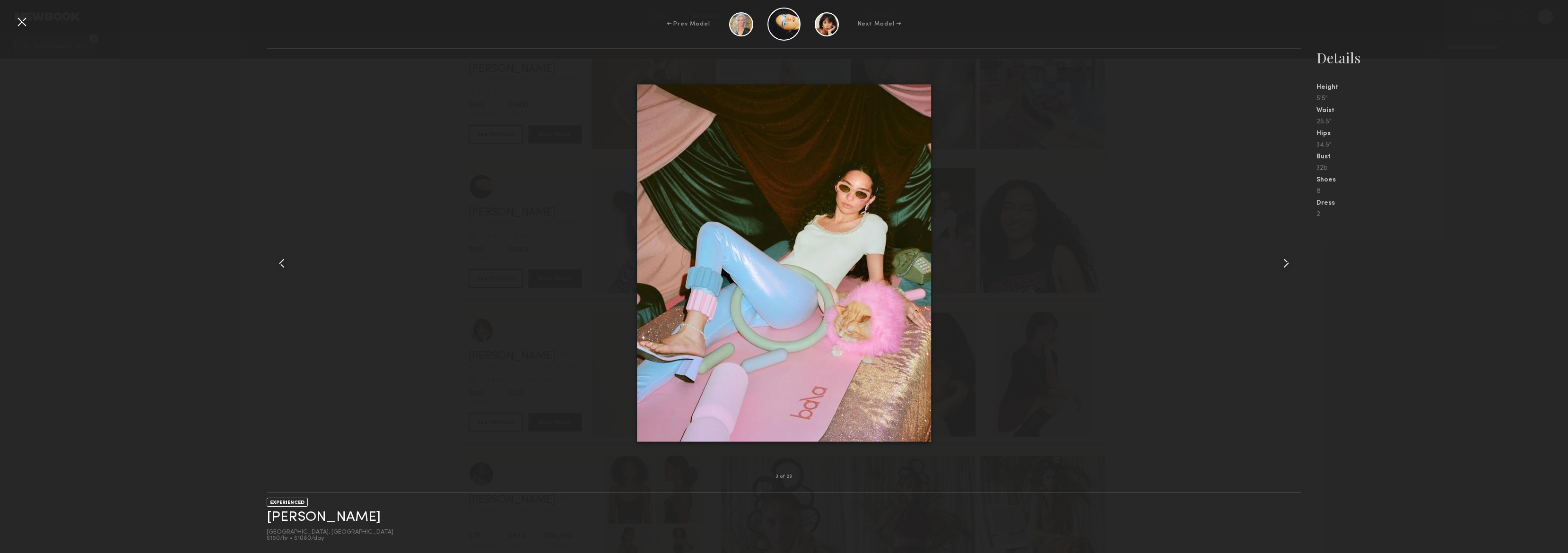
click at [1287, 263] on common-icon at bounding box center [1286, 263] width 16 height 16
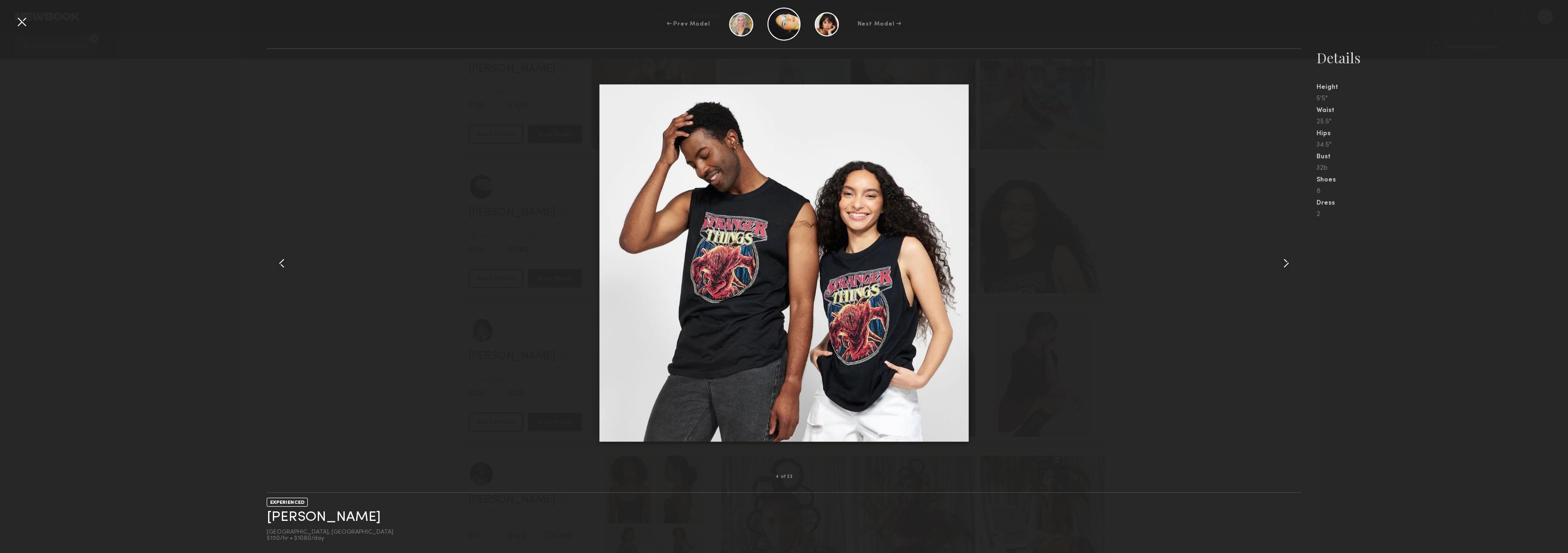
click at [1287, 263] on common-icon at bounding box center [1286, 263] width 16 height 16
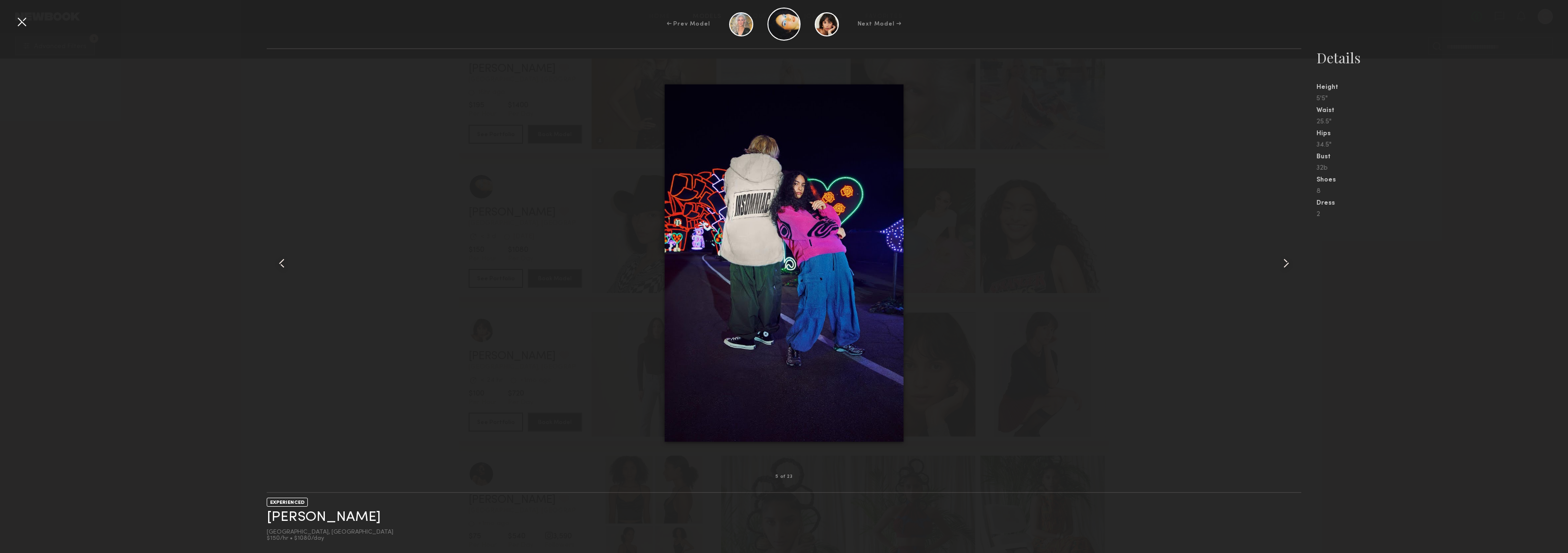
click at [1287, 263] on common-icon at bounding box center [1286, 263] width 16 height 16
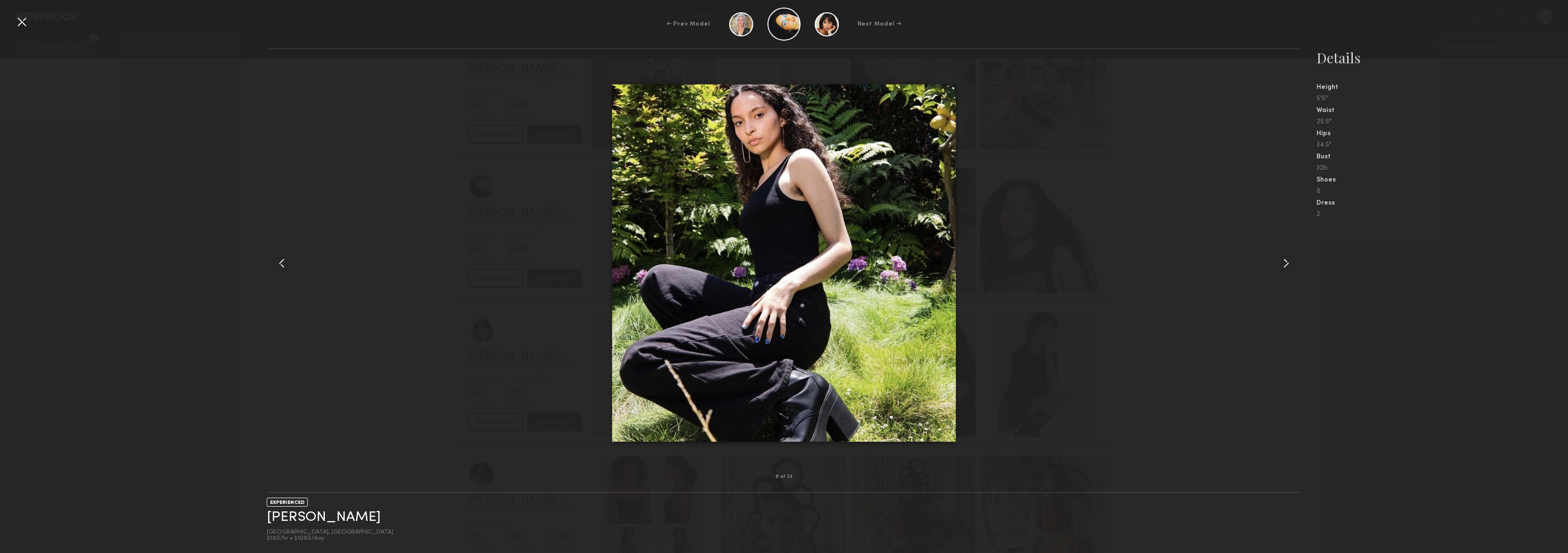
click at [1287, 263] on common-icon at bounding box center [1286, 263] width 16 height 16
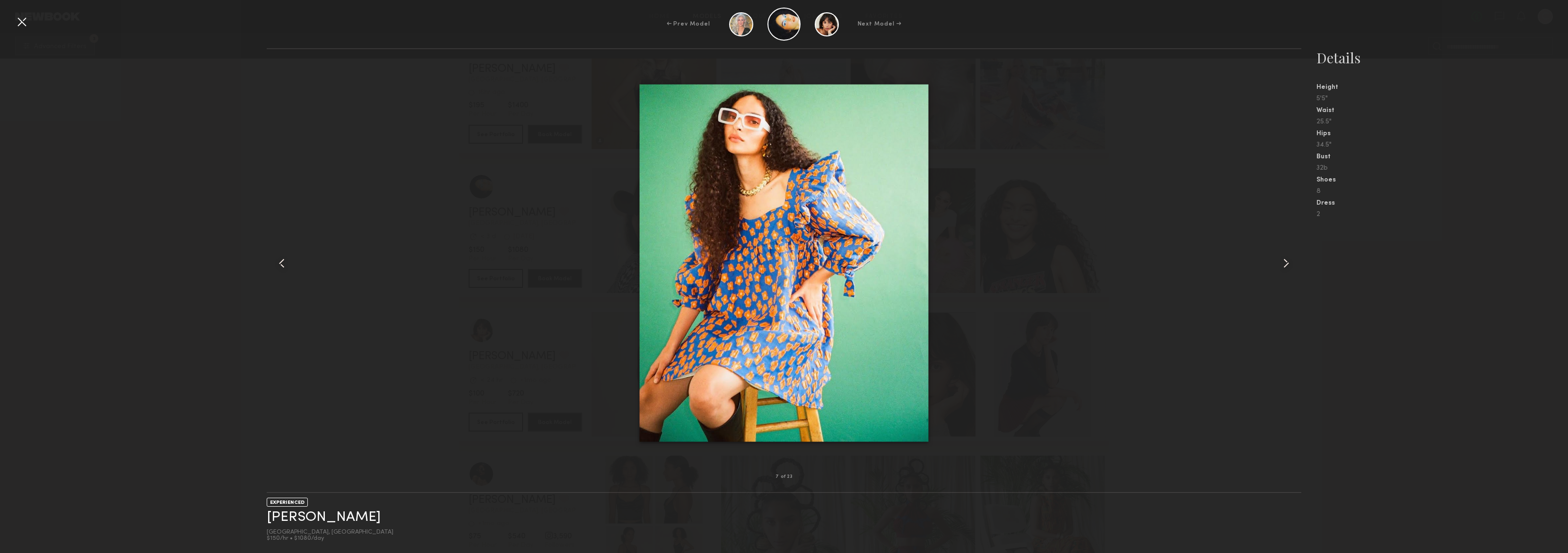
click at [1223, 261] on div at bounding box center [784, 262] width 1035 height 398
drag, startPoint x: 22, startPoint y: 18, endPoint x: 128, endPoint y: 62, distance: 114.8
click at [22, 18] on div at bounding box center [22, 22] width 16 height 16
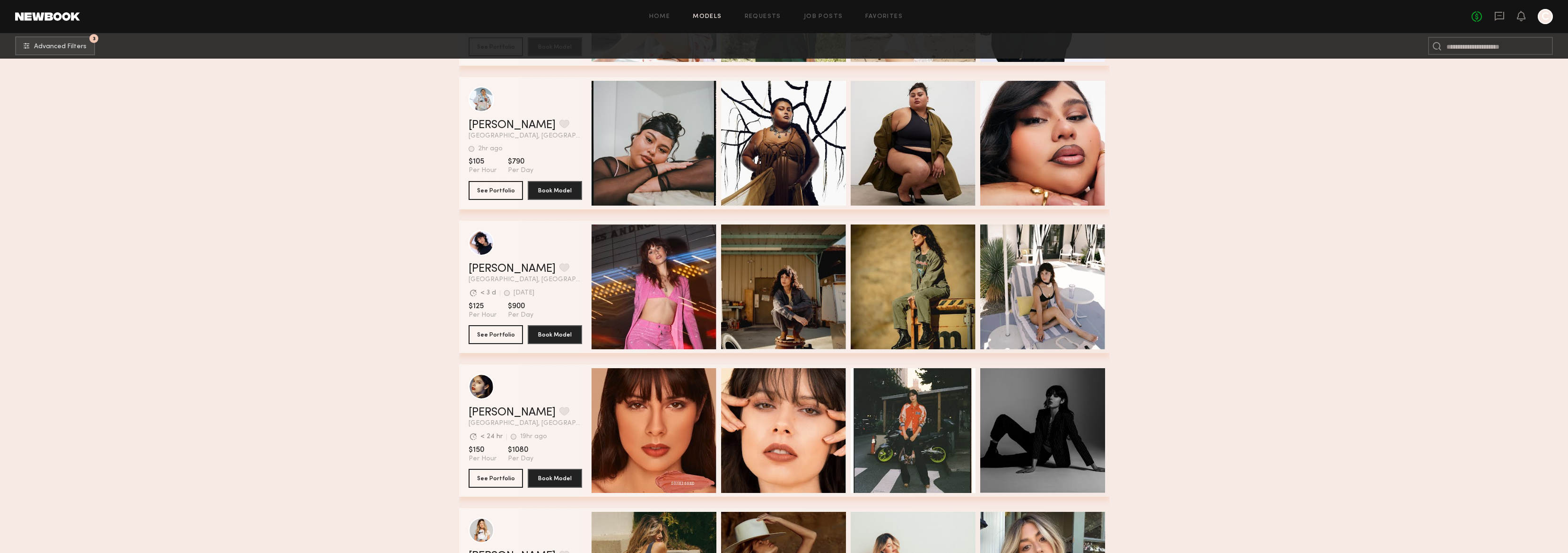
scroll to position [19442, 0]
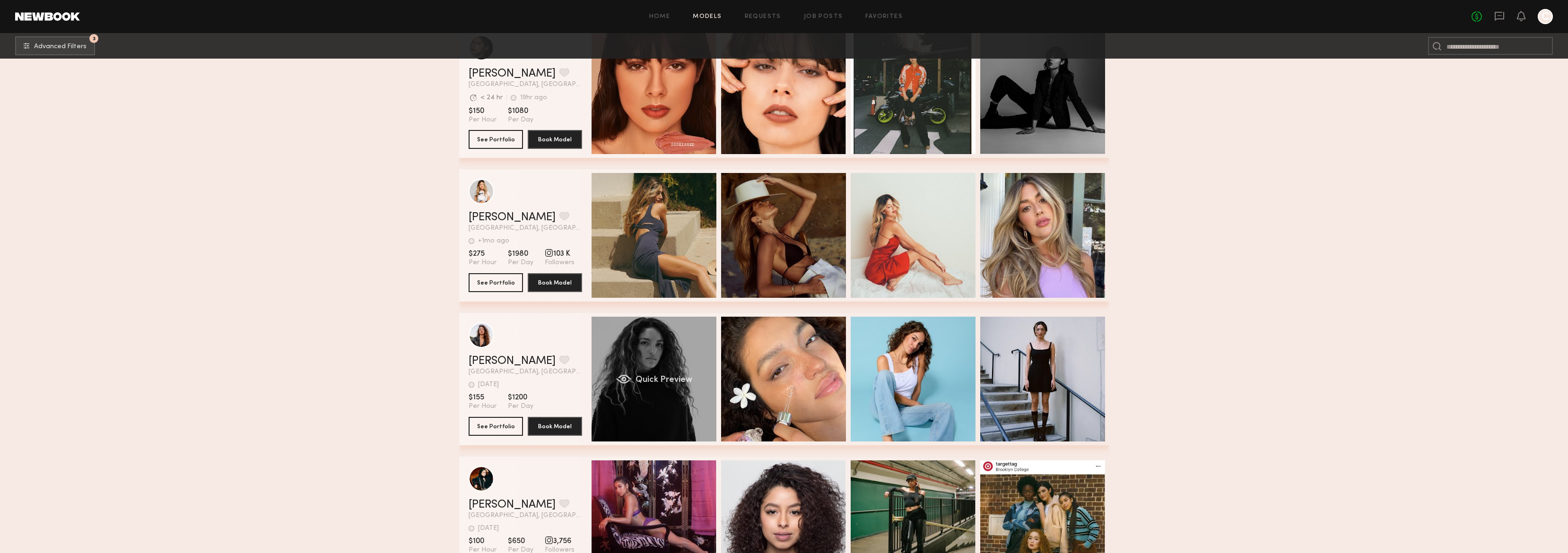
click at [648, 358] on div "Quick Preview" at bounding box center [654, 378] width 124 height 124
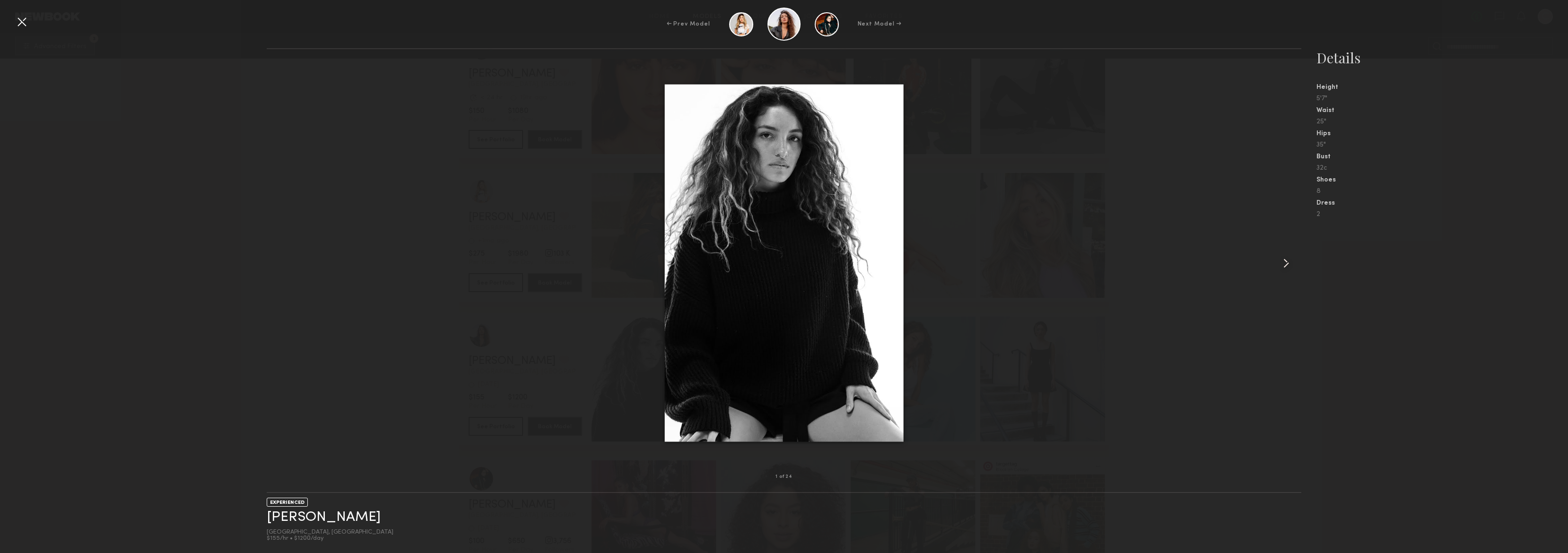
click at [1283, 263] on common-icon at bounding box center [1286, 263] width 16 height 16
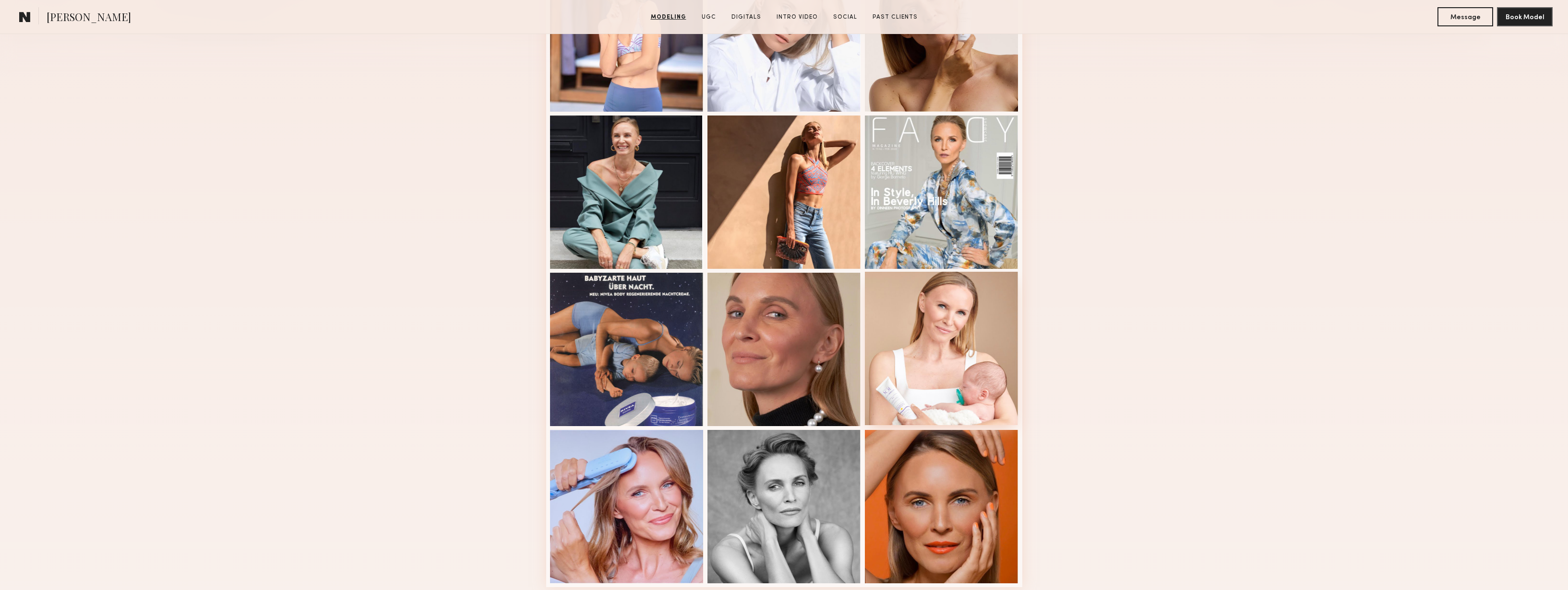
scroll to position [322, 0]
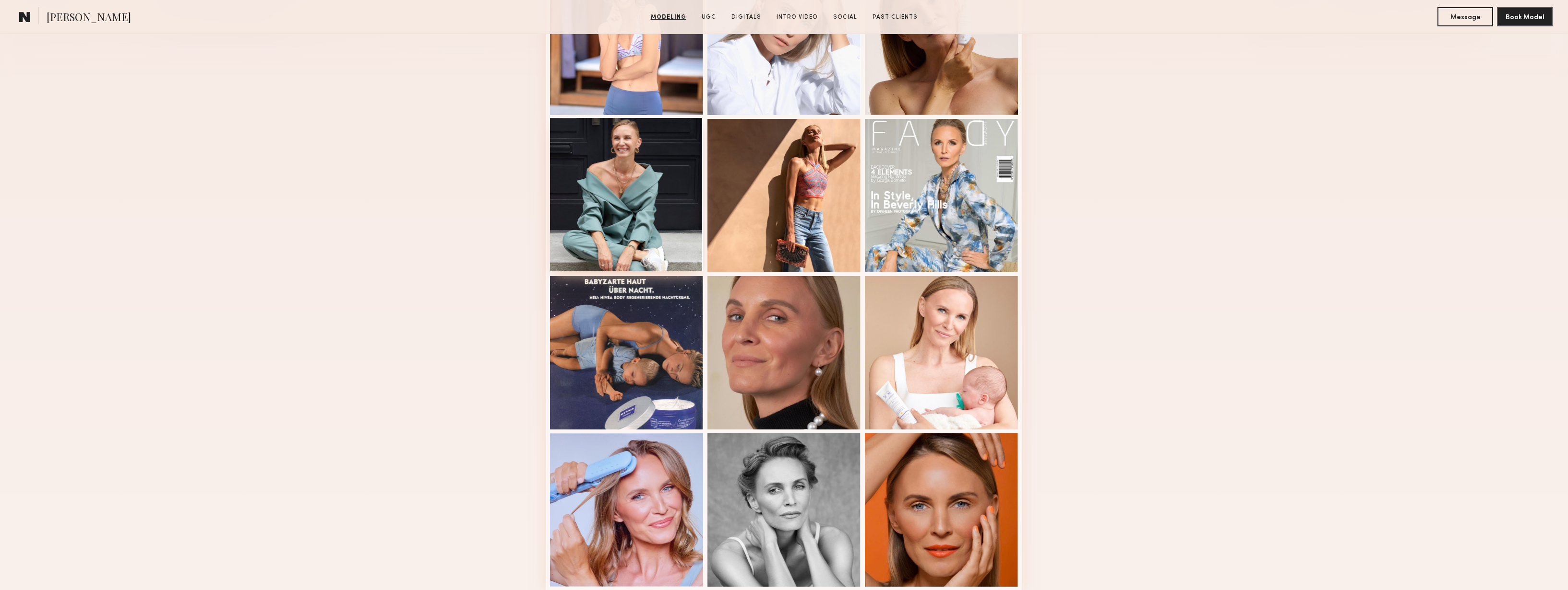
click at [642, 211] on div at bounding box center [626, 194] width 153 height 153
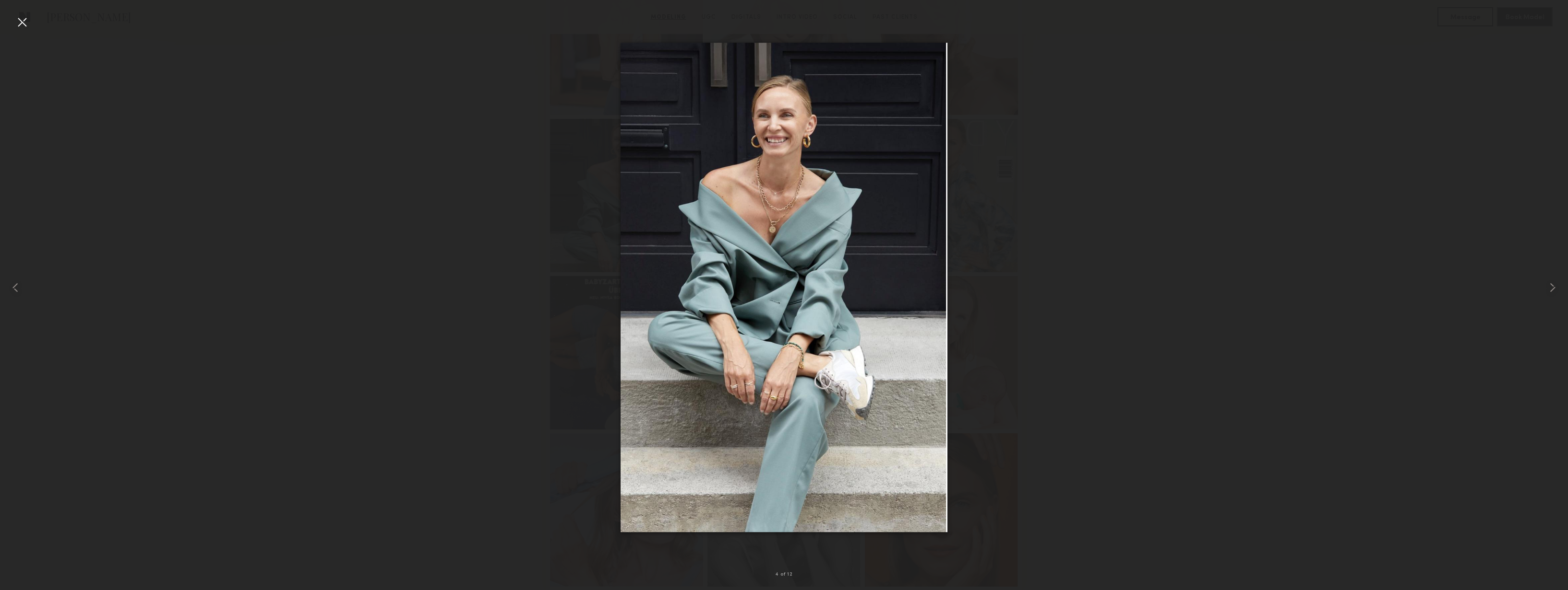
click at [18, 21] on div at bounding box center [22, 22] width 16 height 16
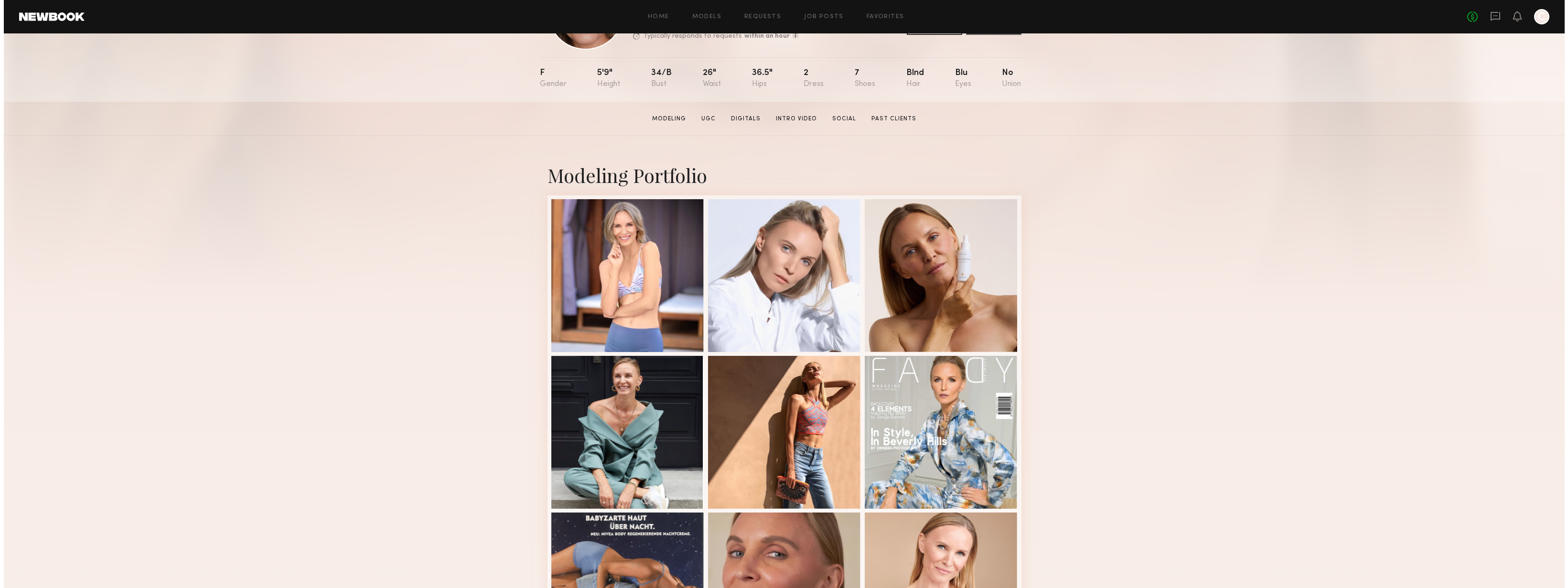
scroll to position [0, 0]
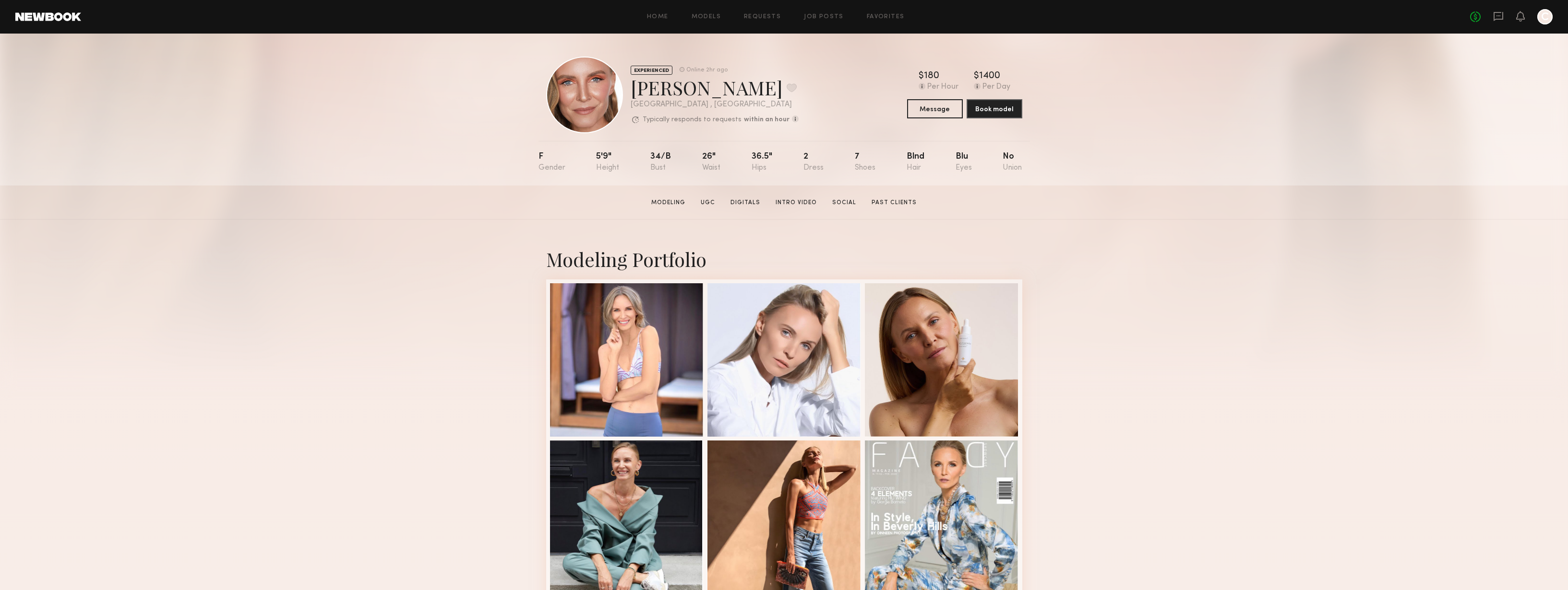
click at [1490, 17] on div "No fees up to $5,000 C" at bounding box center [1510, 17] width 83 height 16
click at [1497, 16] on icon at bounding box center [1498, 16] width 4 height 1
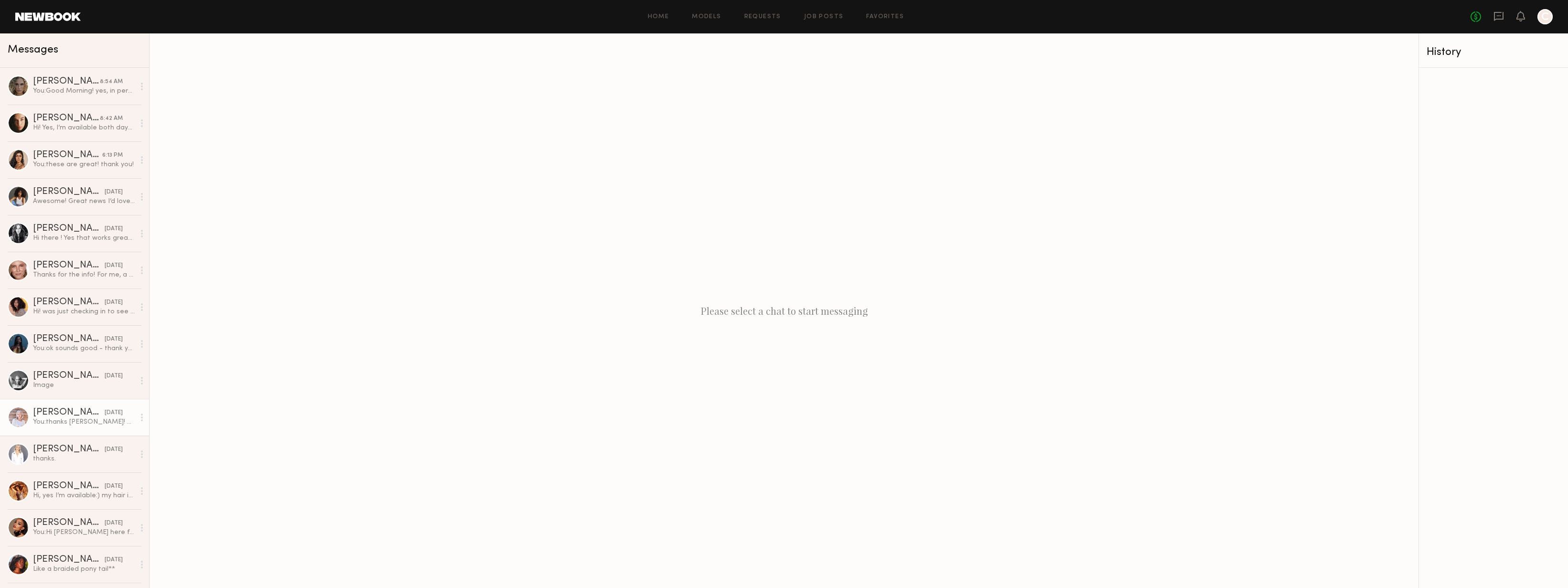
click at [58, 411] on div "Lisa S." at bounding box center [69, 412] width 72 height 9
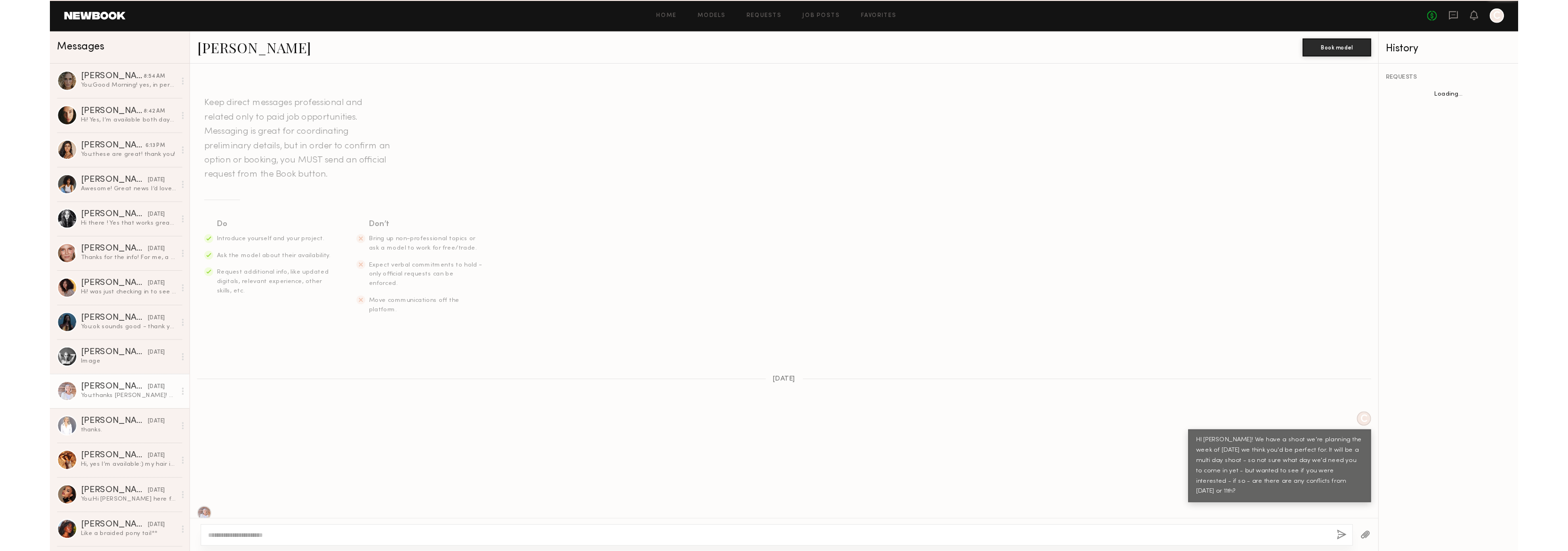
scroll to position [640, 0]
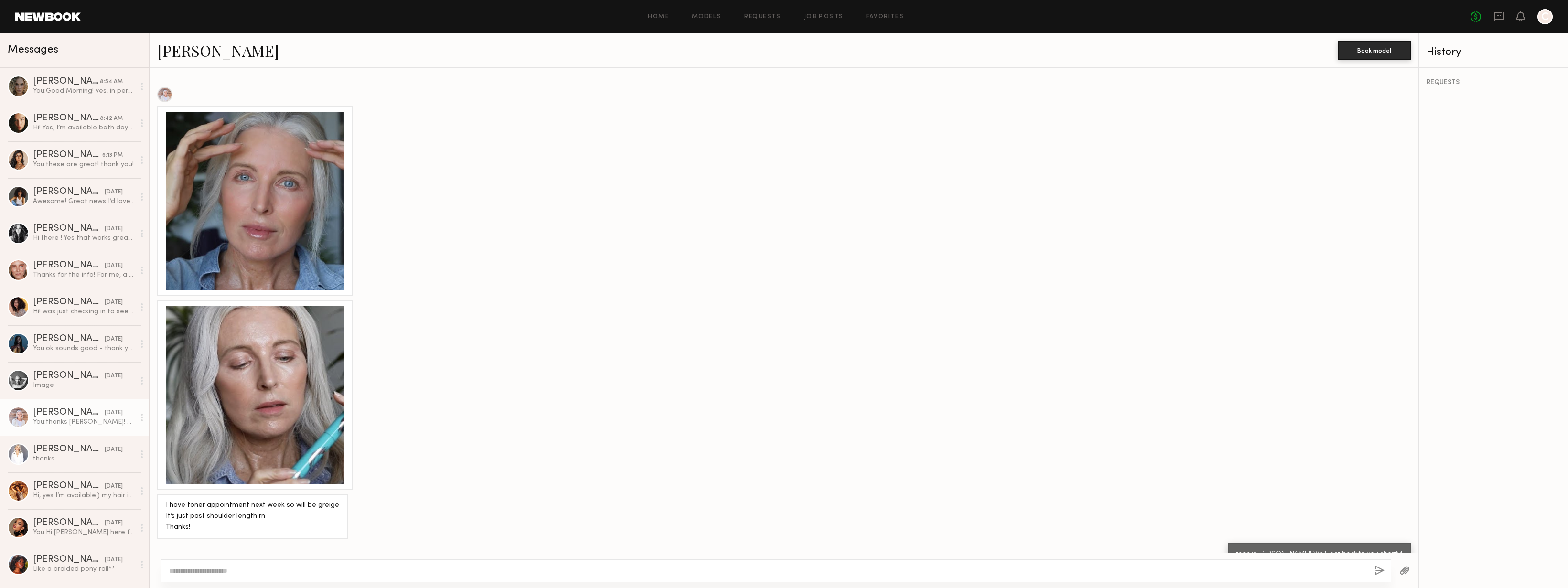
click at [186, 52] on link "Lisa S." at bounding box center [218, 50] width 122 height 20
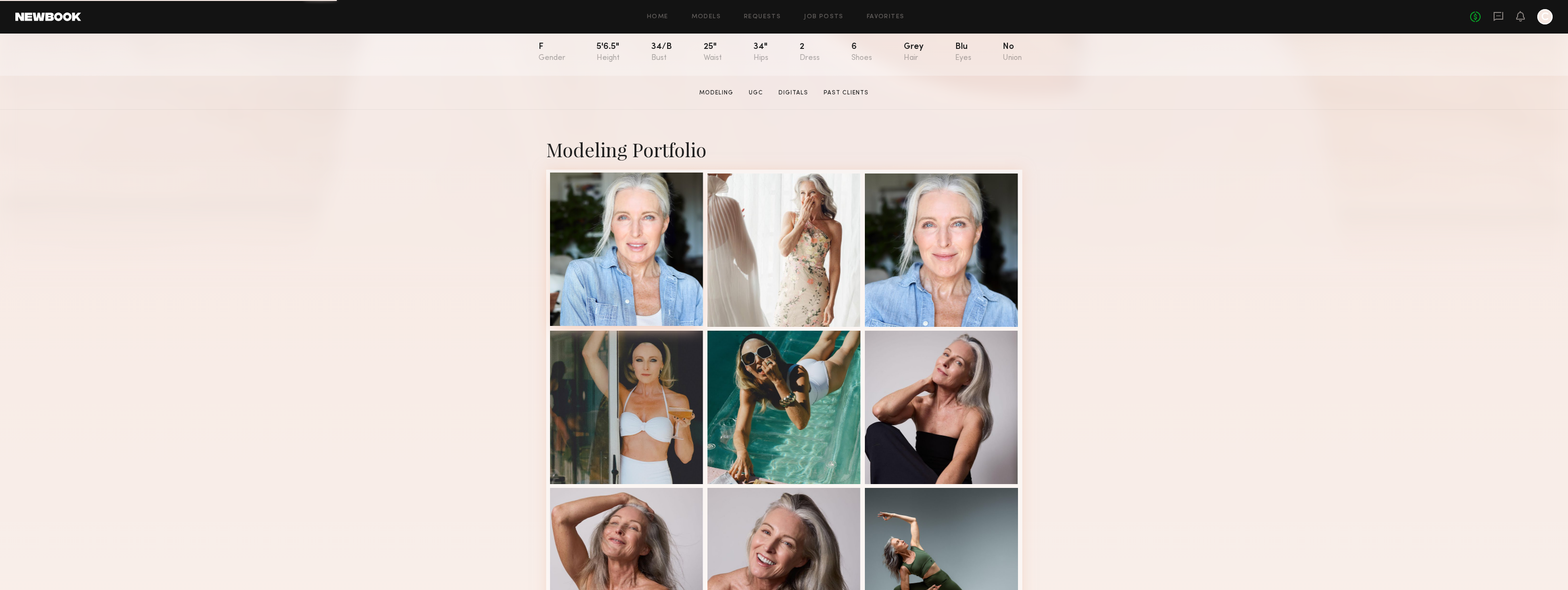
scroll to position [205, 0]
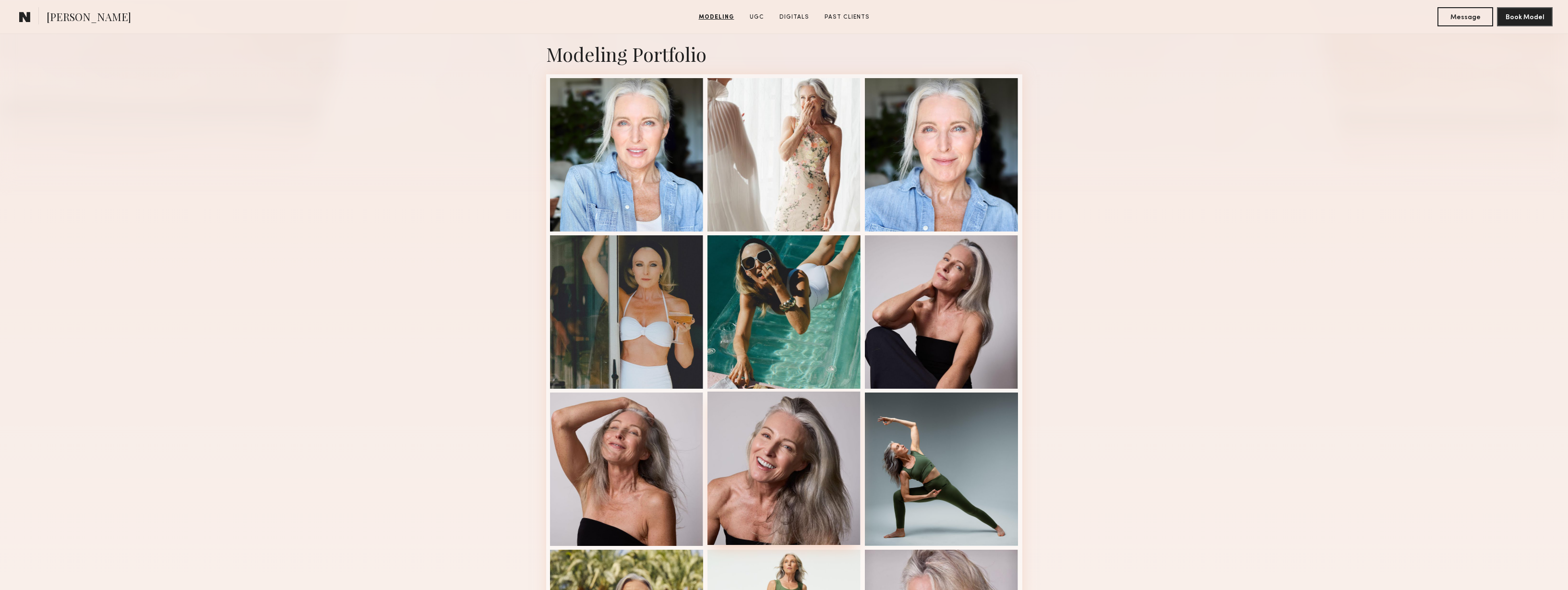
click at [784, 472] on div at bounding box center [784, 468] width 153 height 153
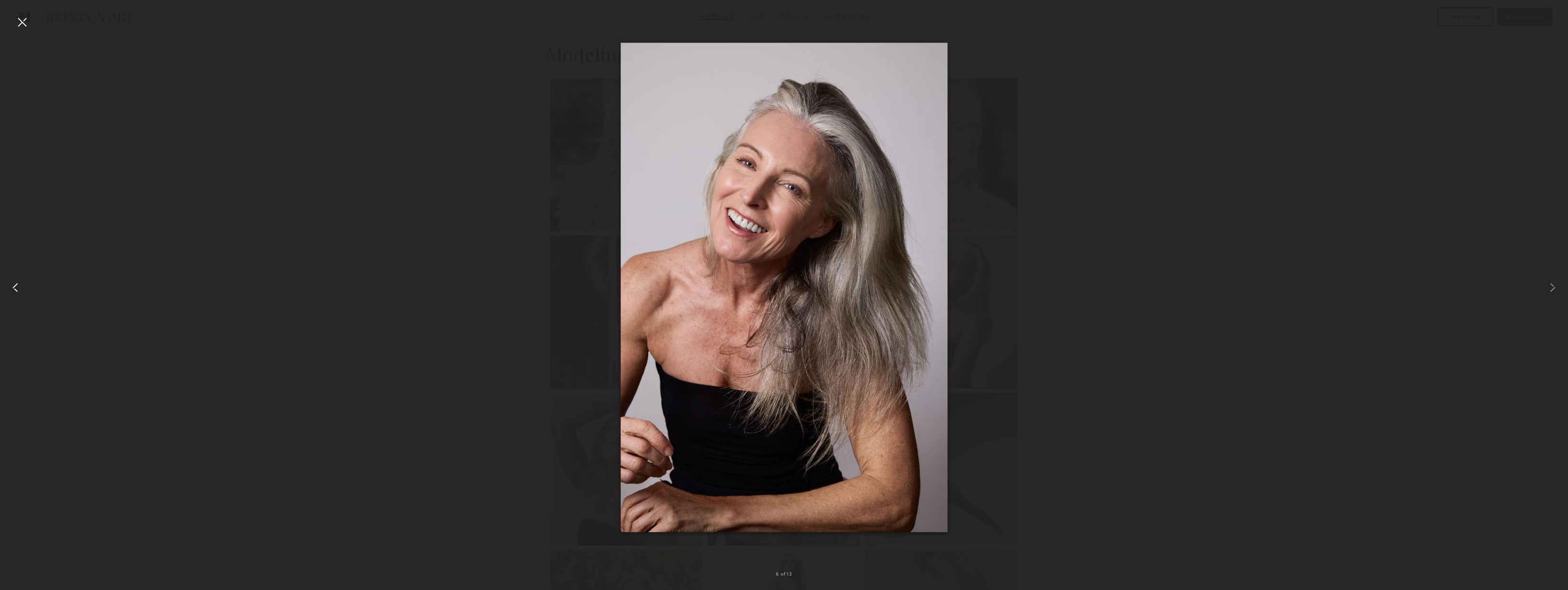
click at [18, 32] on div at bounding box center [32, 288] width 63 height 545
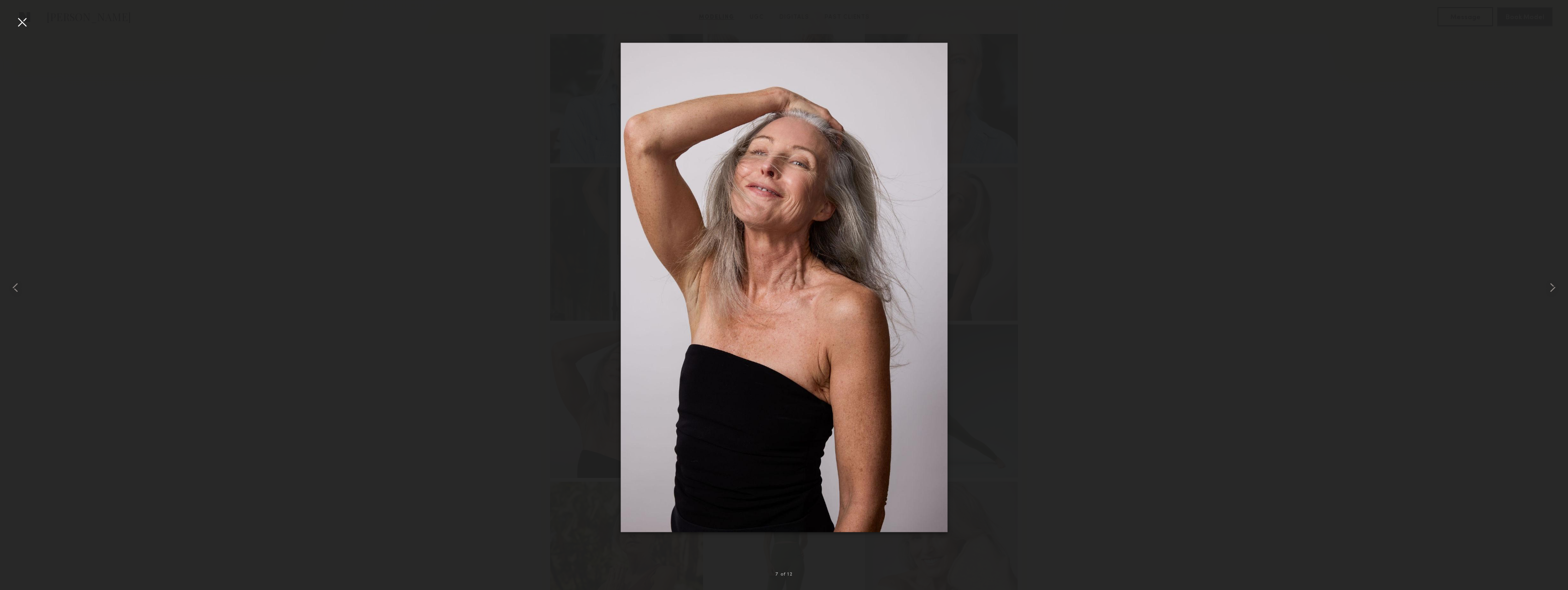
scroll to position [308, 0]
drag, startPoint x: 554, startPoint y: 156, endPoint x: 564, endPoint y: 156, distance: 10.0
click at [554, 156] on div at bounding box center [784, 288] width 1568 height 545
click at [19, 27] on div at bounding box center [22, 22] width 16 height 16
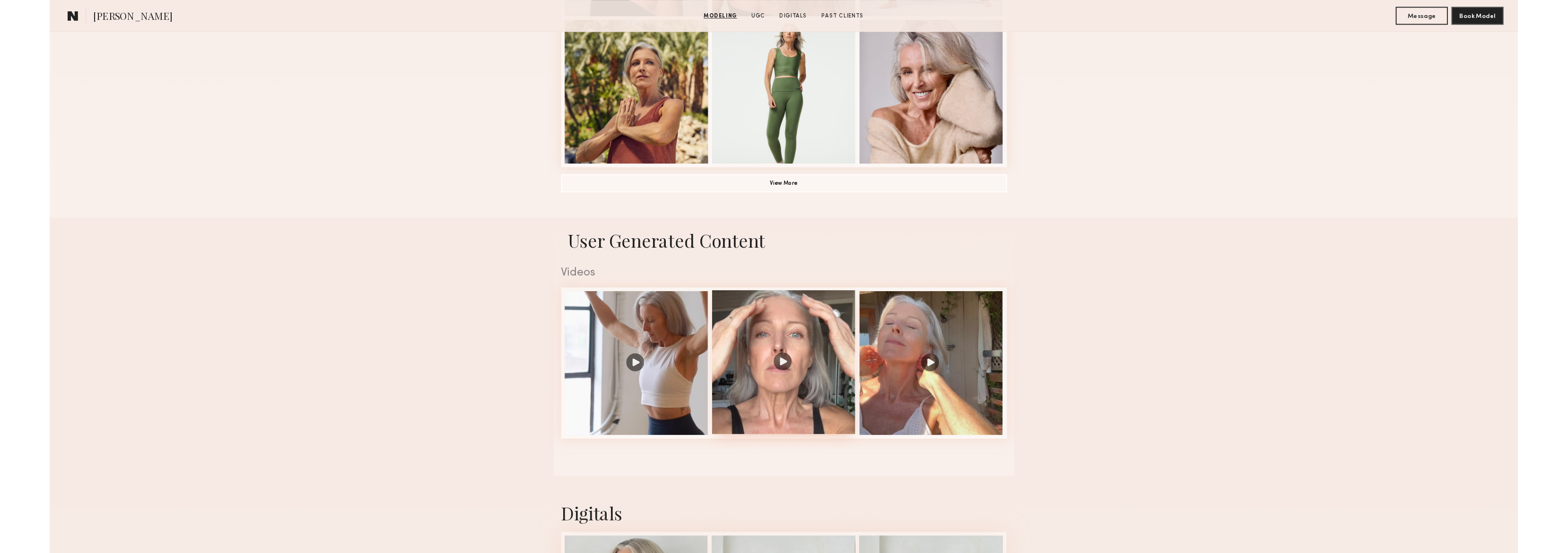
scroll to position [941, 0]
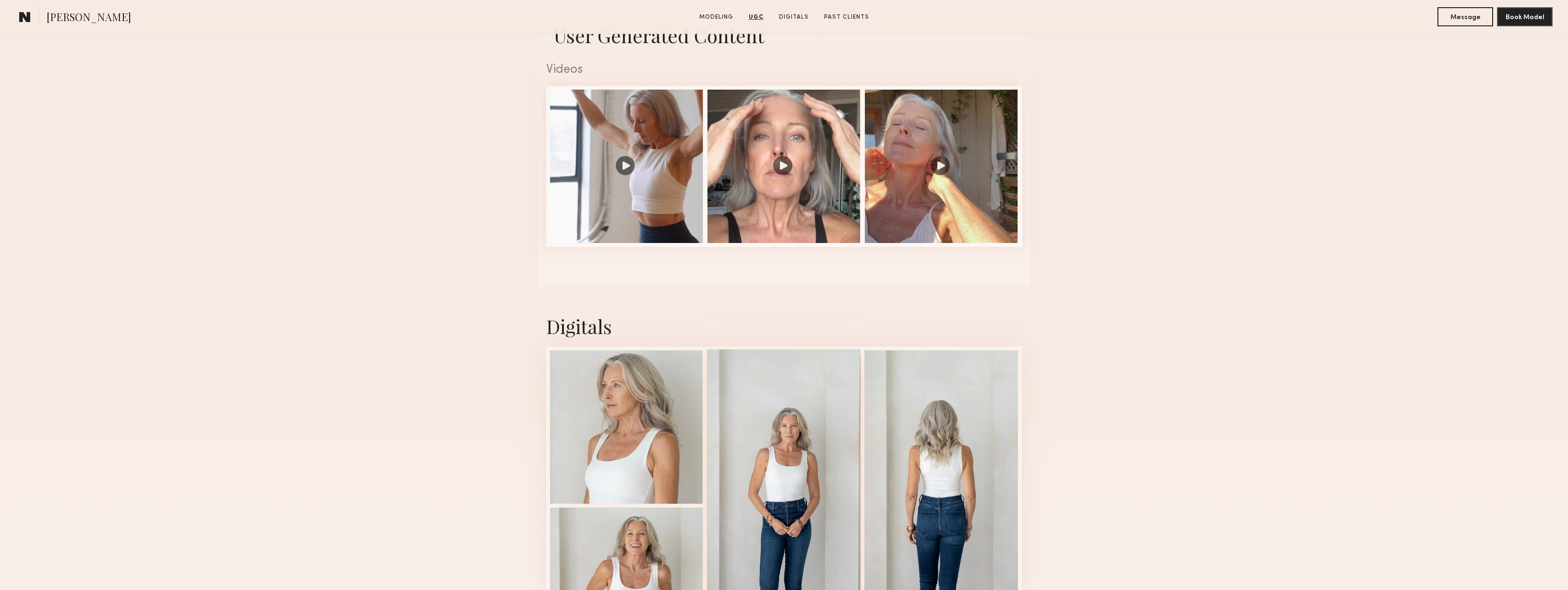
click at [800, 457] on div at bounding box center [783, 505] width 153 height 311
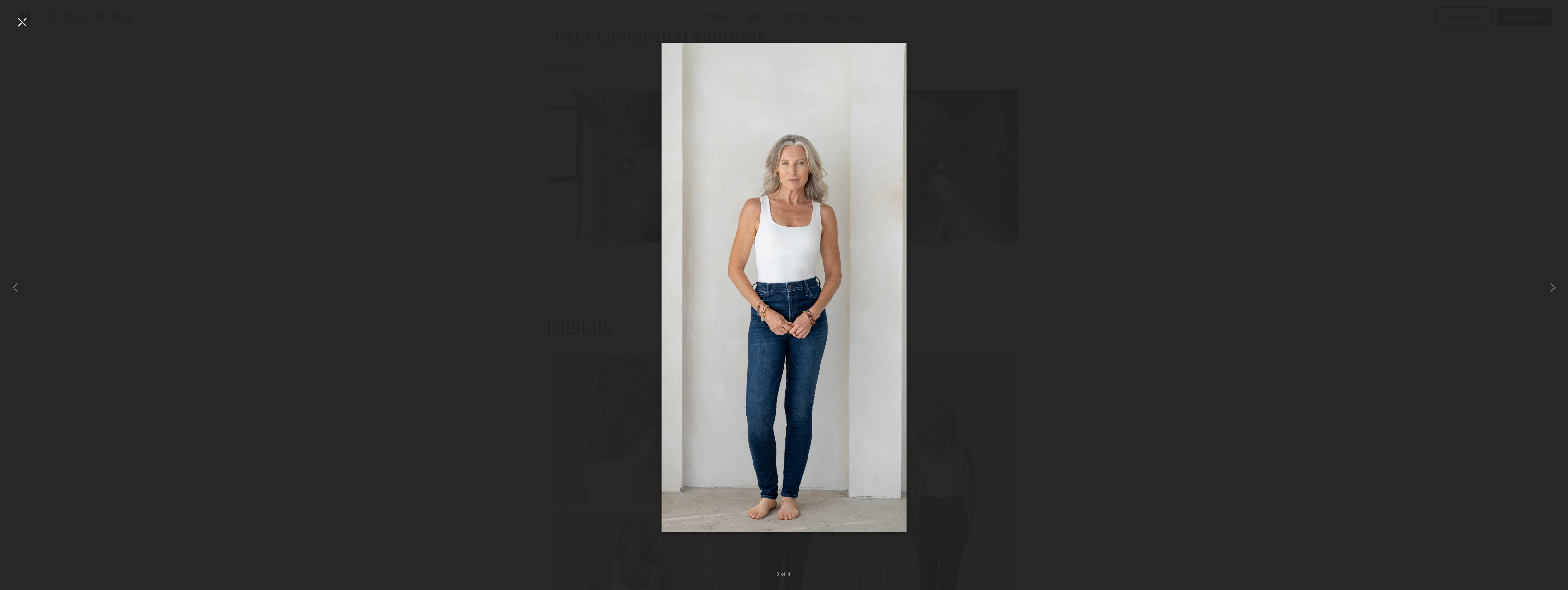
drag, startPoint x: 983, startPoint y: 52, endPoint x: 960, endPoint y: 42, distance: 25.1
click at [982, 51] on div at bounding box center [784, 288] width 1568 height 545
click at [18, 19] on div at bounding box center [22, 22] width 16 height 16
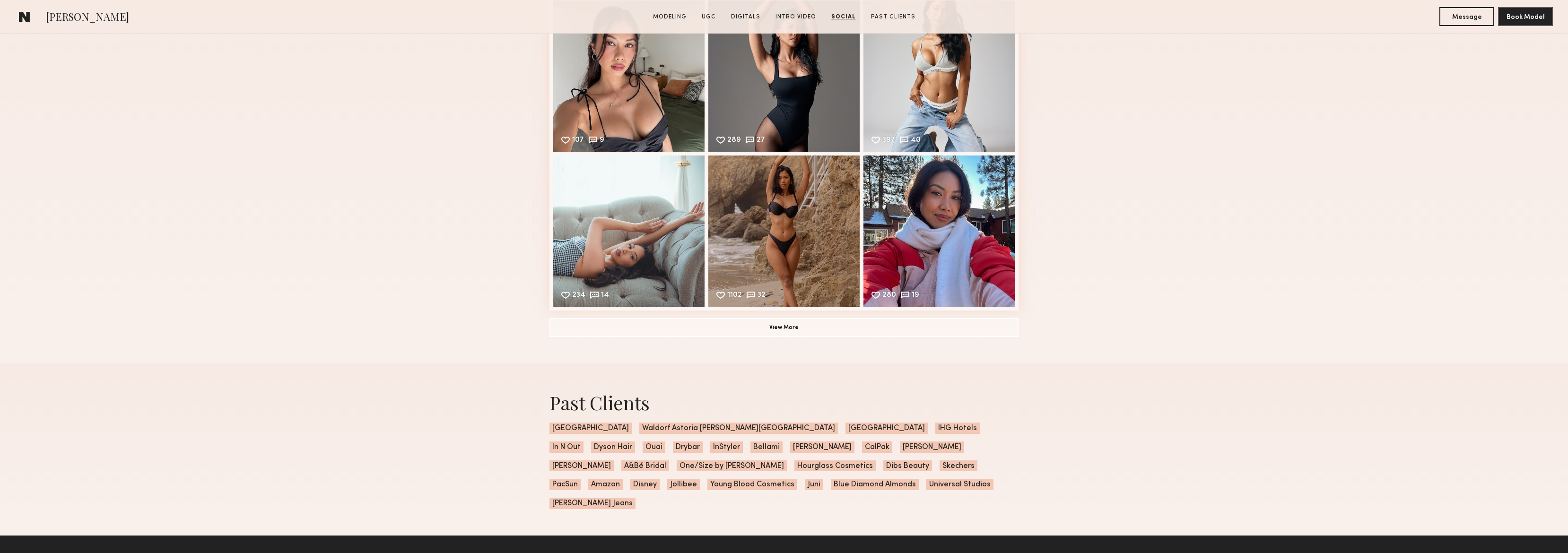
scroll to position [2079, 0]
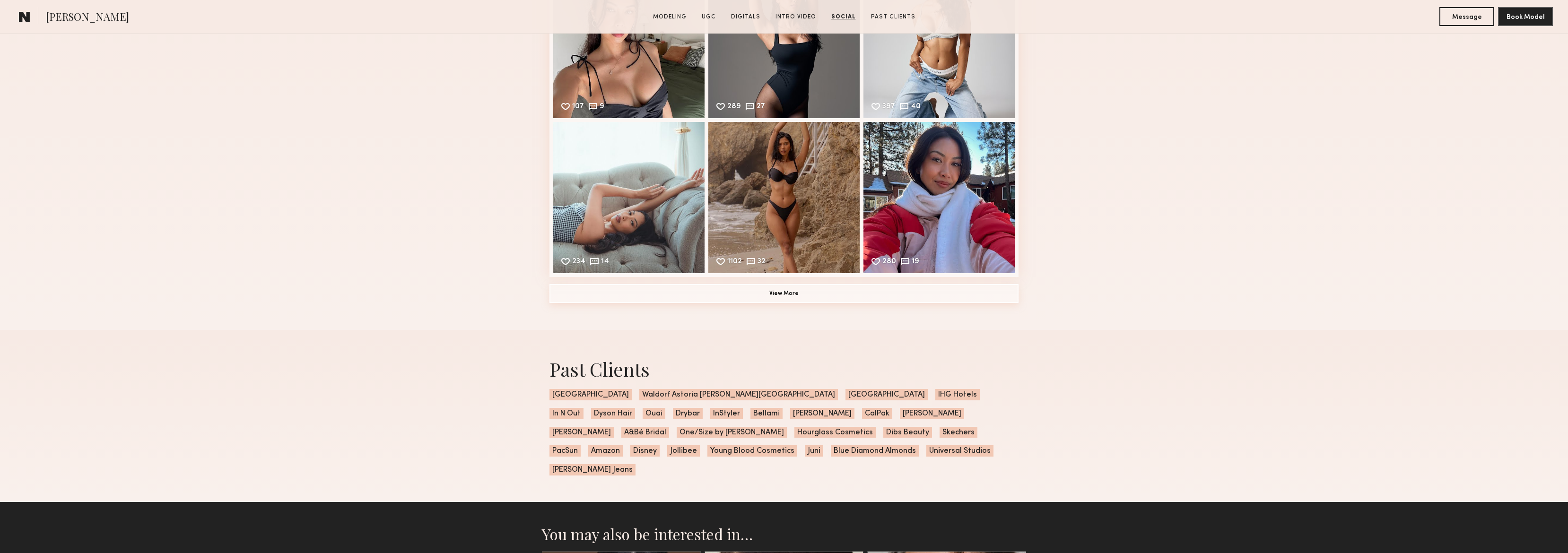
click at [846, 293] on button "View More" at bounding box center [784, 293] width 469 height 19
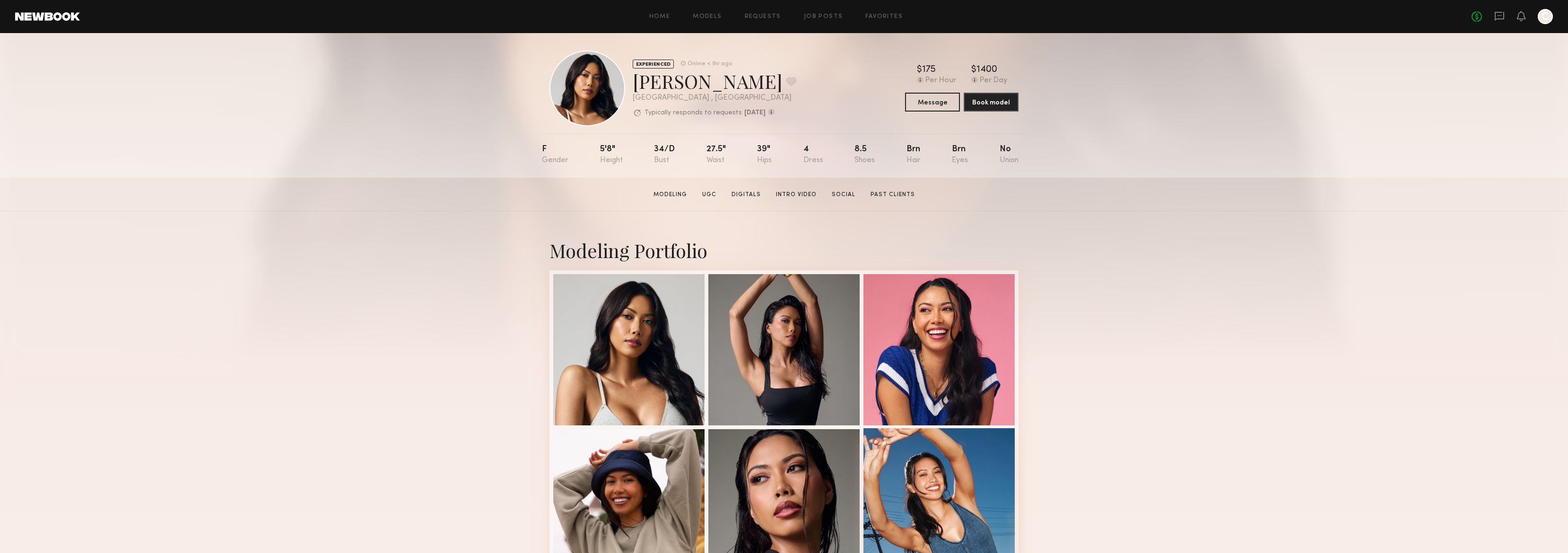
scroll to position [37, 0]
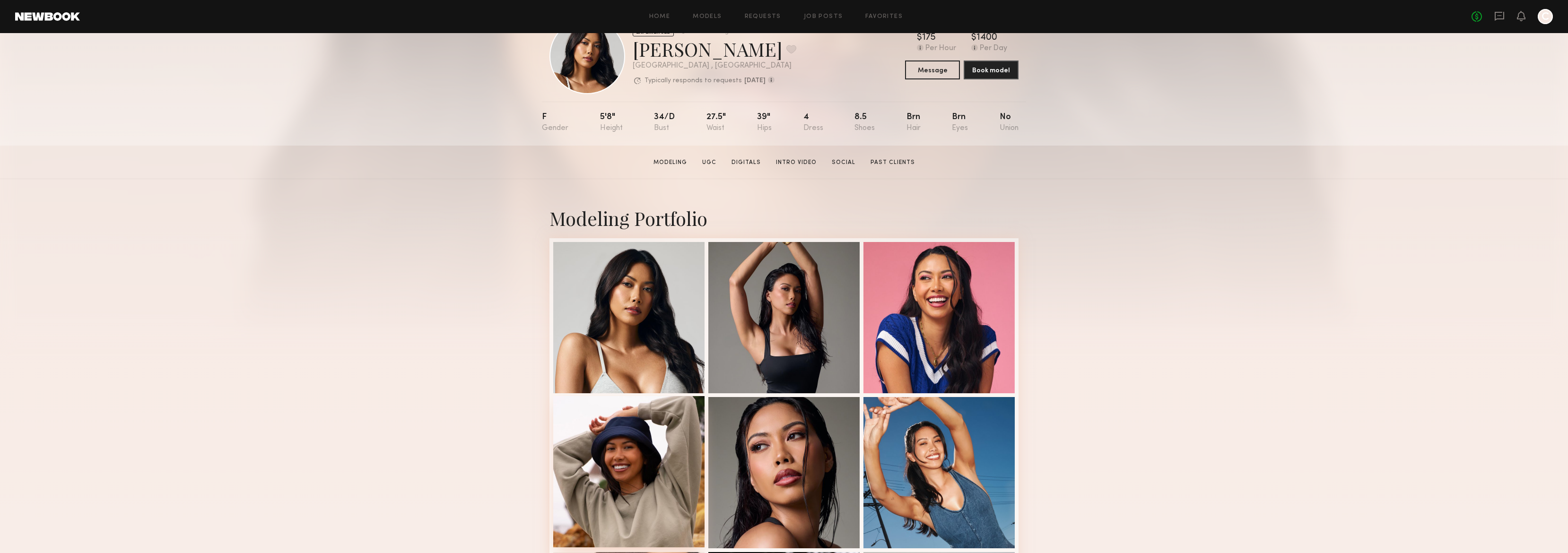
click at [661, 471] on div at bounding box center [628, 471] width 151 height 151
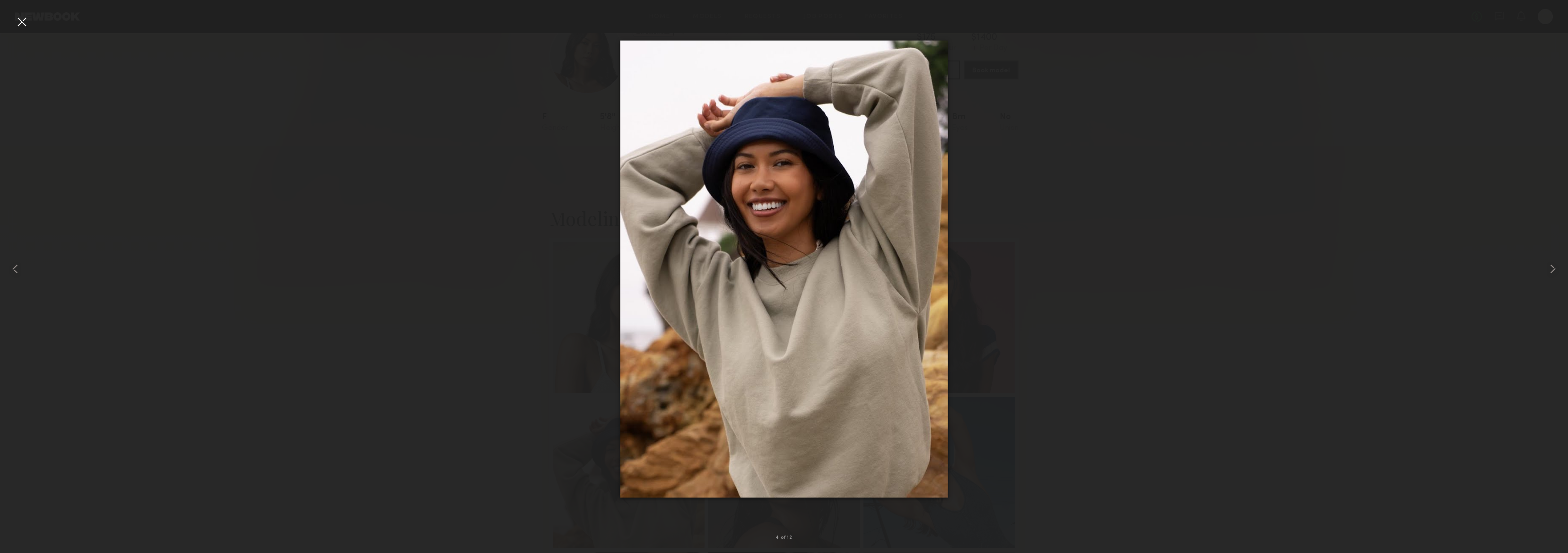
click at [16, 24] on div at bounding box center [22, 22] width 16 height 16
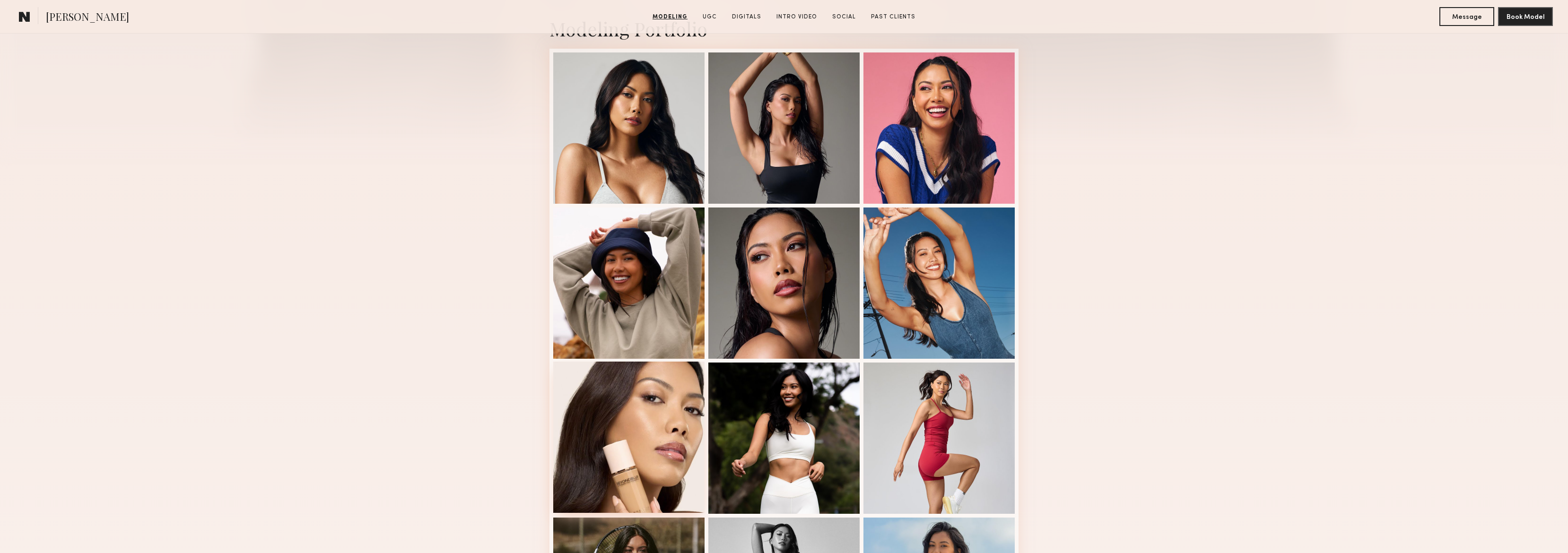
scroll to position [442, 0]
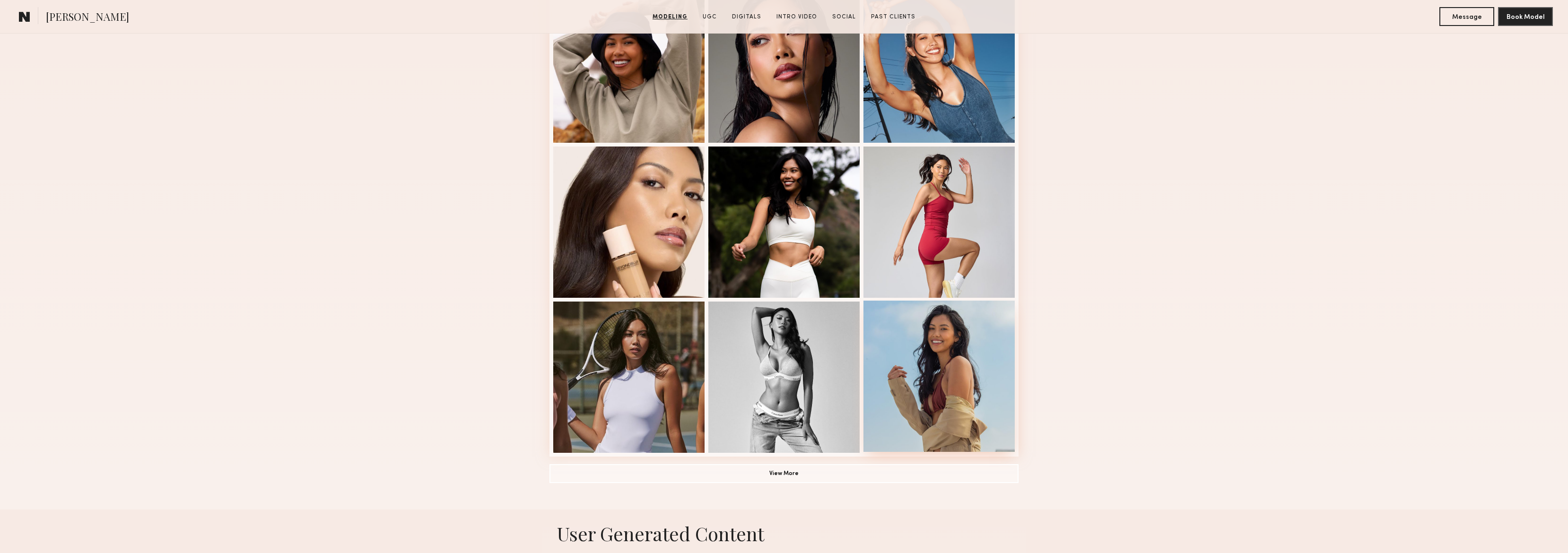
click at [947, 390] on div at bounding box center [939, 376] width 151 height 151
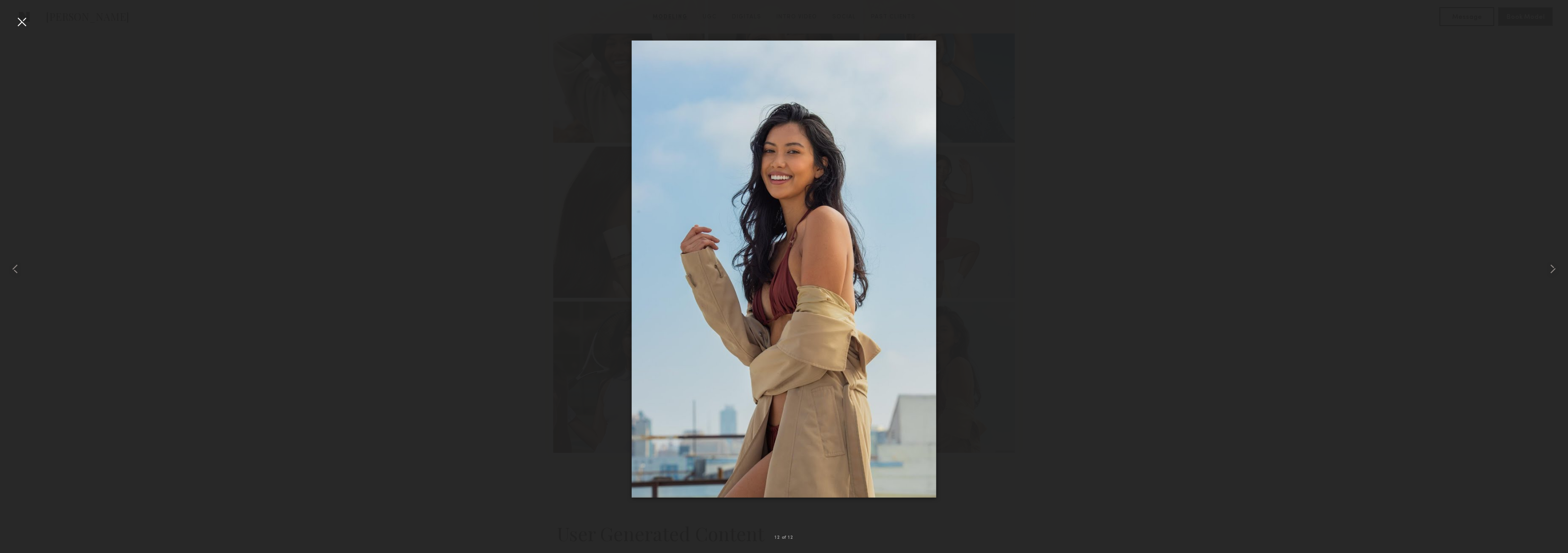
click at [18, 20] on div at bounding box center [22, 22] width 16 height 16
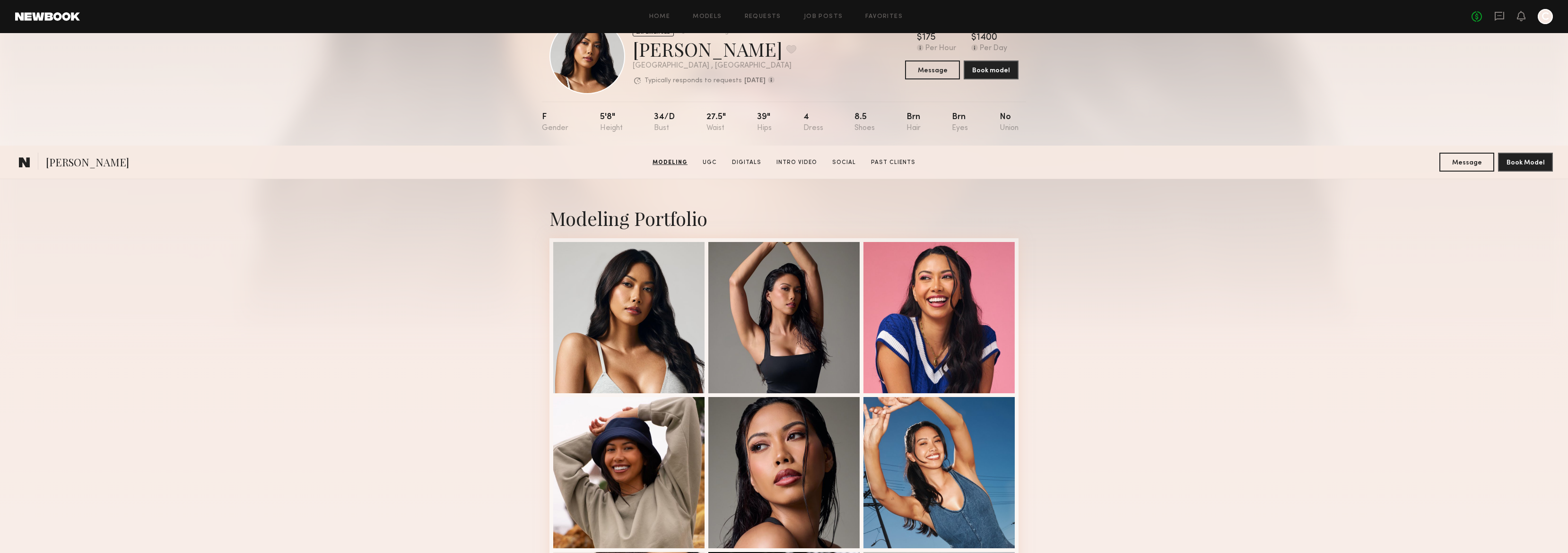
scroll to position [0, 0]
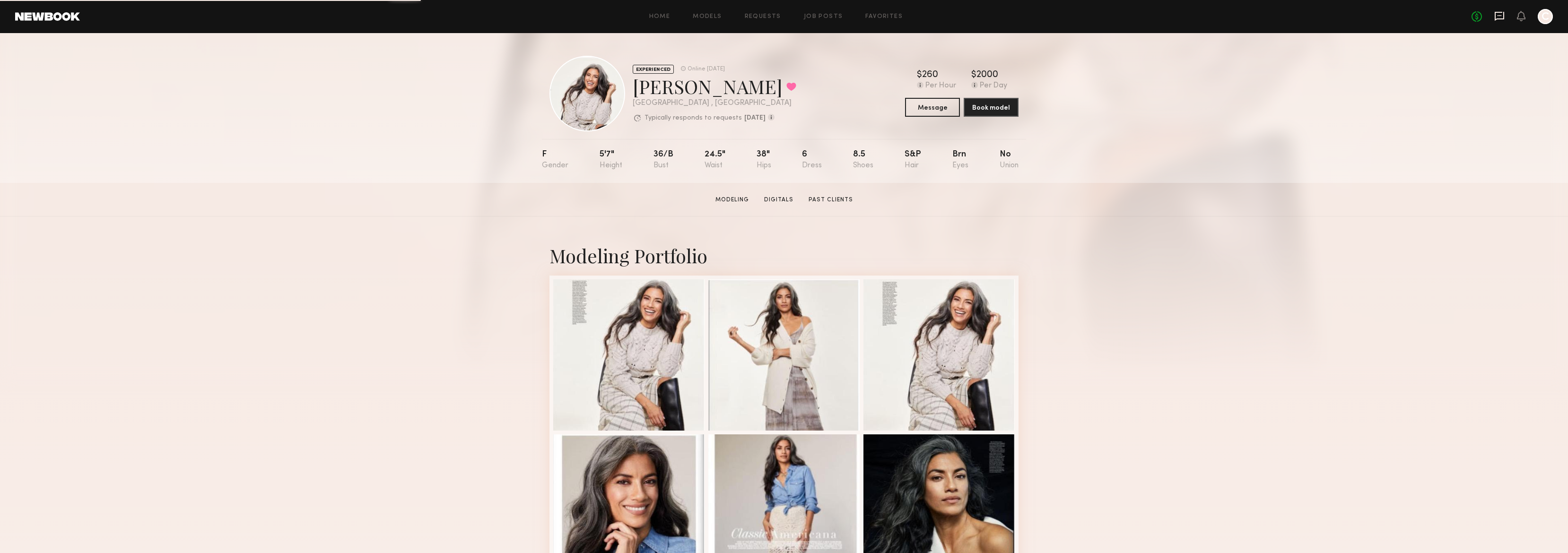
click at [1498, 16] on icon at bounding box center [1498, 16] width 10 height 10
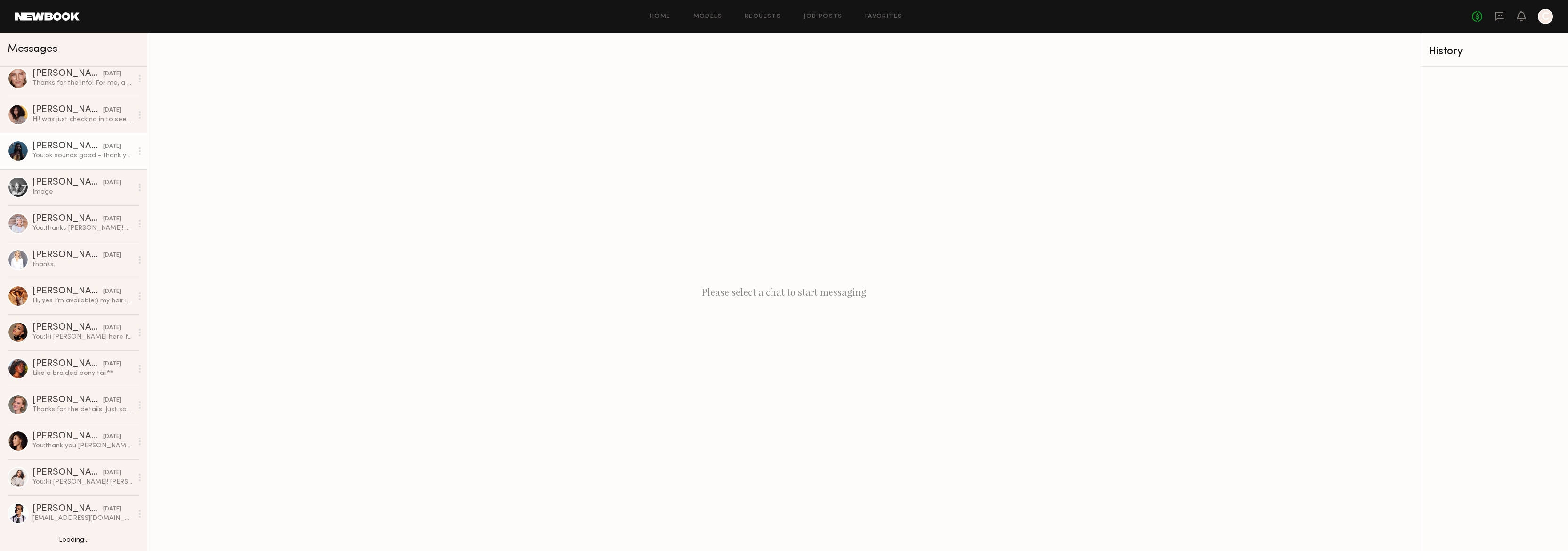
scroll to position [211, 0]
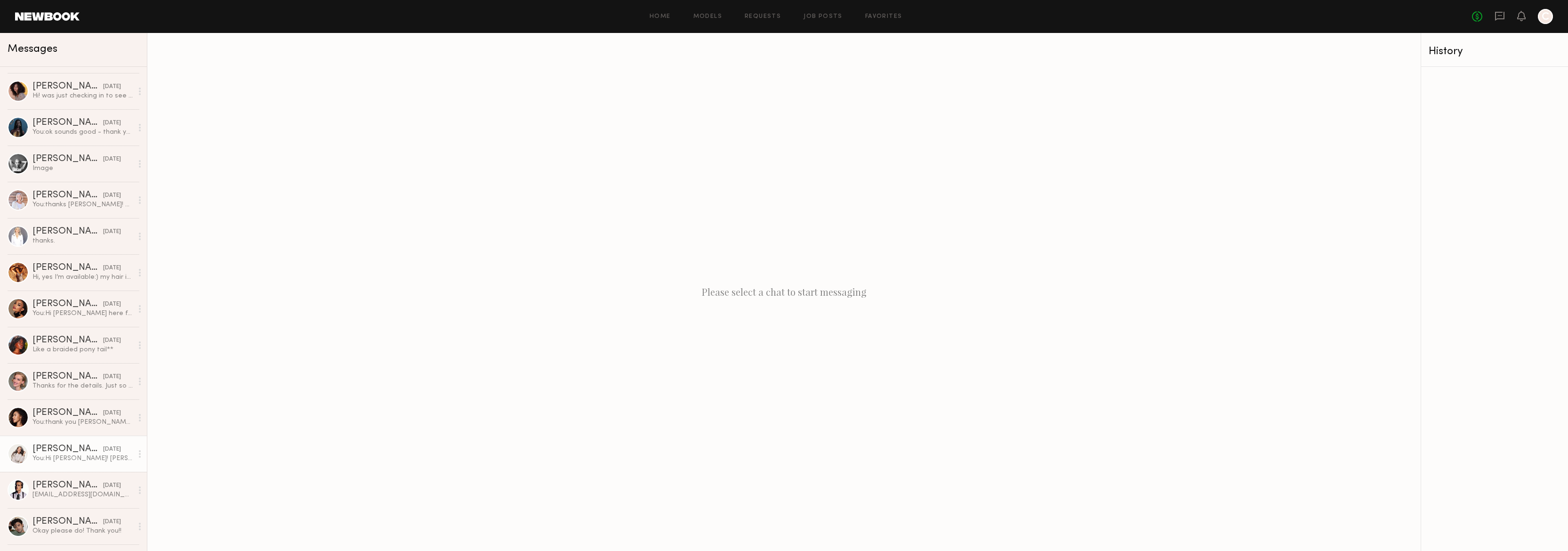
click at [71, 447] on div "[PERSON_NAME]" at bounding box center [68, 449] width 71 height 9
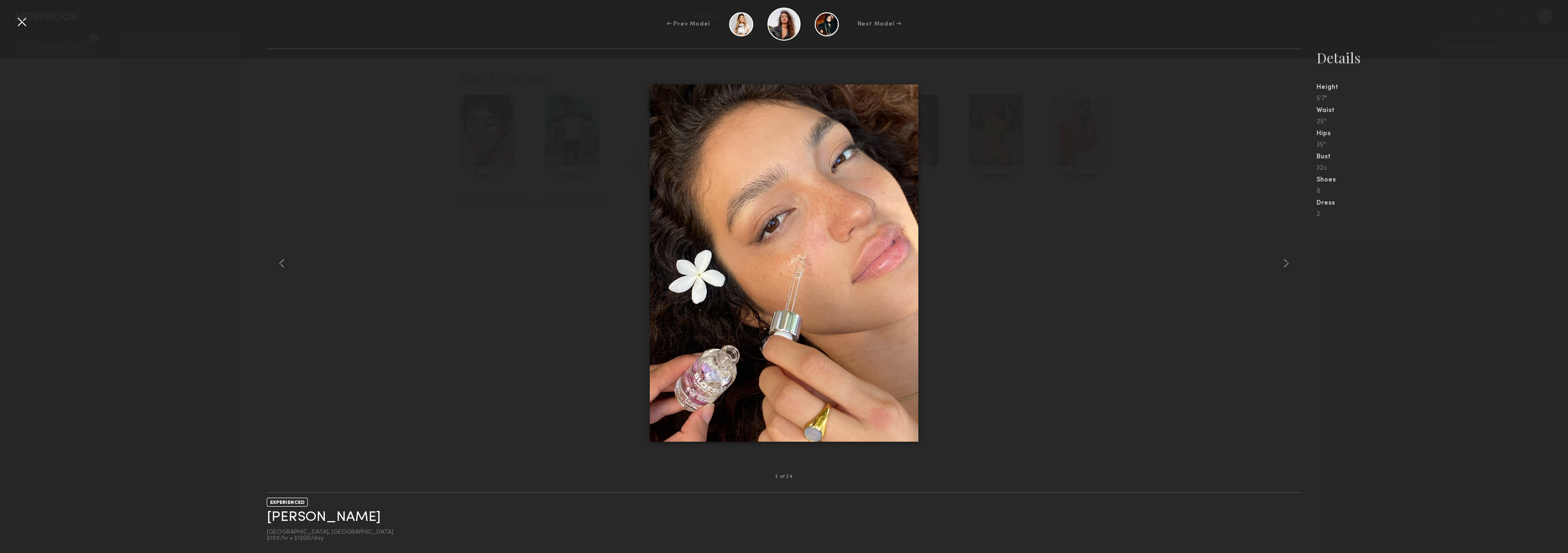
scroll to position [19442, 0]
click at [1283, 263] on common-icon at bounding box center [1286, 263] width 16 height 16
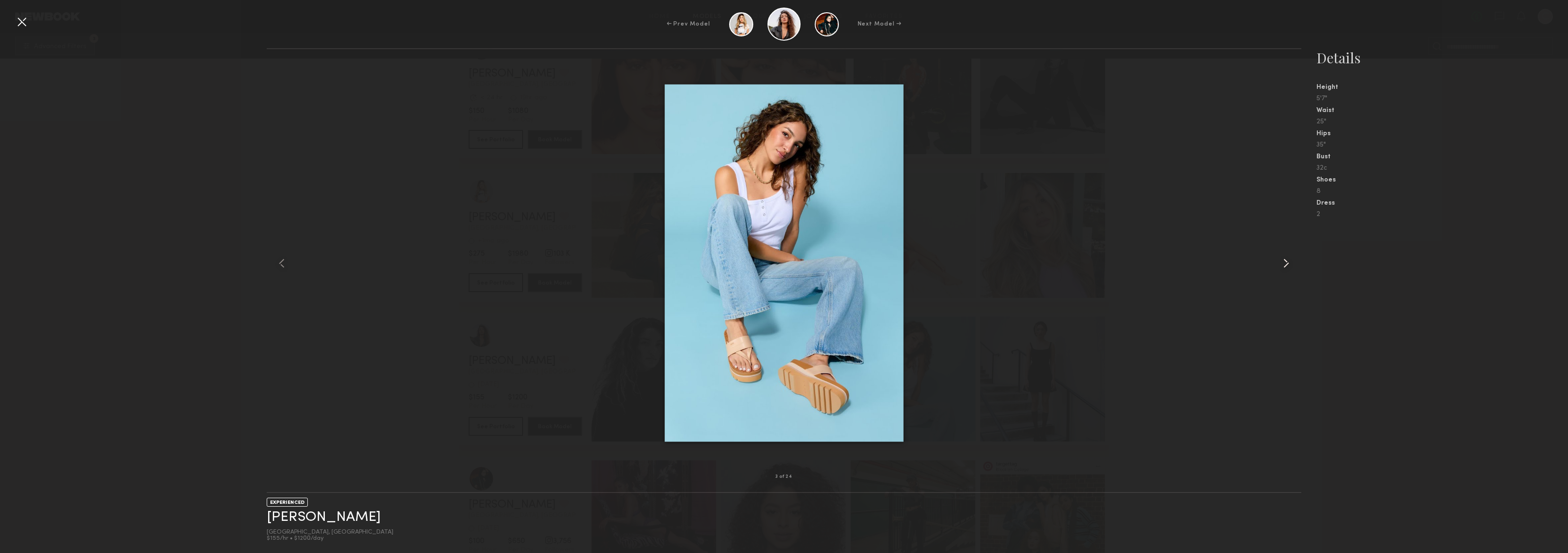
click at [1283, 263] on common-icon at bounding box center [1286, 263] width 16 height 16
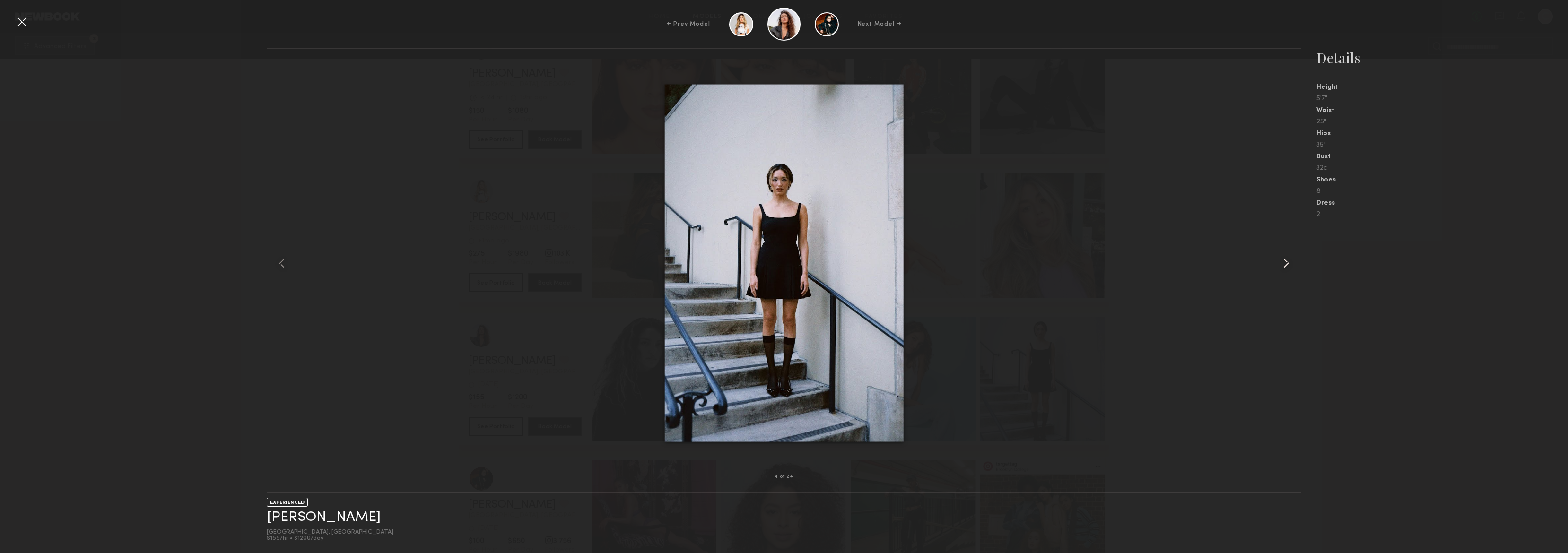
click at [1283, 263] on common-icon at bounding box center [1286, 263] width 16 height 16
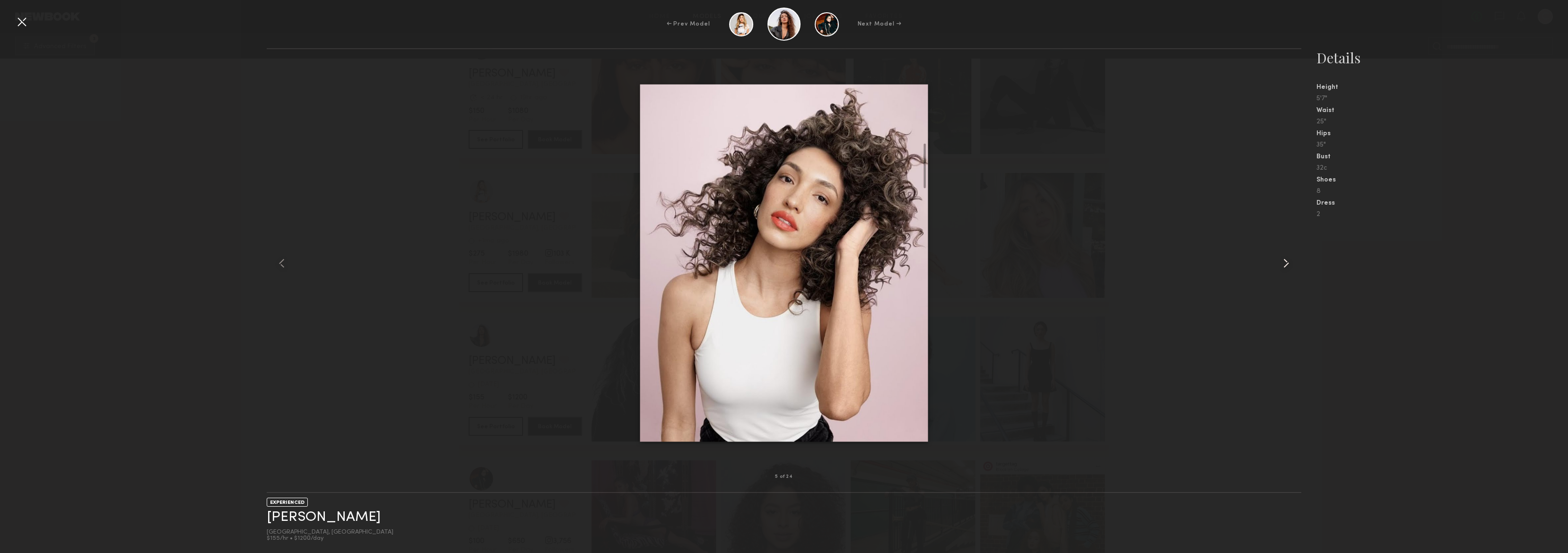
click at [1282, 263] on common-icon at bounding box center [1286, 263] width 16 height 16
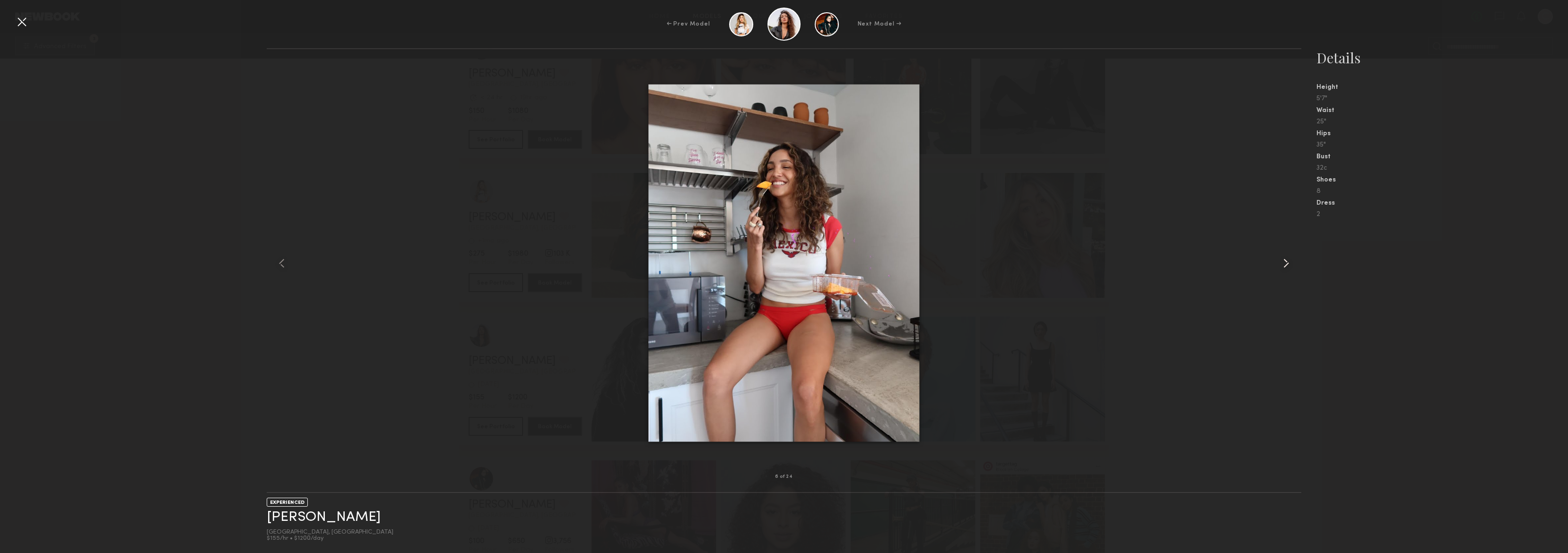
click at [1282, 263] on common-icon at bounding box center [1286, 263] width 16 height 16
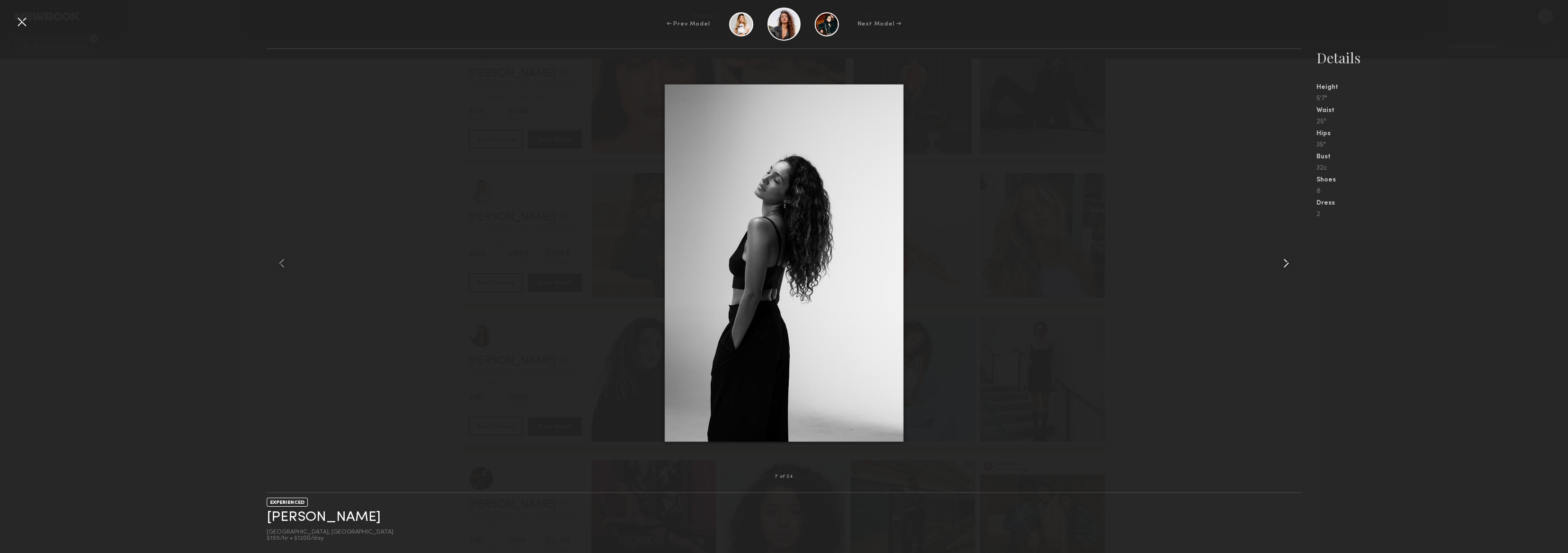
click at [1282, 263] on common-icon at bounding box center [1286, 263] width 16 height 16
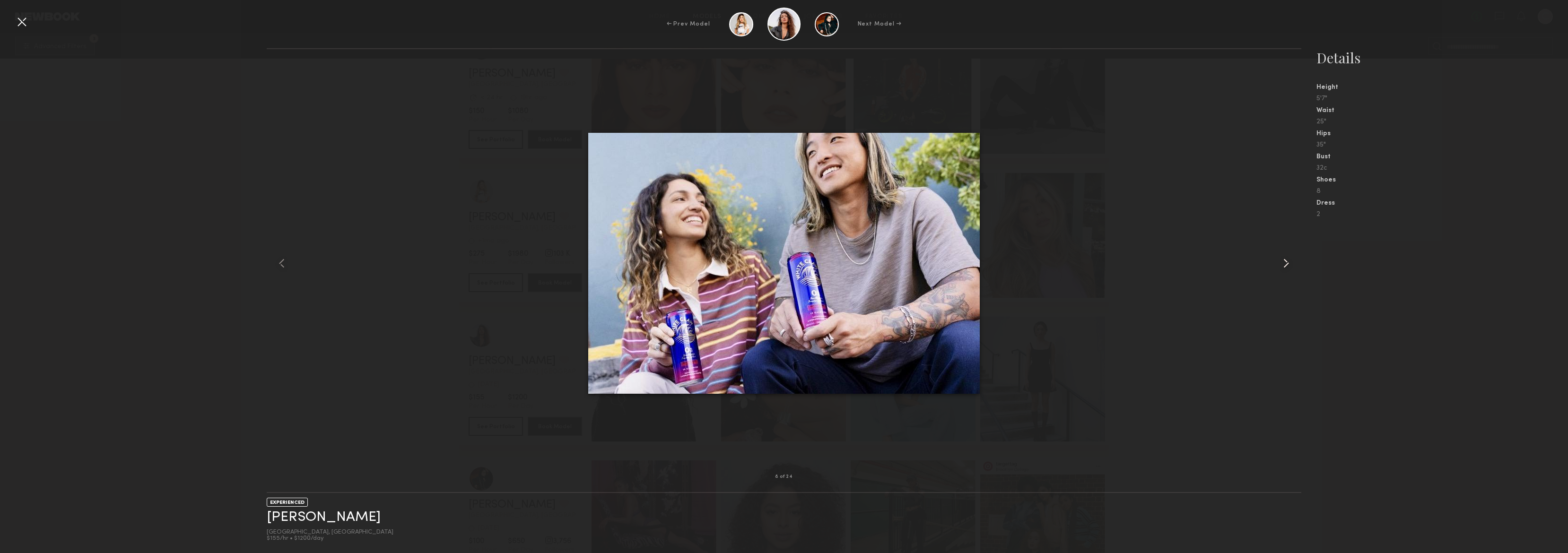
click at [1282, 263] on common-icon at bounding box center [1286, 263] width 16 height 16
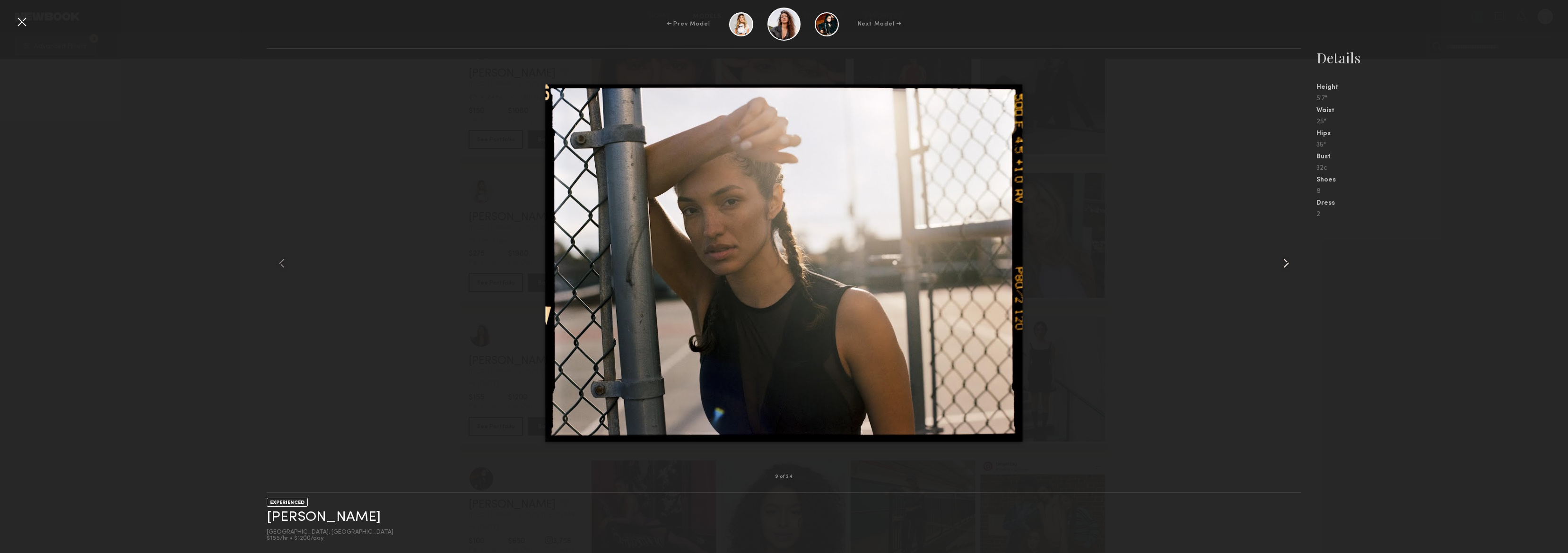
click at [1282, 263] on common-icon at bounding box center [1286, 263] width 16 height 16
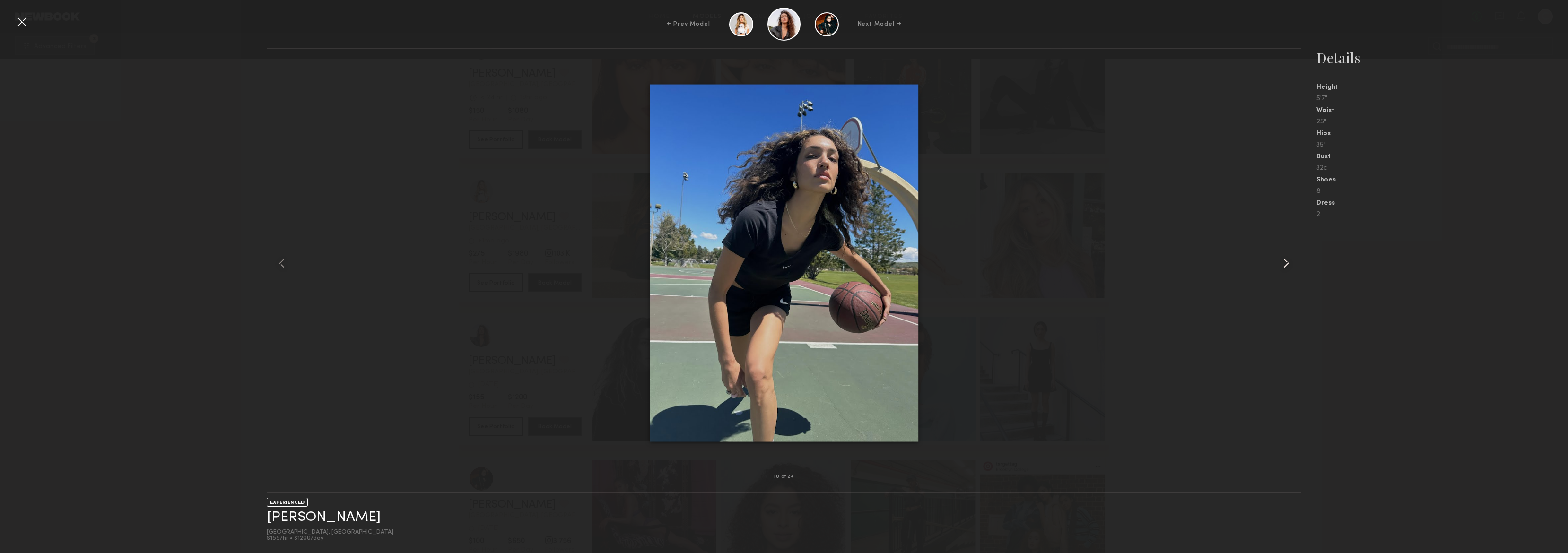
click at [1282, 263] on common-icon at bounding box center [1286, 263] width 16 height 16
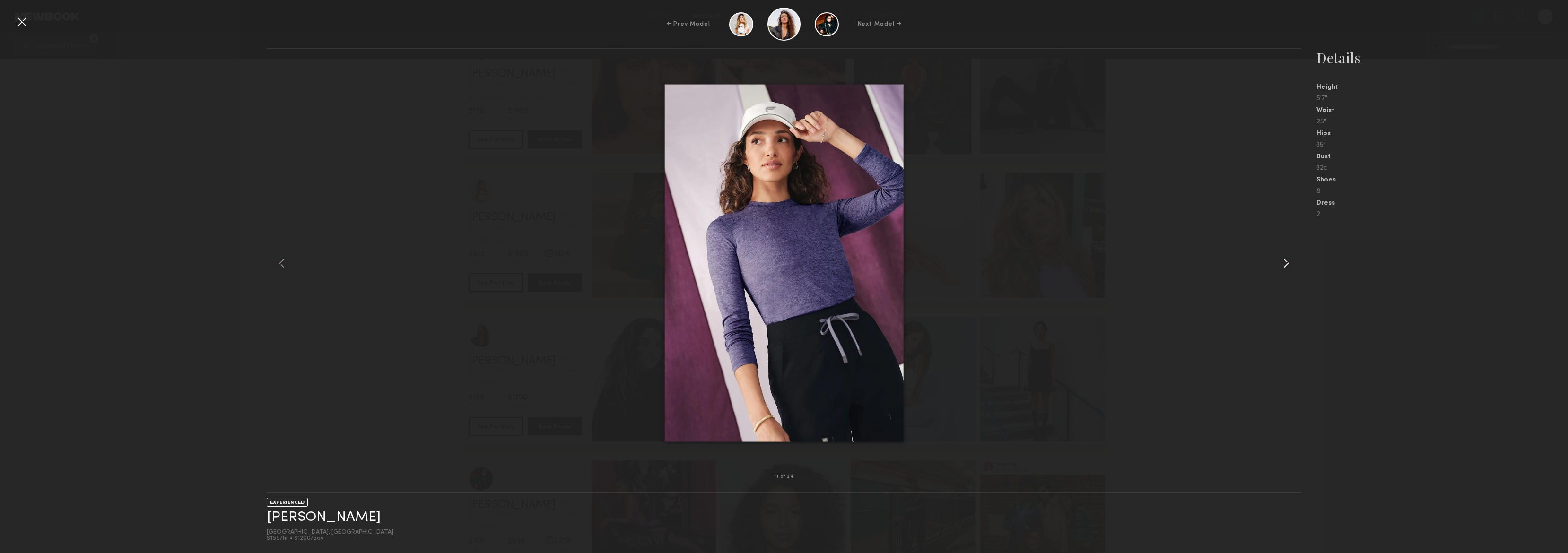
click at [1282, 263] on common-icon at bounding box center [1286, 263] width 16 height 16
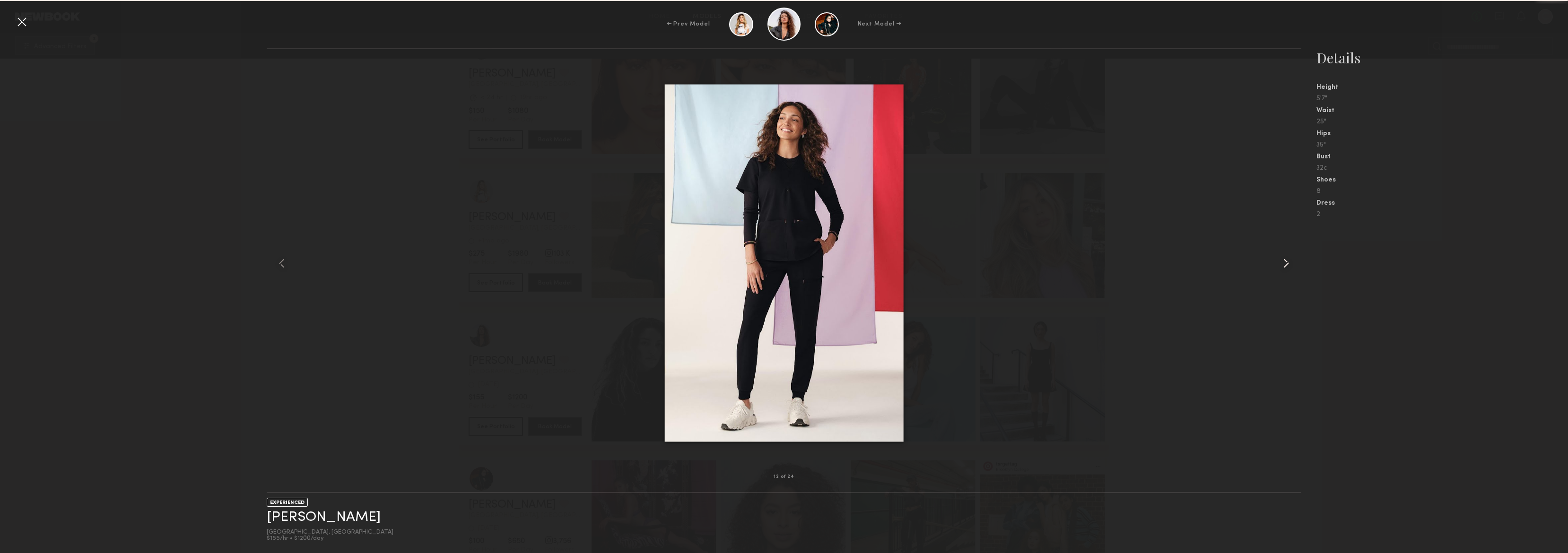
click at [1282, 263] on common-icon at bounding box center [1286, 263] width 16 height 16
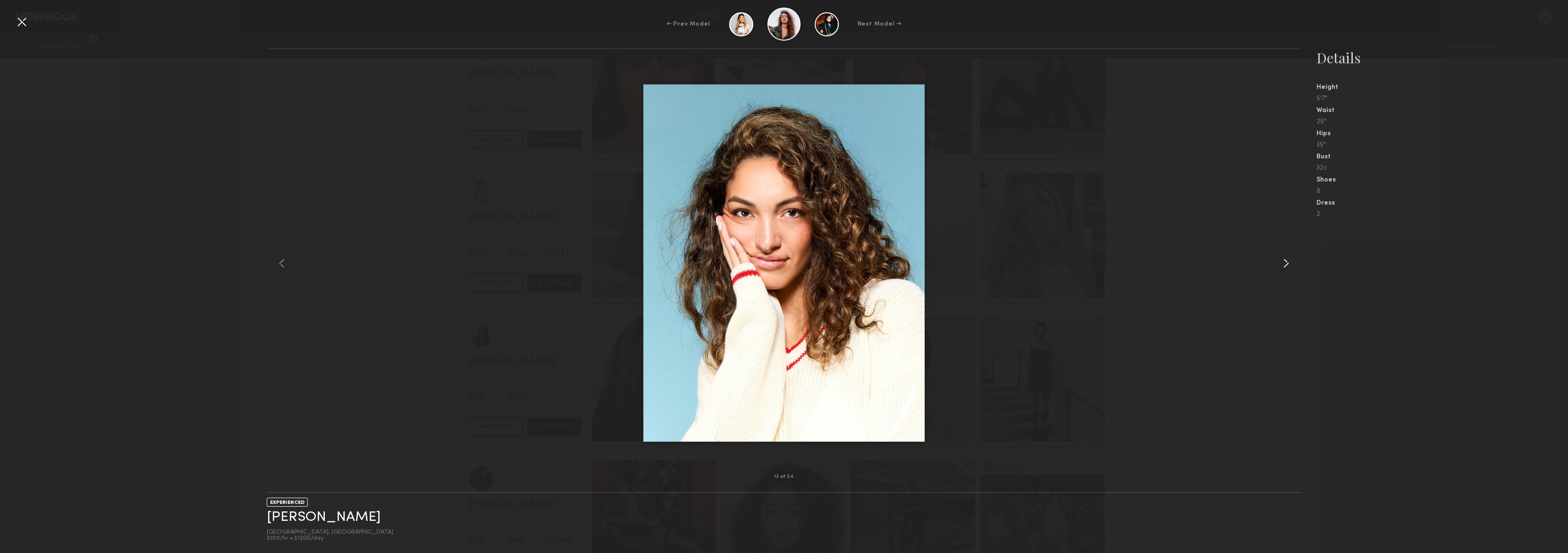
click at [1282, 263] on common-icon at bounding box center [1286, 263] width 16 height 16
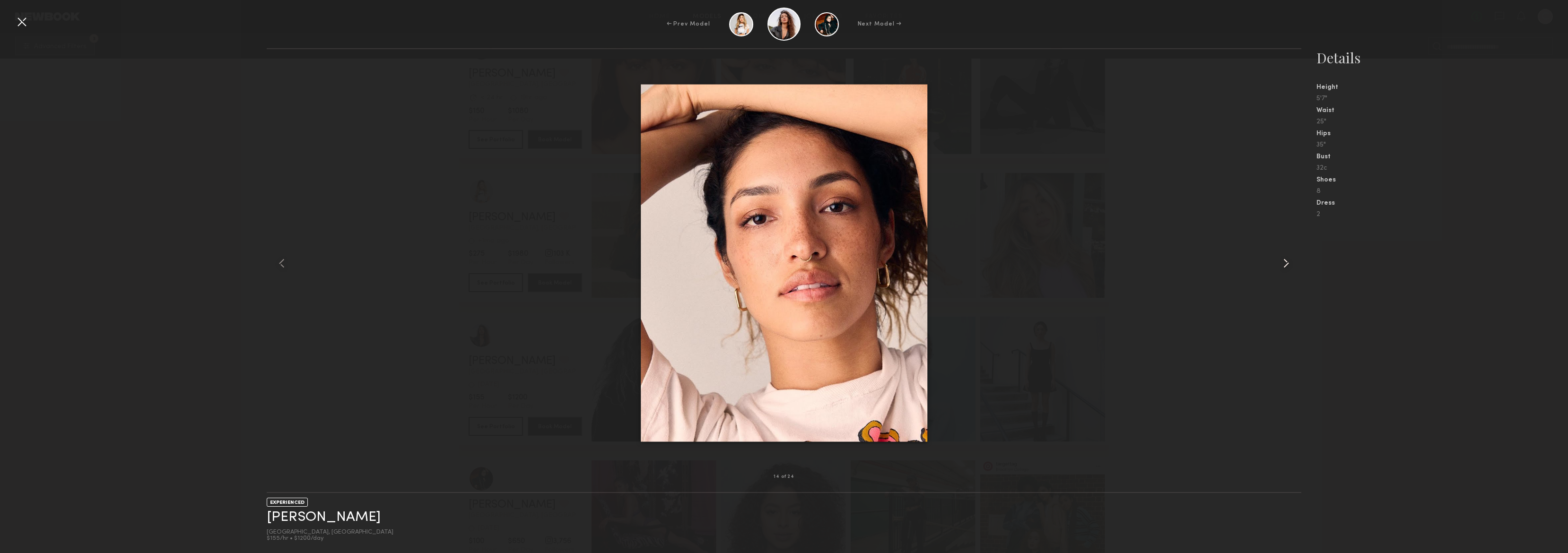
click at [1282, 263] on common-icon at bounding box center [1286, 263] width 16 height 16
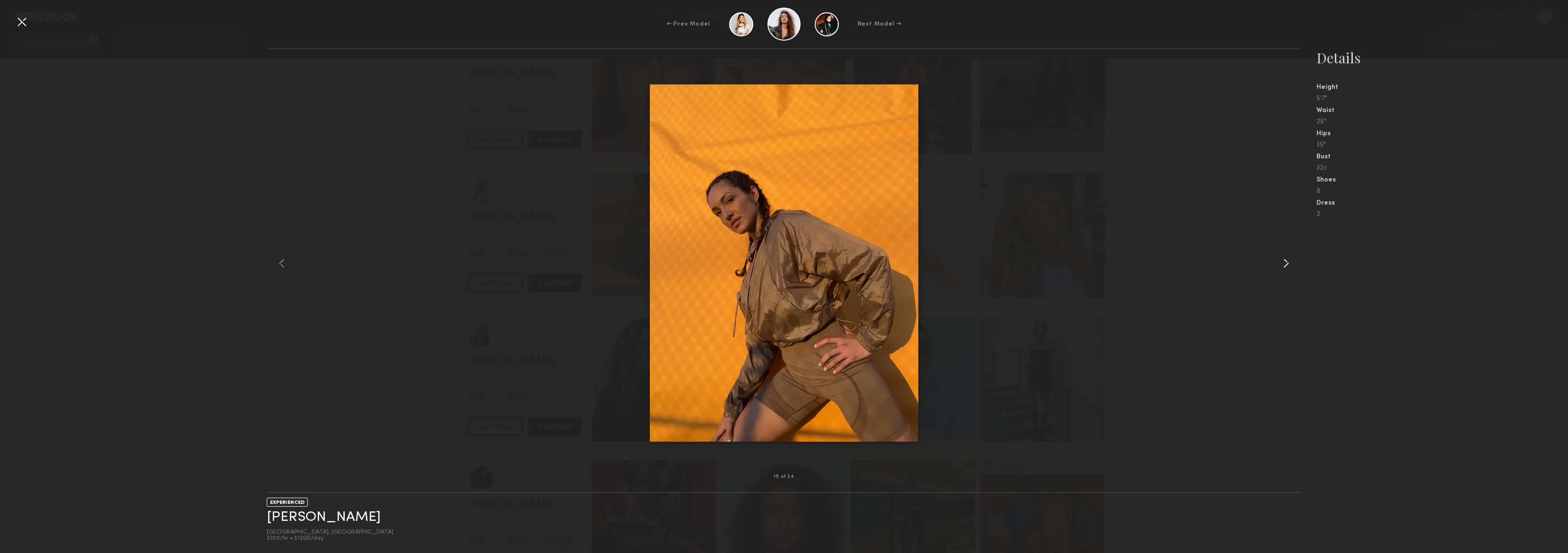
click at [1282, 263] on common-icon at bounding box center [1286, 263] width 16 height 16
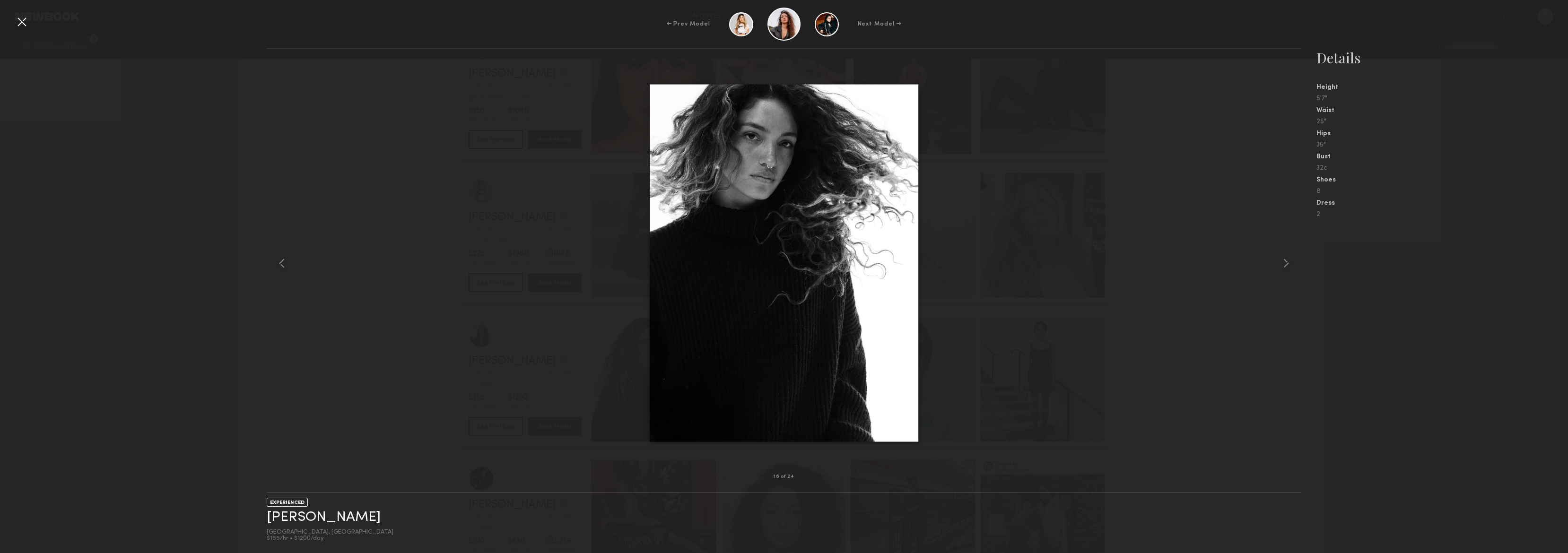
click at [11, 16] on div "← Prev Model Next Model →" at bounding box center [784, 24] width 1568 height 33
click at [25, 18] on div at bounding box center [22, 22] width 16 height 16
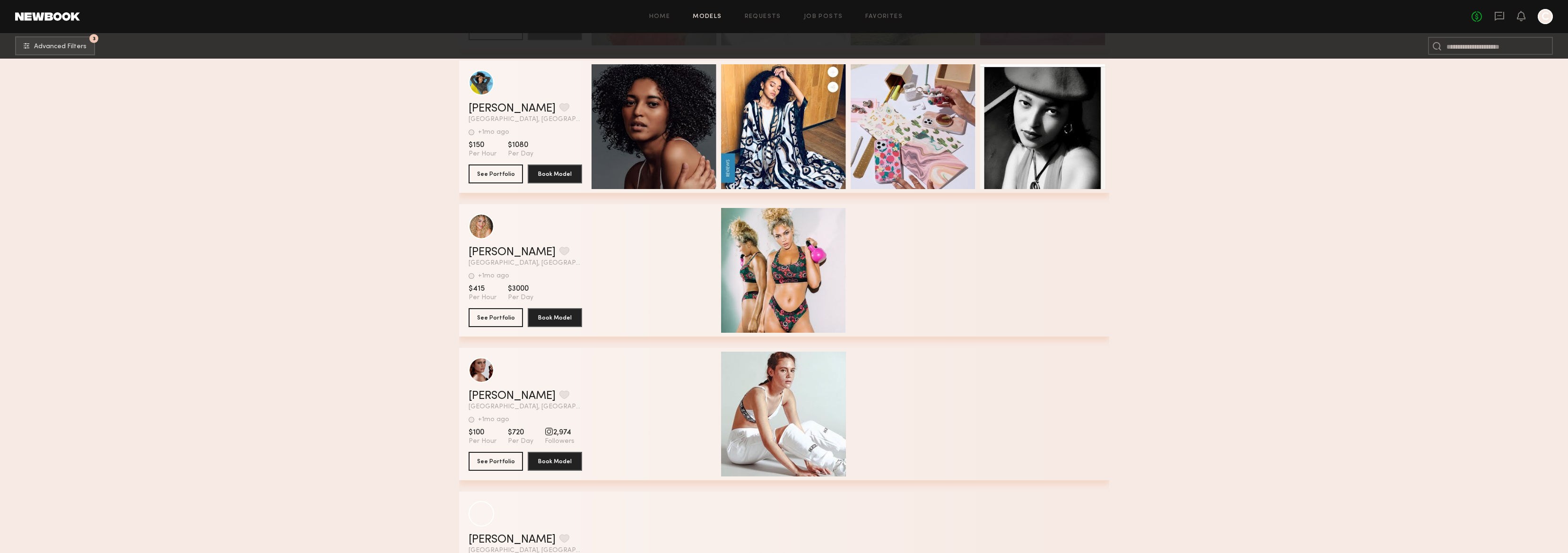
scroll to position [24599, 0]
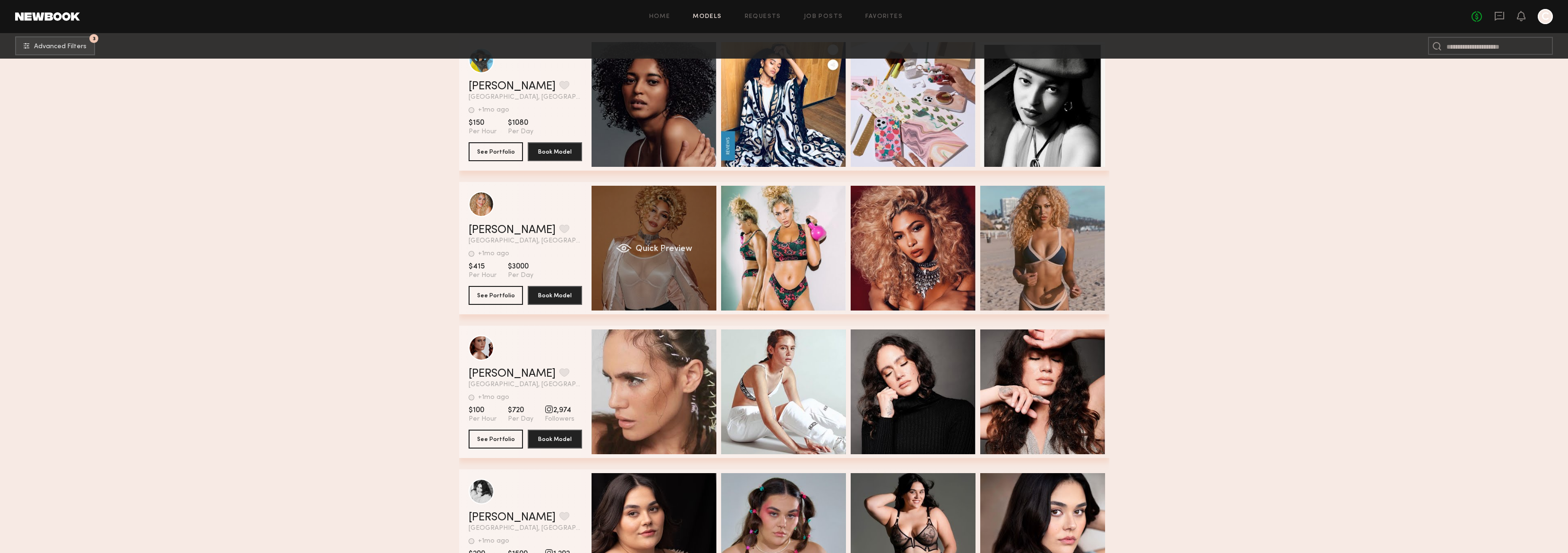
click at [683, 218] on div "Quick Preview" at bounding box center [654, 248] width 124 height 124
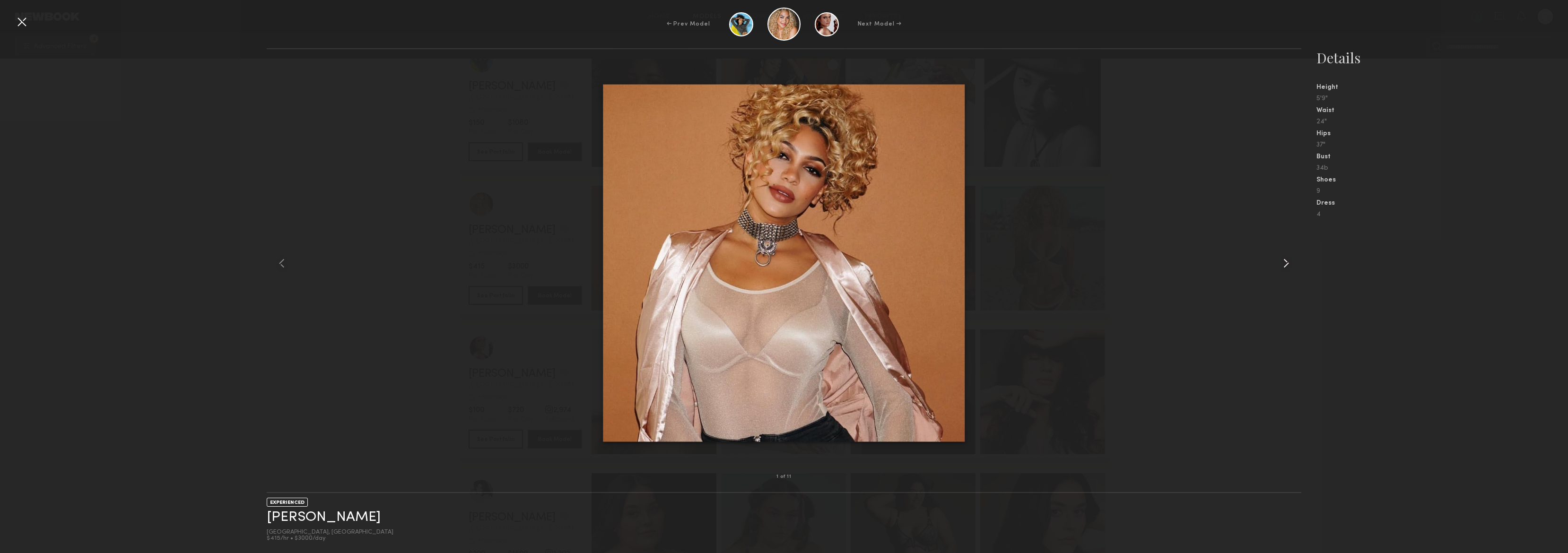
click at [1283, 261] on common-icon at bounding box center [1286, 263] width 16 height 16
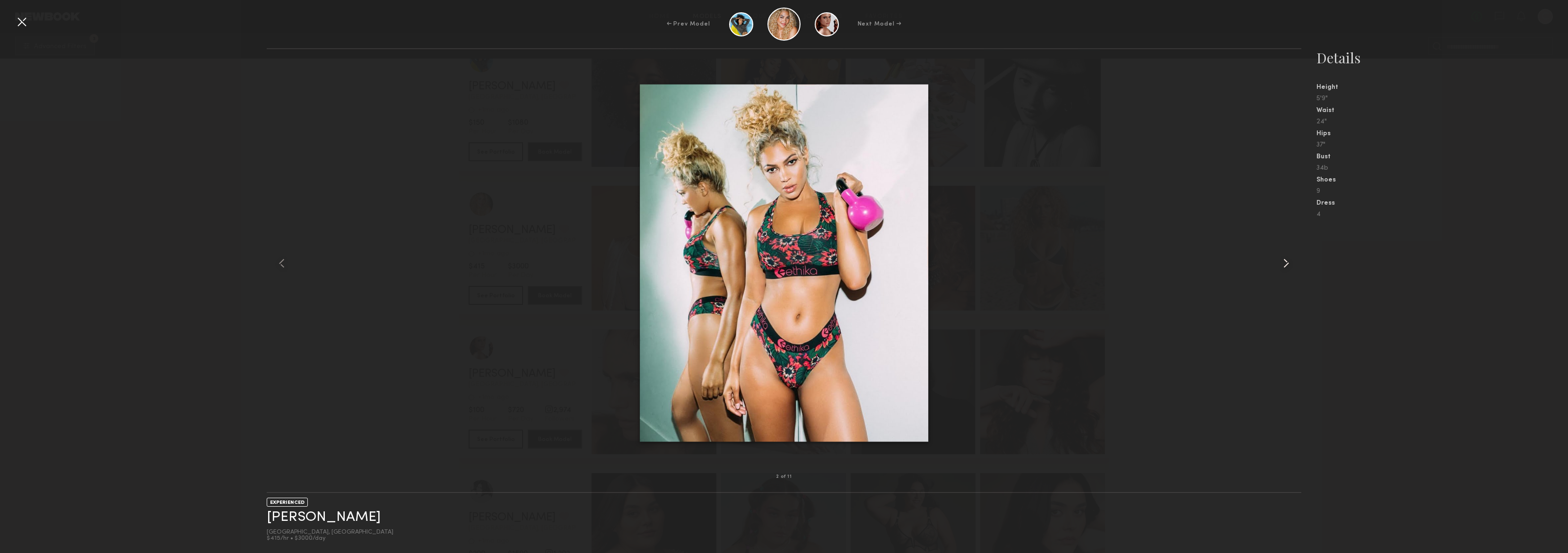
click at [1283, 261] on common-icon at bounding box center [1286, 263] width 16 height 16
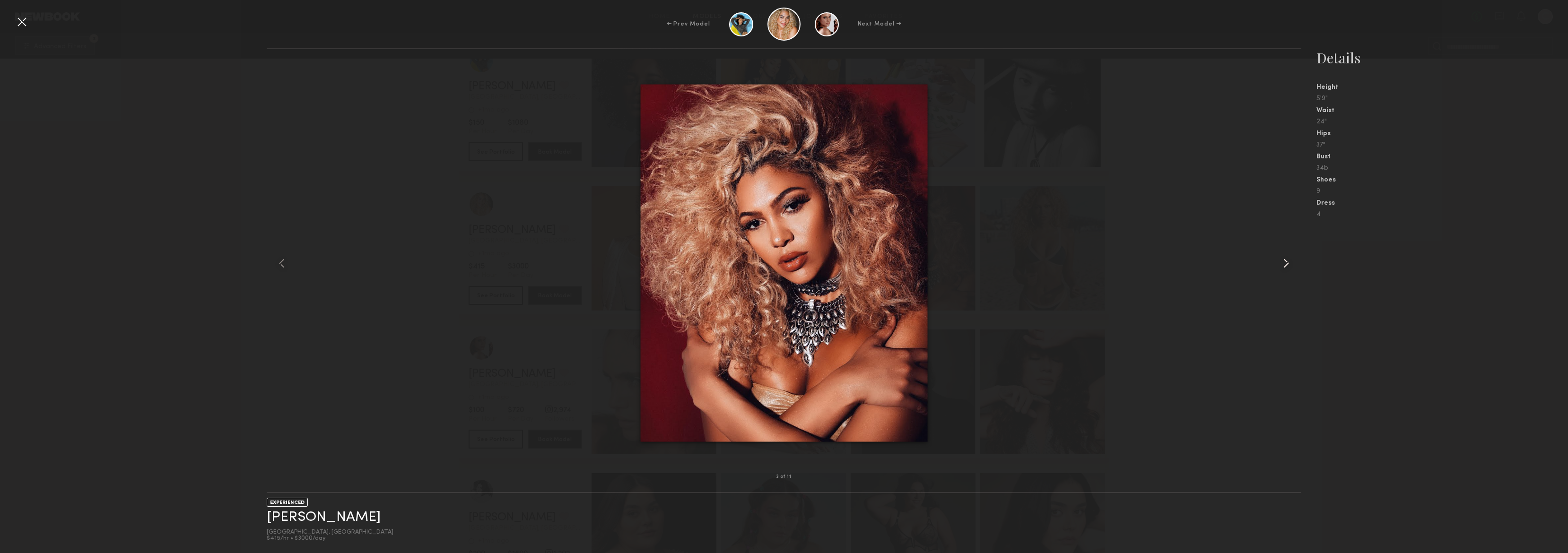
click at [1283, 261] on common-icon at bounding box center [1286, 263] width 16 height 16
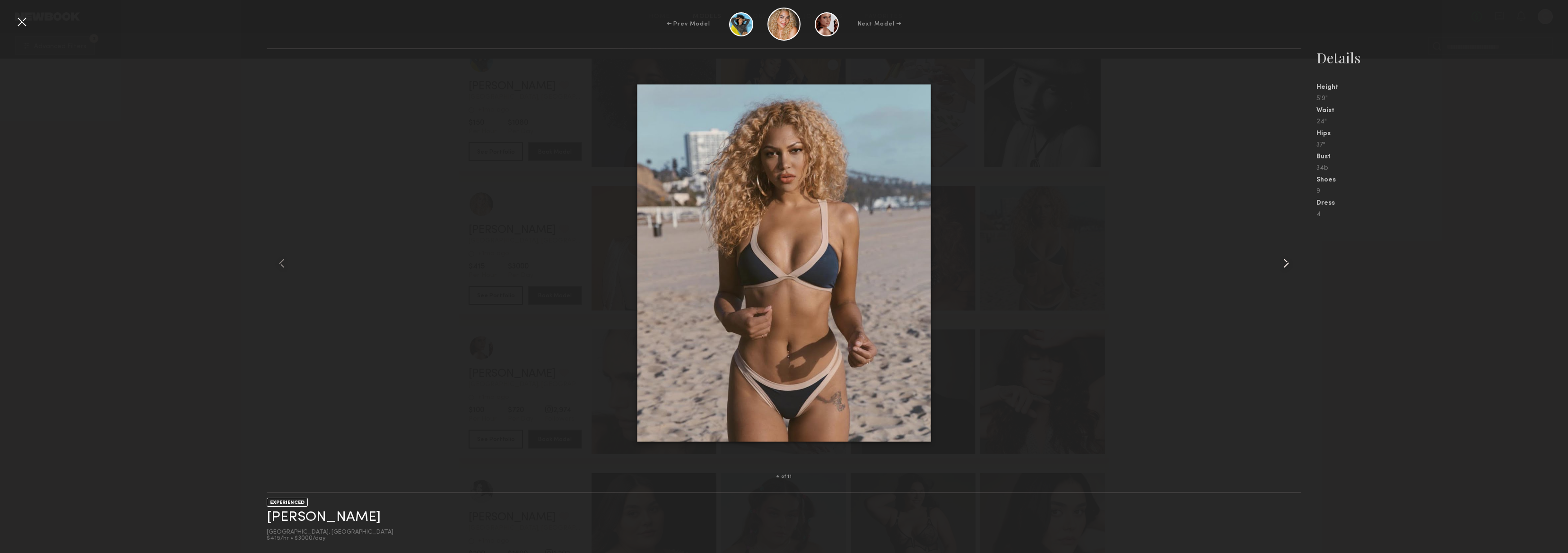
click at [1283, 261] on common-icon at bounding box center [1286, 263] width 16 height 16
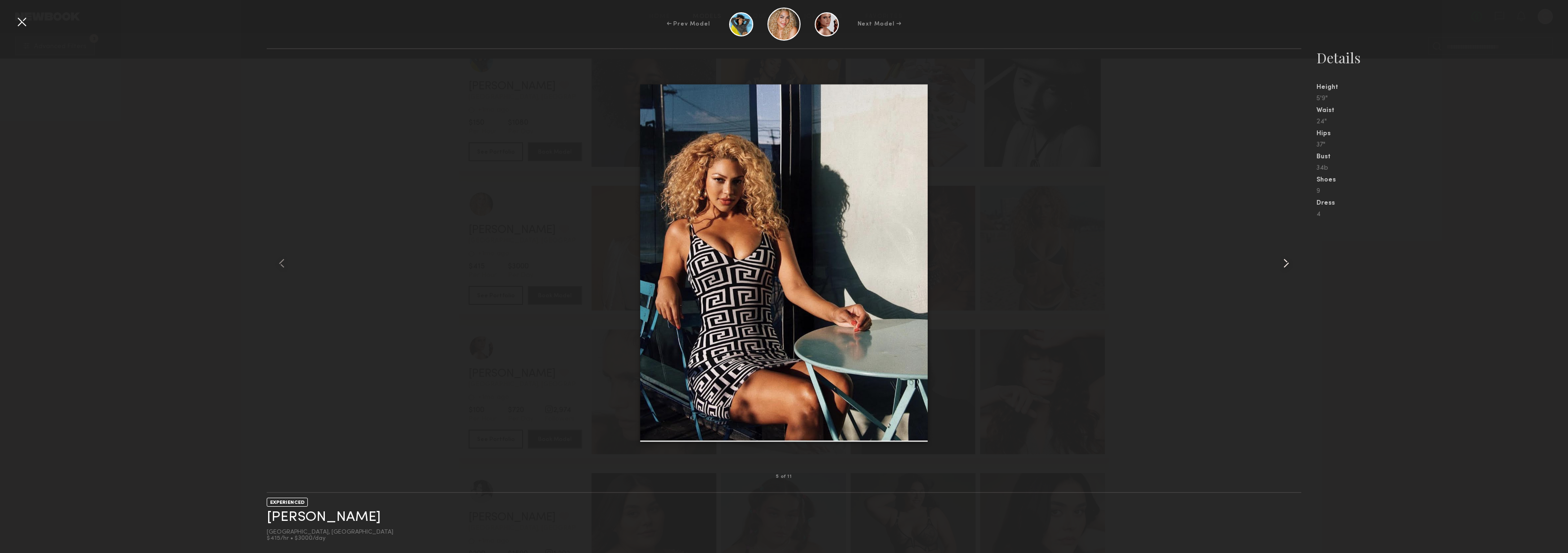
click at [1283, 261] on common-icon at bounding box center [1286, 263] width 16 height 16
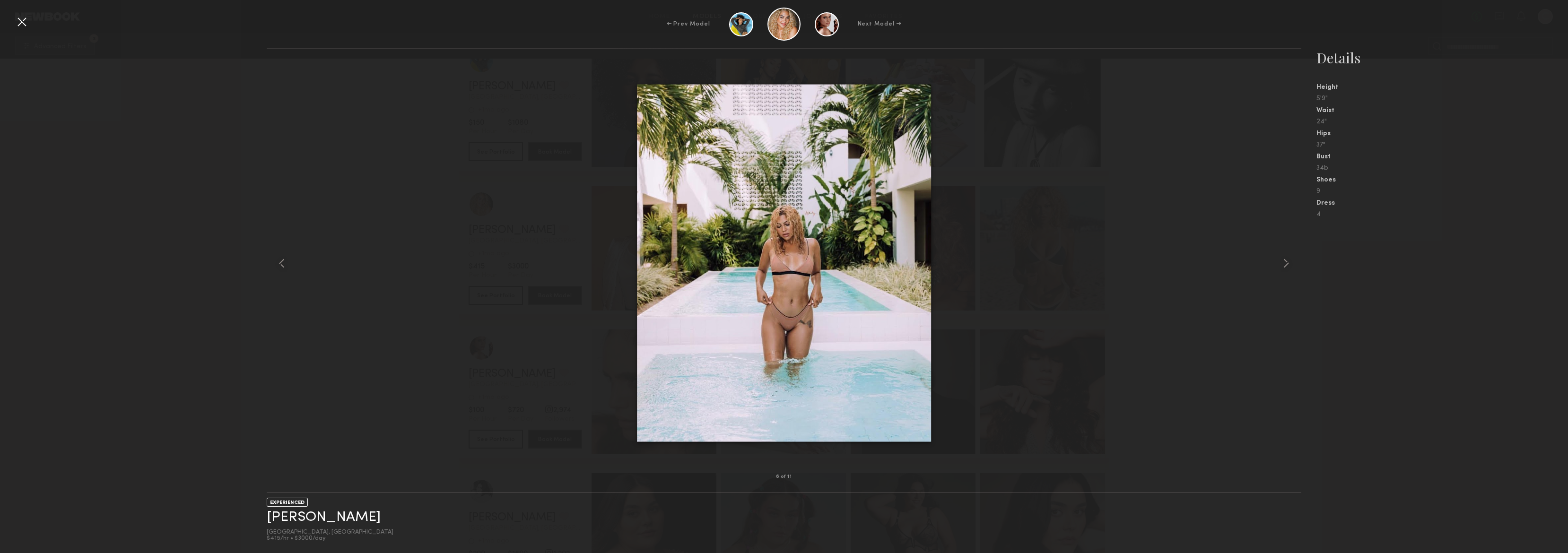
click at [1179, 221] on div at bounding box center [784, 262] width 1035 height 398
click at [40, 27] on div "← Prev Model Next Model →" at bounding box center [784, 24] width 1568 height 33
click at [20, 17] on div at bounding box center [22, 22] width 16 height 16
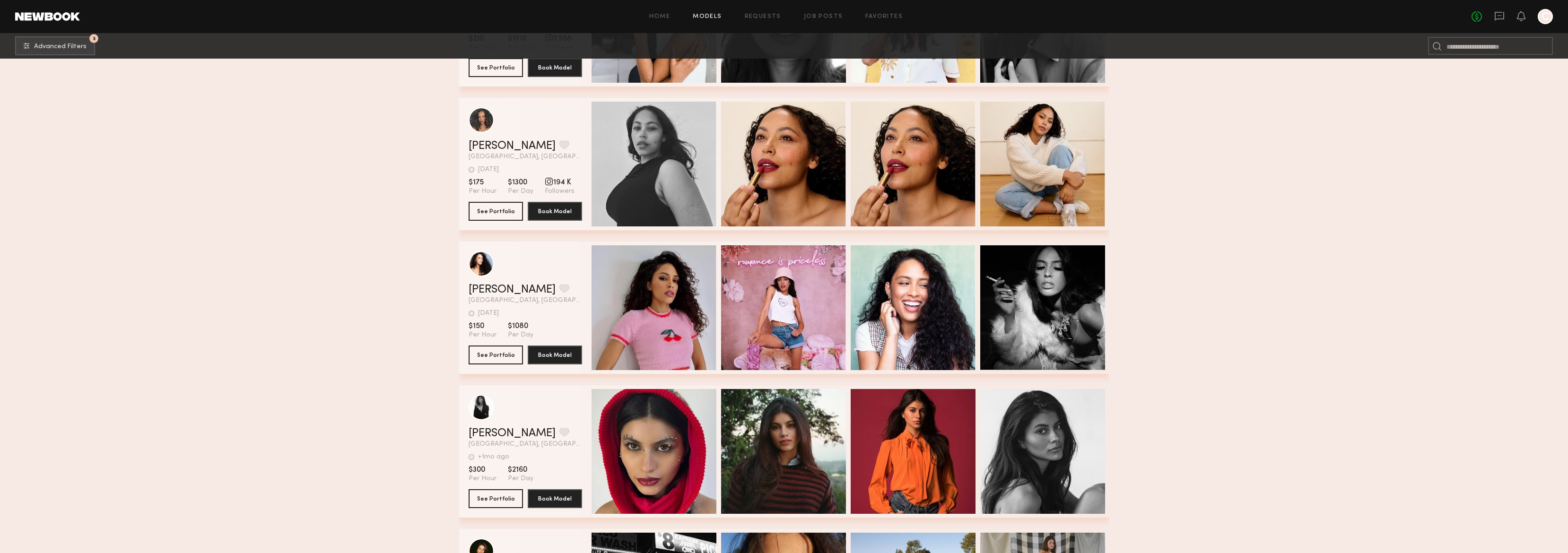
scroll to position [25890, 0]
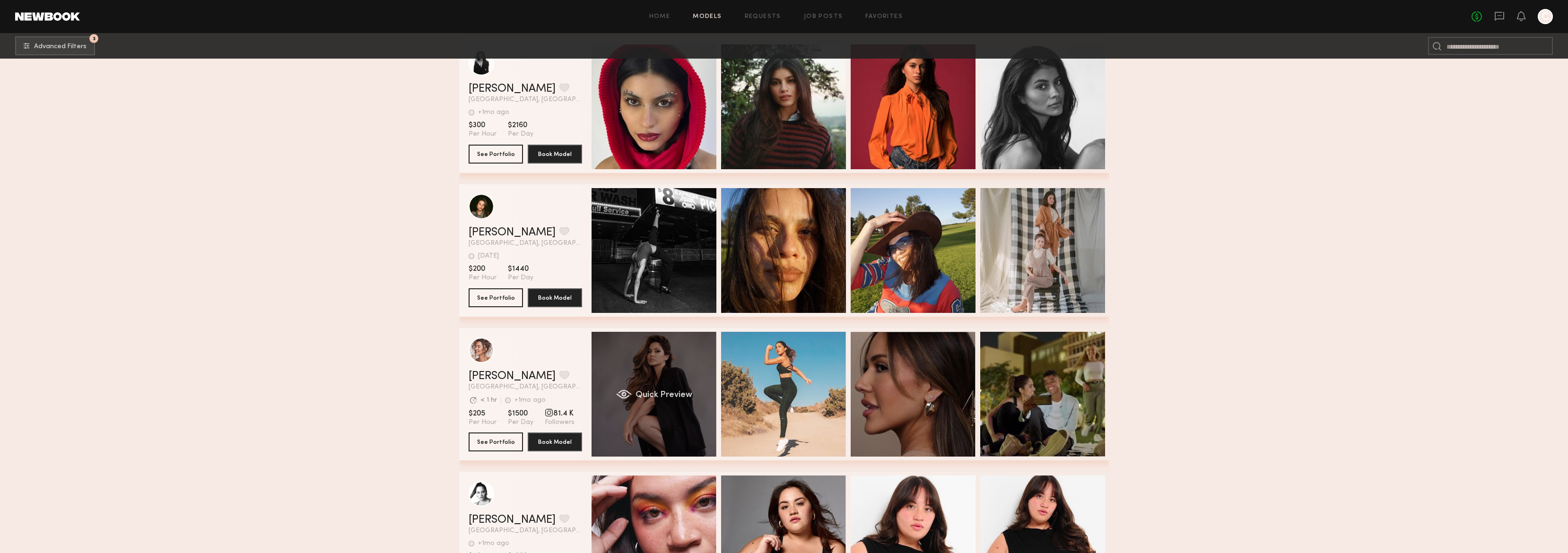
click at [653, 367] on div "Quick Preview" at bounding box center [654, 394] width 124 height 124
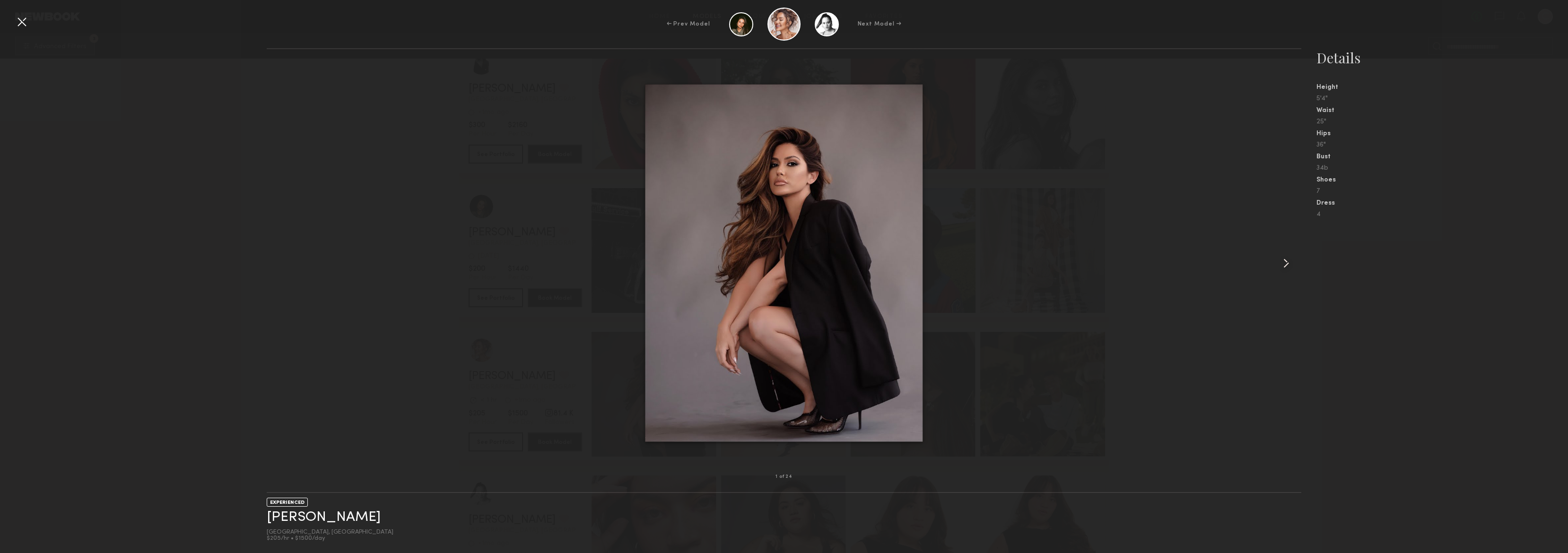
click at [1287, 263] on common-icon at bounding box center [1286, 263] width 16 height 16
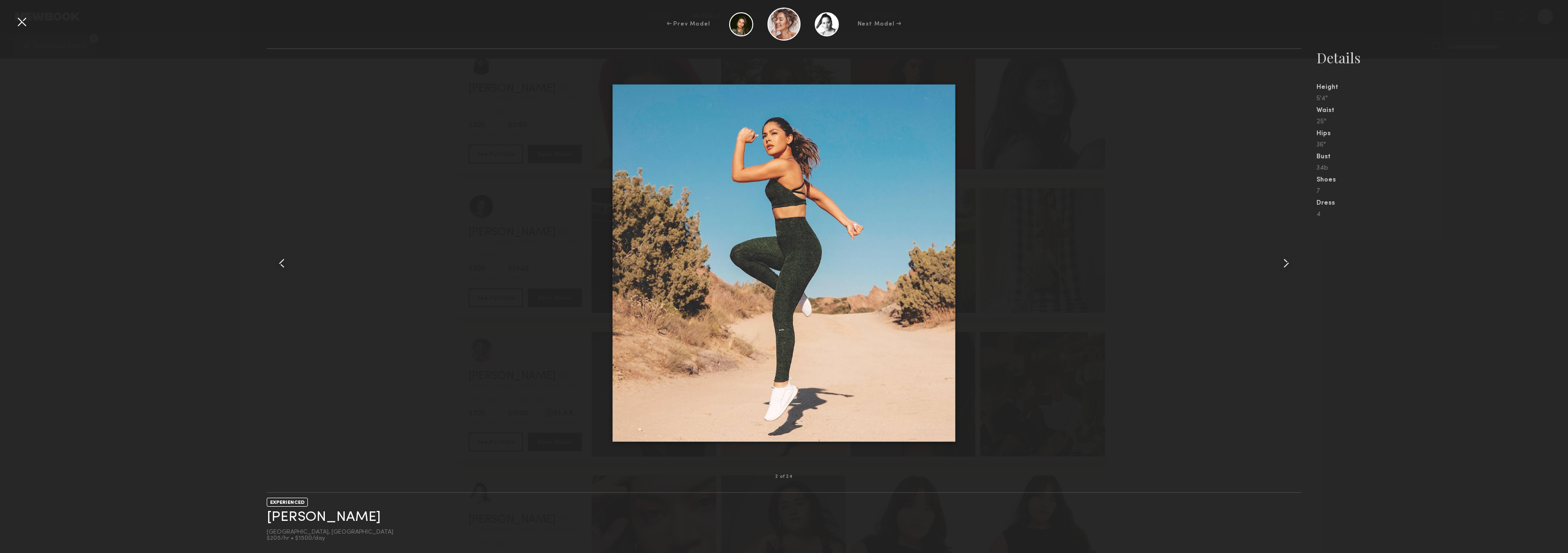
click at [1287, 263] on common-icon at bounding box center [1286, 263] width 16 height 16
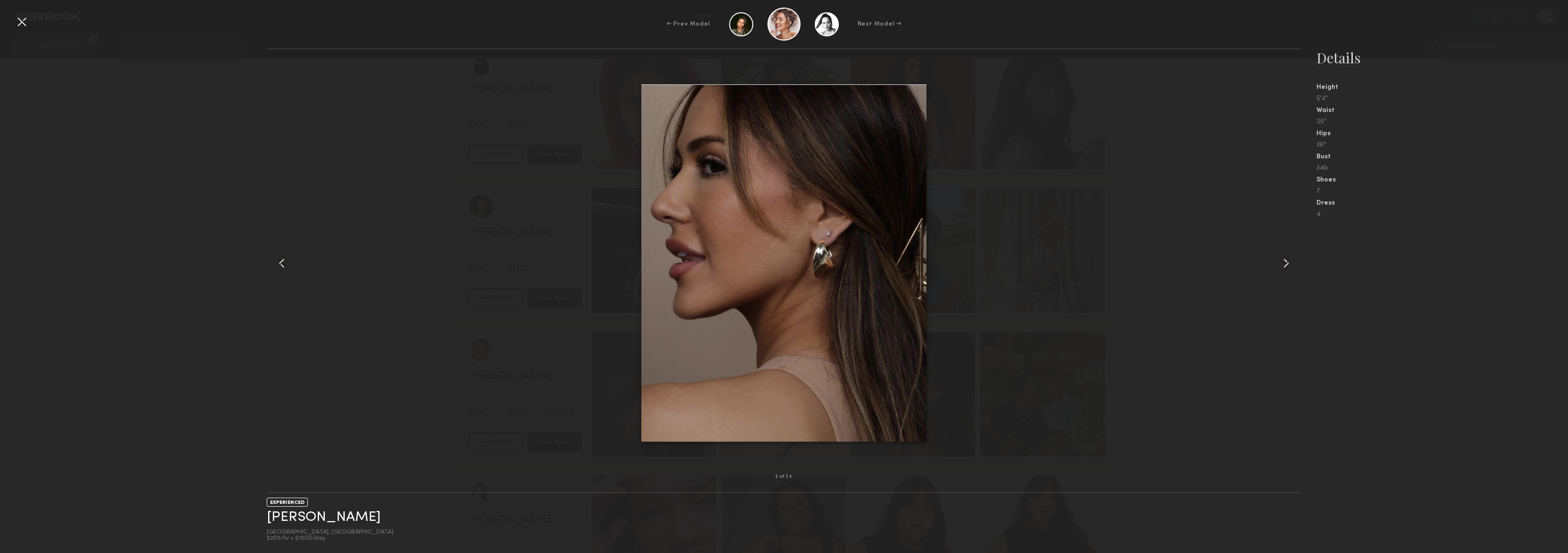
click at [1287, 263] on common-icon at bounding box center [1286, 263] width 16 height 16
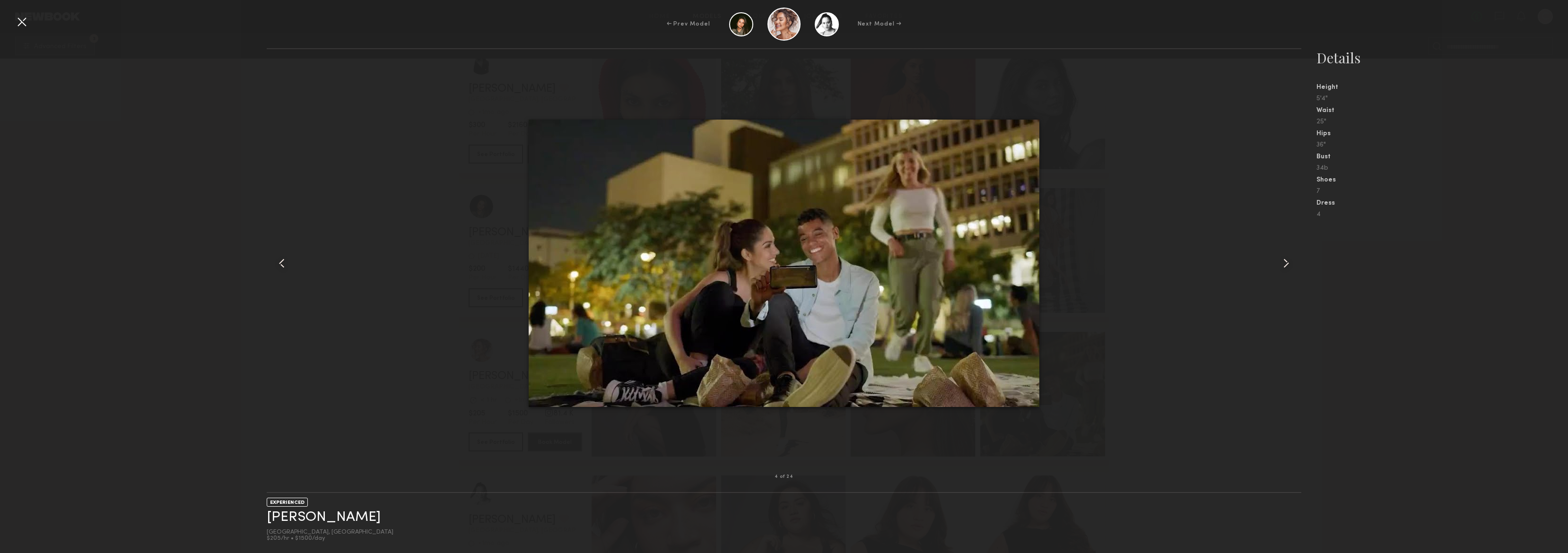
click at [1287, 263] on common-icon at bounding box center [1286, 263] width 16 height 16
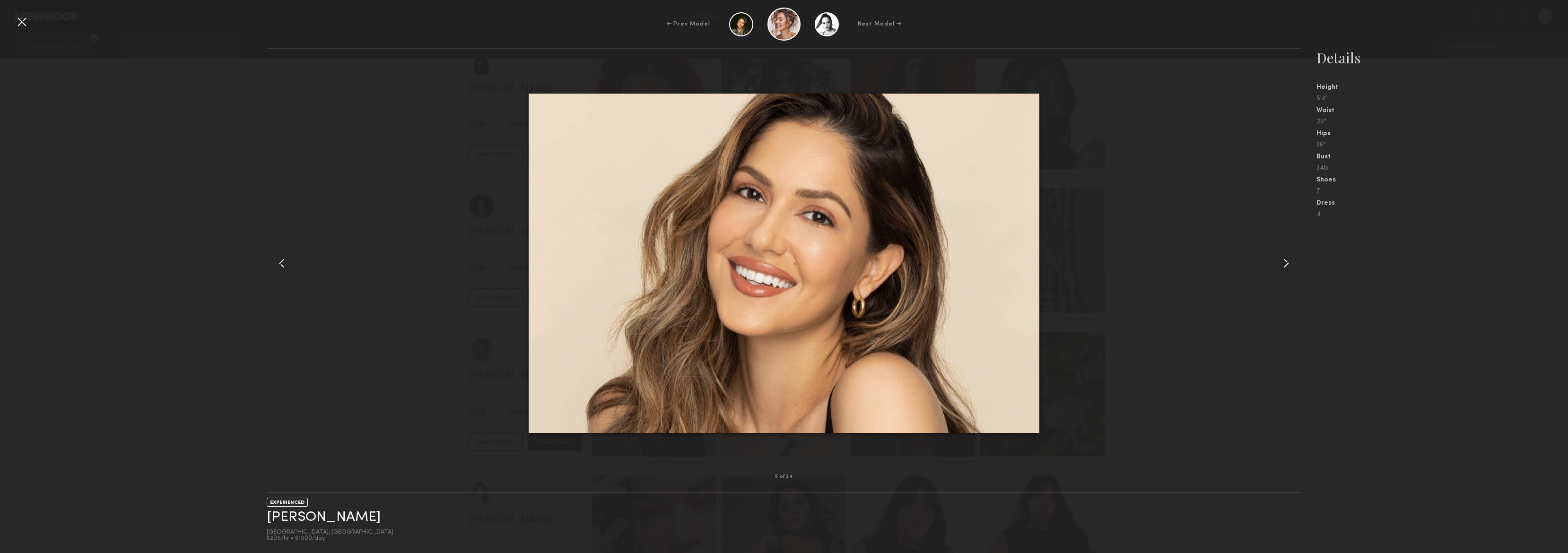
click at [1287, 263] on common-icon at bounding box center [1286, 263] width 16 height 16
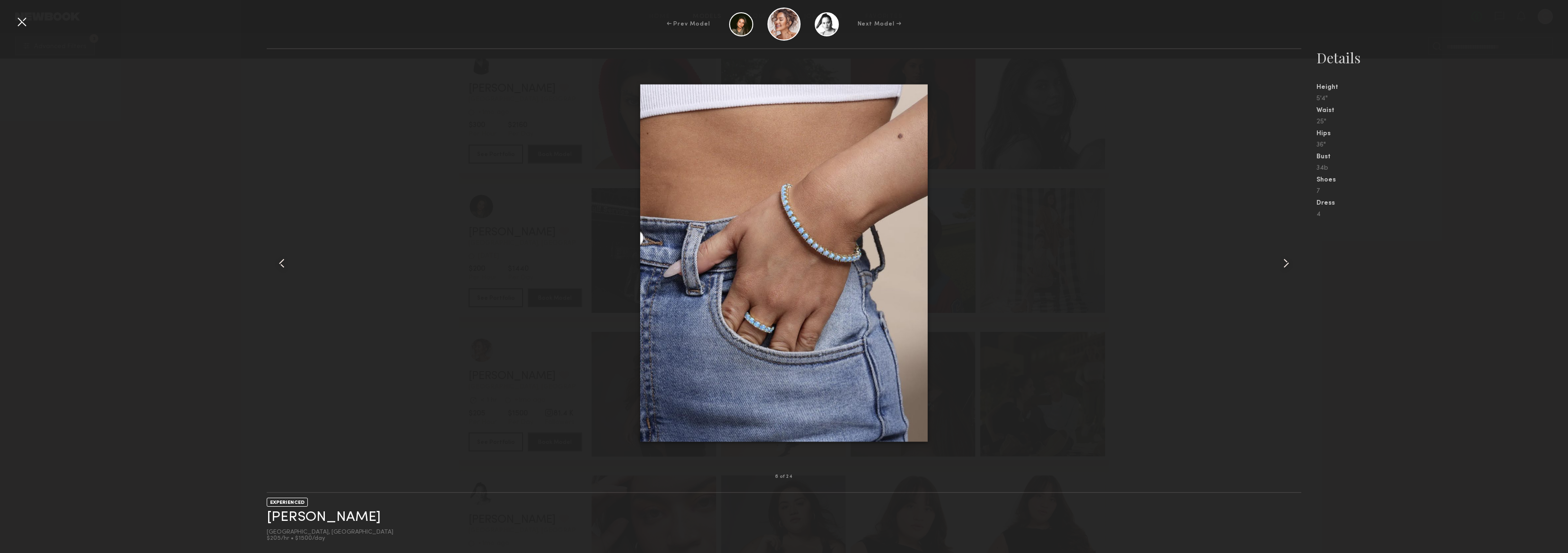
click at [1287, 263] on common-icon at bounding box center [1286, 263] width 16 height 16
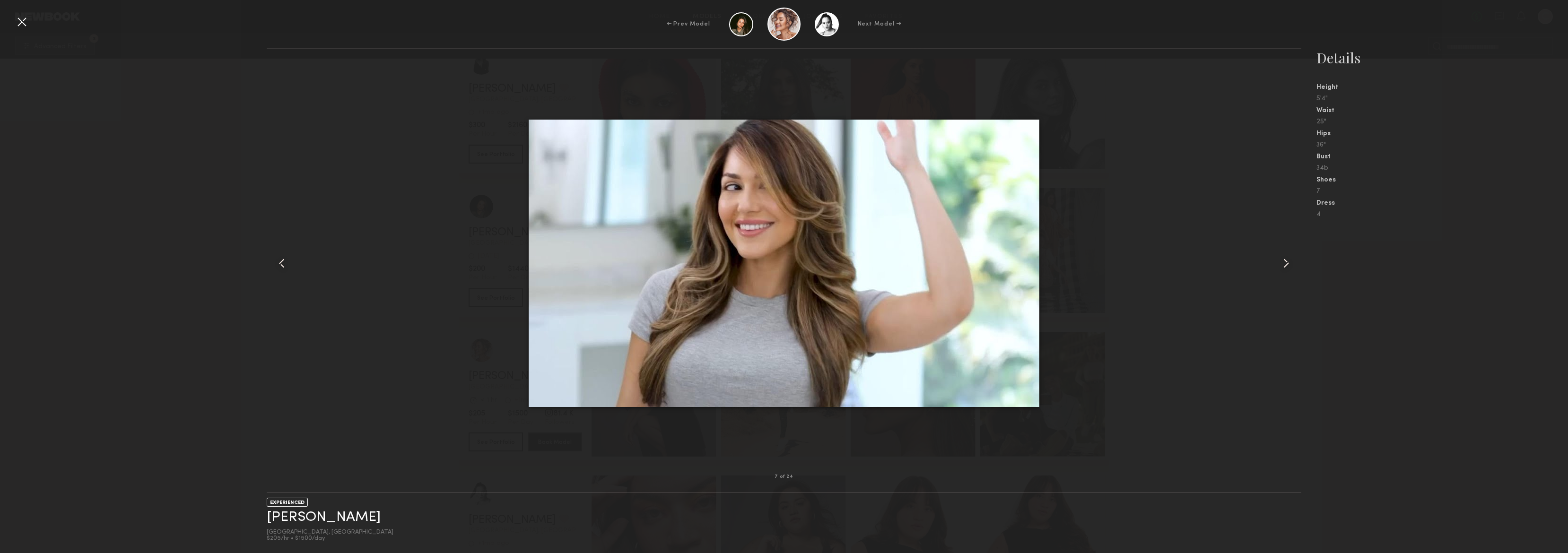
click at [26, 19] on div at bounding box center [22, 22] width 16 height 16
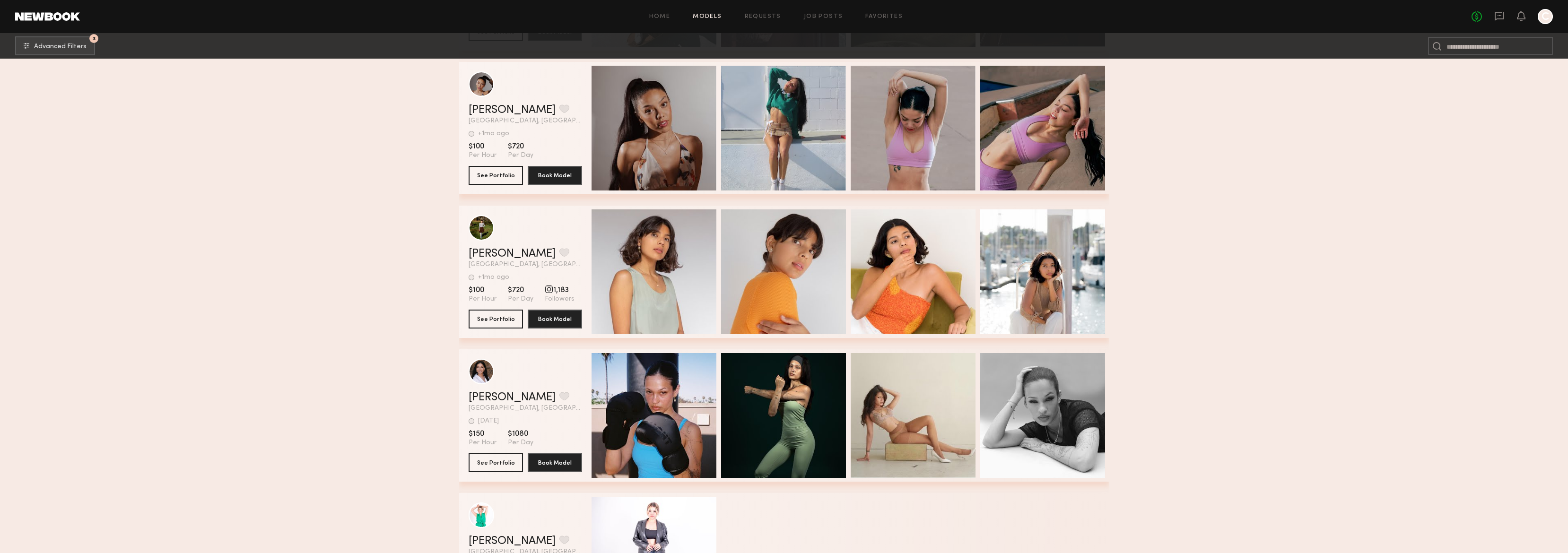
scroll to position [39945, 0]
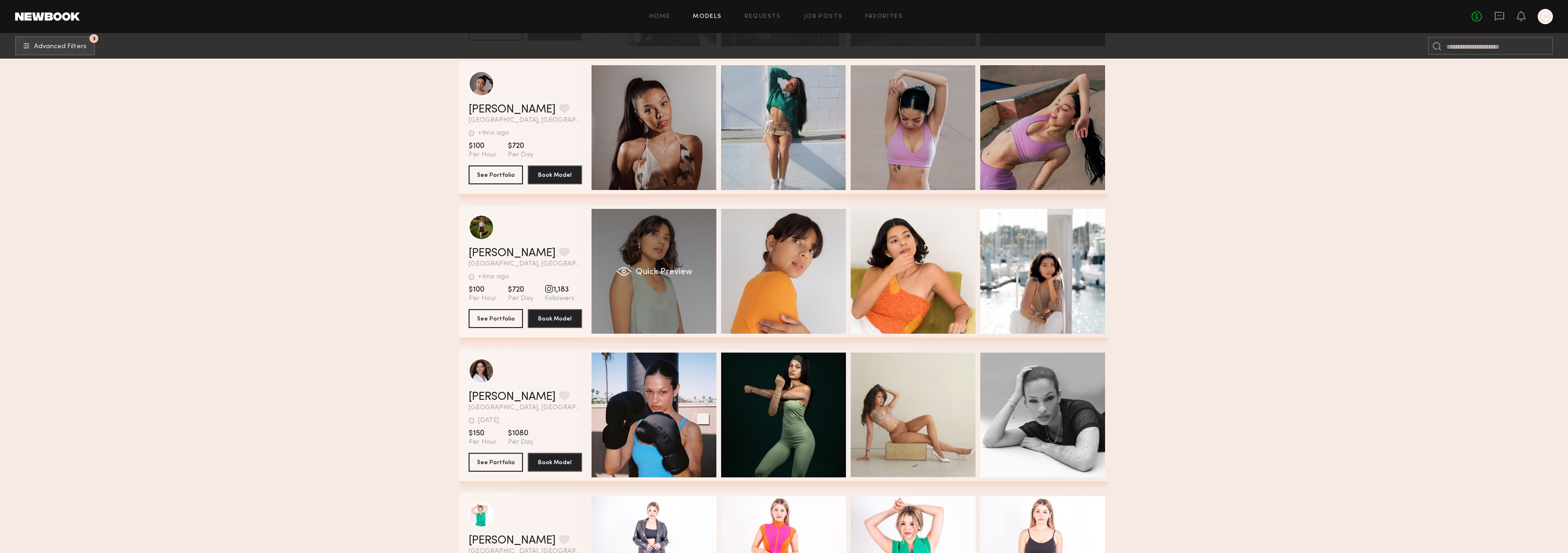
click at [656, 272] on span "Quick Preview" at bounding box center [663, 271] width 57 height 8
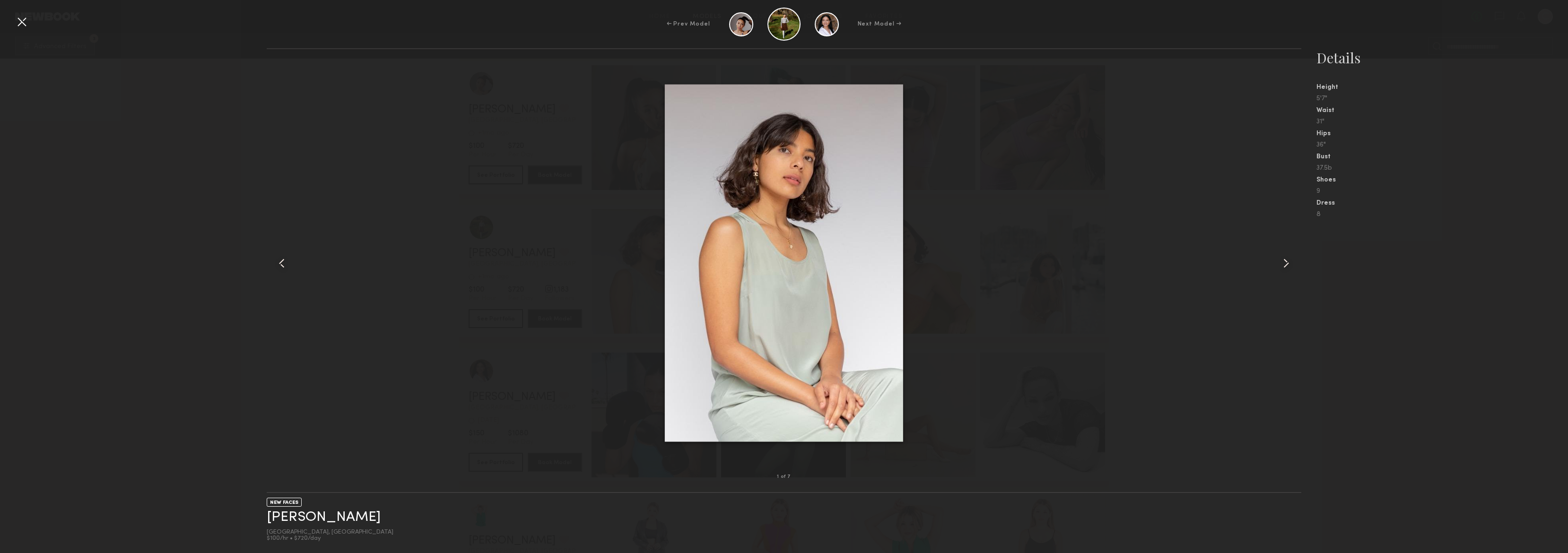
click at [1286, 262] on common-icon at bounding box center [1286, 263] width 16 height 16
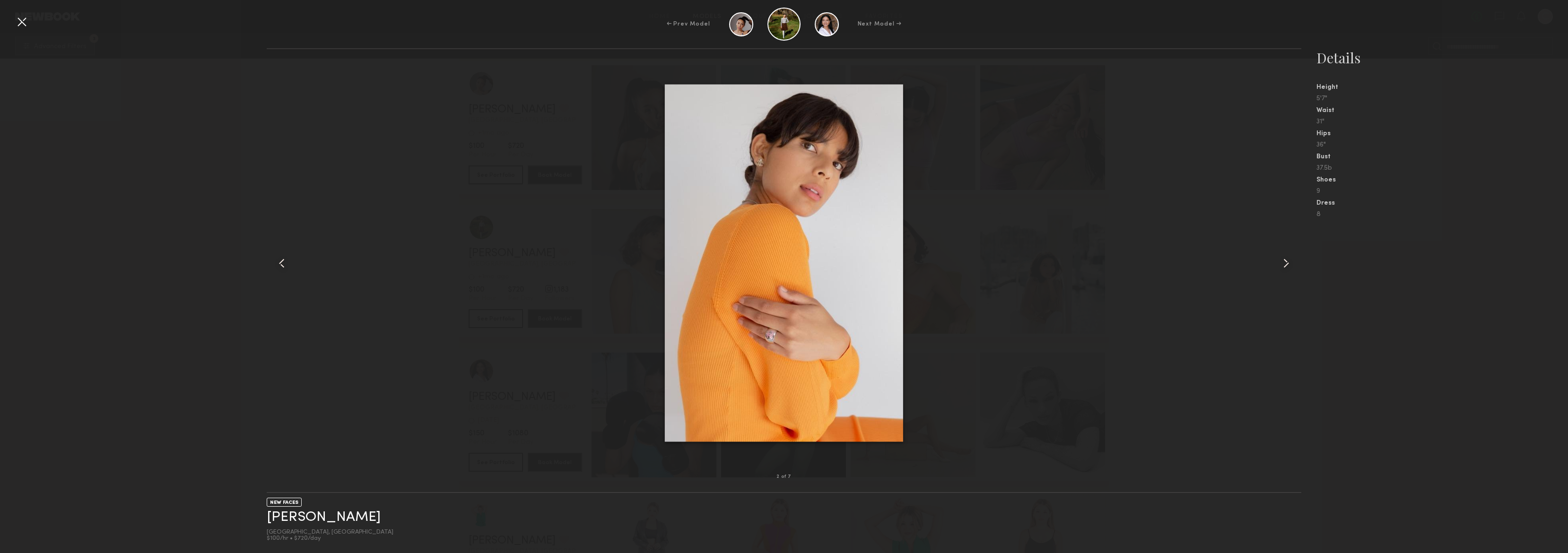
click at [1285, 262] on common-icon at bounding box center [1286, 263] width 16 height 16
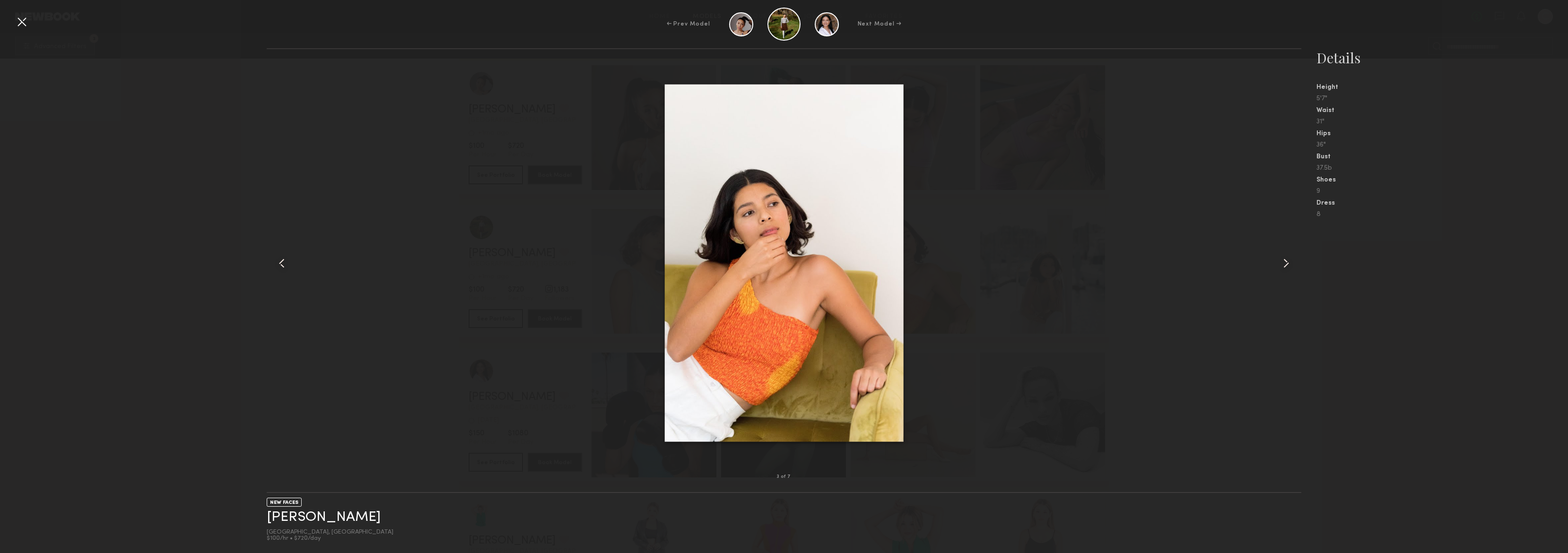
click at [1285, 262] on common-icon at bounding box center [1286, 263] width 16 height 16
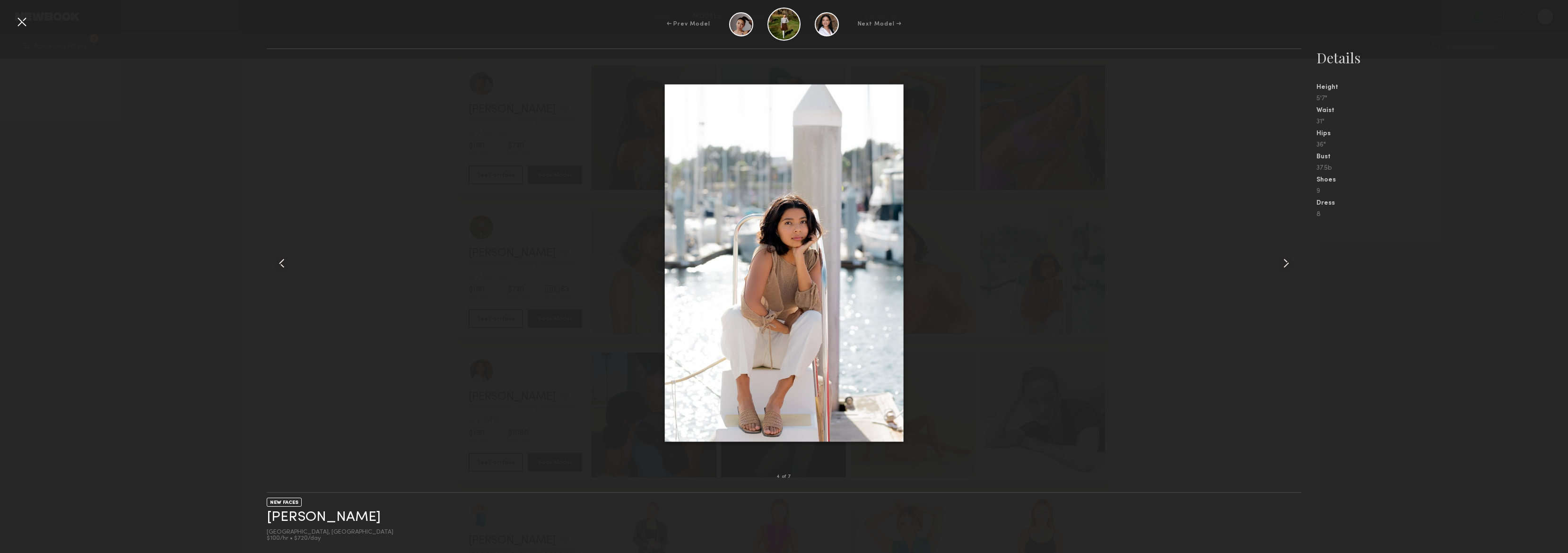
click at [1285, 262] on common-icon at bounding box center [1286, 263] width 16 height 16
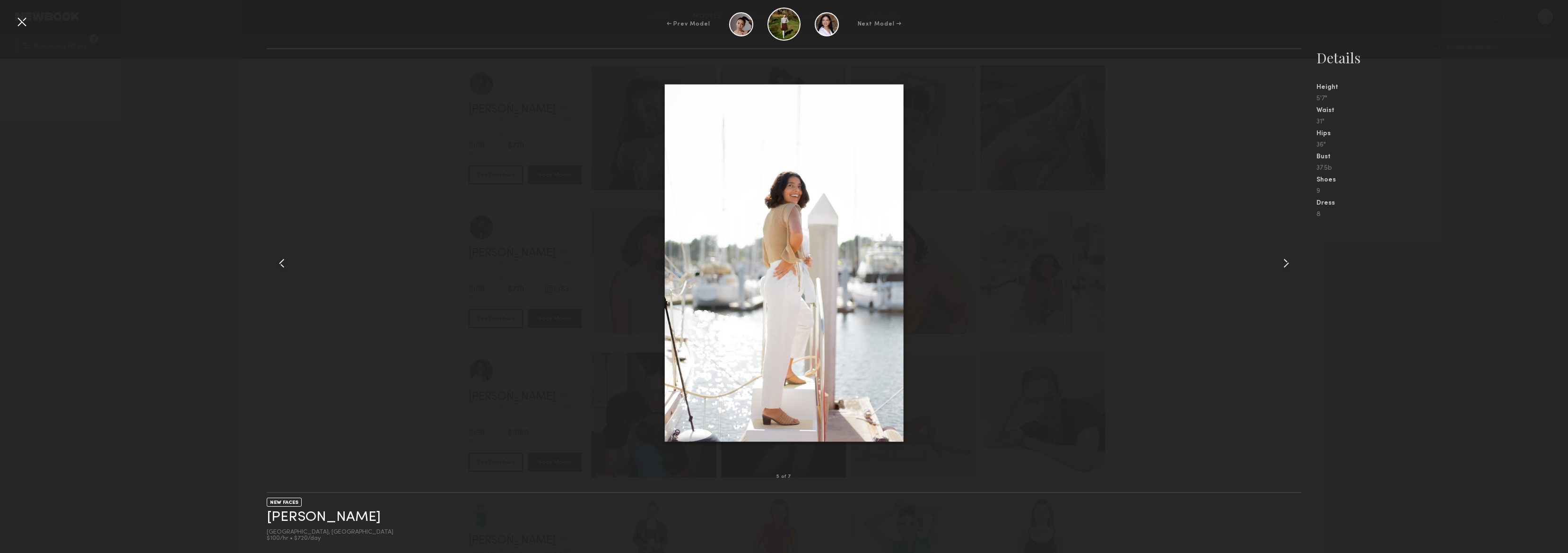
click at [1285, 262] on common-icon at bounding box center [1286, 263] width 16 height 16
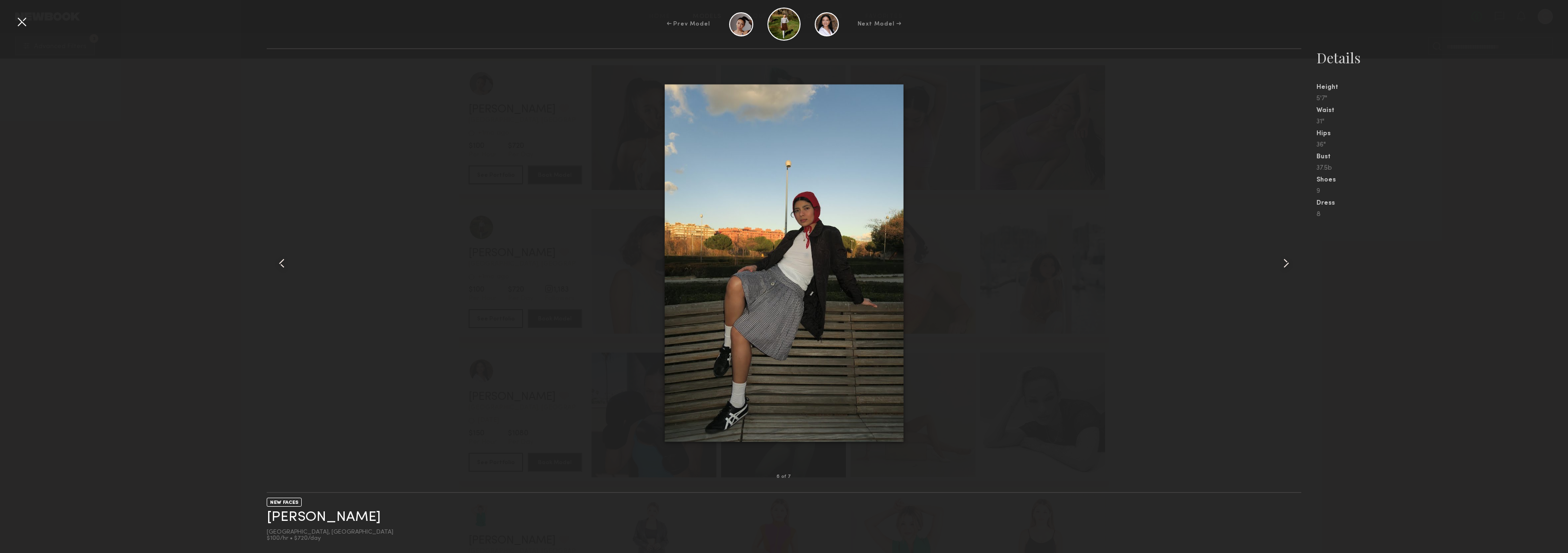
click at [1285, 262] on common-icon at bounding box center [1286, 263] width 16 height 16
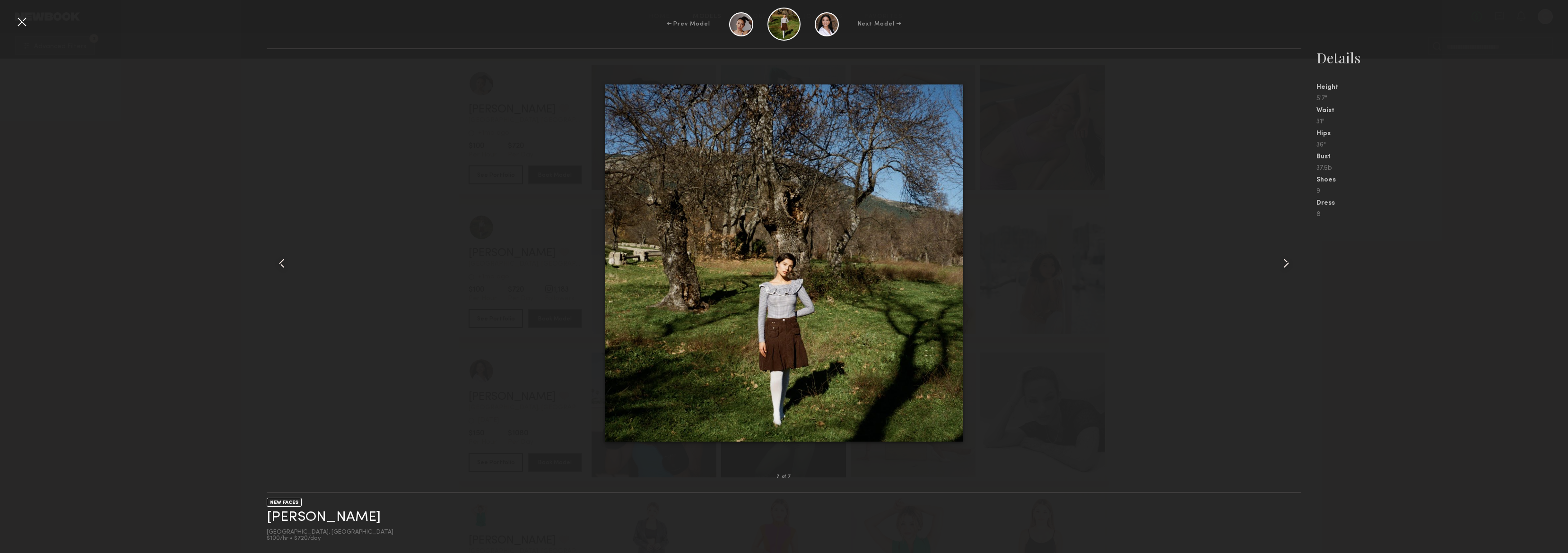
click at [1285, 262] on common-icon at bounding box center [1286, 263] width 16 height 16
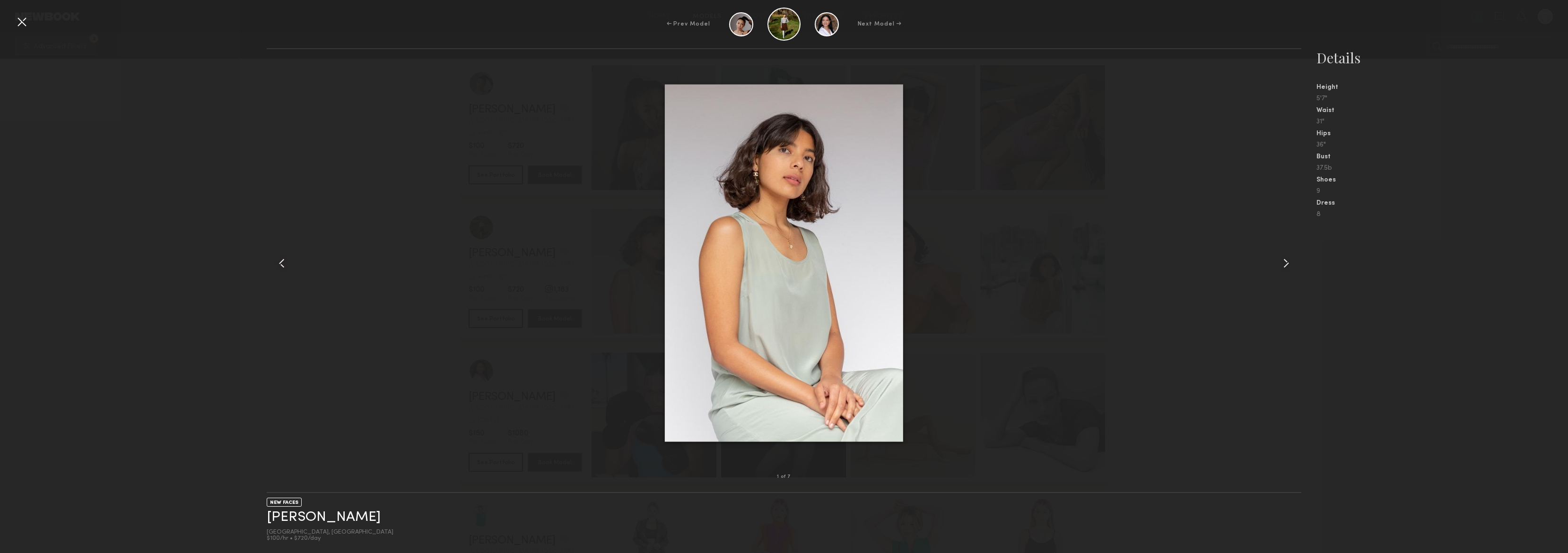
click at [1285, 262] on common-icon at bounding box center [1286, 263] width 16 height 16
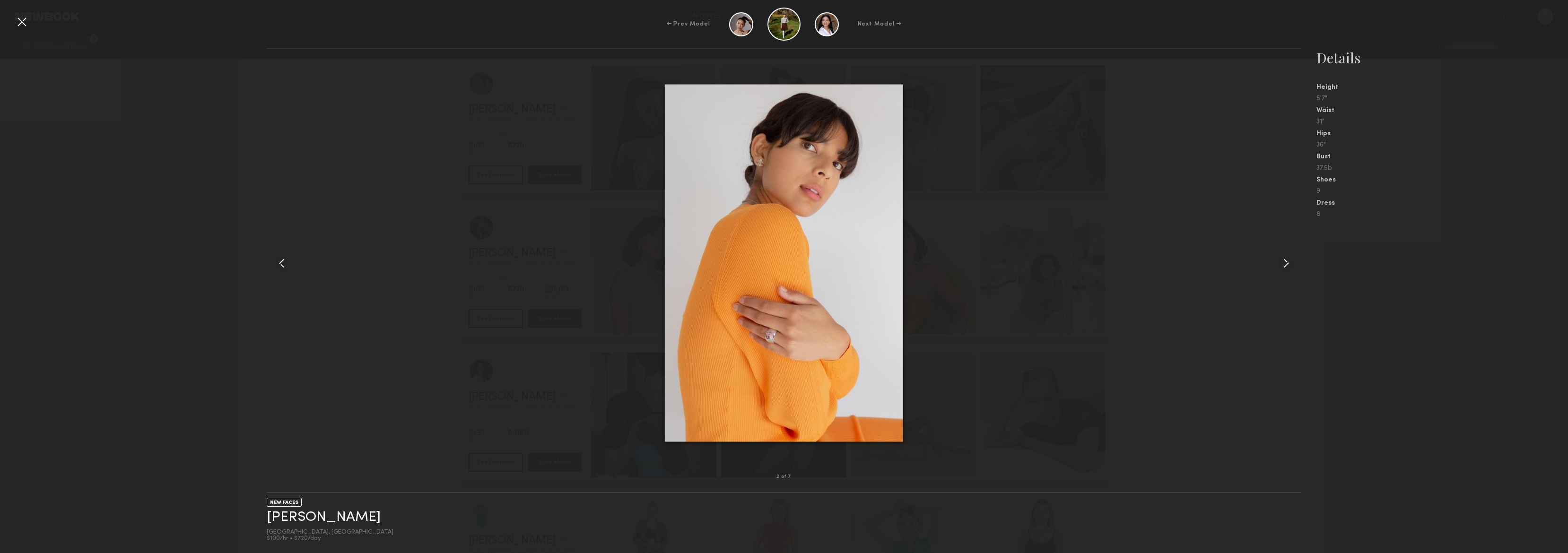
click at [1284, 263] on common-icon at bounding box center [1286, 263] width 16 height 16
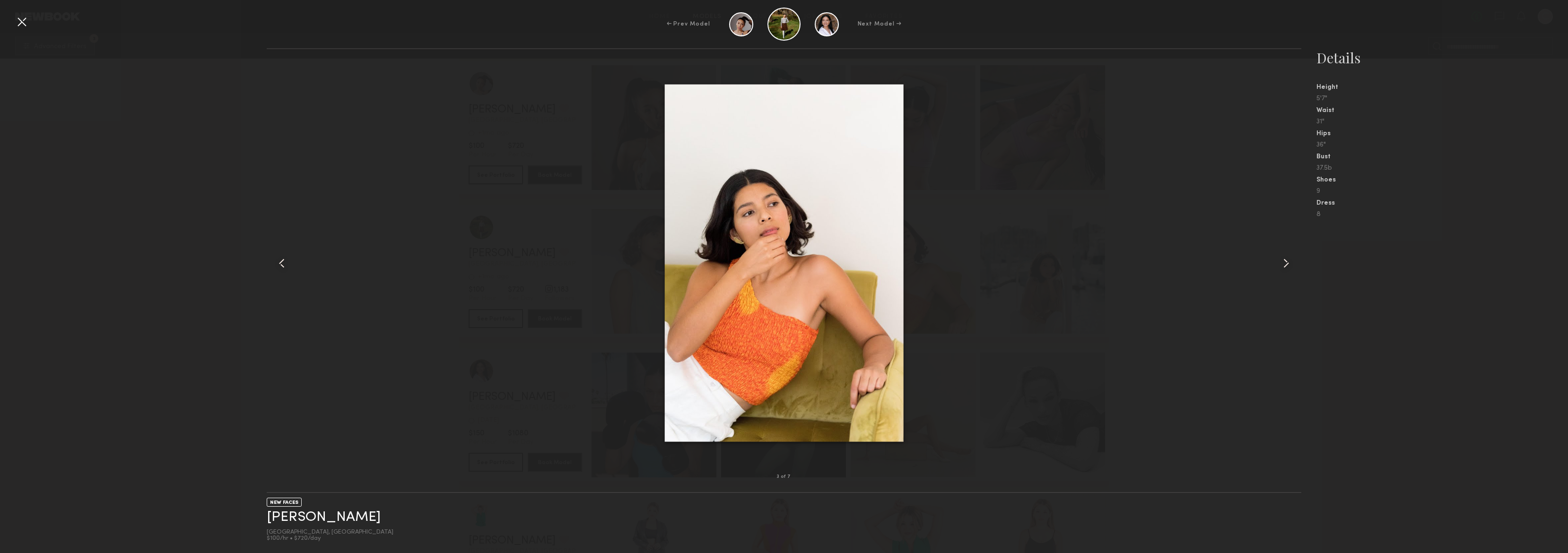
click at [1284, 263] on common-icon at bounding box center [1286, 263] width 16 height 16
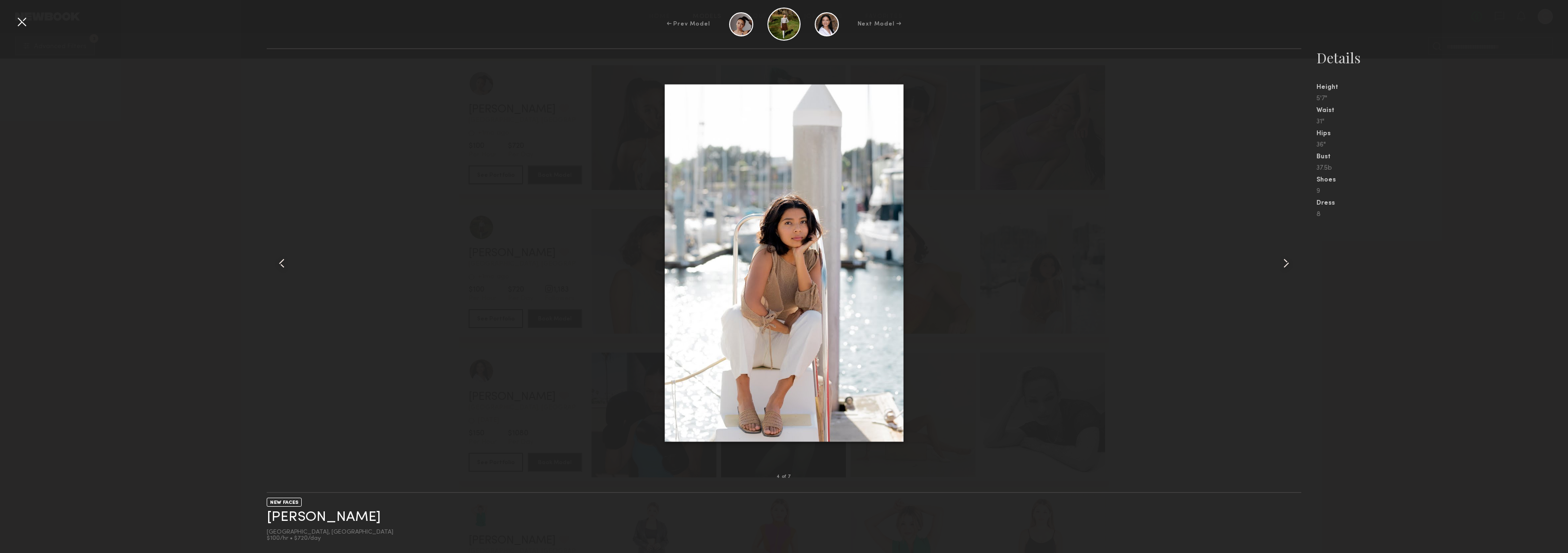
click at [1261, 376] on div at bounding box center [1281, 262] width 41 height 398
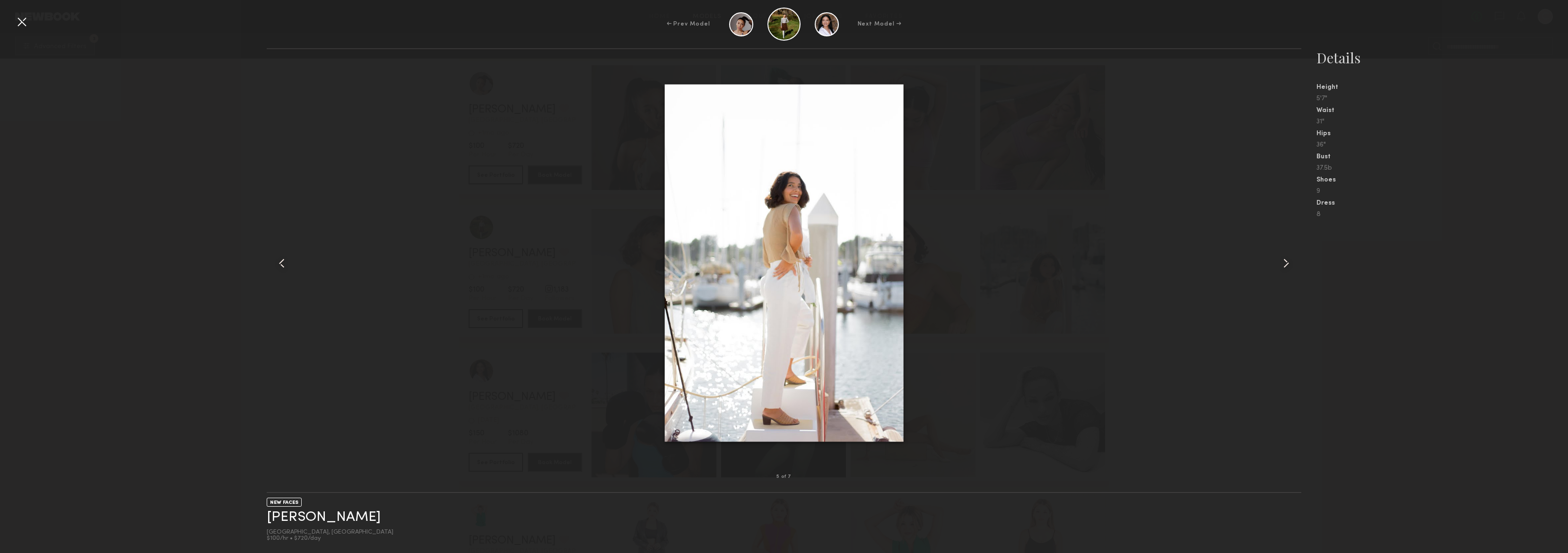
click at [561, 169] on div at bounding box center [784, 262] width 1035 height 398
click at [19, 23] on div at bounding box center [22, 22] width 16 height 16
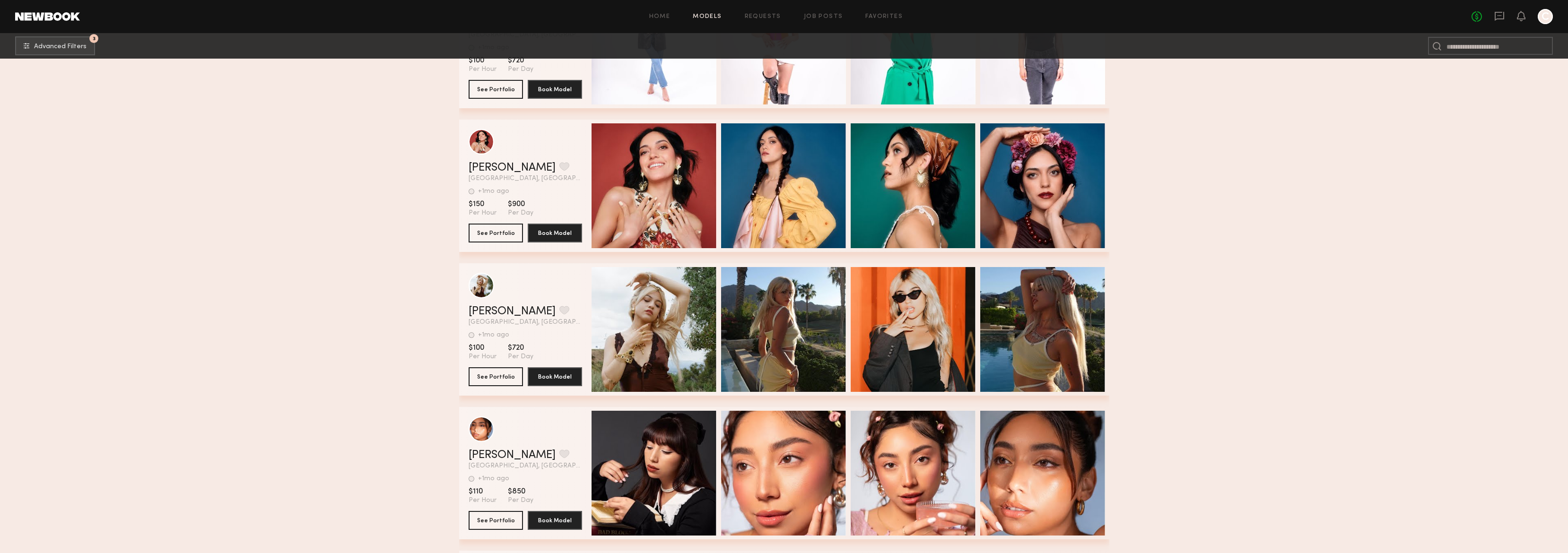
scroll to position [40477, 0]
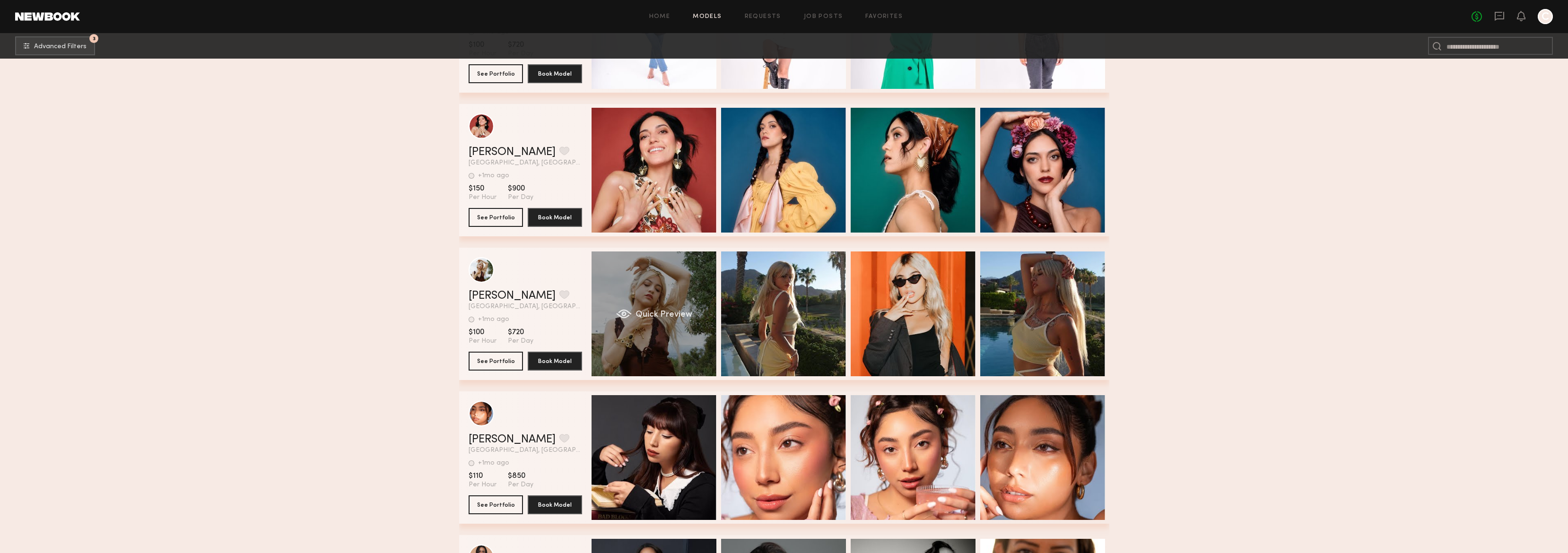
click at [653, 332] on div "Quick Preview" at bounding box center [654, 314] width 124 height 124
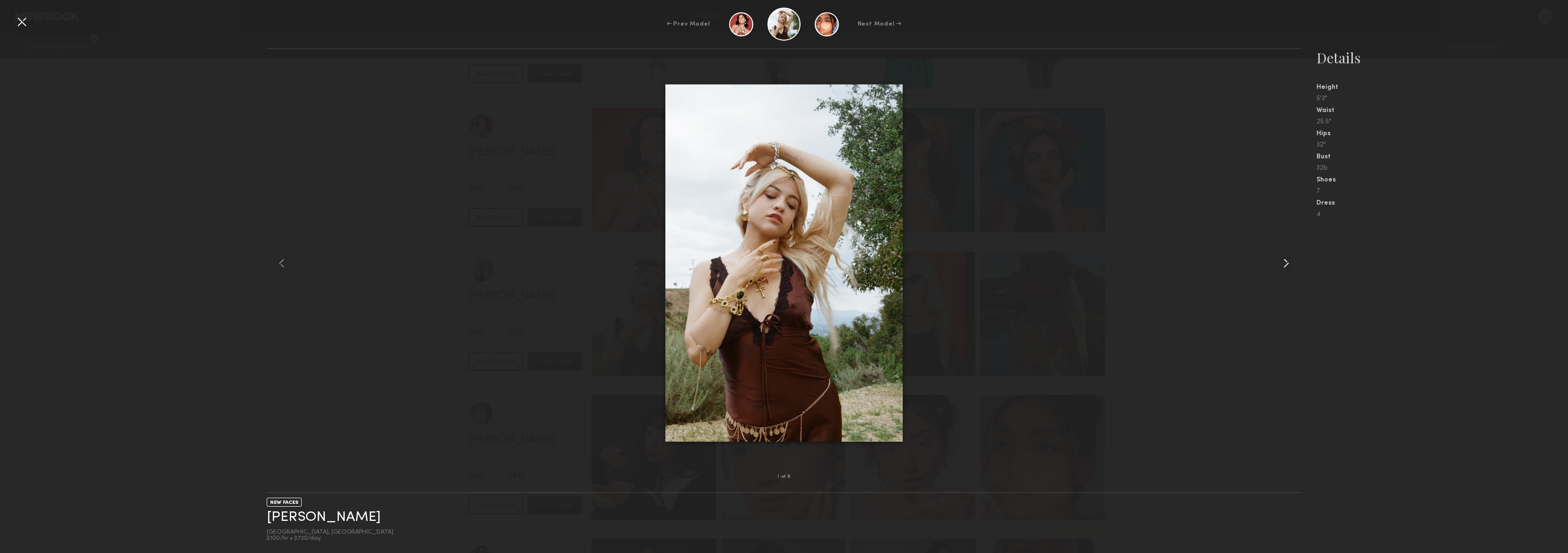
click at [1283, 265] on common-icon at bounding box center [1286, 263] width 16 height 16
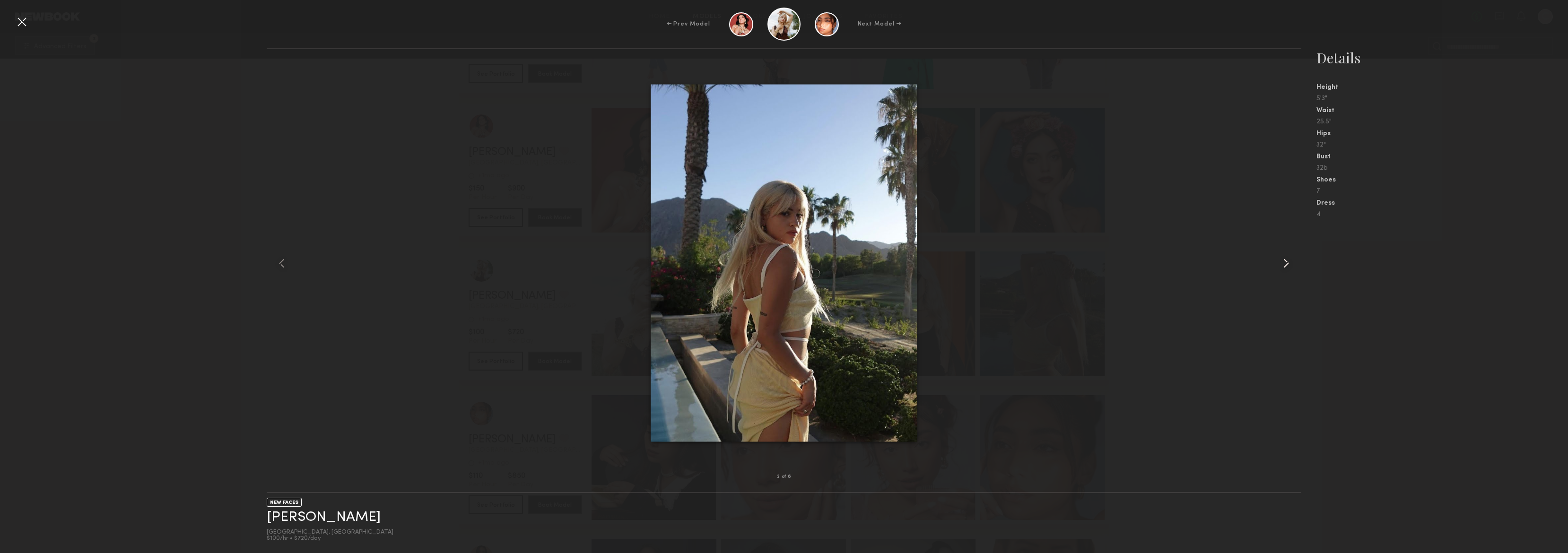
click at [1286, 265] on common-icon at bounding box center [1286, 263] width 16 height 16
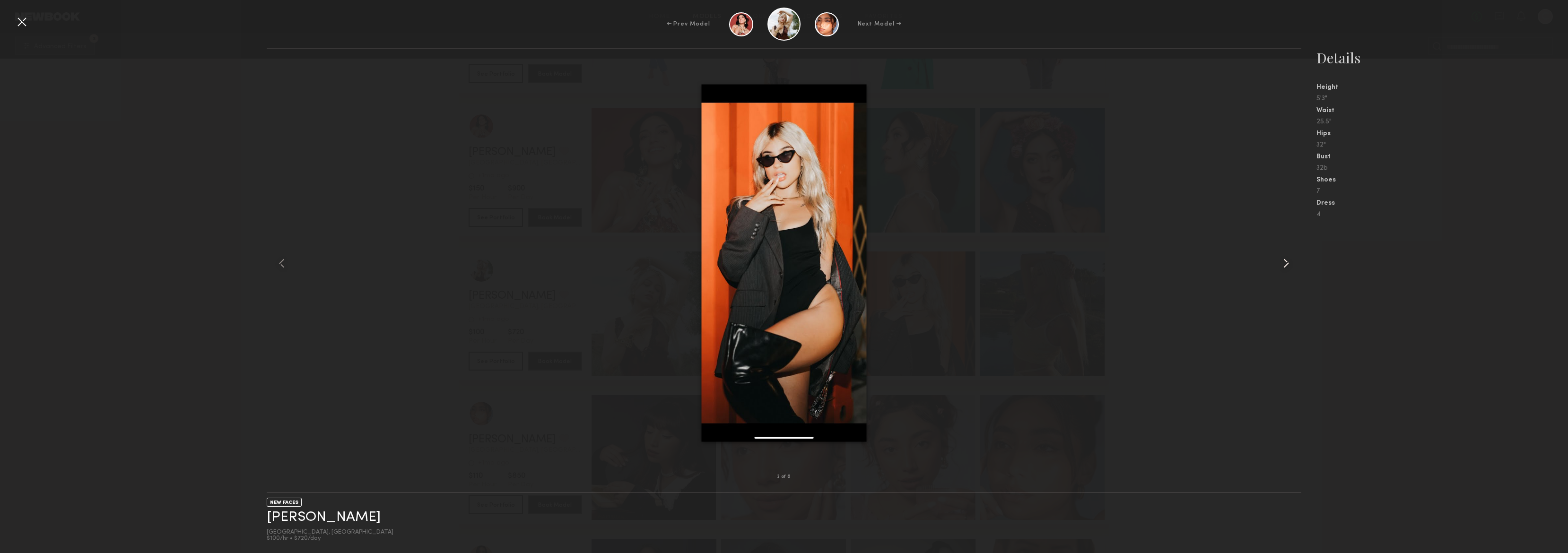
click at [1286, 265] on common-icon at bounding box center [1286, 263] width 16 height 16
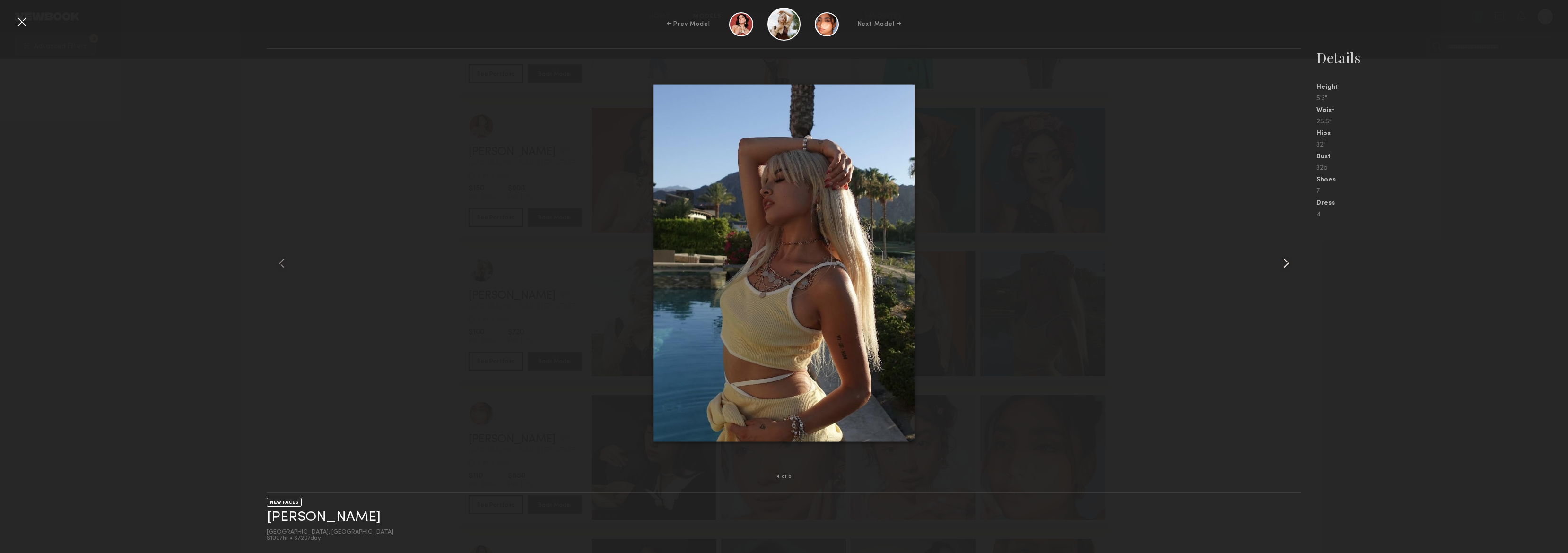
click at [1286, 265] on common-icon at bounding box center [1286, 263] width 16 height 16
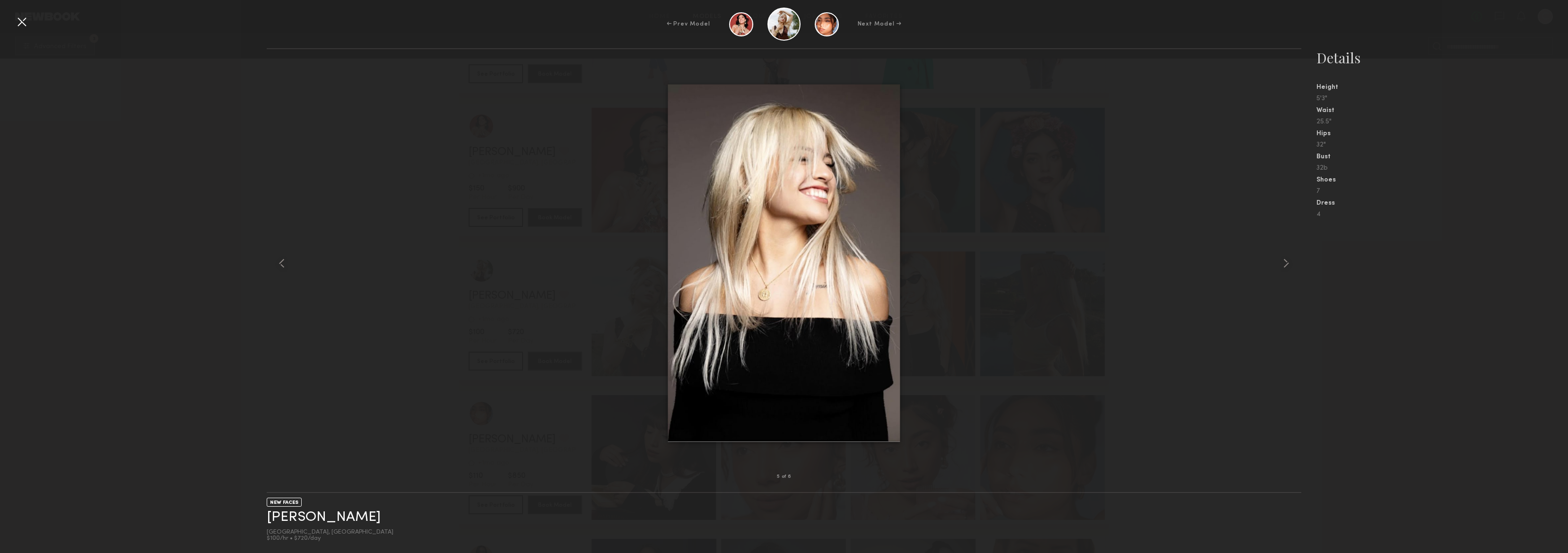
click at [17, 22] on div at bounding box center [22, 22] width 16 height 16
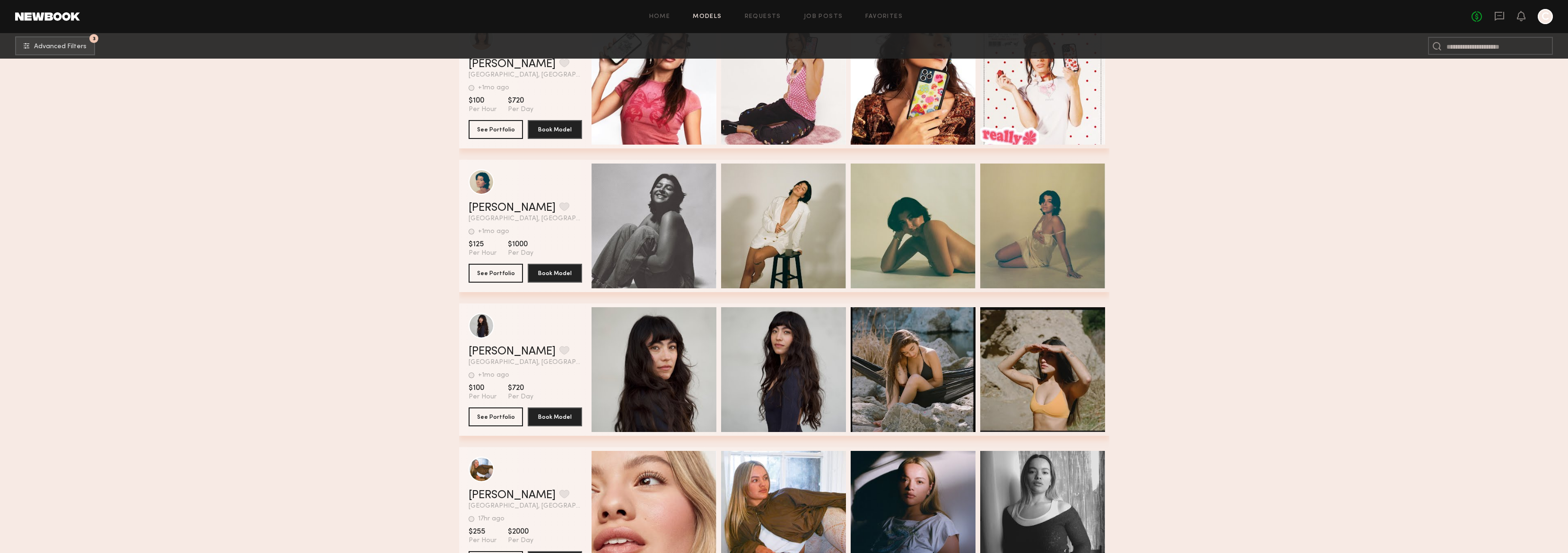
scroll to position [41875, 0]
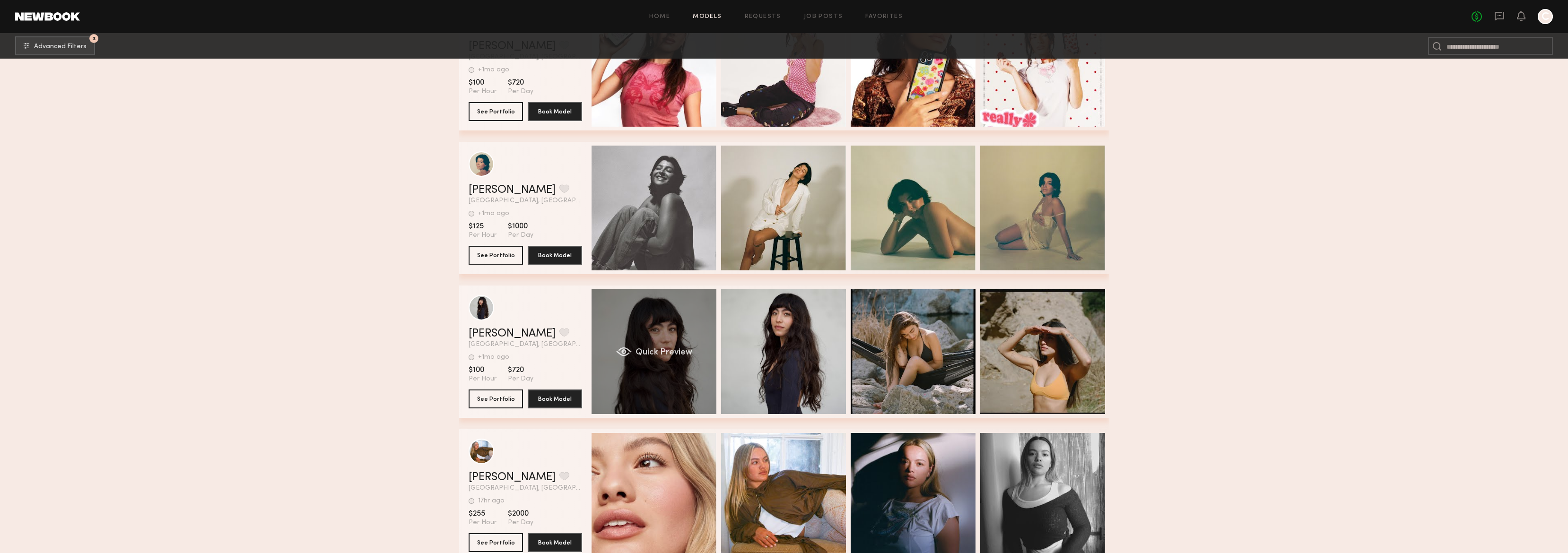
click at [661, 317] on div "Quick Preview" at bounding box center [654, 351] width 124 height 124
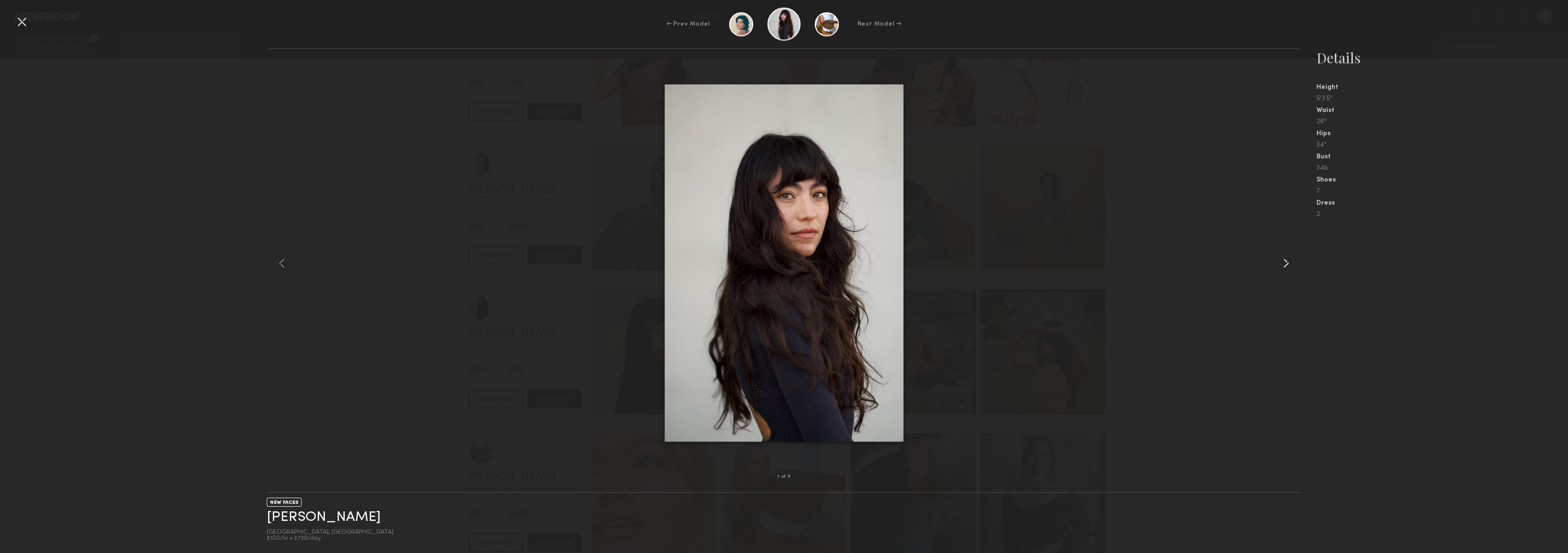
click at [1287, 264] on common-icon at bounding box center [1286, 263] width 16 height 16
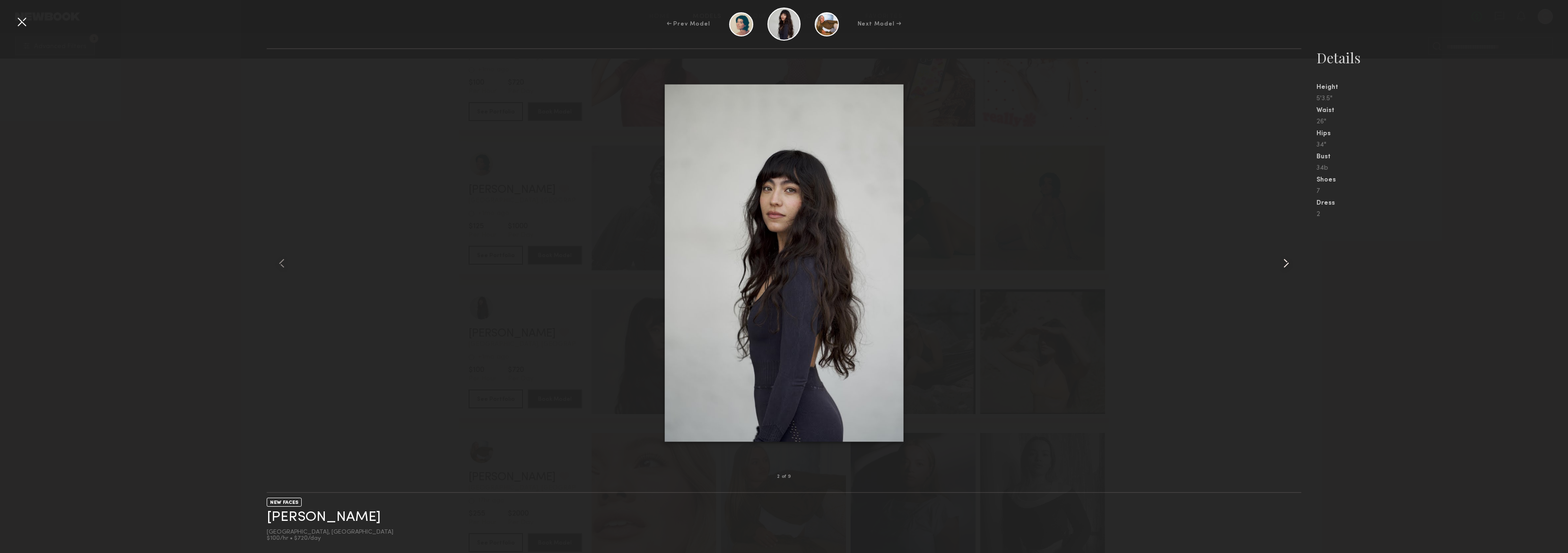
click at [1287, 264] on common-icon at bounding box center [1286, 263] width 16 height 16
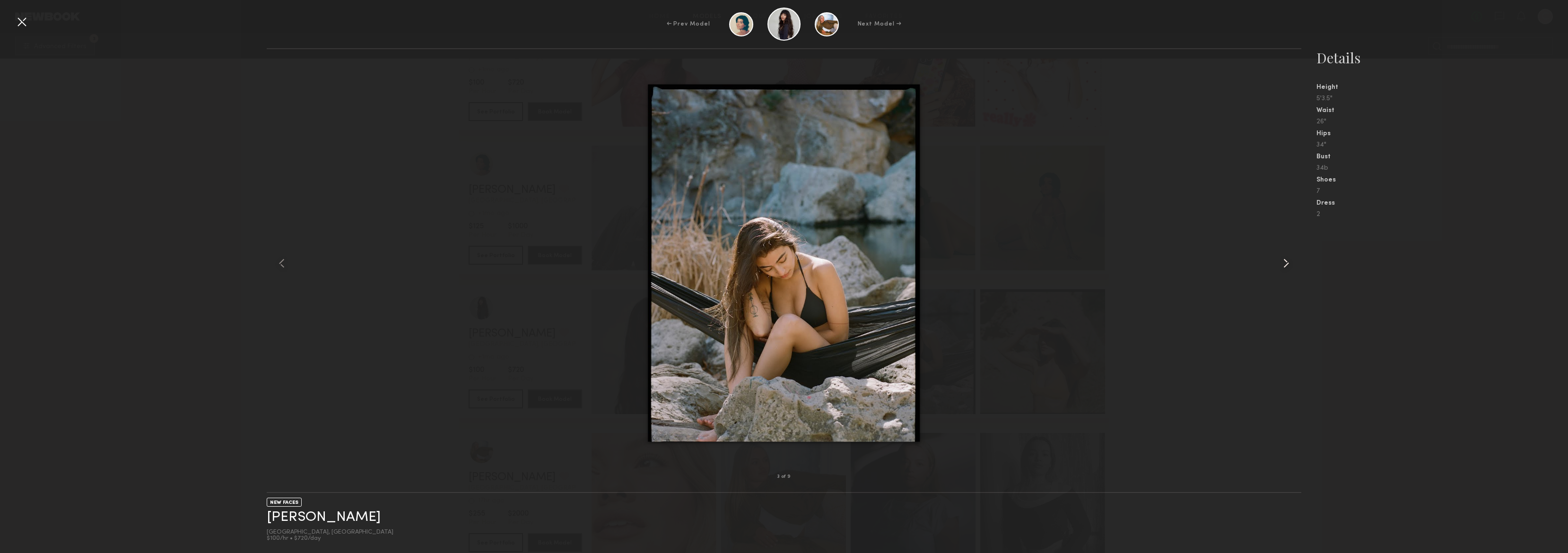
click at [1287, 264] on common-icon at bounding box center [1286, 263] width 16 height 16
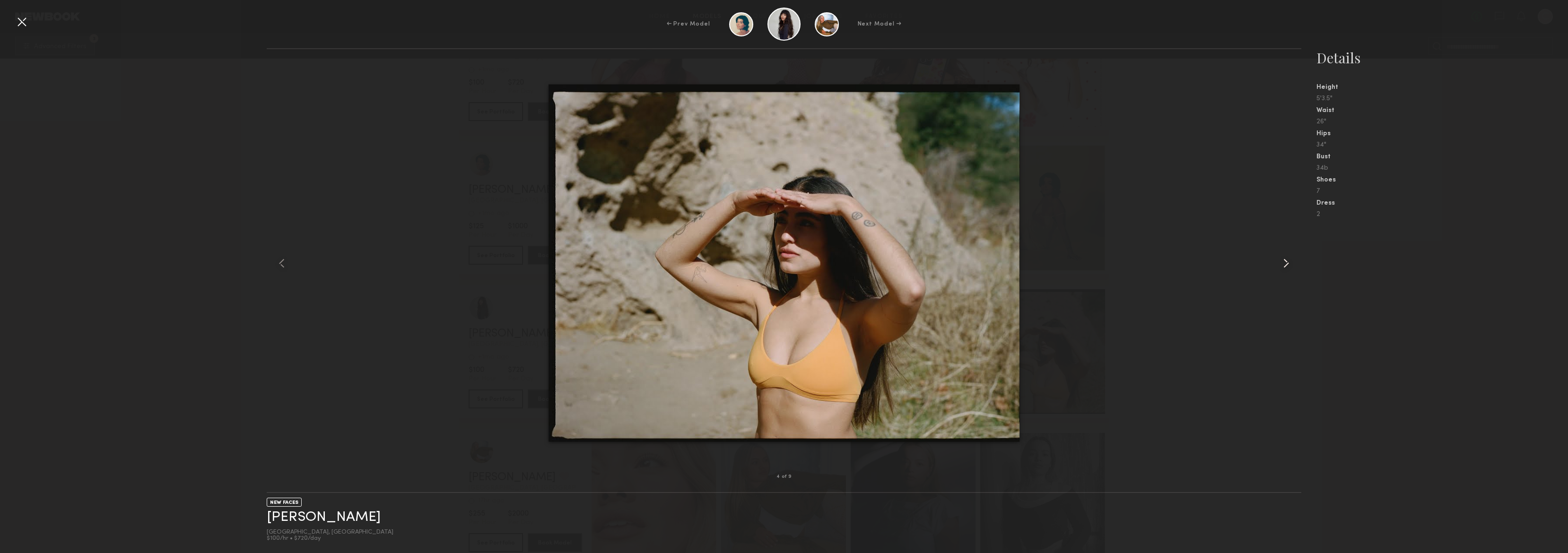
click at [1287, 264] on common-icon at bounding box center [1286, 263] width 16 height 16
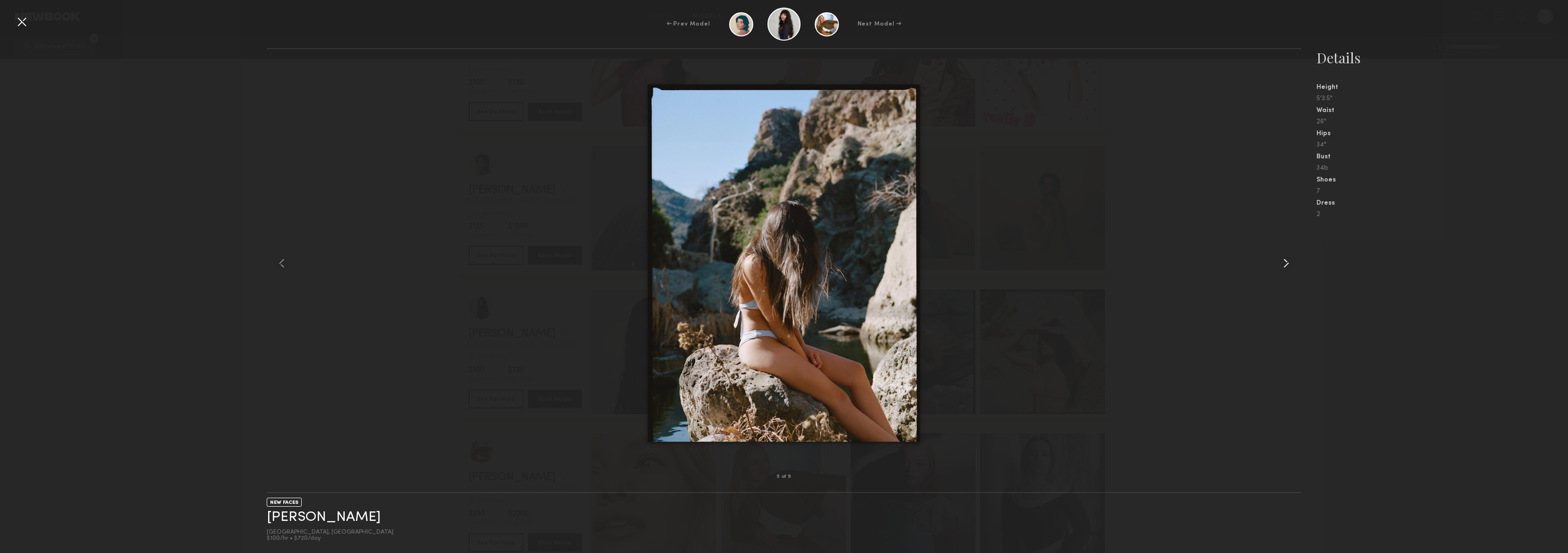
click at [1287, 264] on common-icon at bounding box center [1286, 263] width 16 height 16
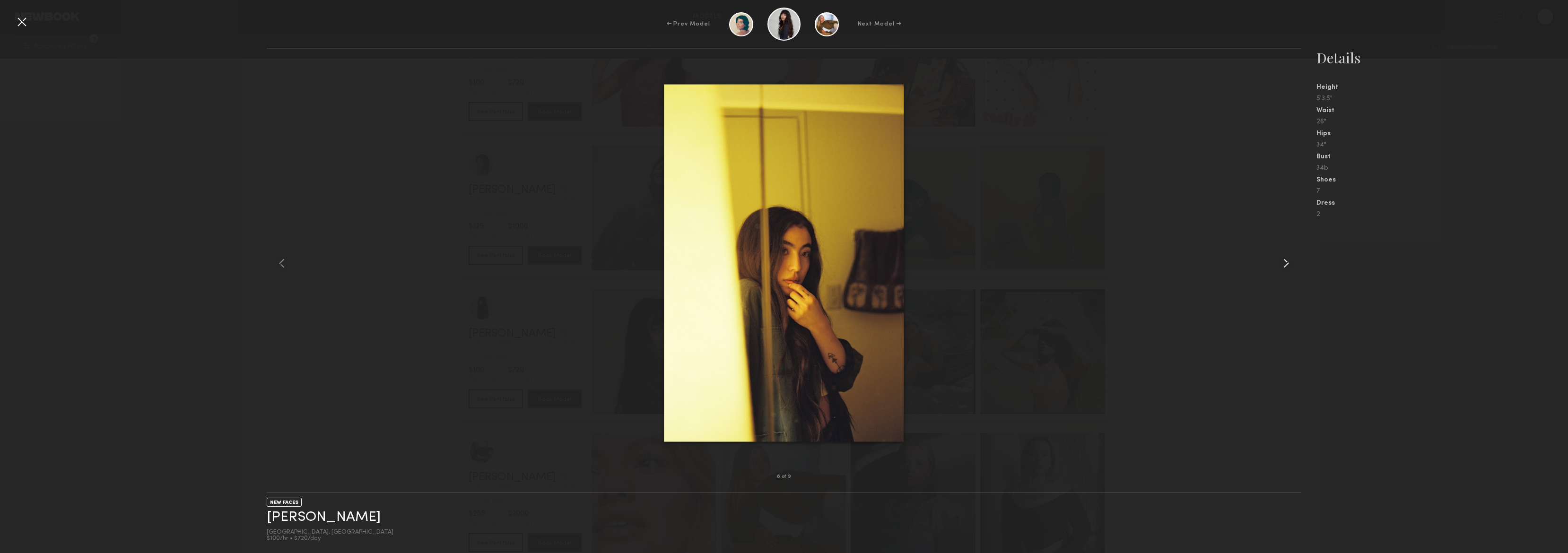
click at [1286, 264] on common-icon at bounding box center [1286, 263] width 16 height 16
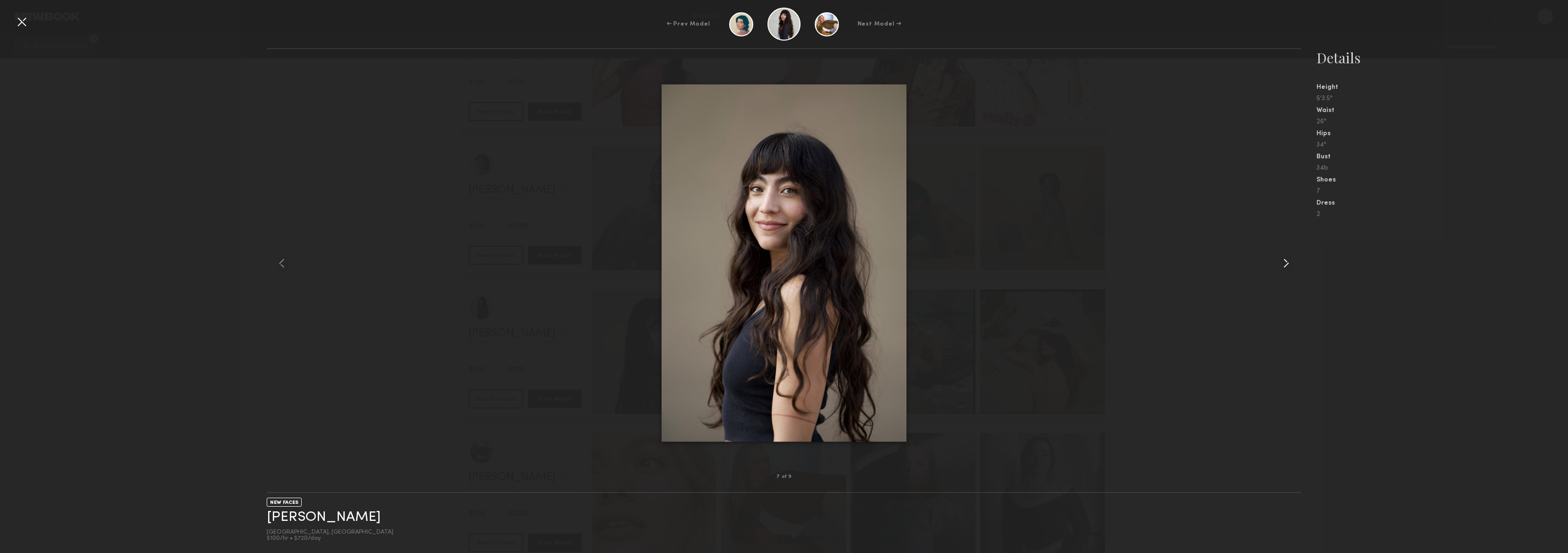
click at [1286, 264] on common-icon at bounding box center [1286, 263] width 16 height 16
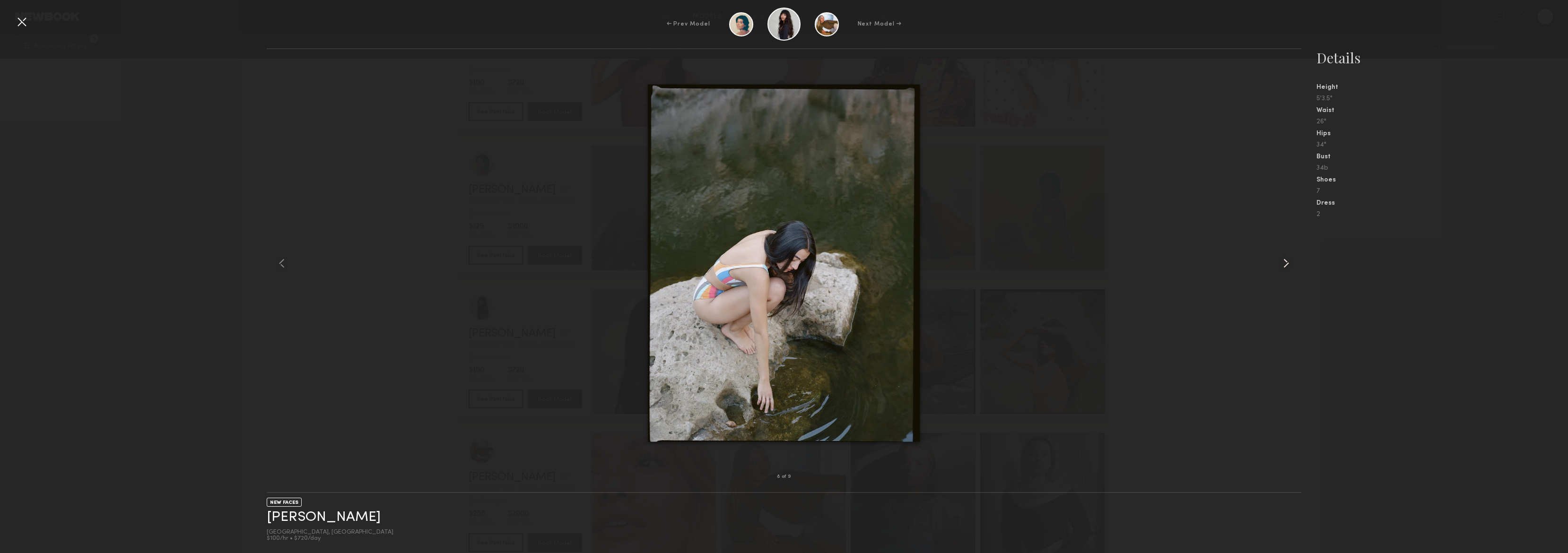
click at [1285, 264] on common-icon at bounding box center [1286, 263] width 16 height 16
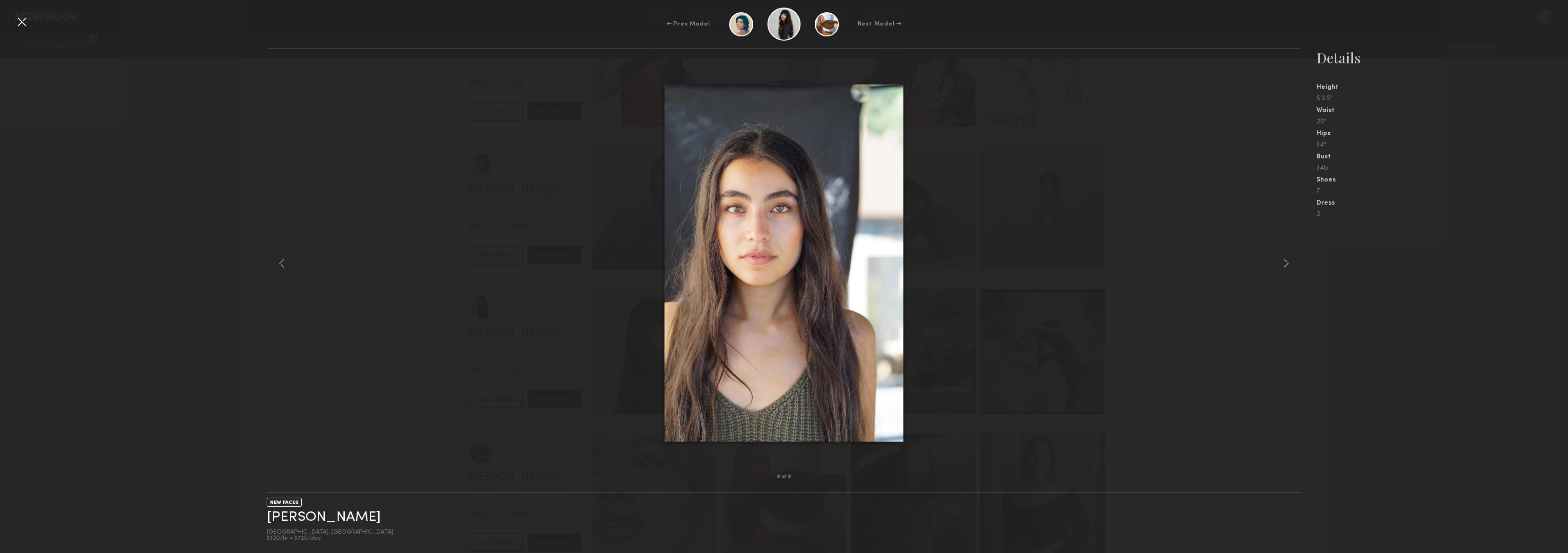
click at [1199, 228] on div at bounding box center [784, 262] width 1035 height 398
click at [28, 25] on div at bounding box center [22, 22] width 16 height 16
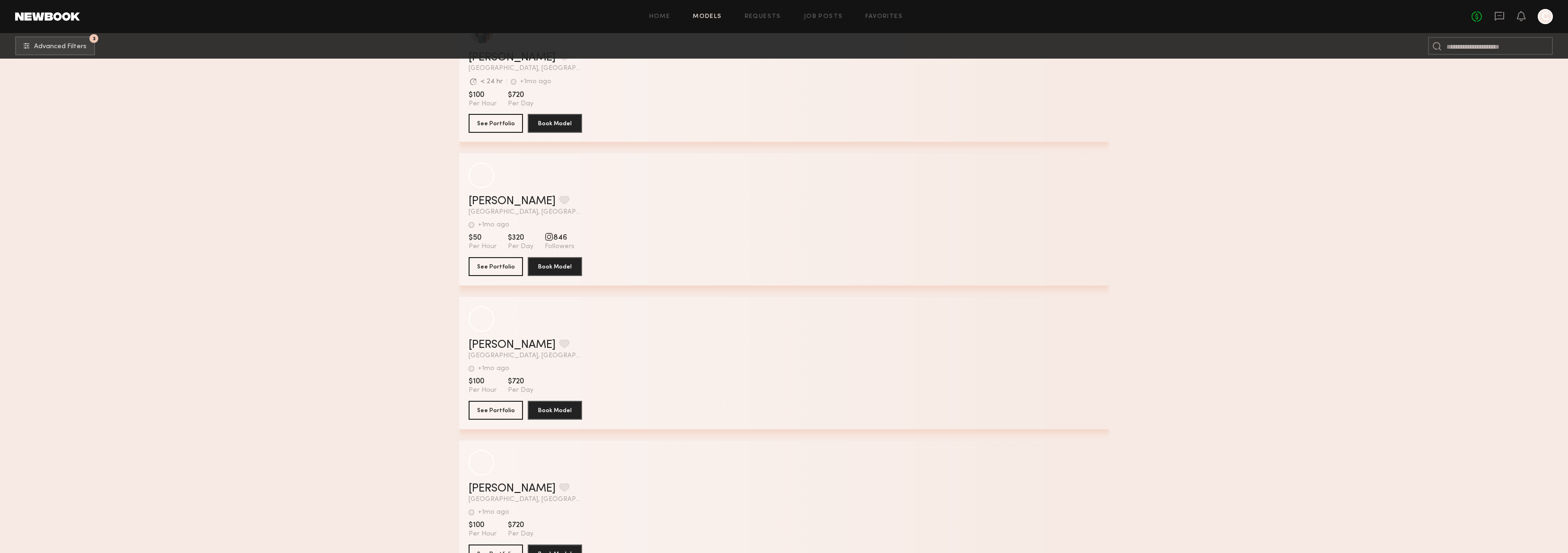
scroll to position [50743, 0]
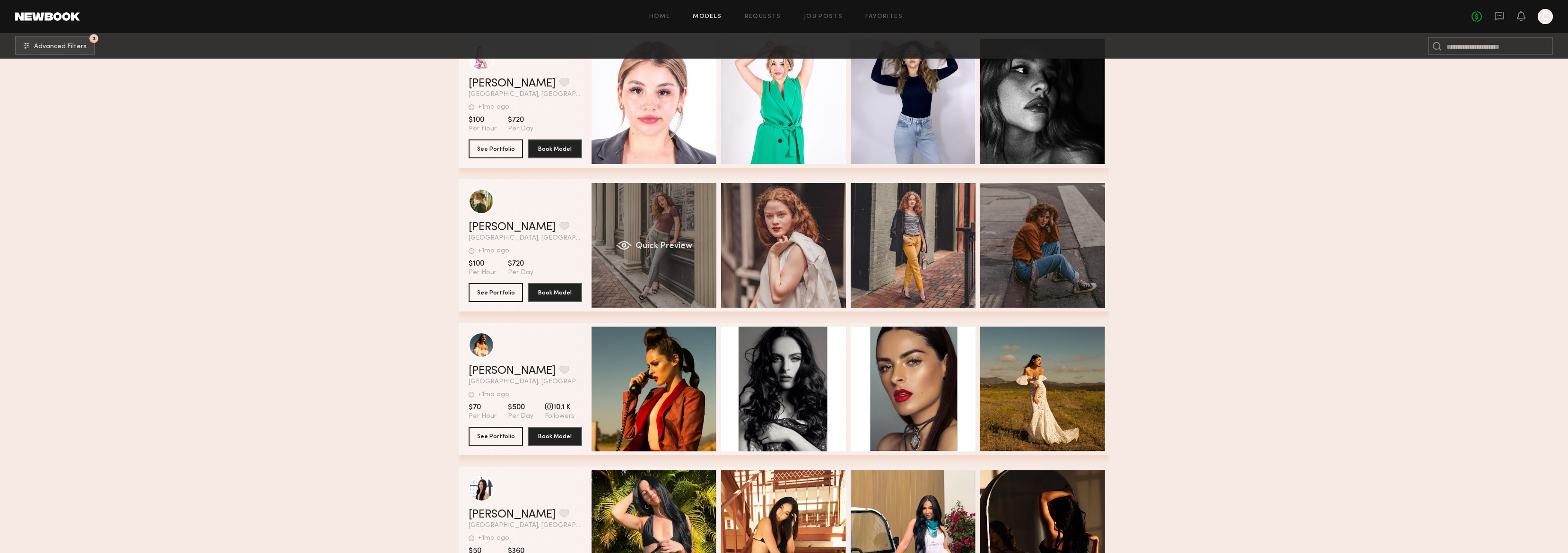
click at [650, 226] on div "Quick Preview" at bounding box center [654, 245] width 124 height 124
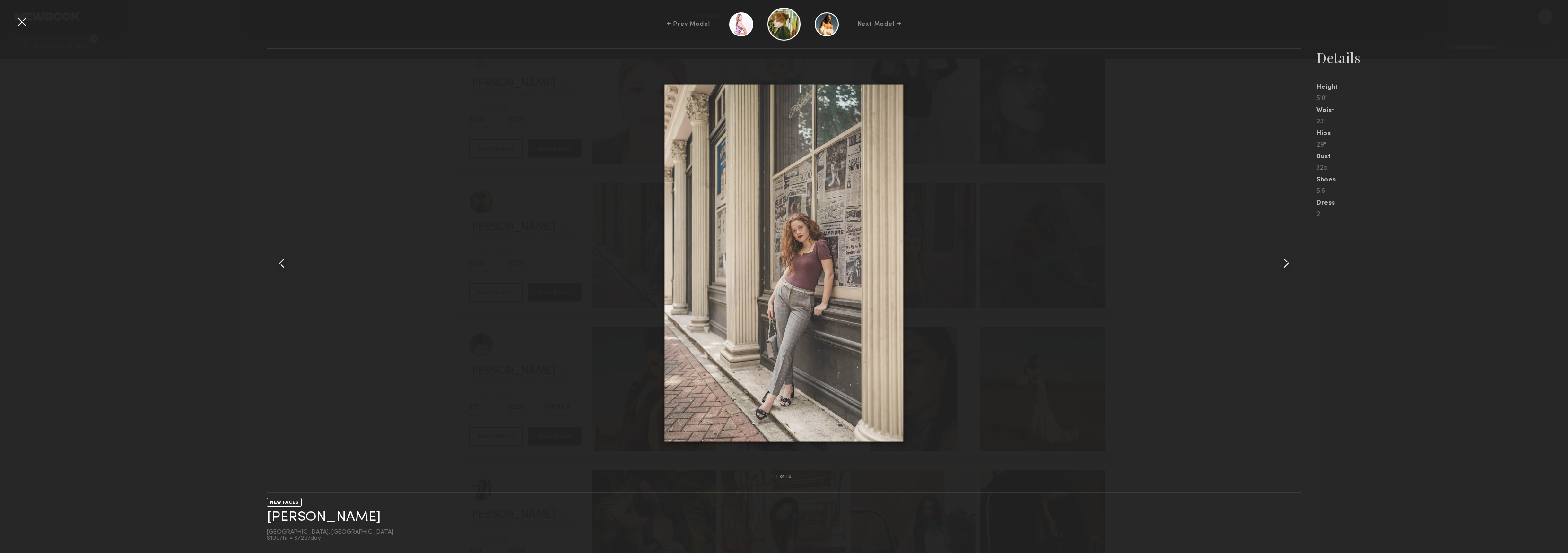
click at [1284, 267] on common-icon at bounding box center [1286, 263] width 16 height 16
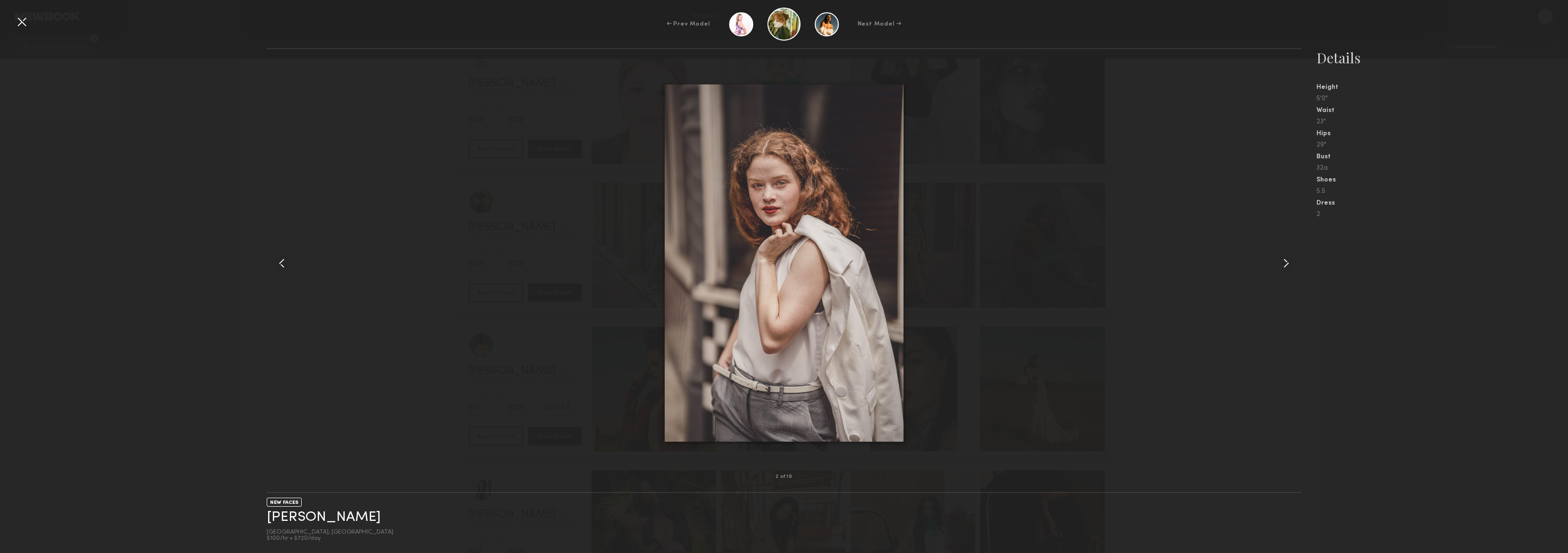
click at [1284, 267] on common-icon at bounding box center [1286, 263] width 16 height 16
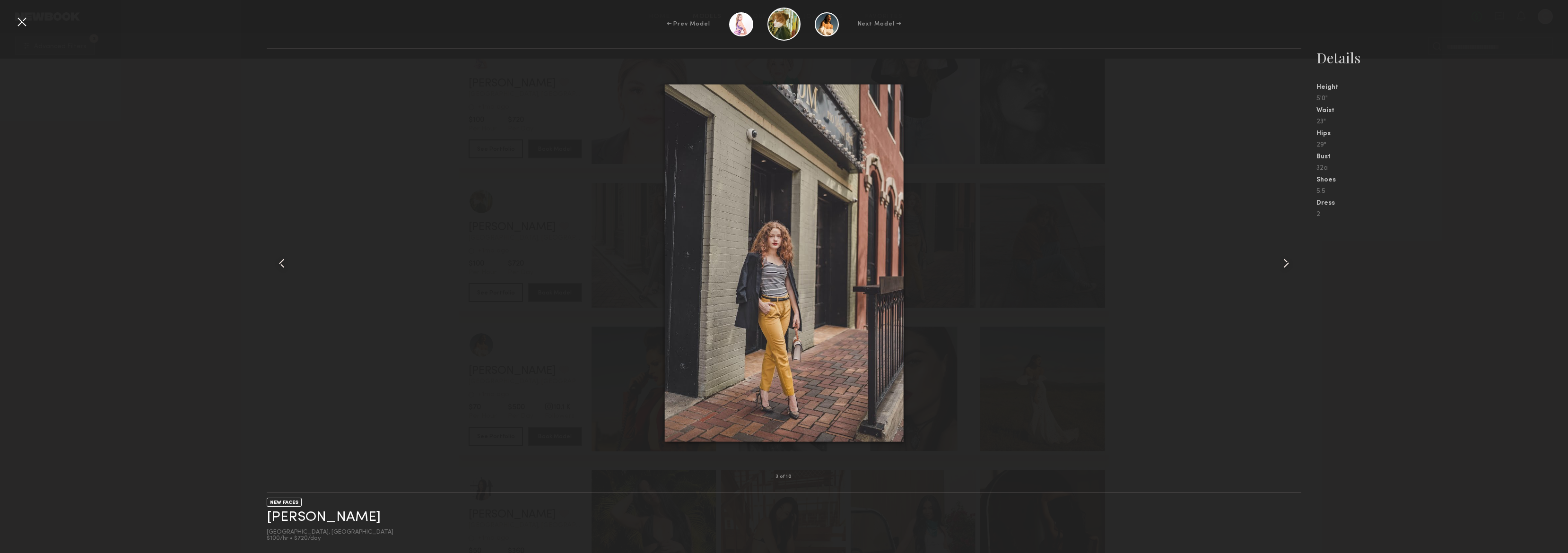
click at [1284, 267] on common-icon at bounding box center [1286, 263] width 16 height 16
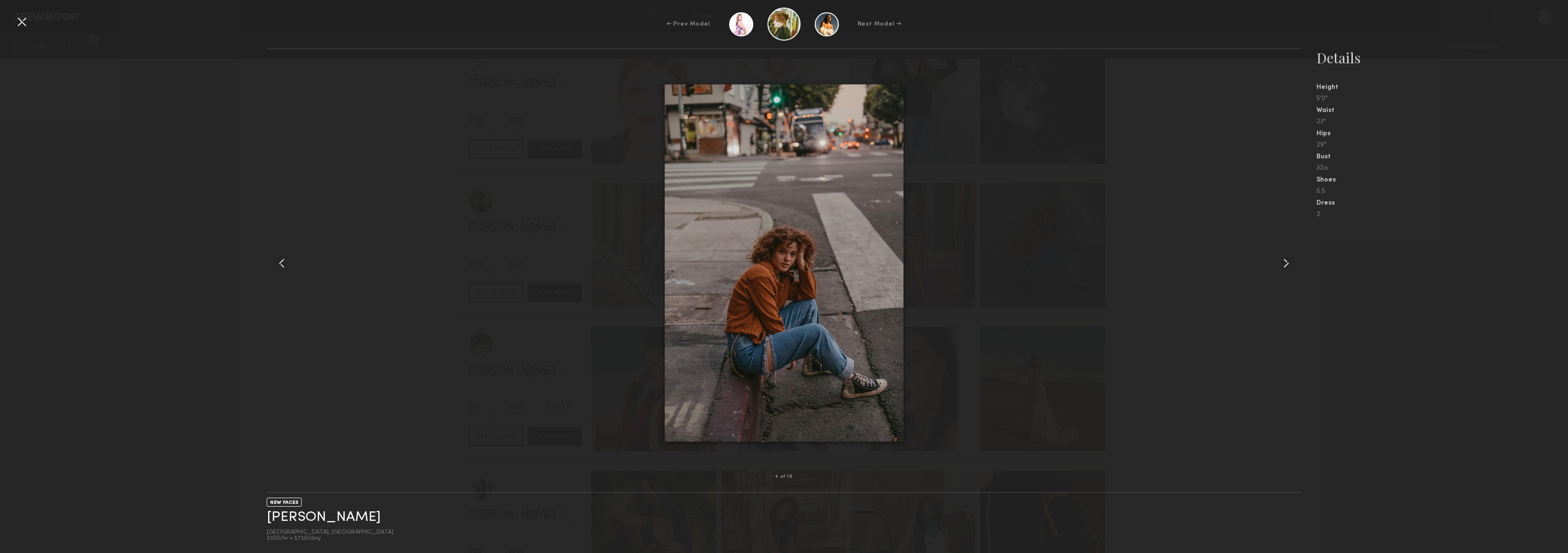
click at [1284, 267] on common-icon at bounding box center [1286, 263] width 16 height 16
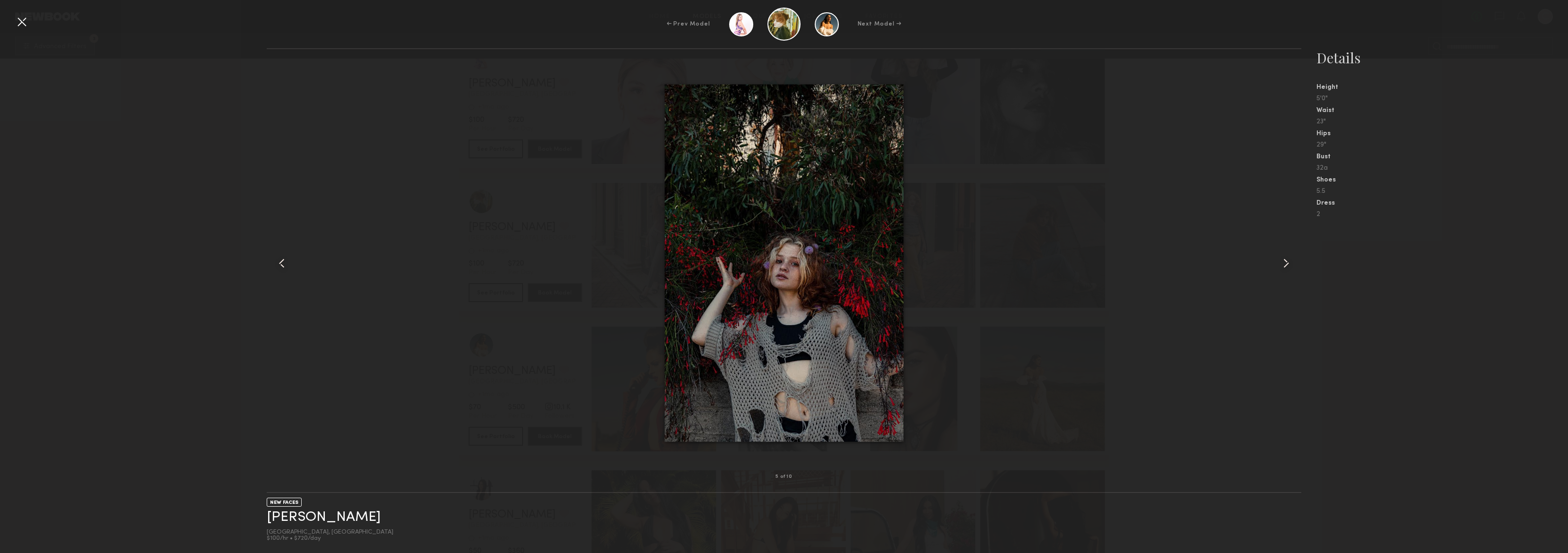
click at [1284, 267] on common-icon at bounding box center [1286, 263] width 16 height 16
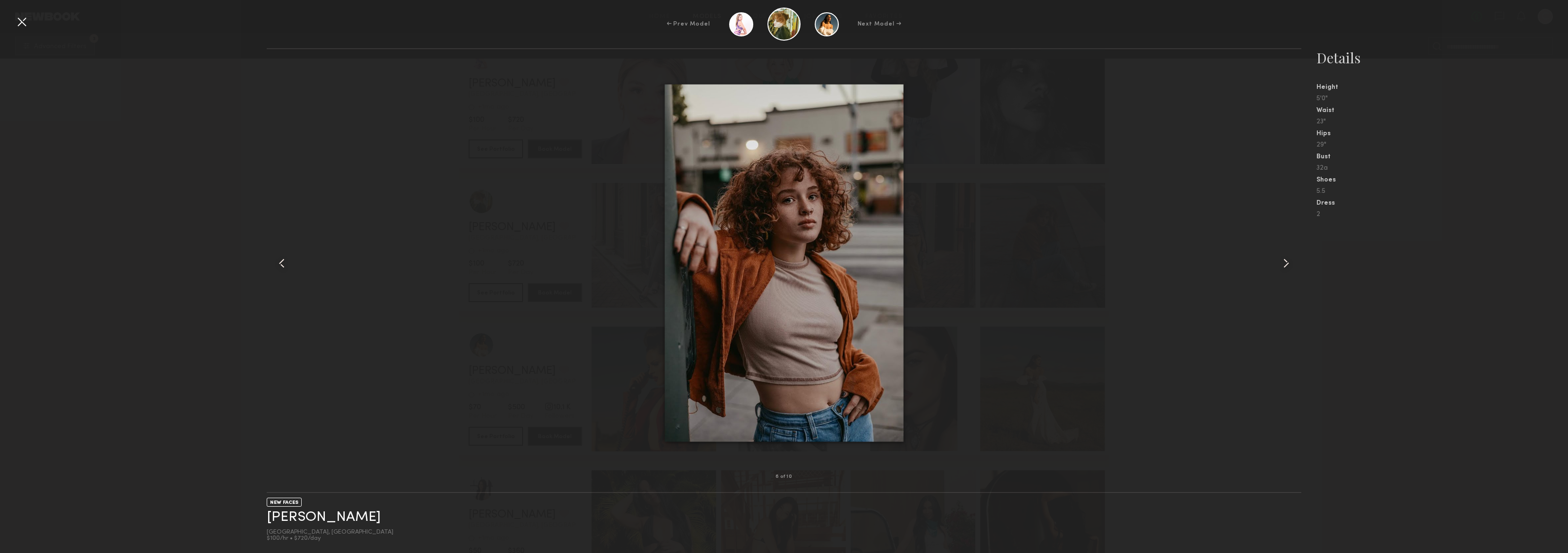
click at [1284, 267] on common-icon at bounding box center [1286, 263] width 16 height 16
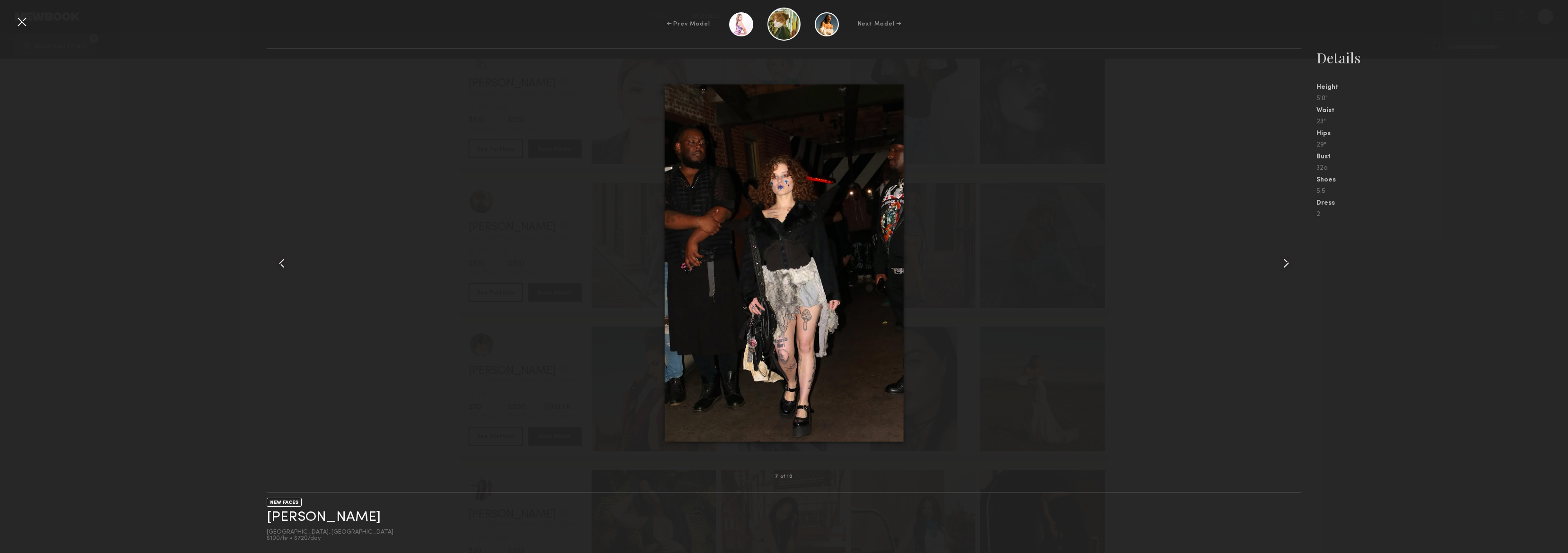
click at [1284, 267] on common-icon at bounding box center [1286, 263] width 16 height 16
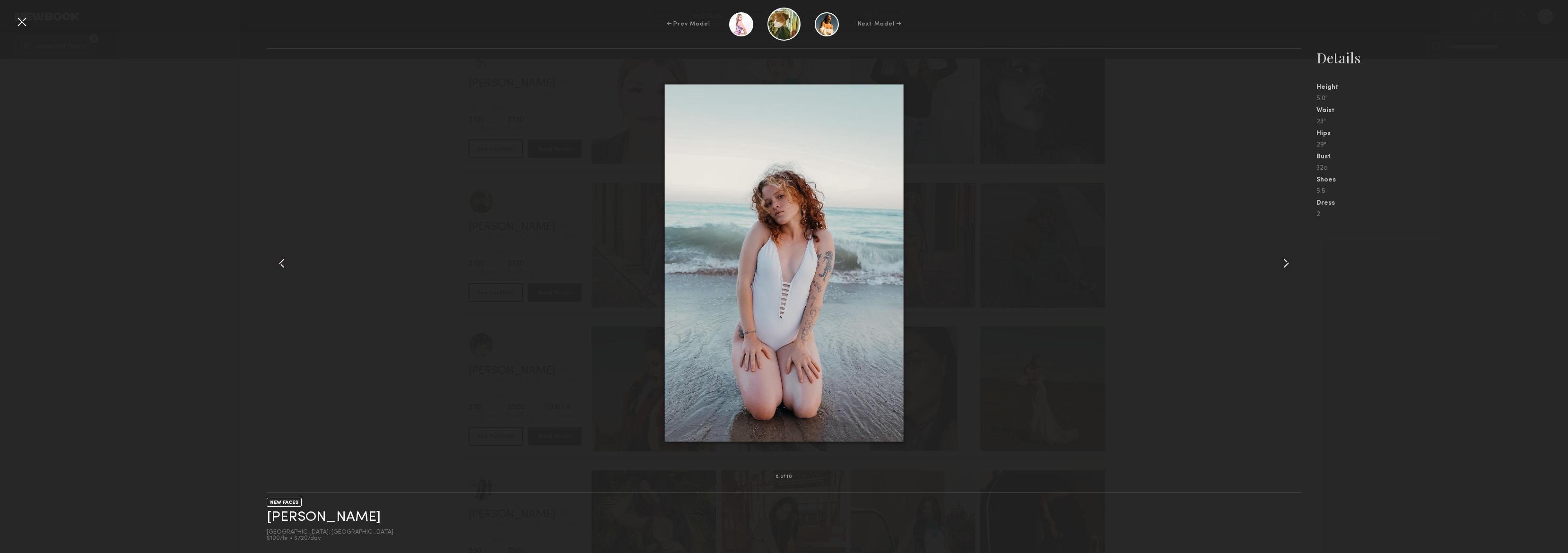
click at [1284, 267] on common-icon at bounding box center [1286, 263] width 16 height 16
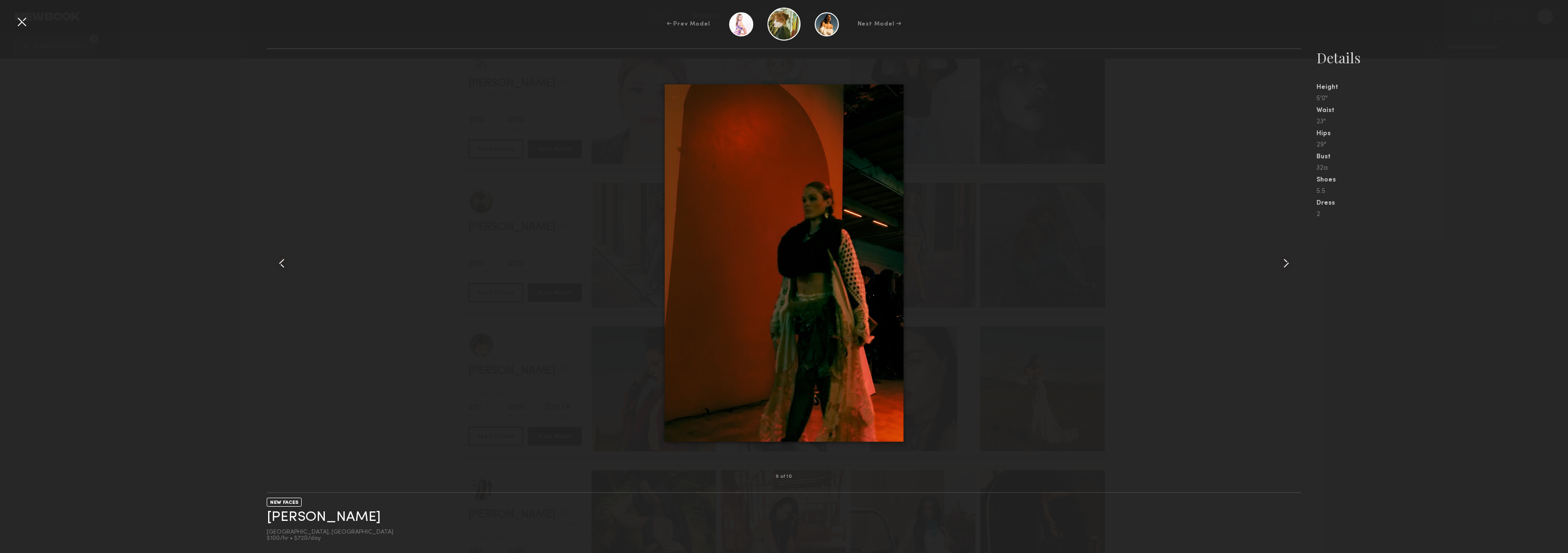
click at [21, 19] on div at bounding box center [22, 22] width 16 height 16
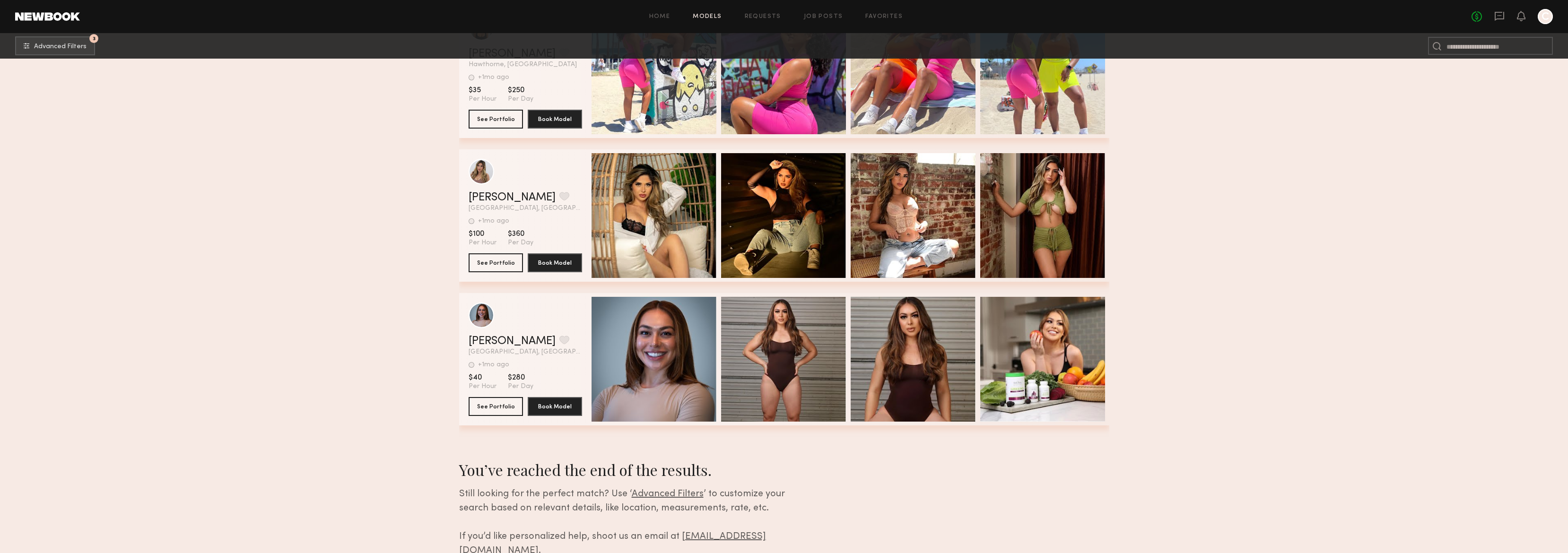
scroll to position [54246, 0]
